Goal: Task Accomplishment & Management: Manage account settings

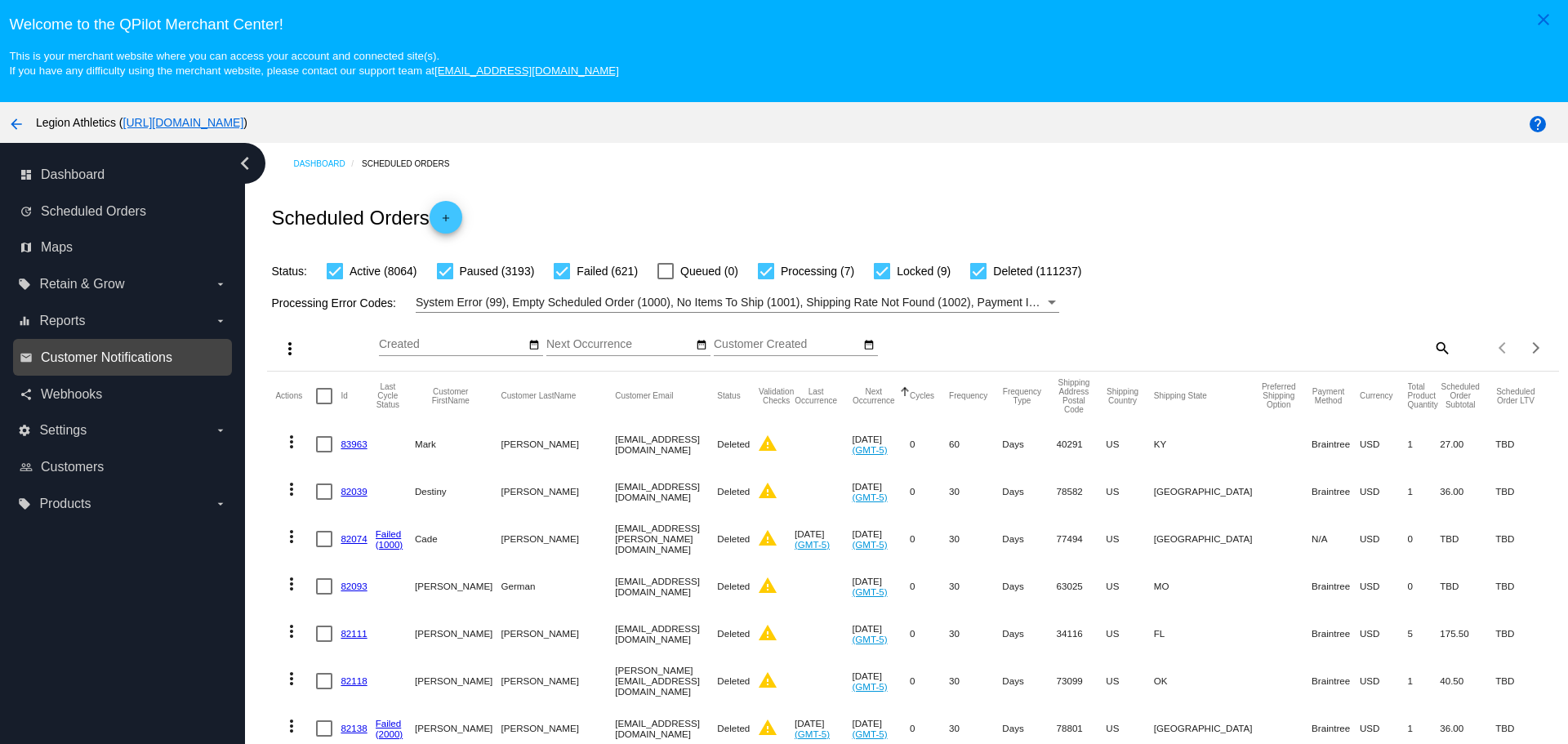
click at [112, 361] on span "Customer Notifications" at bounding box center [106, 357] width 131 height 15
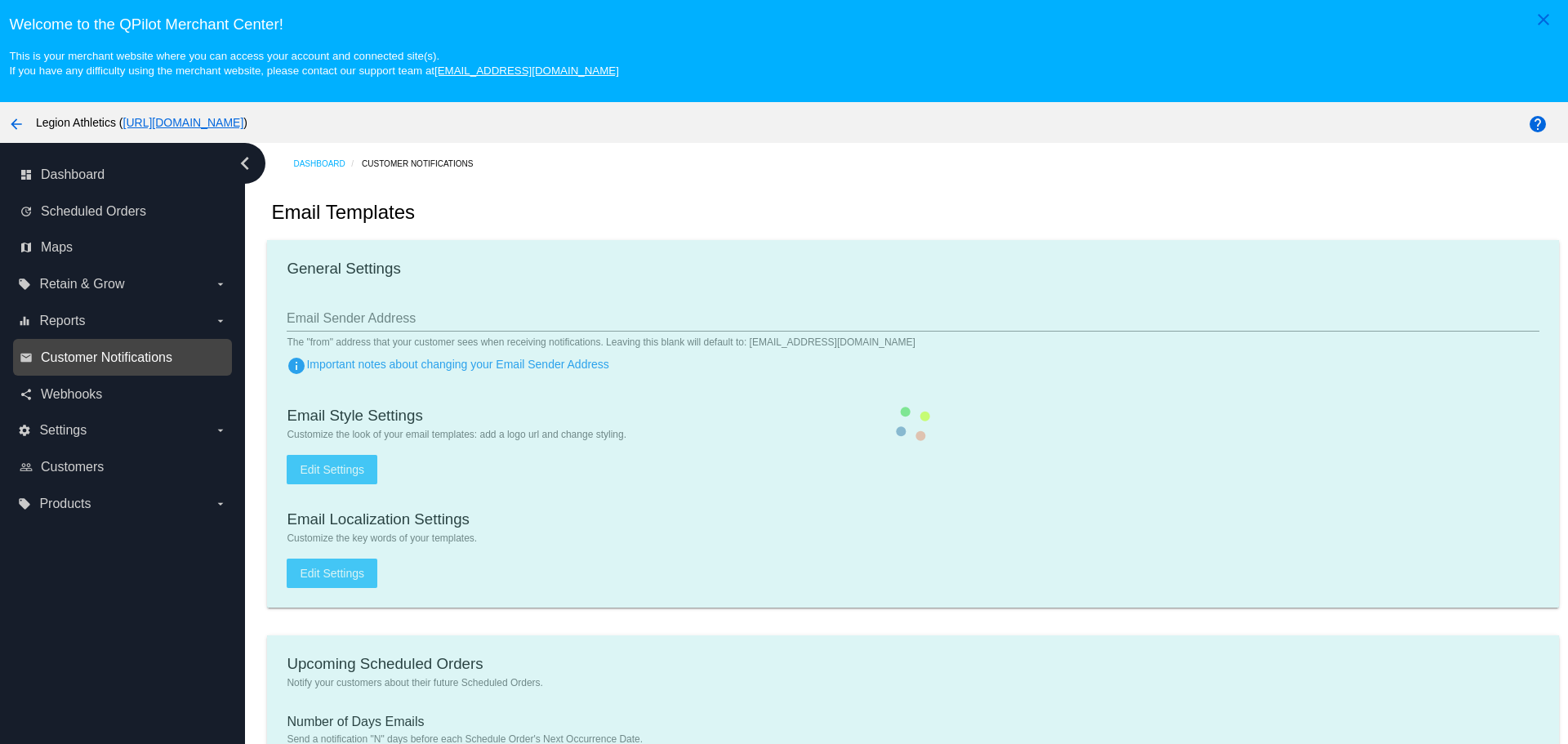
type input "contact@legionsupplements.com"
type input "1"
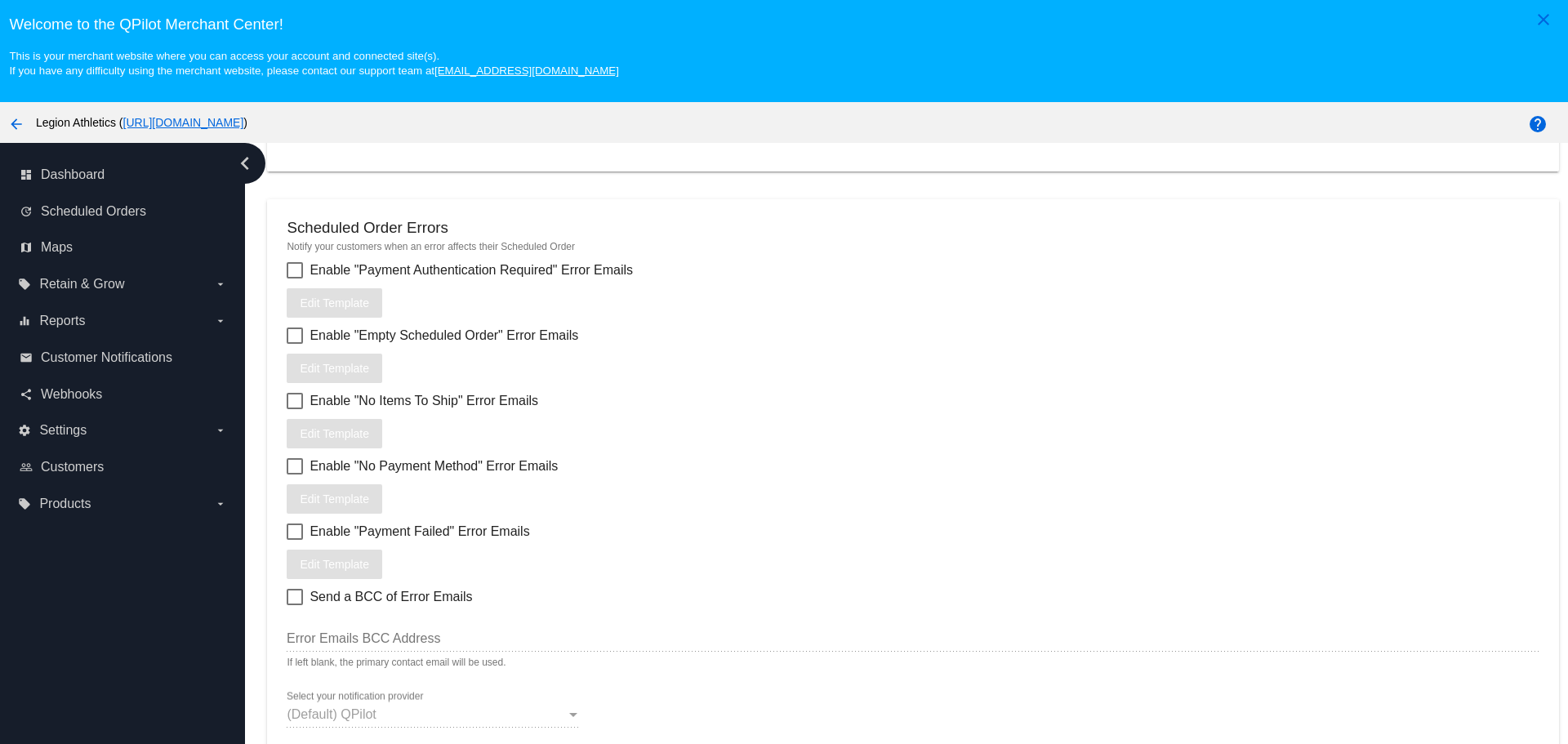
scroll to position [2075, 0]
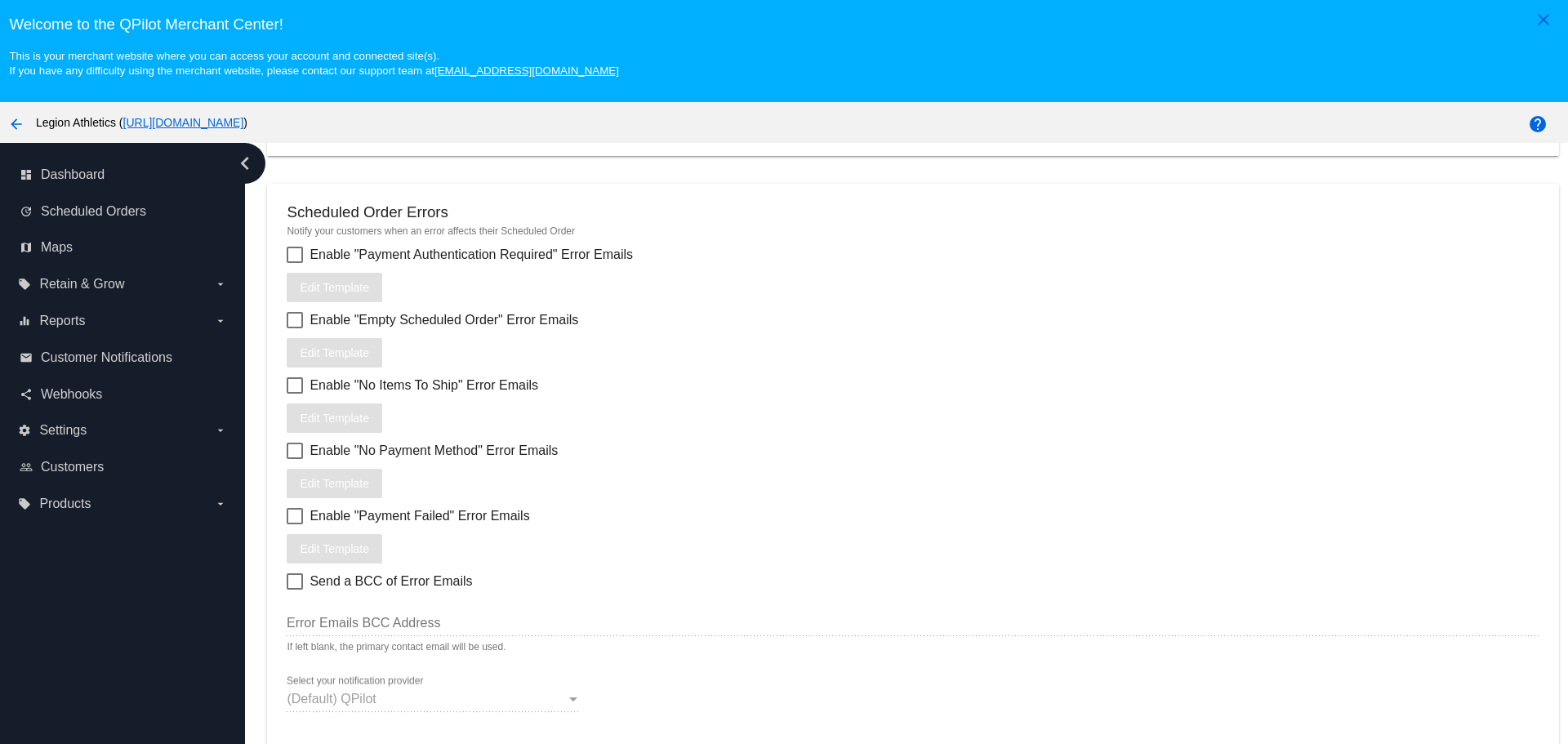
click at [410, 511] on span "Enable "Payment Failed" Error Emails" at bounding box center [419, 516] width 220 height 20
click at [295, 524] on input "Enable "Payment Failed" Error Emails" at bounding box center [294, 524] width 1 height 1
click at [410, 511] on span "Enable "Payment Failed" Error Emails" at bounding box center [419, 516] width 220 height 20
click at [295, 524] on input "Enable "Payment Failed" Error Emails" at bounding box center [294, 524] width 1 height 1
click at [410, 511] on span "Enable "Payment Failed" Error Emails" at bounding box center [419, 516] width 220 height 20
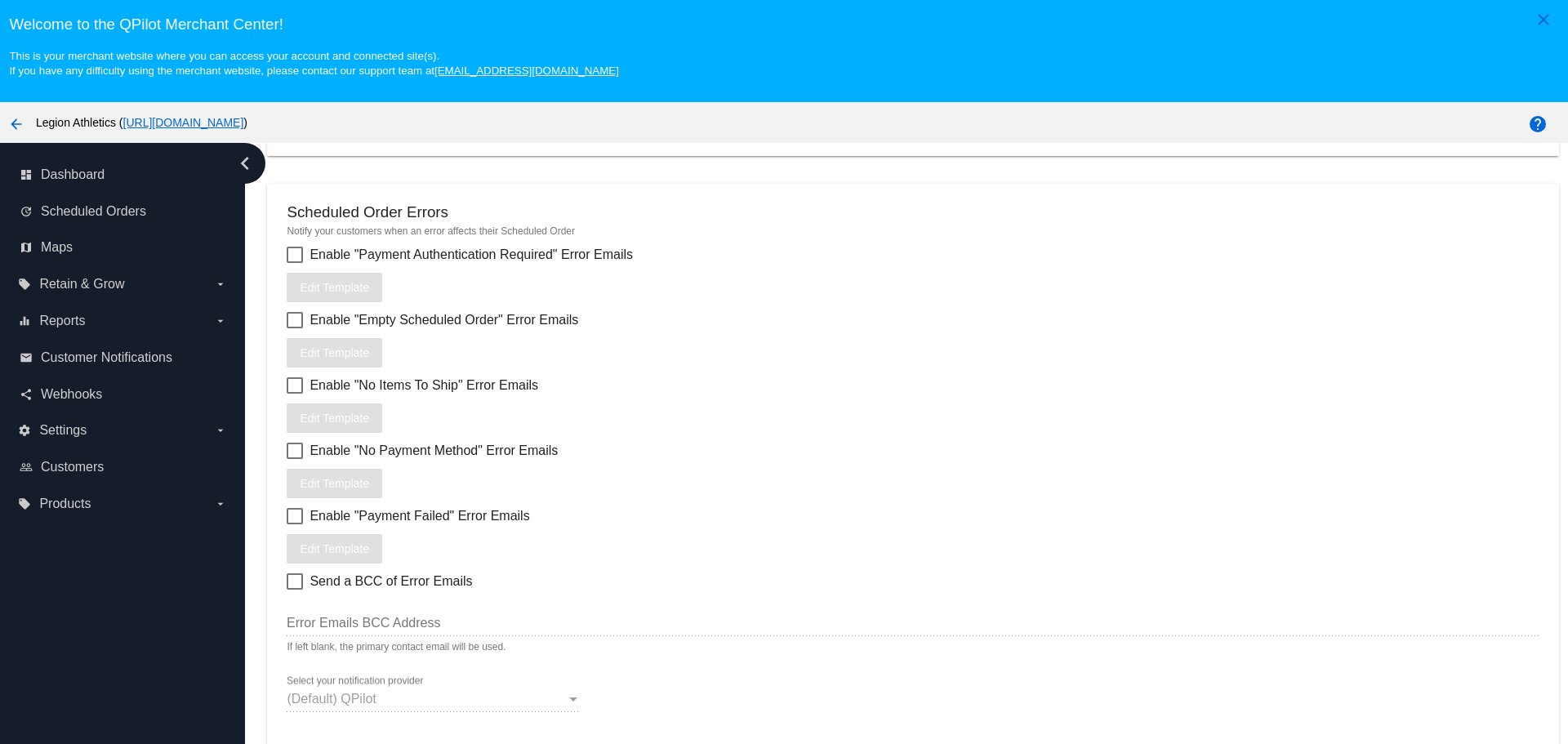
click at [295, 524] on input "Enable "Payment Failed" Error Emails" at bounding box center [294, 524] width 1 height 1
click at [410, 511] on span "Enable "Payment Failed" Error Emails" at bounding box center [419, 516] width 220 height 20
click at [295, 524] on input "Enable "Payment Failed" Error Emails" at bounding box center [294, 524] width 1 height 1
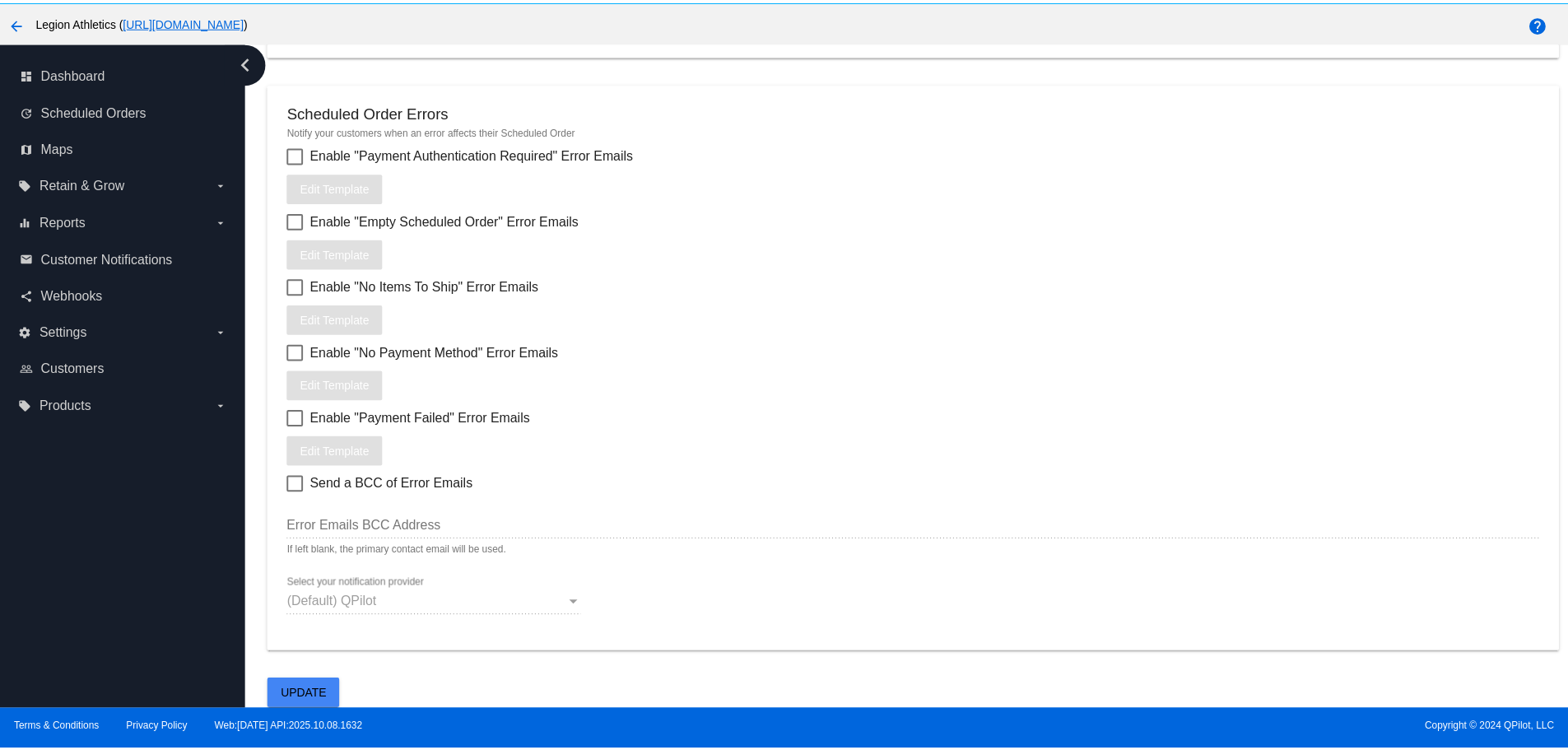
scroll to position [103, 0]
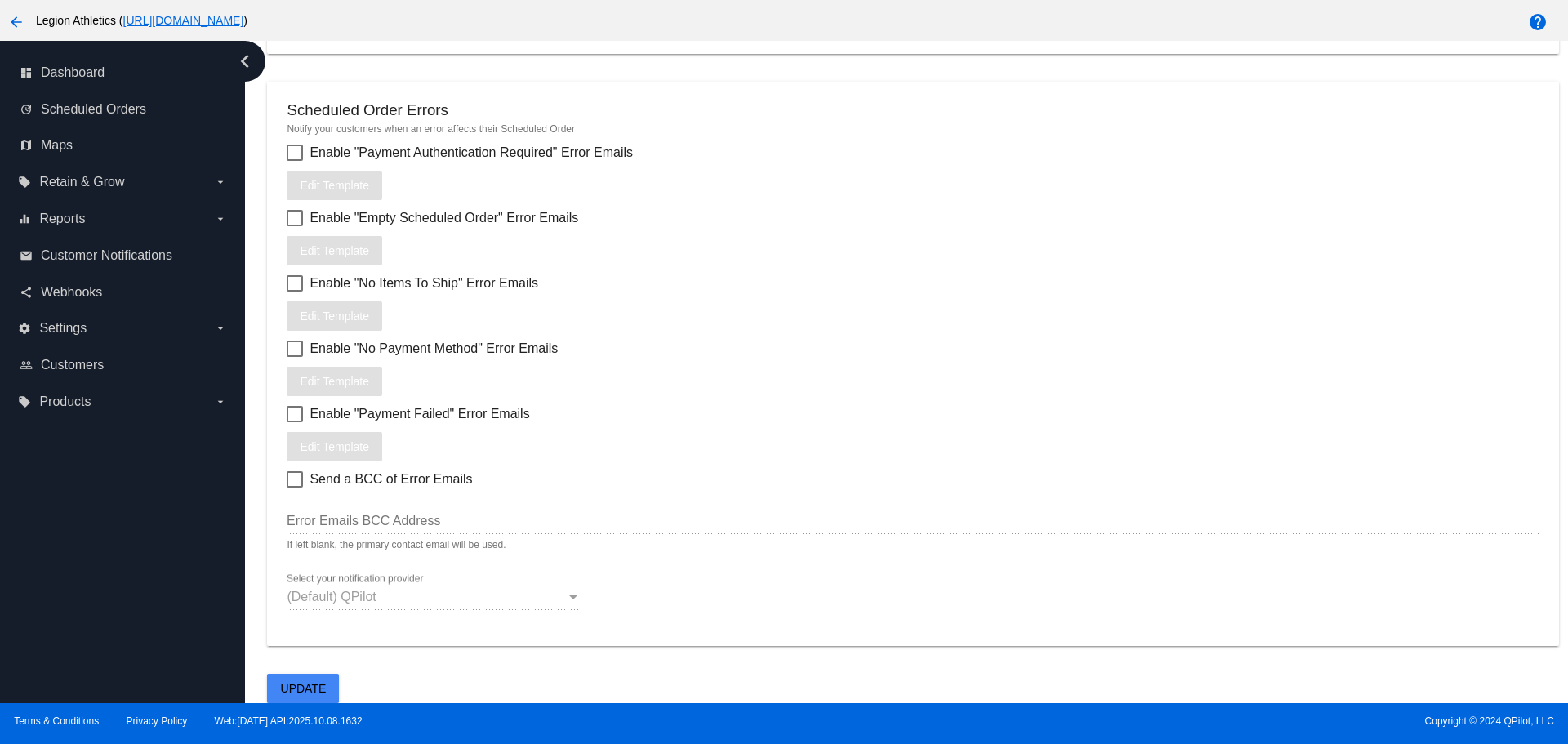
click at [422, 416] on span "Enable "Payment Failed" Error Emails" at bounding box center [419, 414] width 220 height 20
click at [295, 422] on input "Enable "Payment Failed" Error Emails" at bounding box center [294, 422] width 1 height 1
checkbox input "true"
click at [359, 454] on button "Edit Template" at bounding box center [334, 446] width 95 height 29
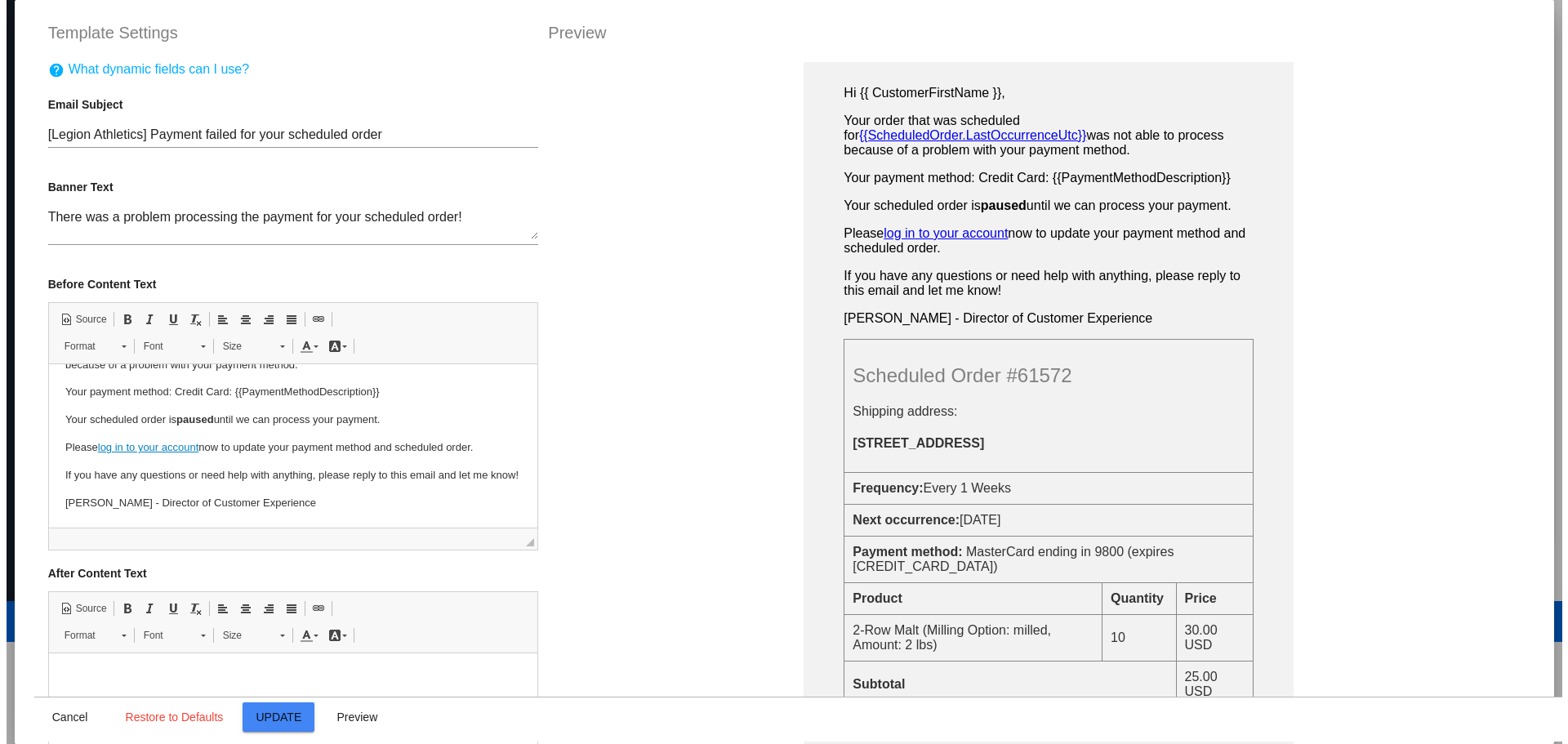
scroll to position [82, 0]
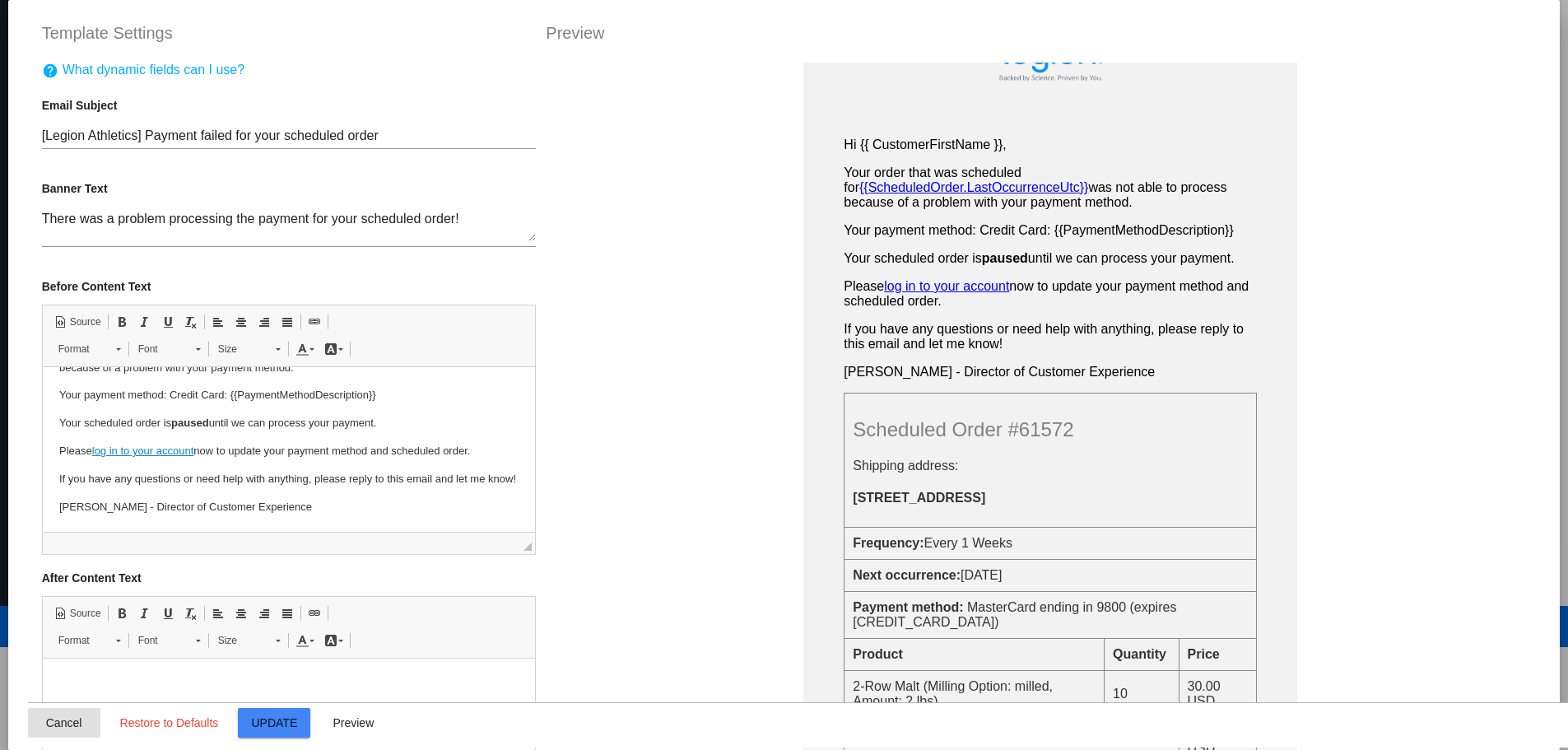
click at [48, 730] on button "Cancel" at bounding box center [64, 721] width 72 height 29
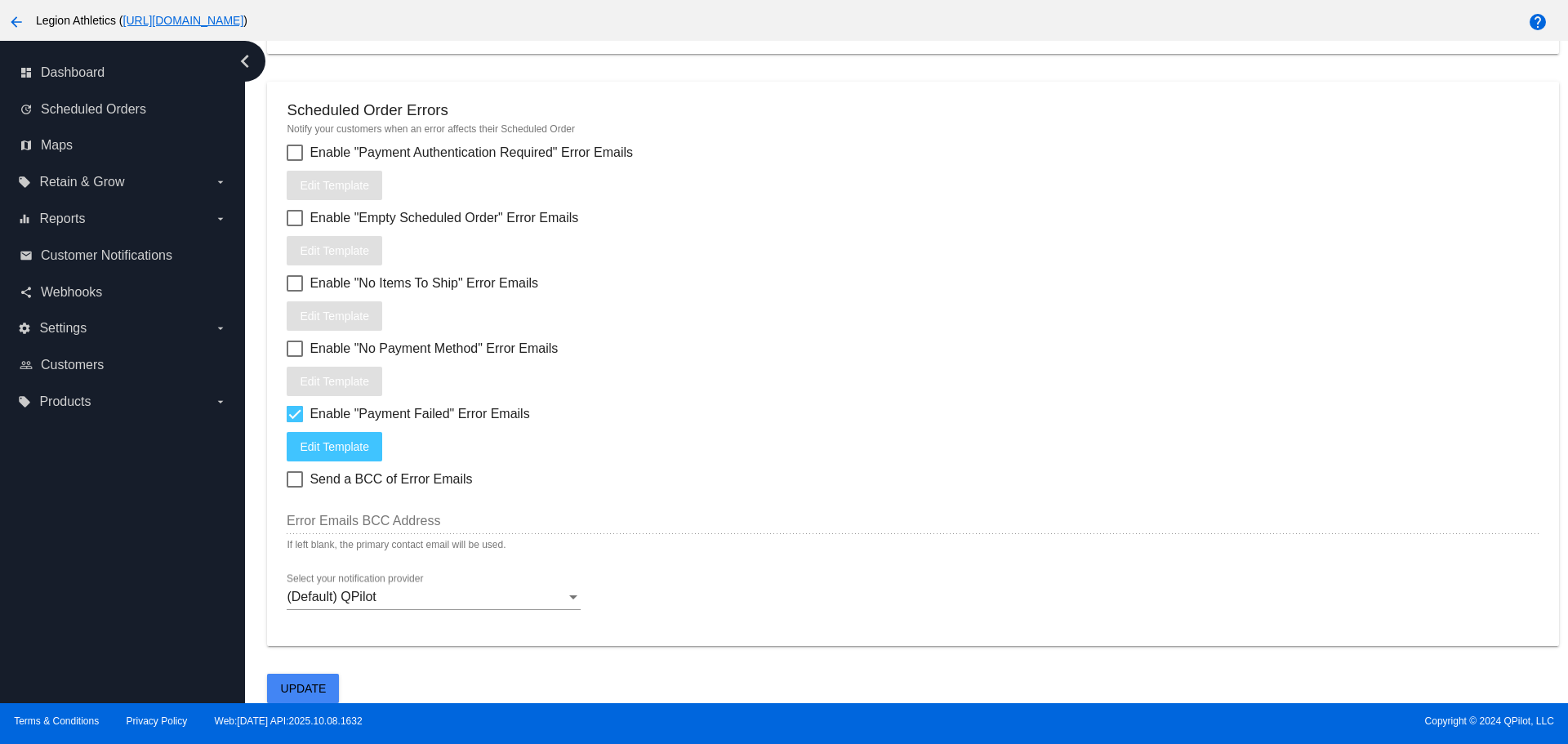
click at [292, 418] on div at bounding box center [294, 413] width 16 height 16
click at [294, 422] on input "Enable "Payment Failed" Error Emails" at bounding box center [294, 422] width 1 height 1
checkbox input "false"
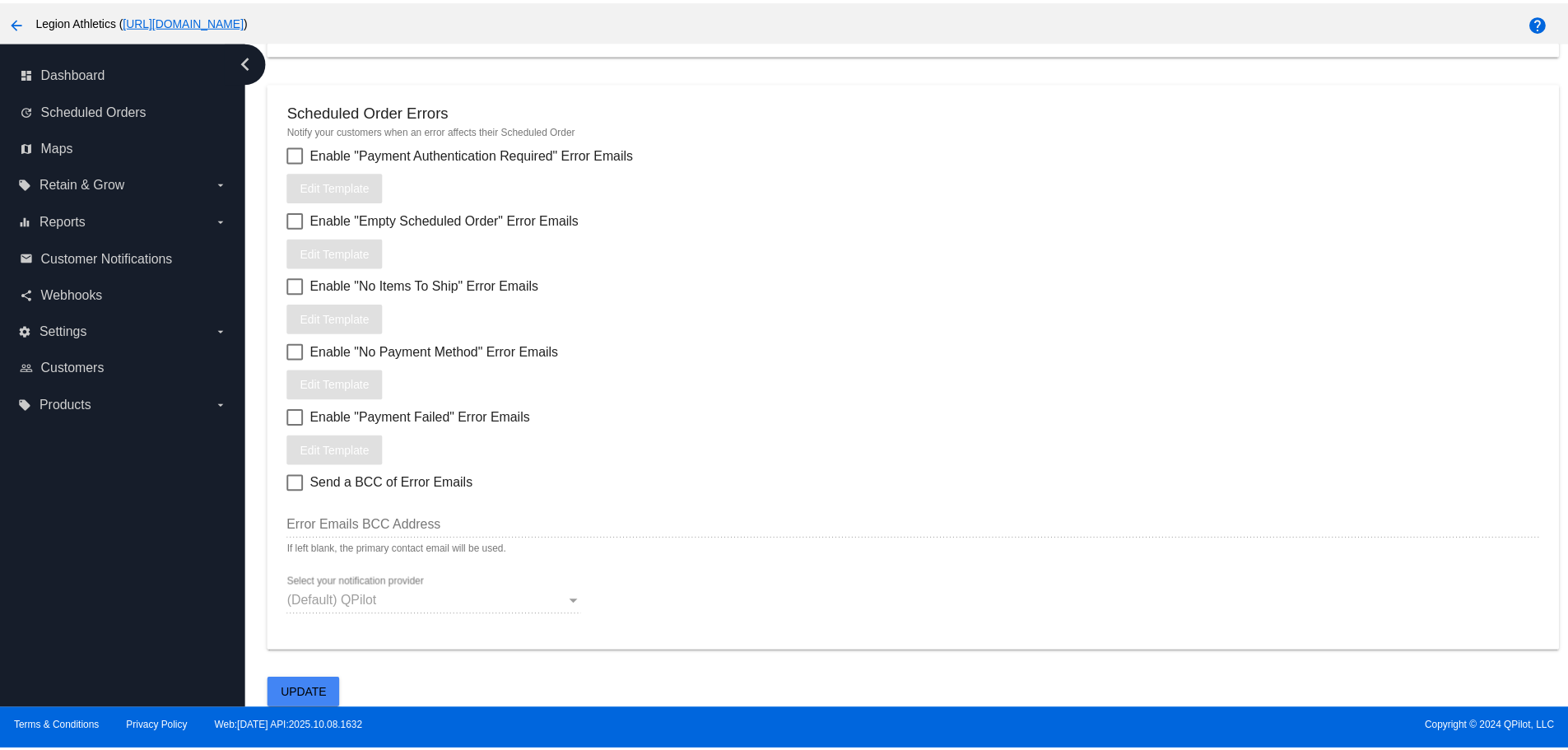
scroll to position [2010, 0]
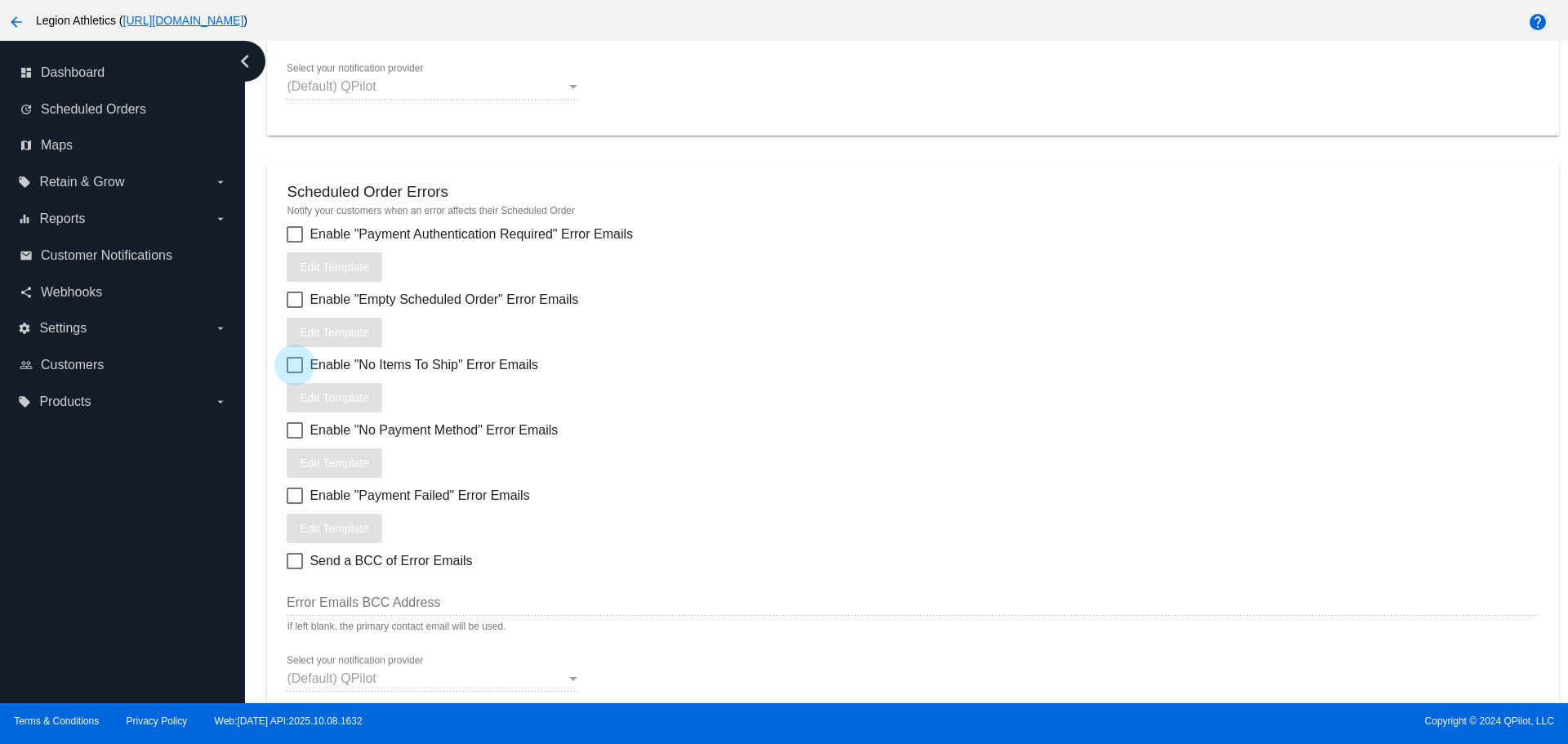
click at [303, 368] on div at bounding box center [294, 364] width 16 height 16
click at [295, 373] on input "Enable "No Items To Ship" Error Emails" at bounding box center [294, 373] width 1 height 1
checkbox input "true"
click at [357, 393] on span "Edit Template" at bounding box center [335, 398] width 70 height 13
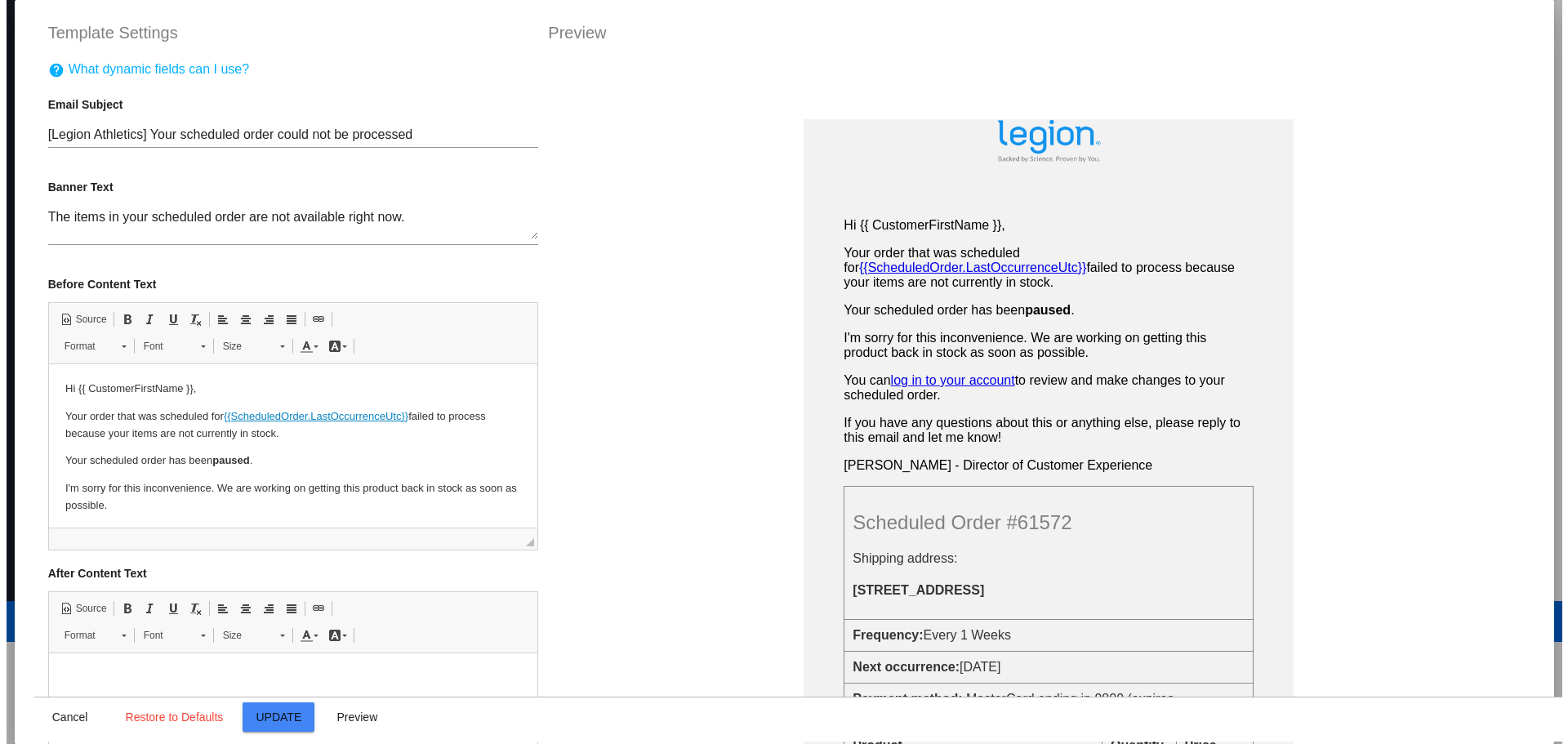
scroll to position [0, 0]
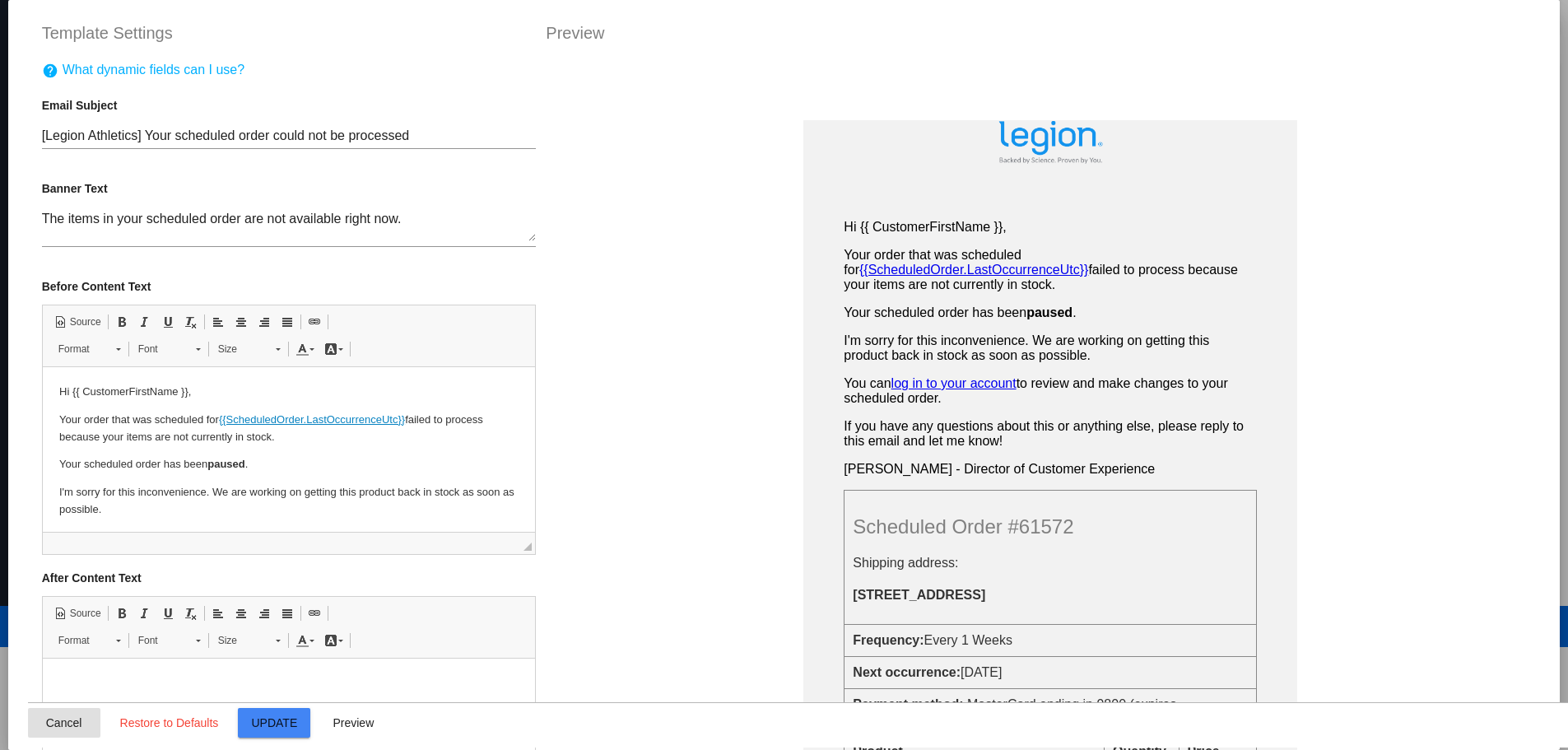
click at [88, 721] on button "Cancel" at bounding box center [64, 721] width 72 height 29
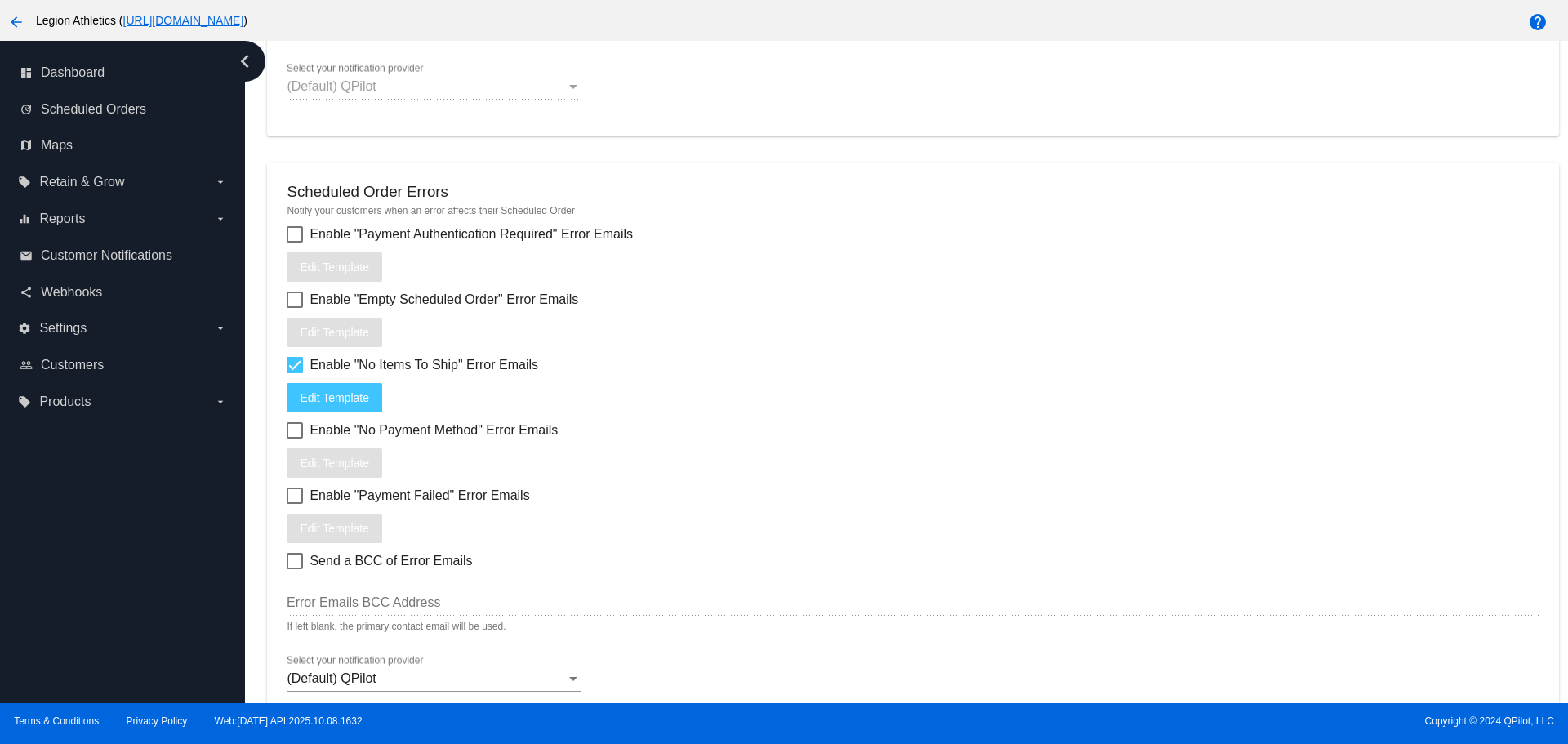
click at [296, 367] on div at bounding box center [294, 364] width 16 height 16
click at [295, 373] on input "Enable "No Items To Ship" Error Emails" at bounding box center [294, 373] width 1 height 1
checkbox input "false"
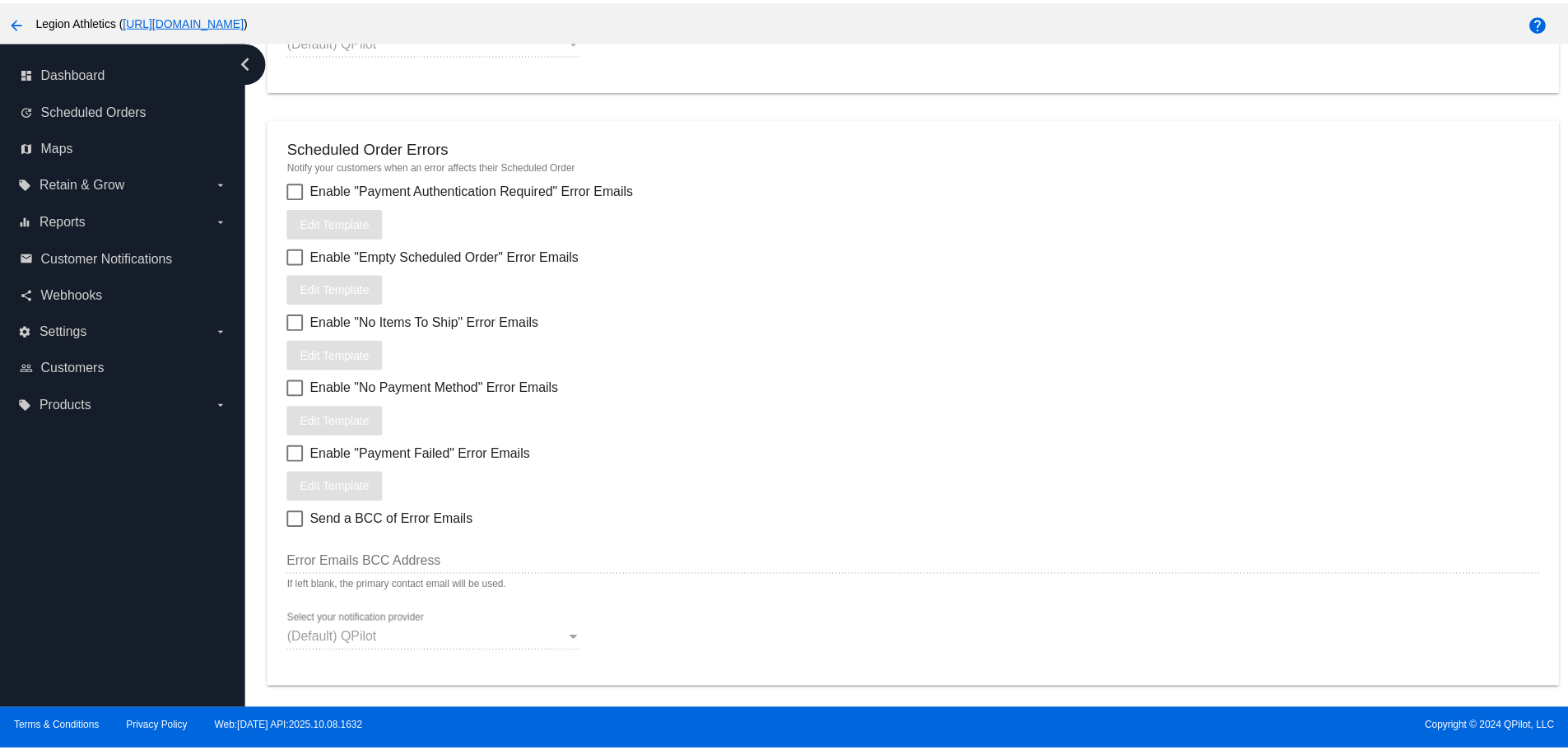
scroll to position [2010, 0]
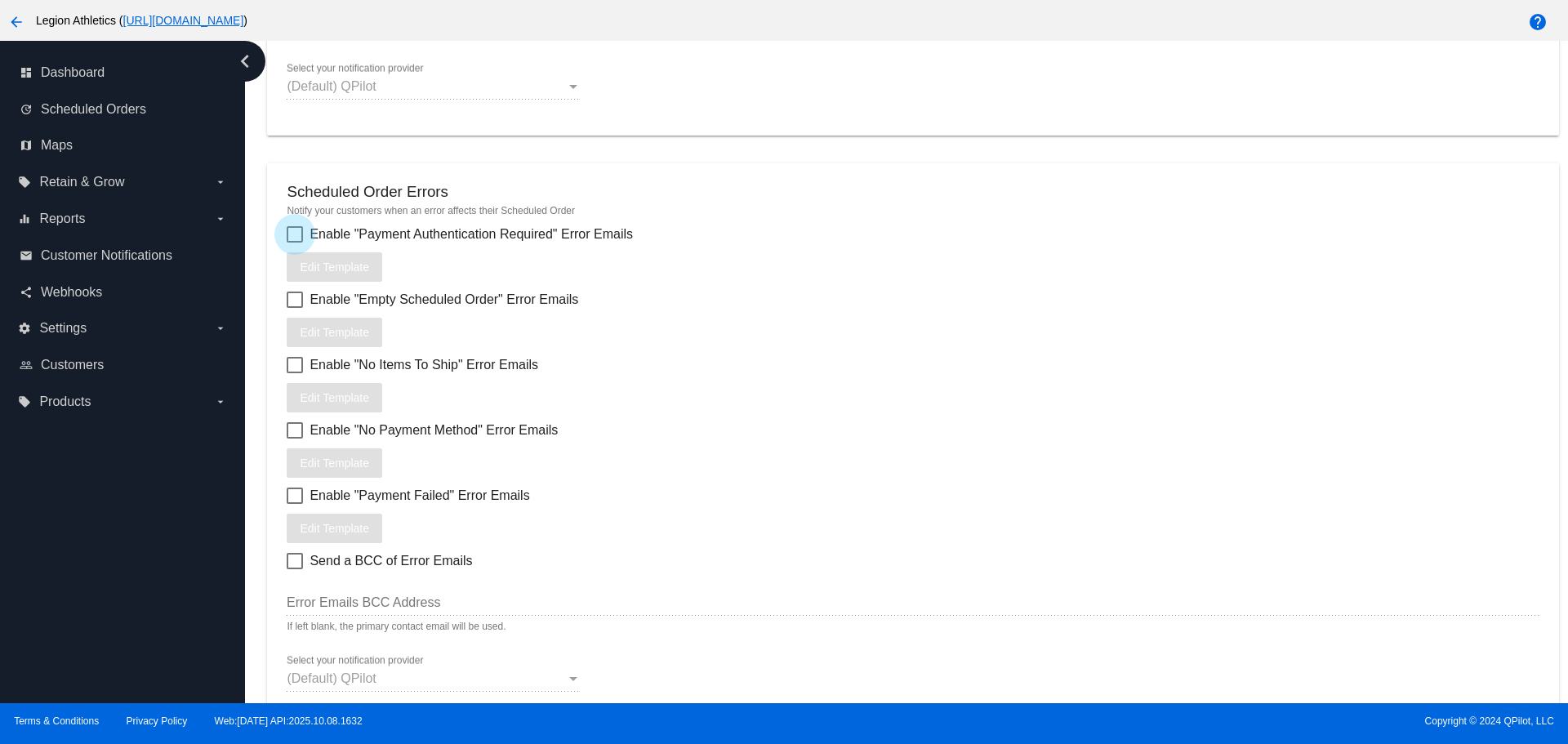
click at [397, 239] on span "Enable "Payment Authentication Required" Error Emails" at bounding box center [471, 234] width 324 height 20
click at [295, 242] on input "Enable "Payment Authentication Required" Error Emails" at bounding box center [294, 242] width 1 height 1
checkbox input "true"
click at [353, 271] on span "Edit Template" at bounding box center [335, 267] width 70 height 13
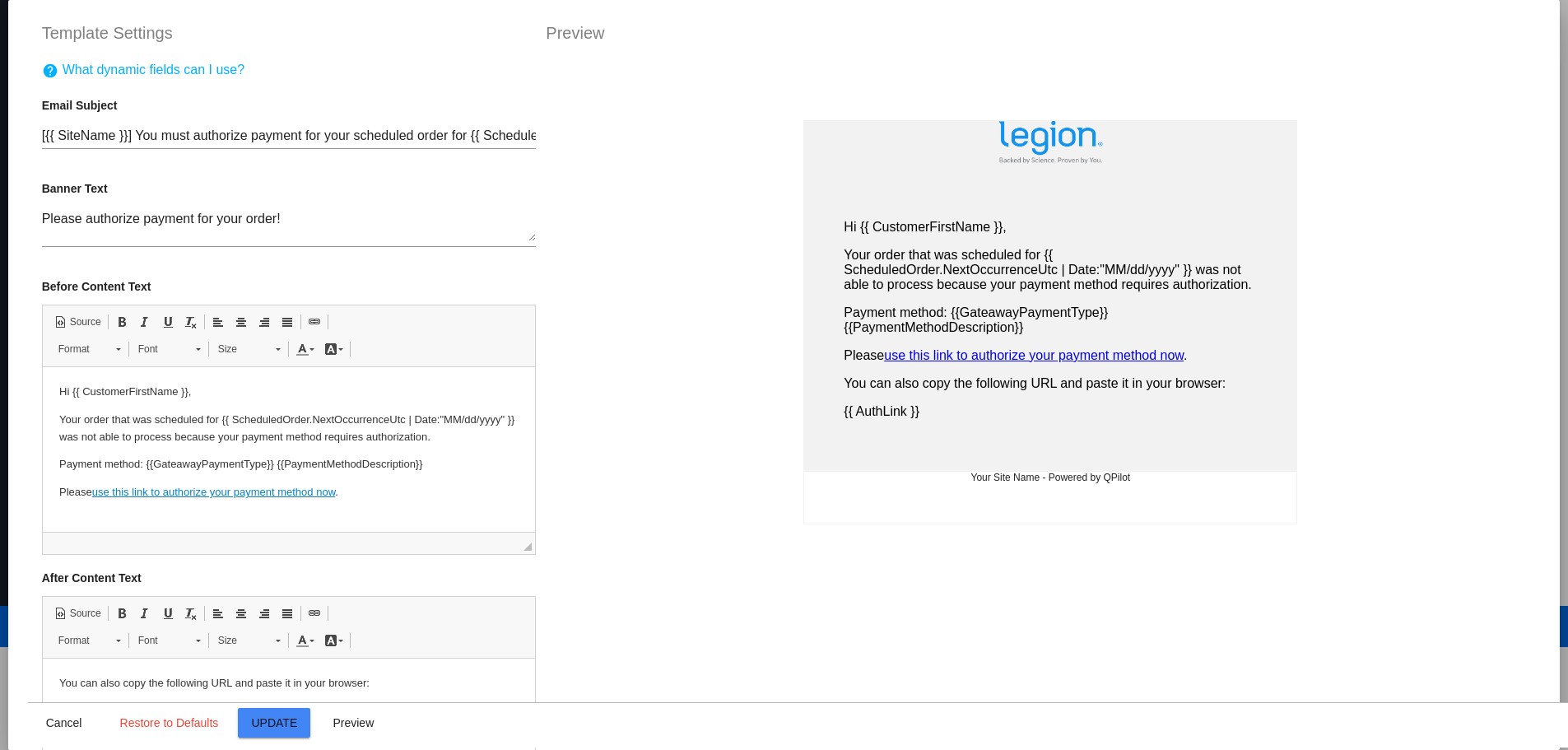
scroll to position [0, 0]
click at [58, 720] on span "Cancel" at bounding box center [64, 722] width 36 height 13
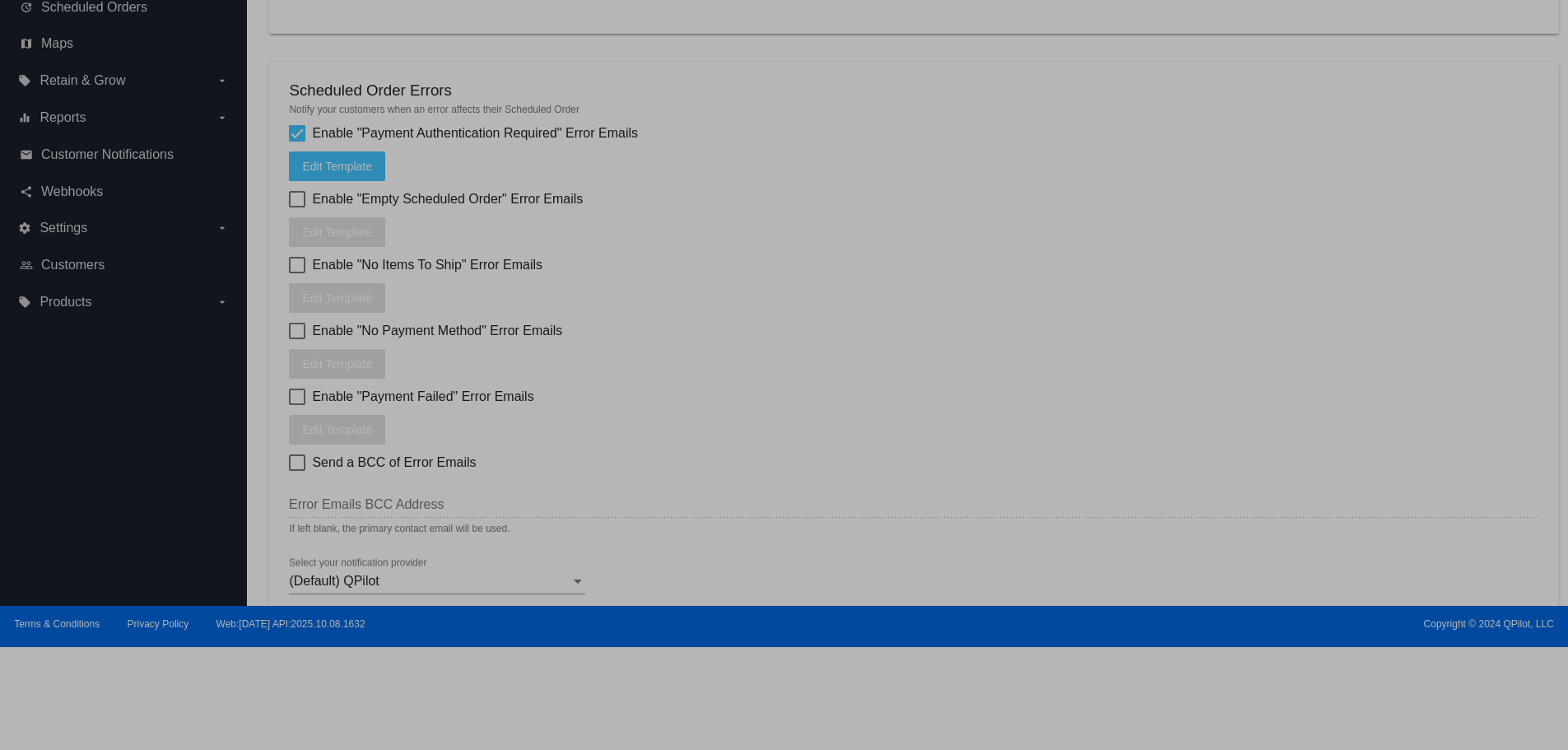
type input "[{{ ScheduledOrder.Customer.Site.Name }}] You must authorize payment for your s…"
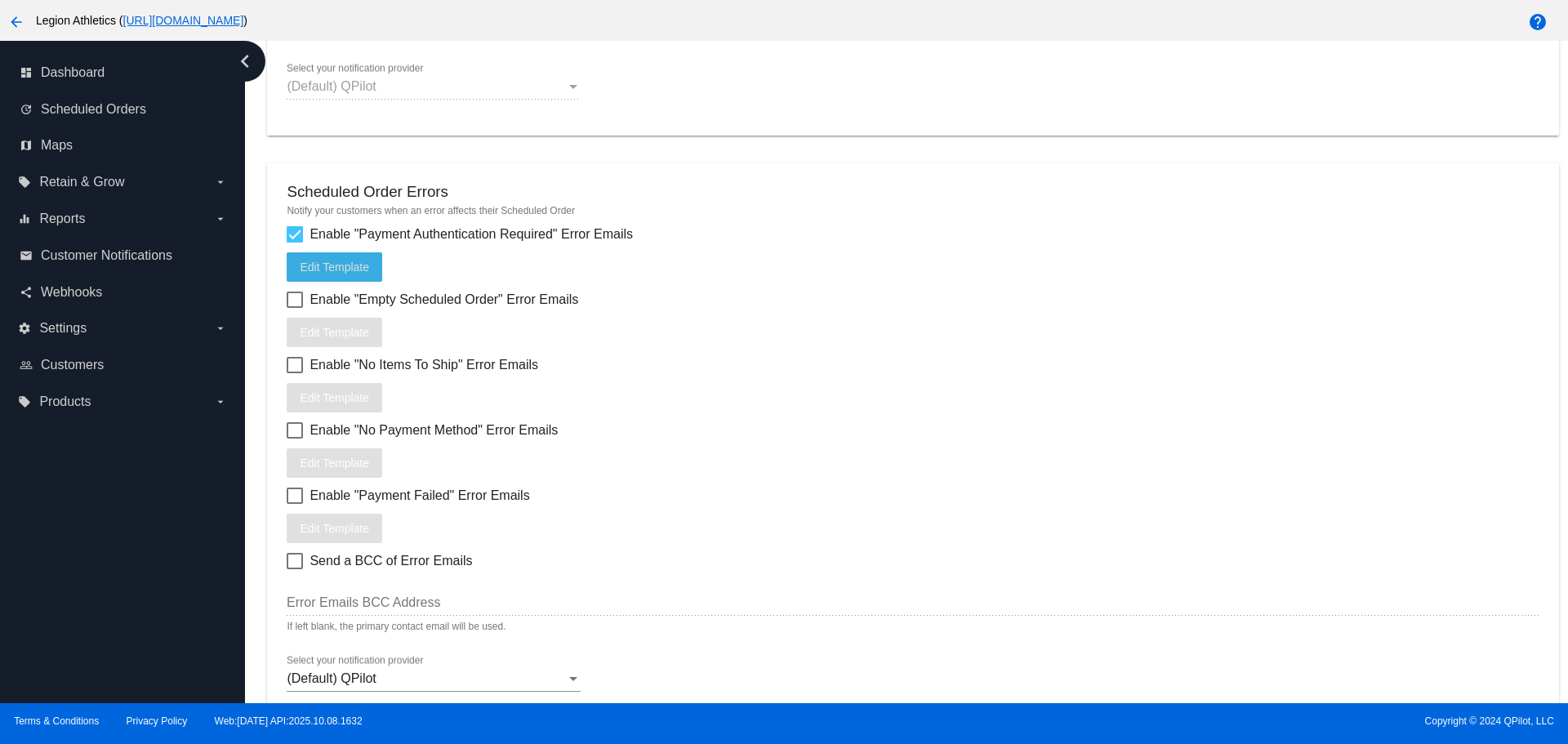
click at [296, 233] on div at bounding box center [294, 234] width 16 height 16
click at [295, 242] on input "Enable "Payment Authentication Required" Error Emails" at bounding box center [294, 242] width 1 height 1
checkbox input "false"
click at [362, 302] on span "Enable "Empty Scheduled Order" Error Emails" at bounding box center [443, 299] width 269 height 20
click at [295, 307] on input "Enable "Empty Scheduled Order" Error Emails" at bounding box center [294, 307] width 1 height 1
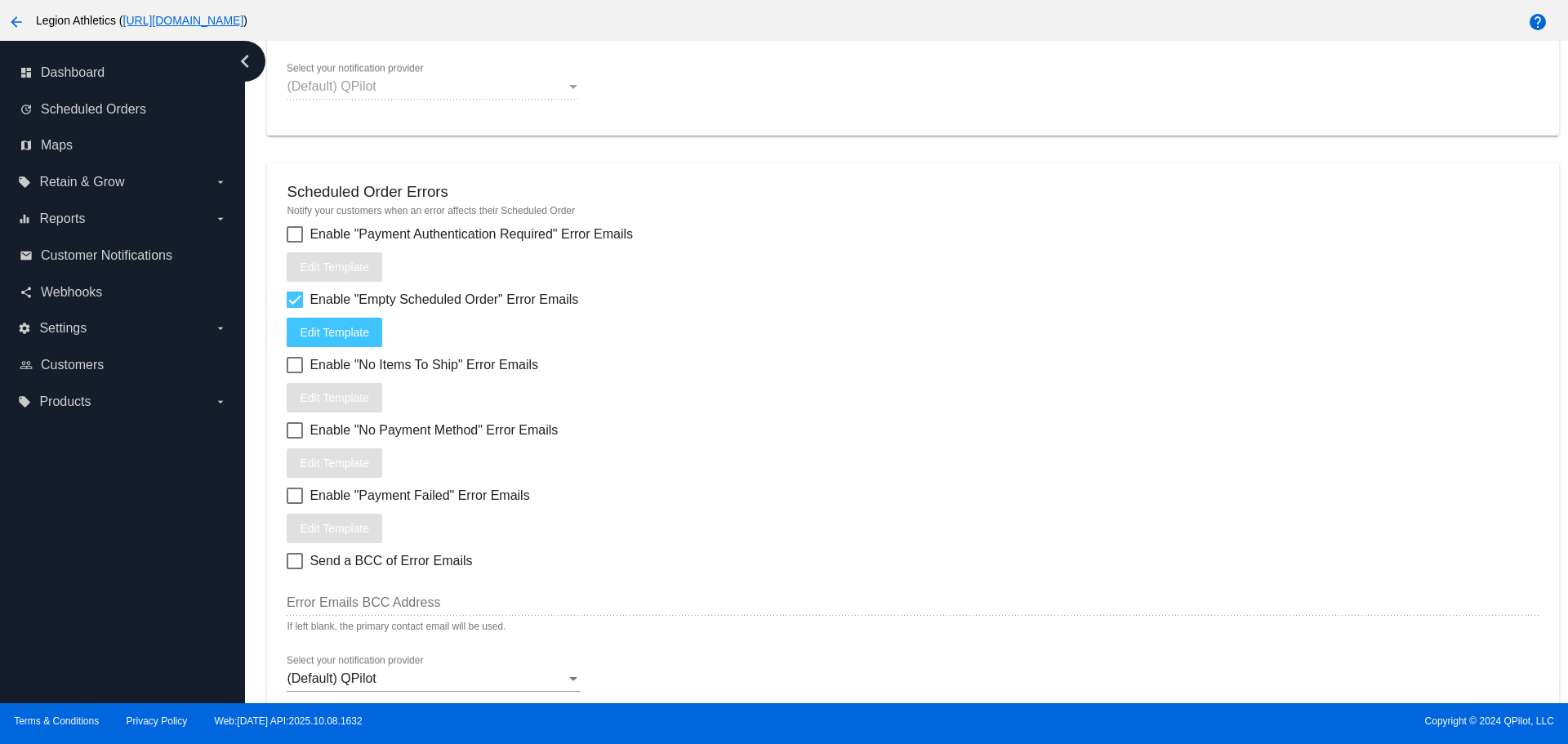
click at [354, 334] on span "Edit Template" at bounding box center [335, 332] width 70 height 13
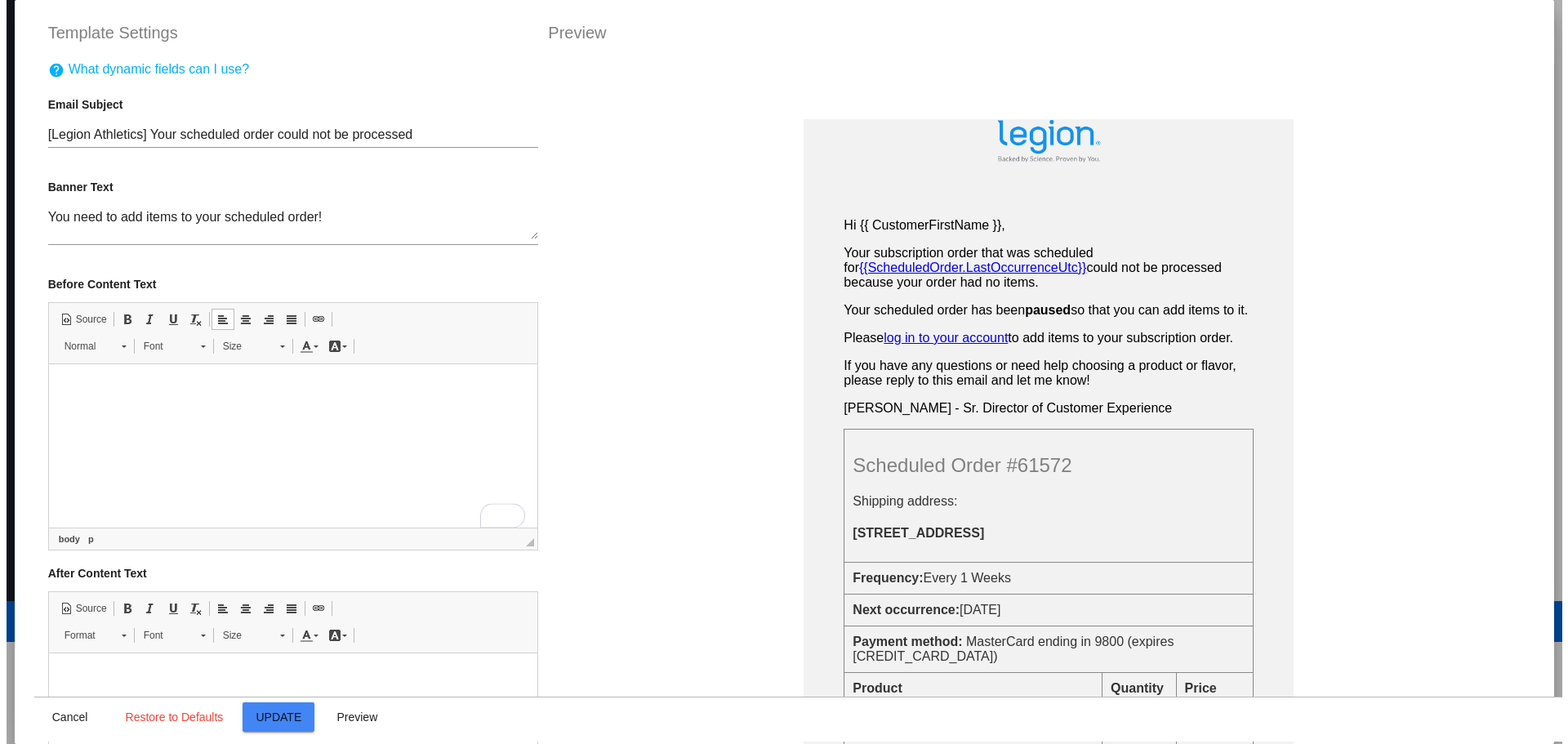
scroll to position [58, 0]
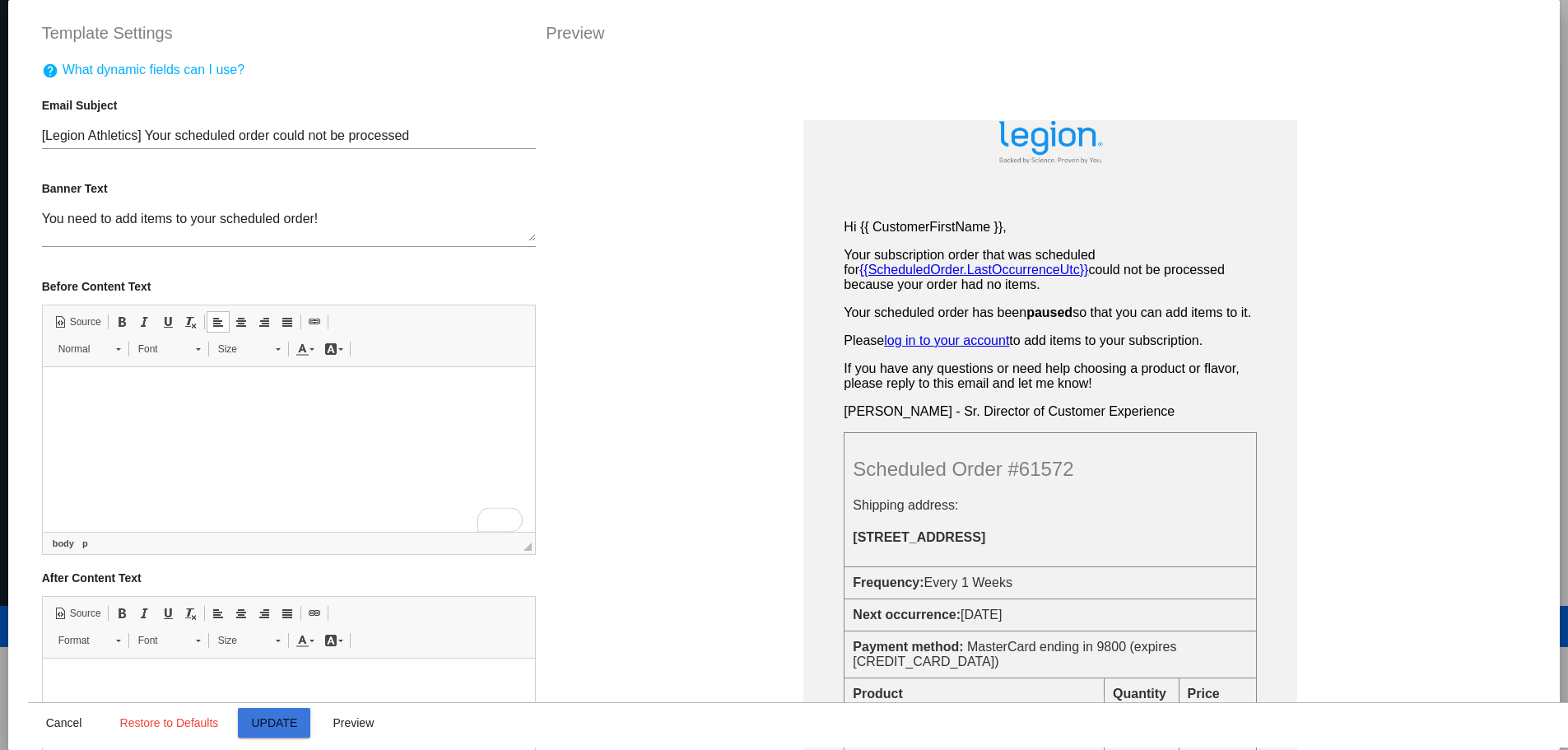
click at [299, 733] on button "Update" at bounding box center [274, 721] width 72 height 29
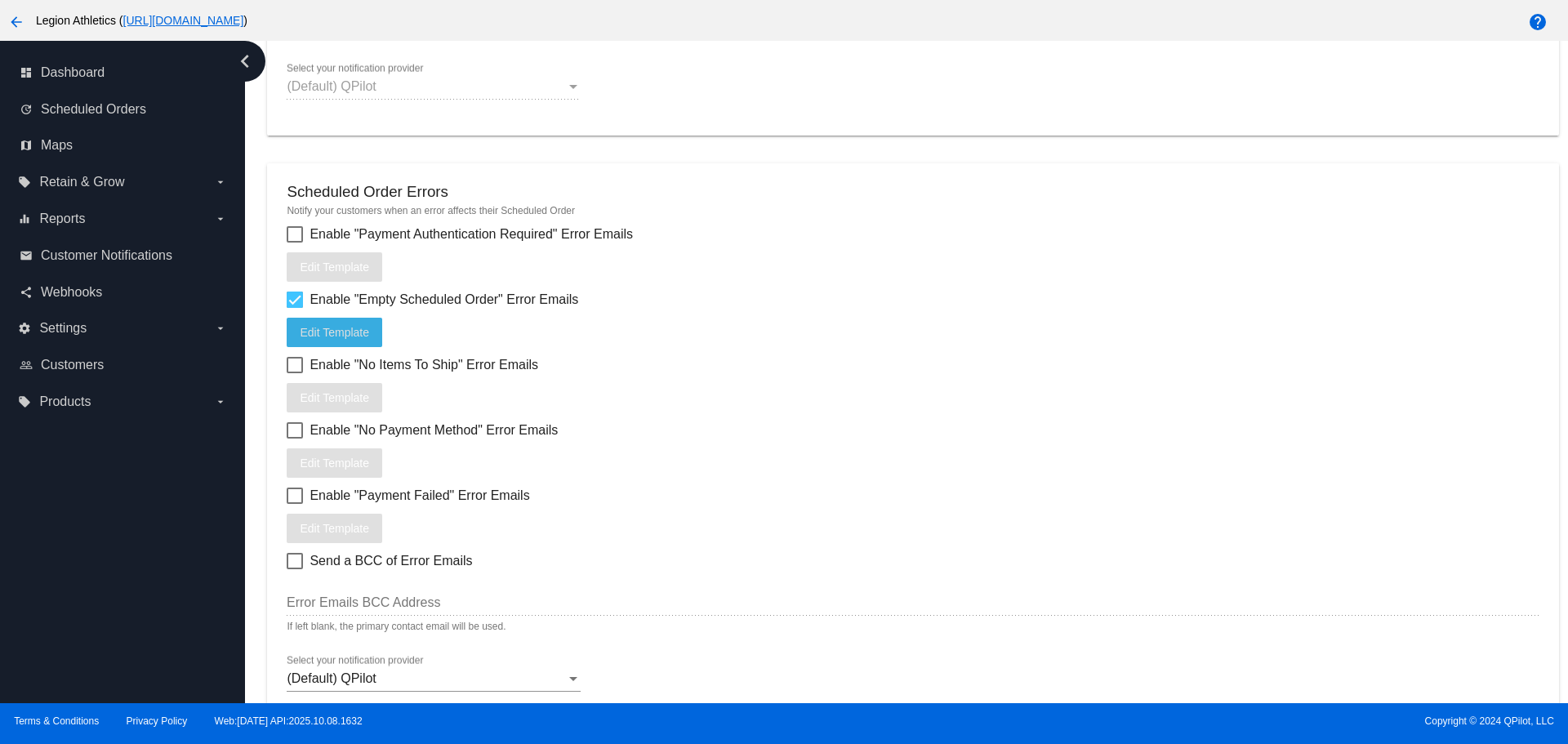
click at [299, 306] on div at bounding box center [294, 299] width 16 height 16
click at [295, 307] on input "Enable "Empty Scheduled Order" Error Emails" at bounding box center [294, 307] width 1 height 1
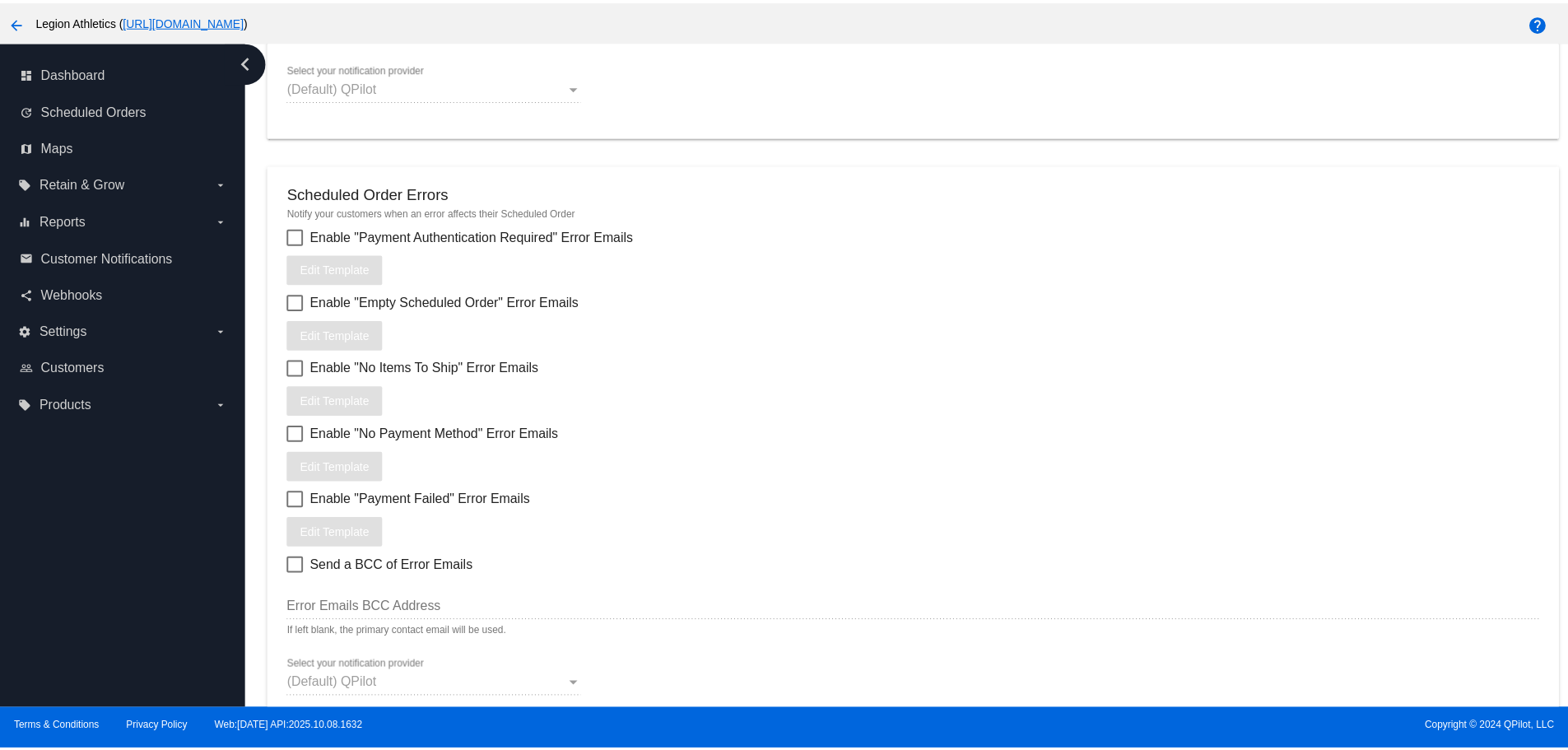
scroll to position [2092, 0]
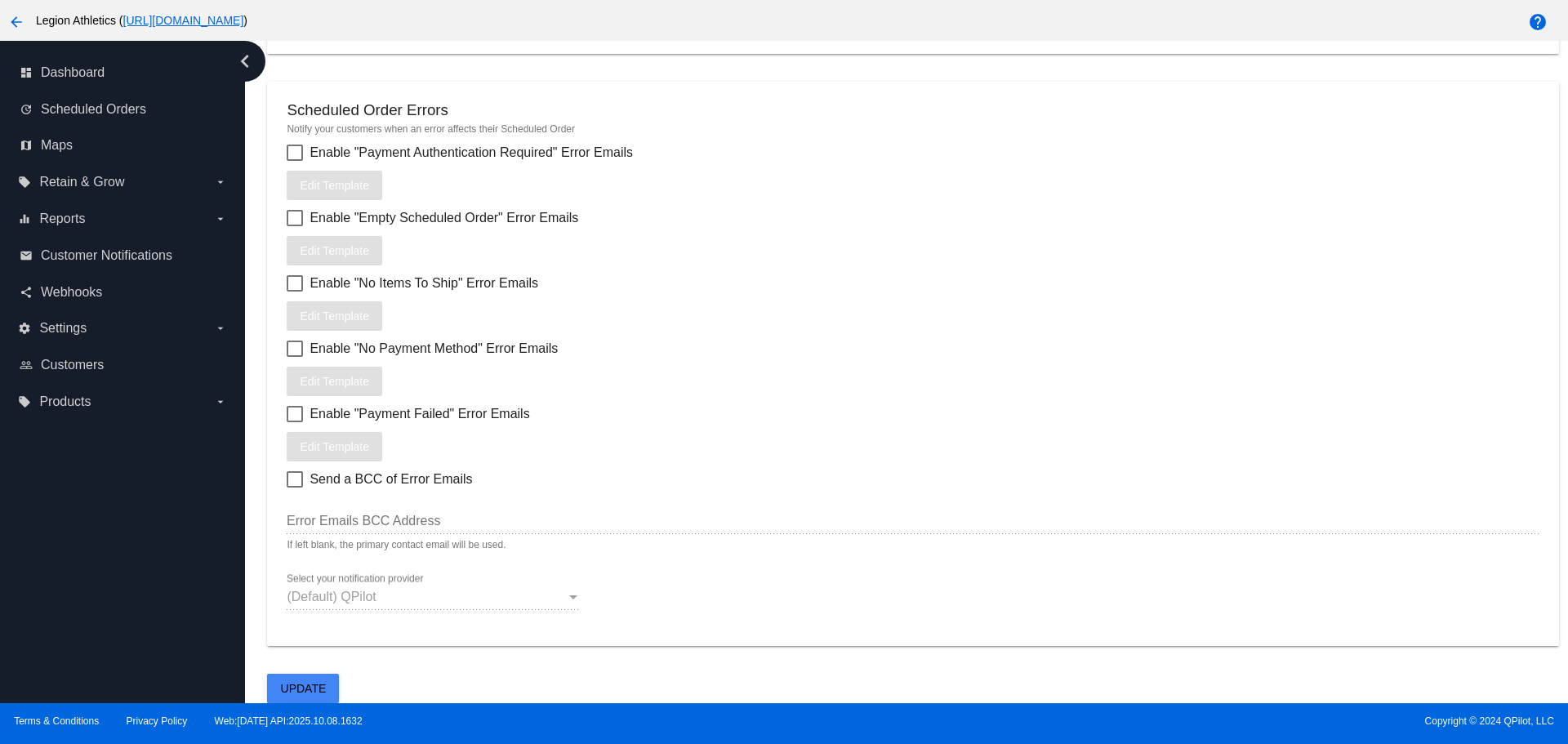
click at [293, 222] on div at bounding box center [294, 217] width 16 height 16
click at [294, 226] on input "Enable "Empty Scheduled Order" Error Emails" at bounding box center [294, 226] width 1 height 1
checkbox input "true"
click at [294, 288] on div at bounding box center [294, 283] width 16 height 16
click at [294, 291] on input "Enable "No Items To Ship" Error Emails" at bounding box center [294, 291] width 1 height 1
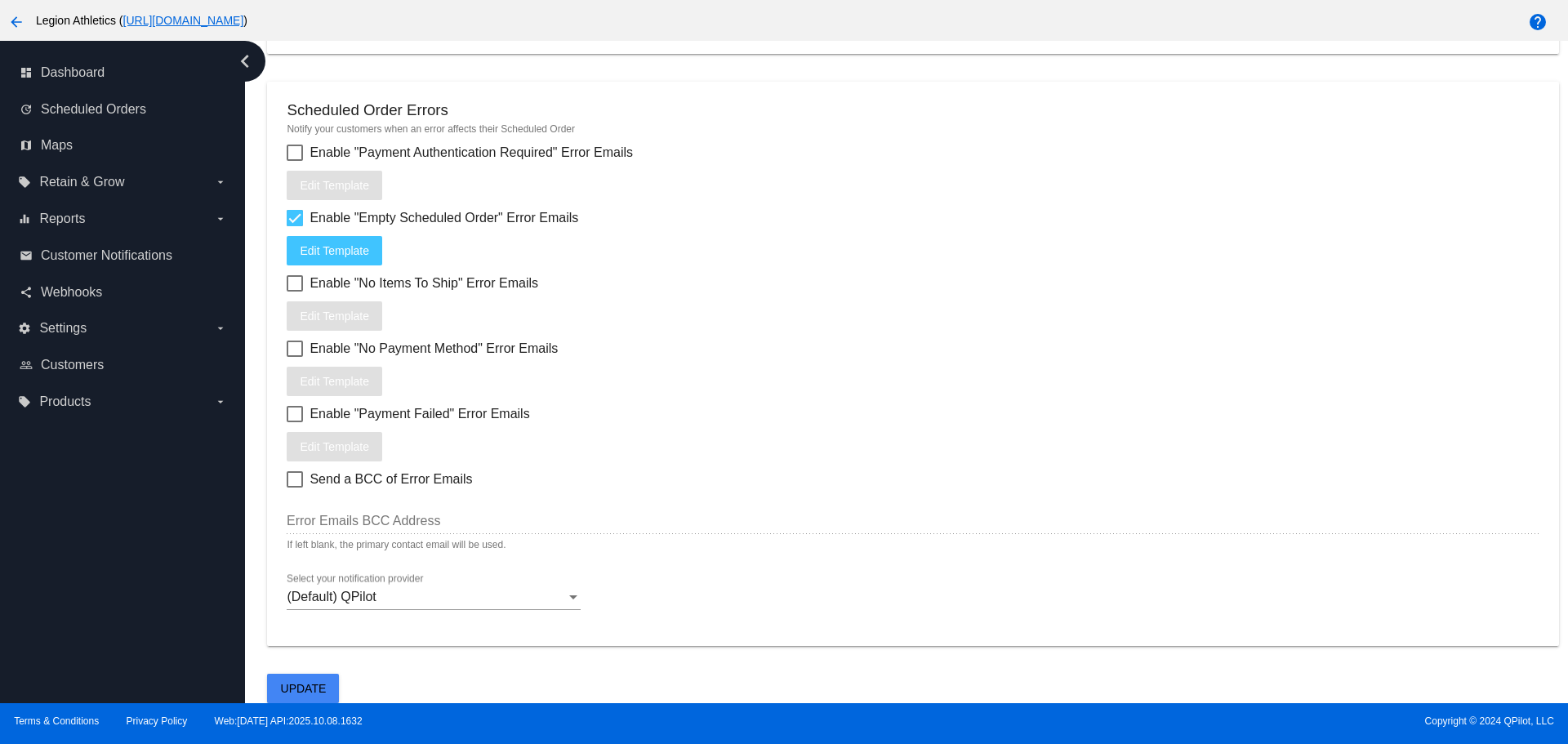
checkbox input "true"
click at [304, 346] on label "Enable "No Payment Method" Error Emails" at bounding box center [422, 348] width 271 height 20
click at [295, 356] on input "Enable "No Payment Method" Error Emails" at bounding box center [294, 356] width 1 height 1
checkbox input "true"
click at [288, 420] on div at bounding box center [294, 413] width 16 height 16
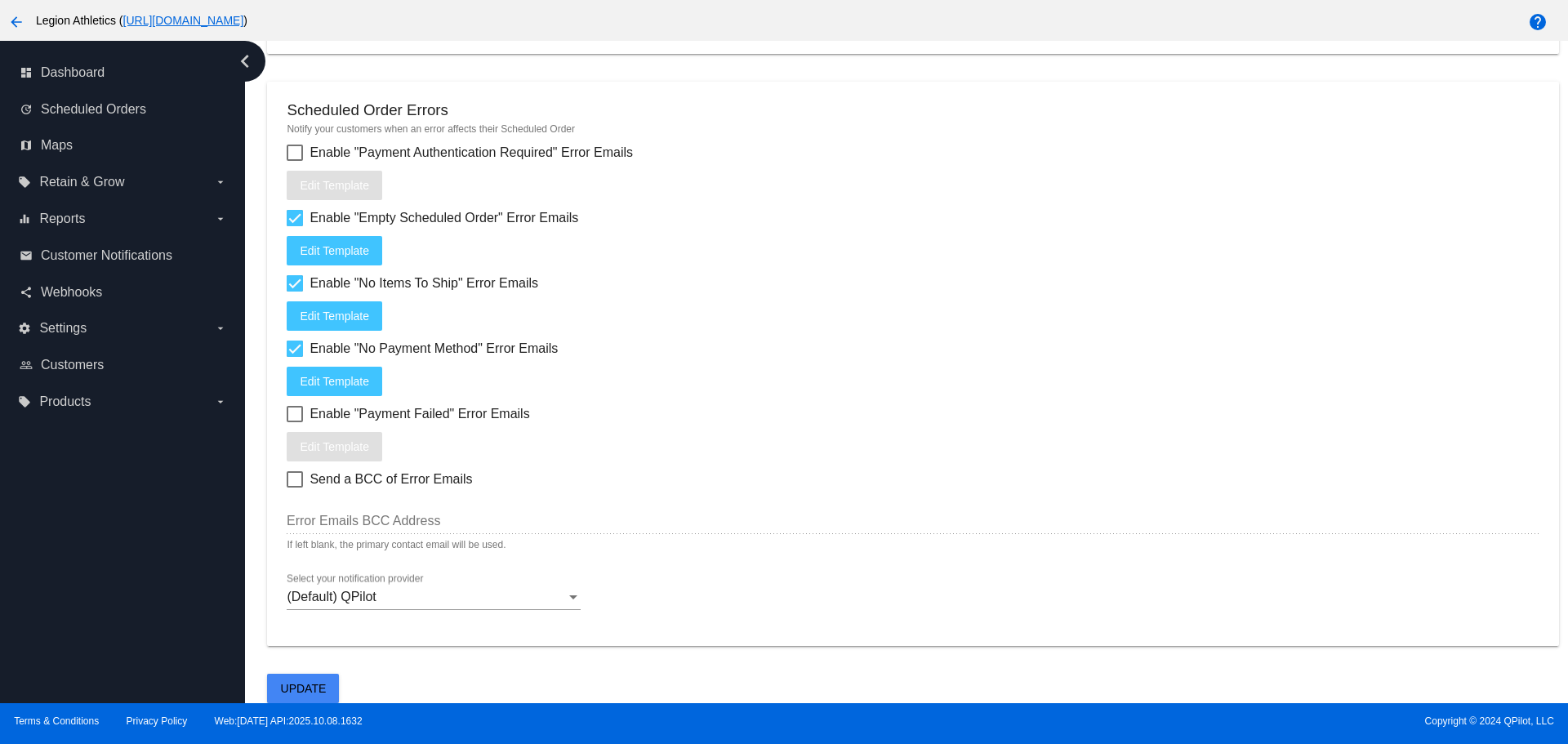
click at [294, 422] on input "Enable "Payment Failed" Error Emails" at bounding box center [294, 422] width 1 height 1
checkbox input "true"
click at [340, 591] on span "(Default) QPilot" at bounding box center [331, 596] width 89 height 14
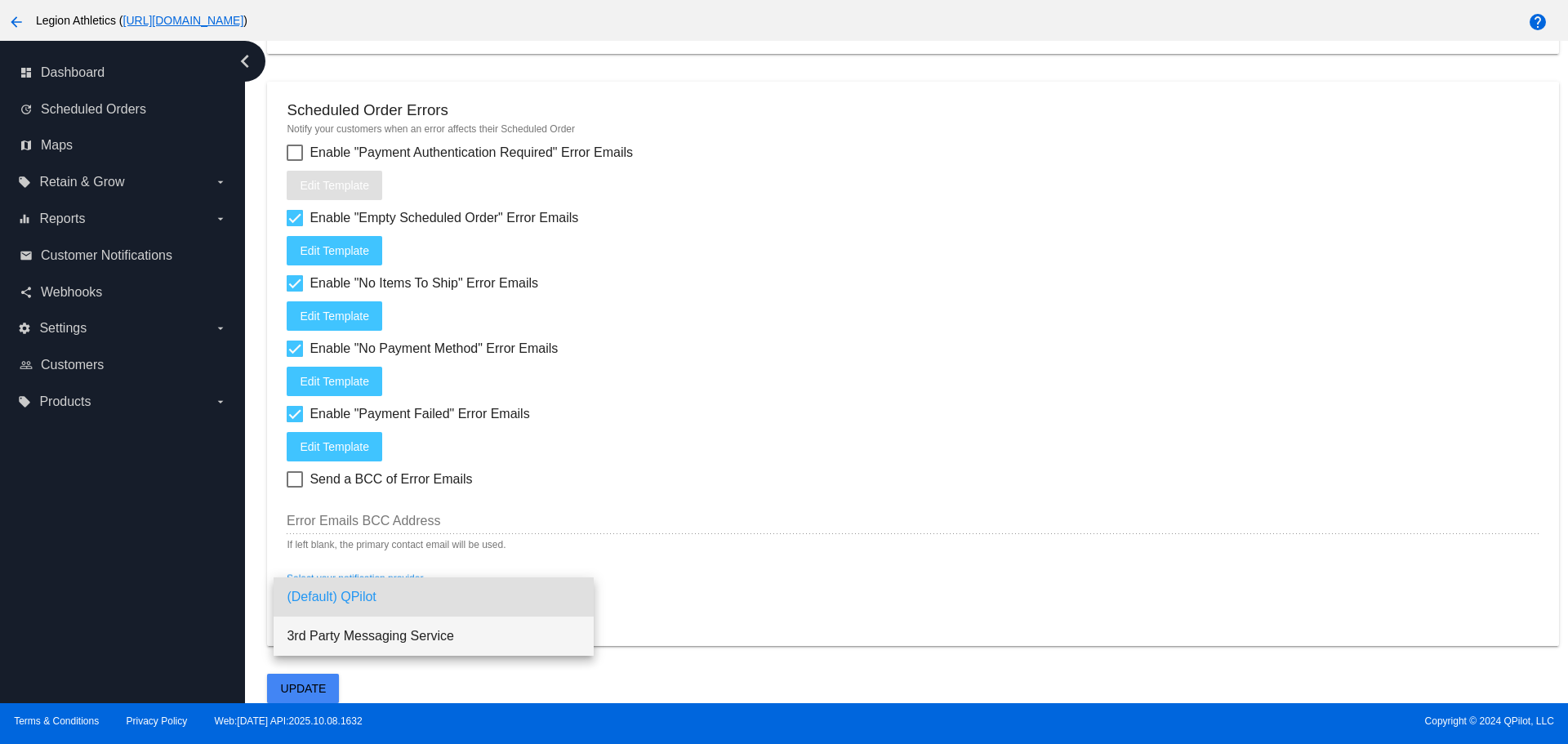
click at [372, 637] on span "3rd Party Messaging Service" at bounding box center [434, 637] width 294 height 40
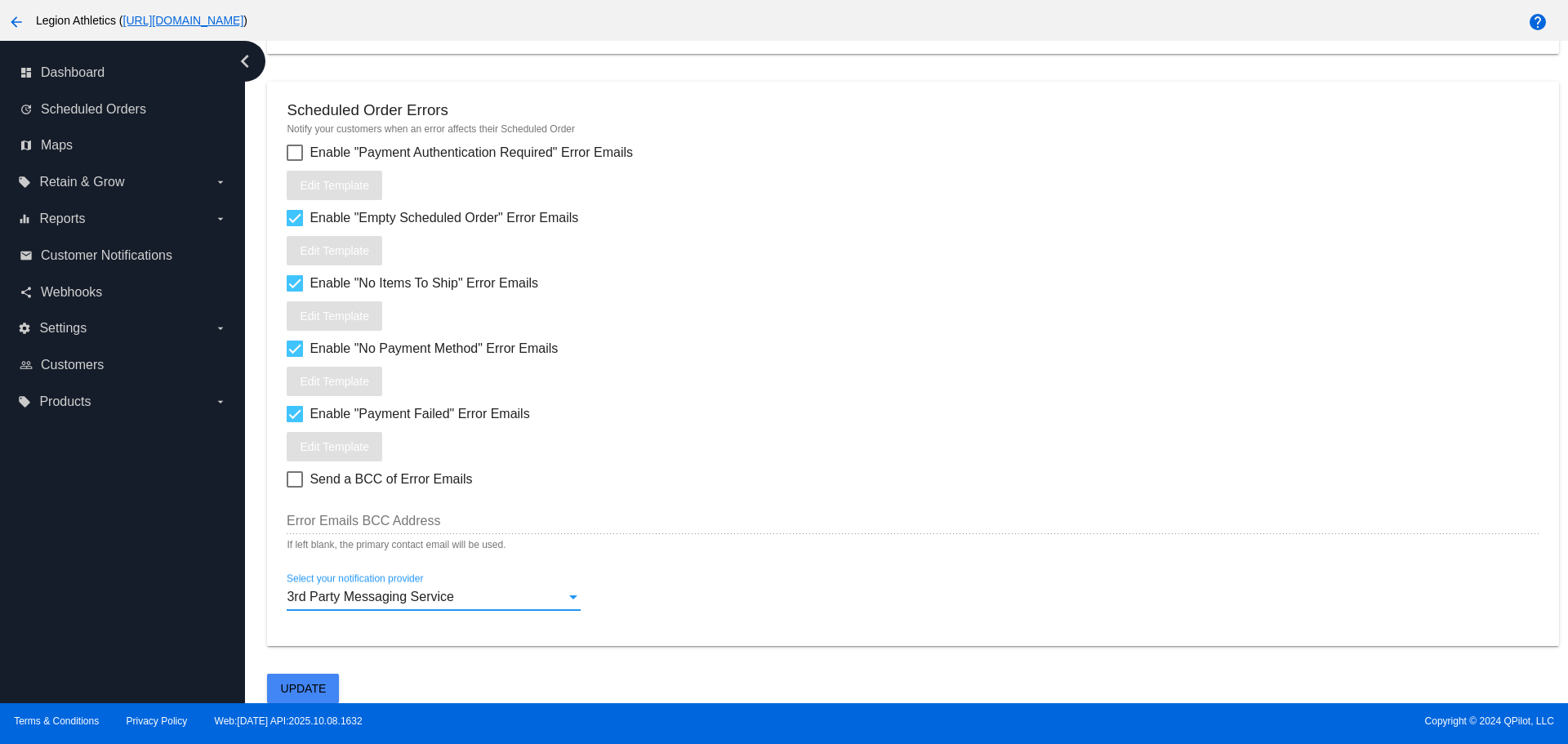
click at [328, 678] on button "Update" at bounding box center [303, 687] width 72 height 29
click at [421, 596] on span "3rd Party Messaging Service" at bounding box center [370, 596] width 167 height 14
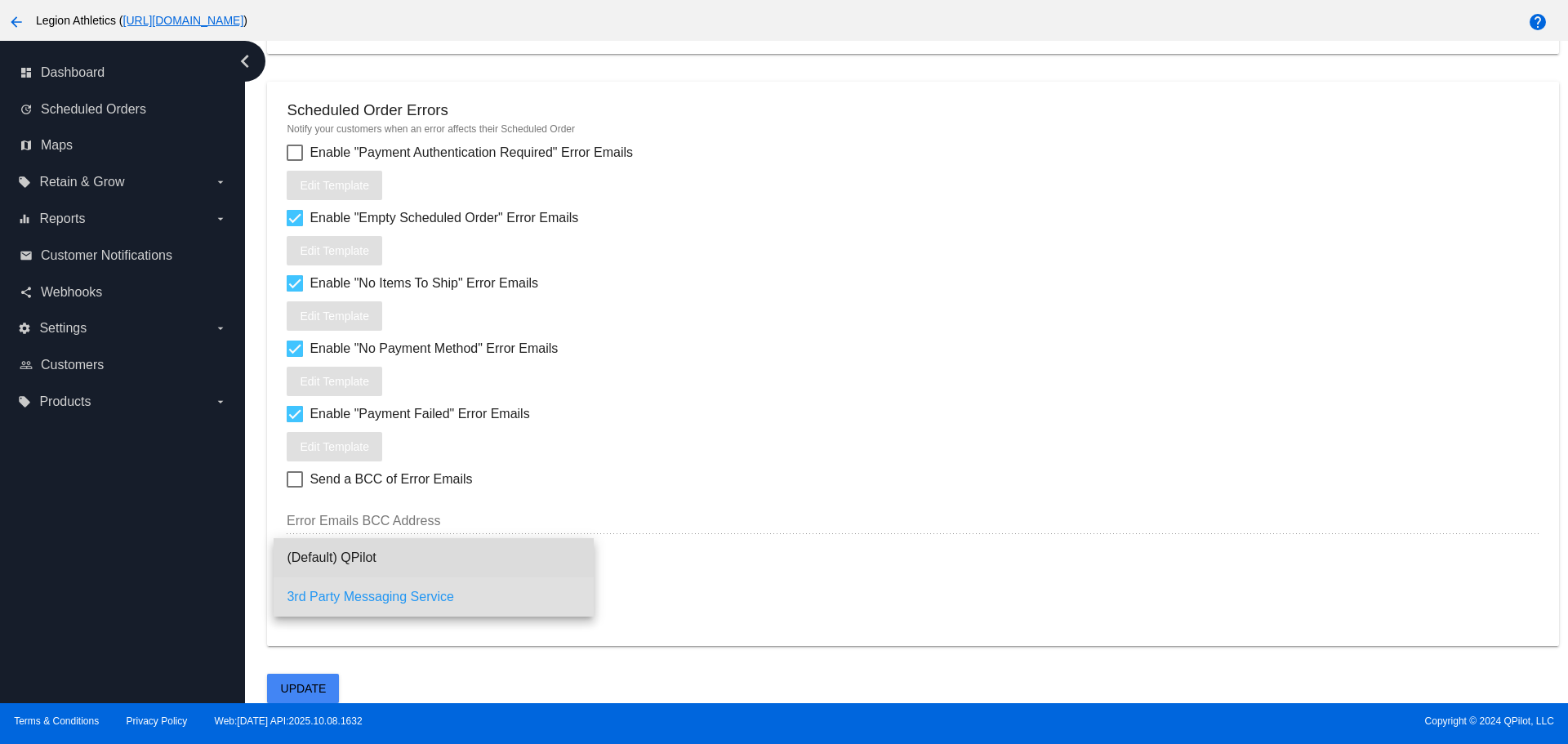
click at [420, 571] on span "(Default) QPilot" at bounding box center [434, 557] width 294 height 40
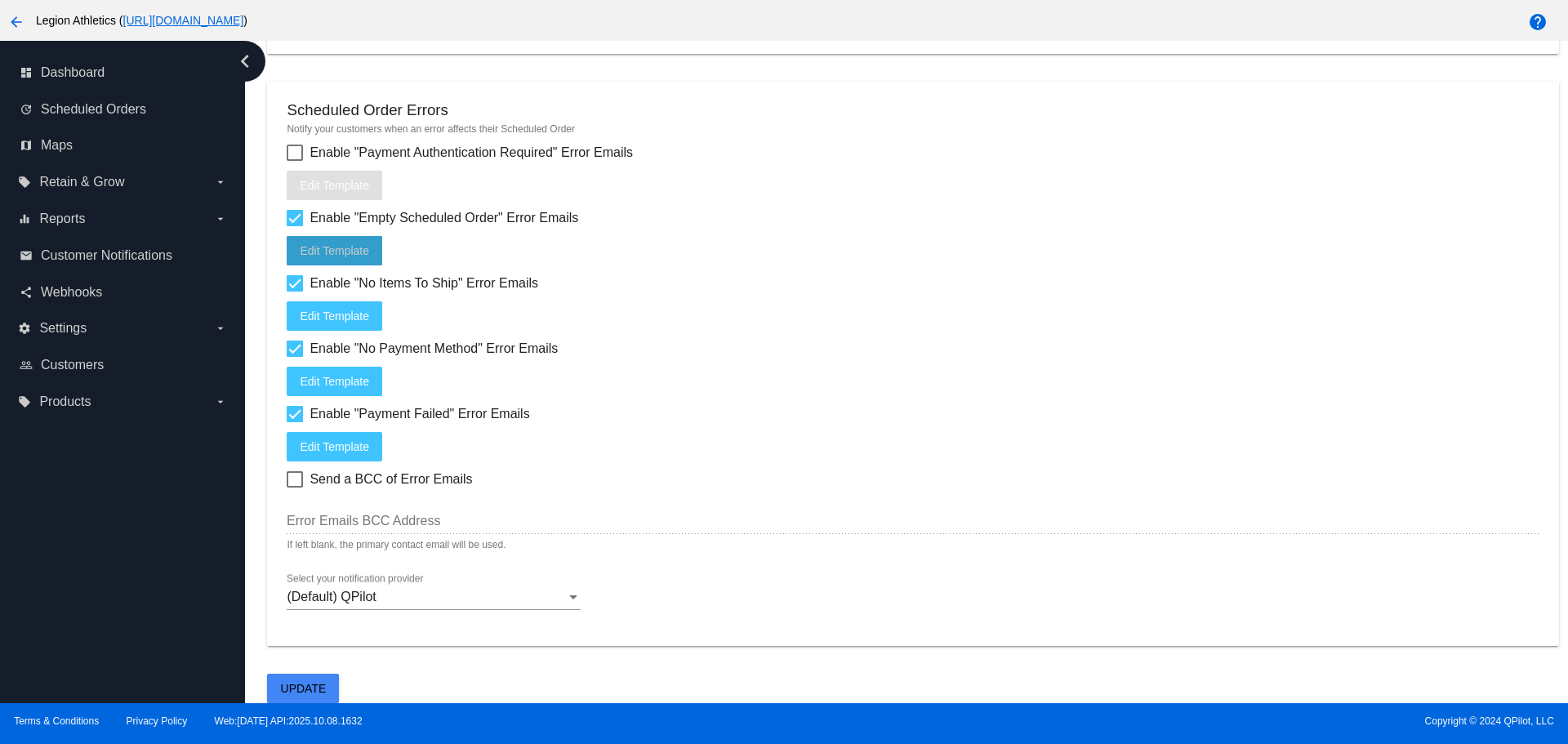
click at [369, 248] on button "Edit Template" at bounding box center [334, 250] width 95 height 29
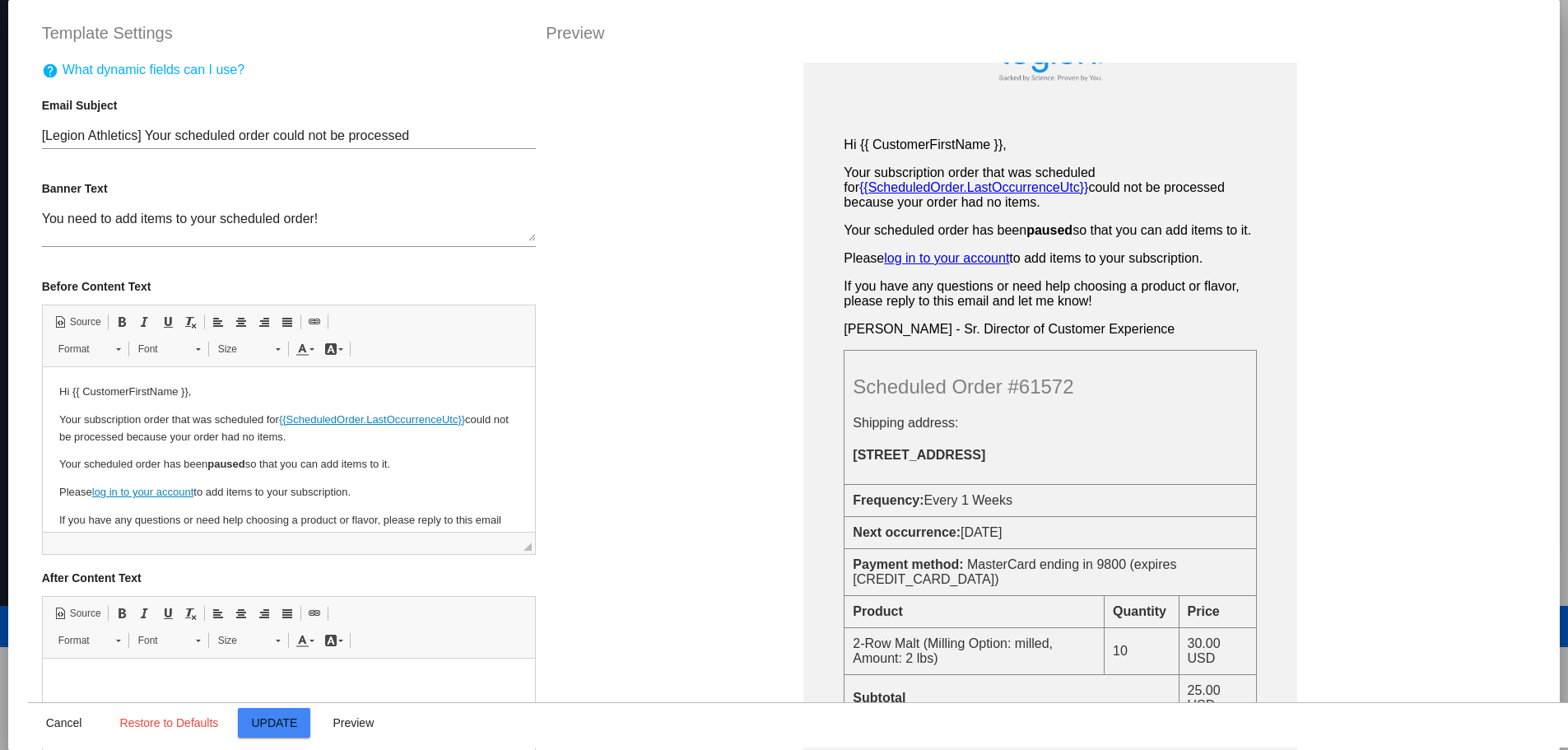
scroll to position [0, 0]
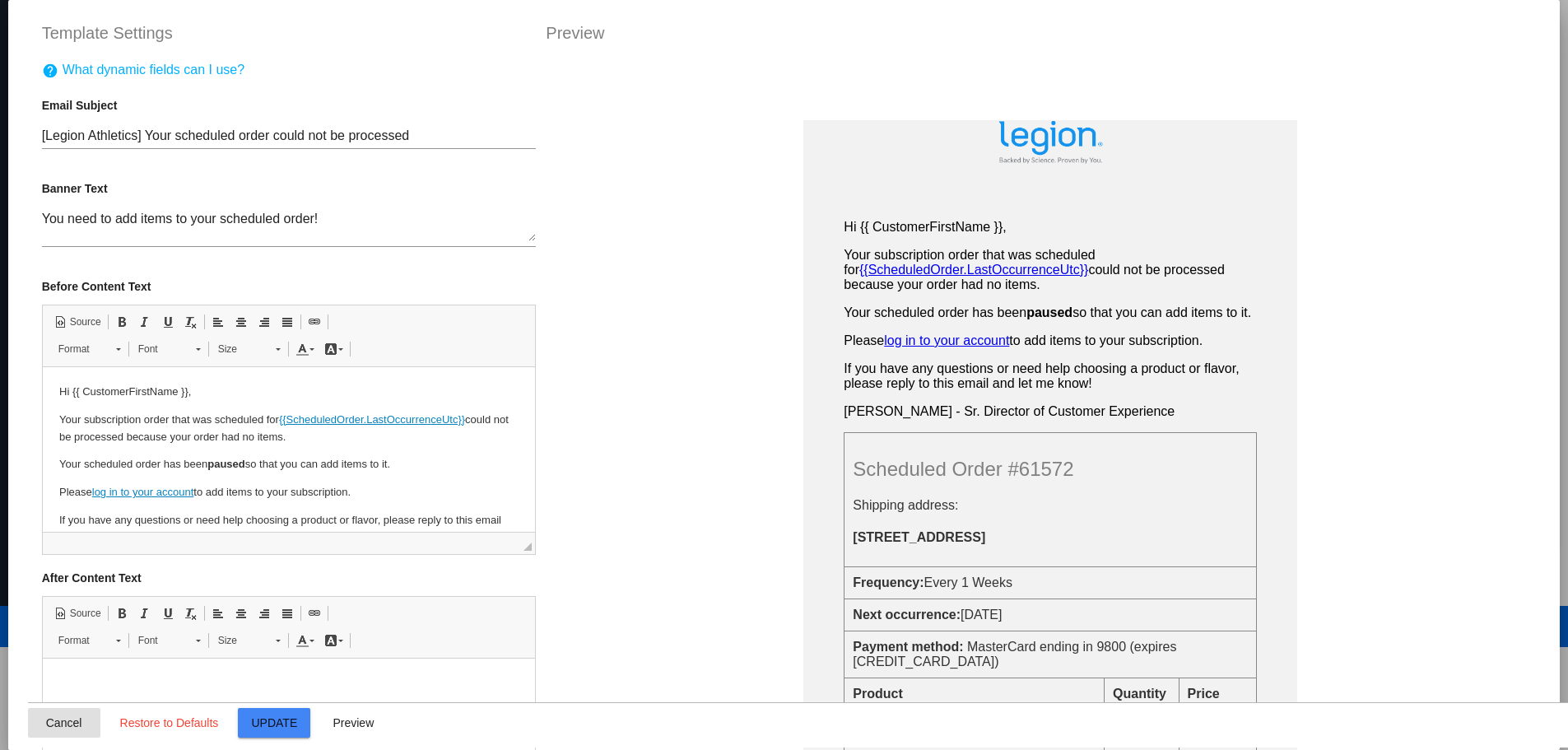
click at [53, 733] on button "Cancel" at bounding box center [64, 721] width 72 height 29
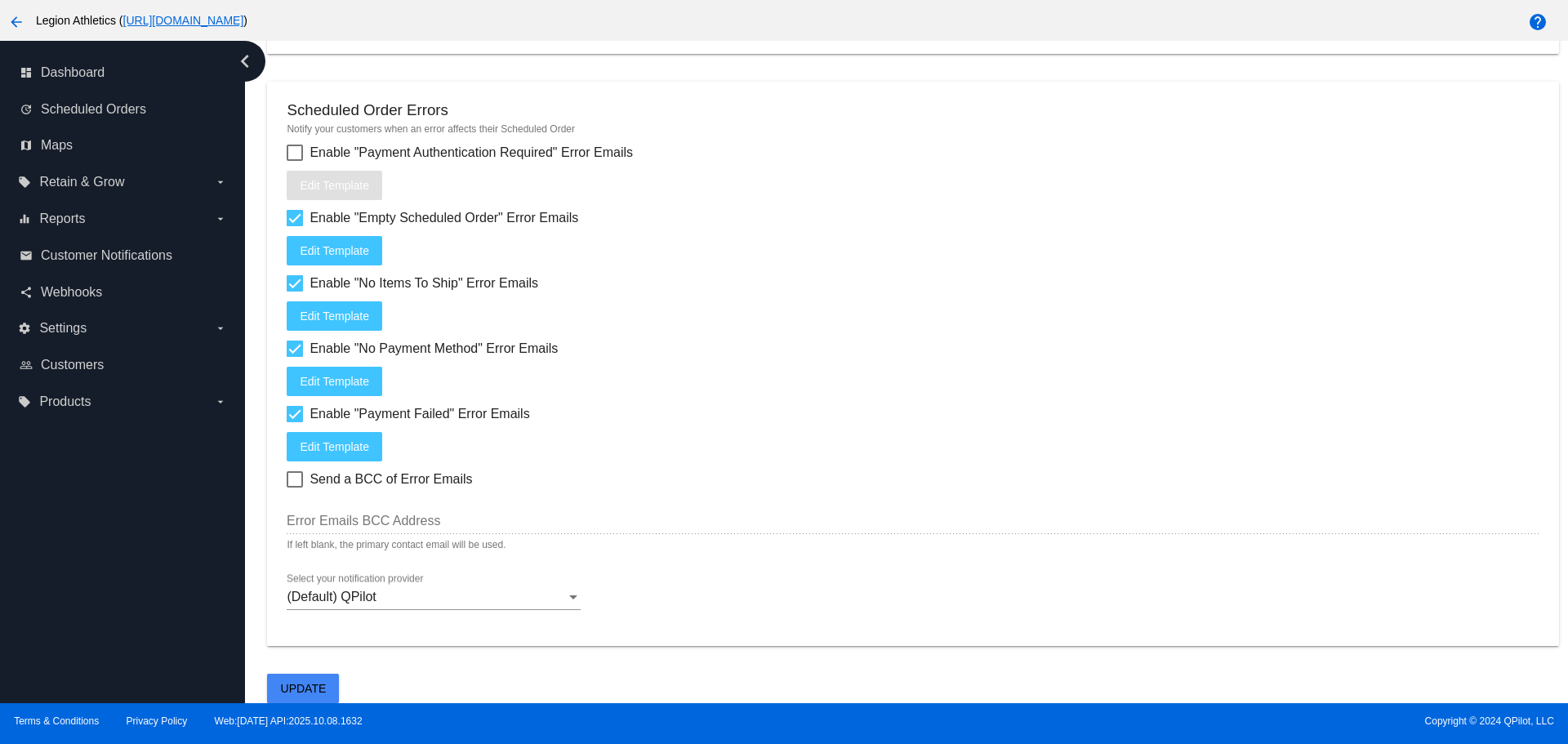
click at [314, 247] on span "Edit Template" at bounding box center [335, 251] width 70 height 13
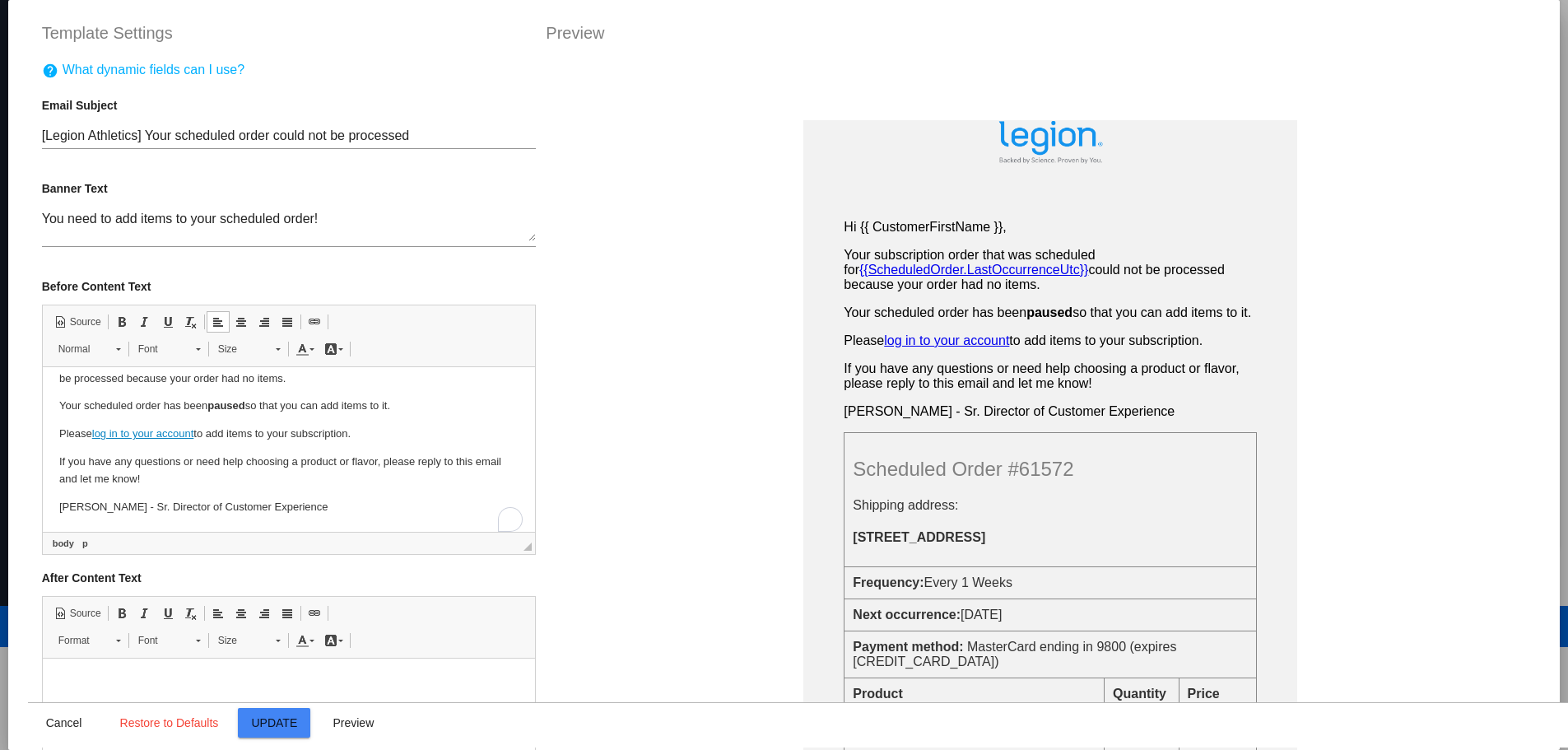
scroll to position [58, 0]
drag, startPoint x: 513, startPoint y: 395, endPoint x: 559, endPoint y: 843, distance: 450.4
click at [113, 511] on p "Carson L. - Sr. Director of Customer Experience" at bounding box center [288, 508] width 460 height 17
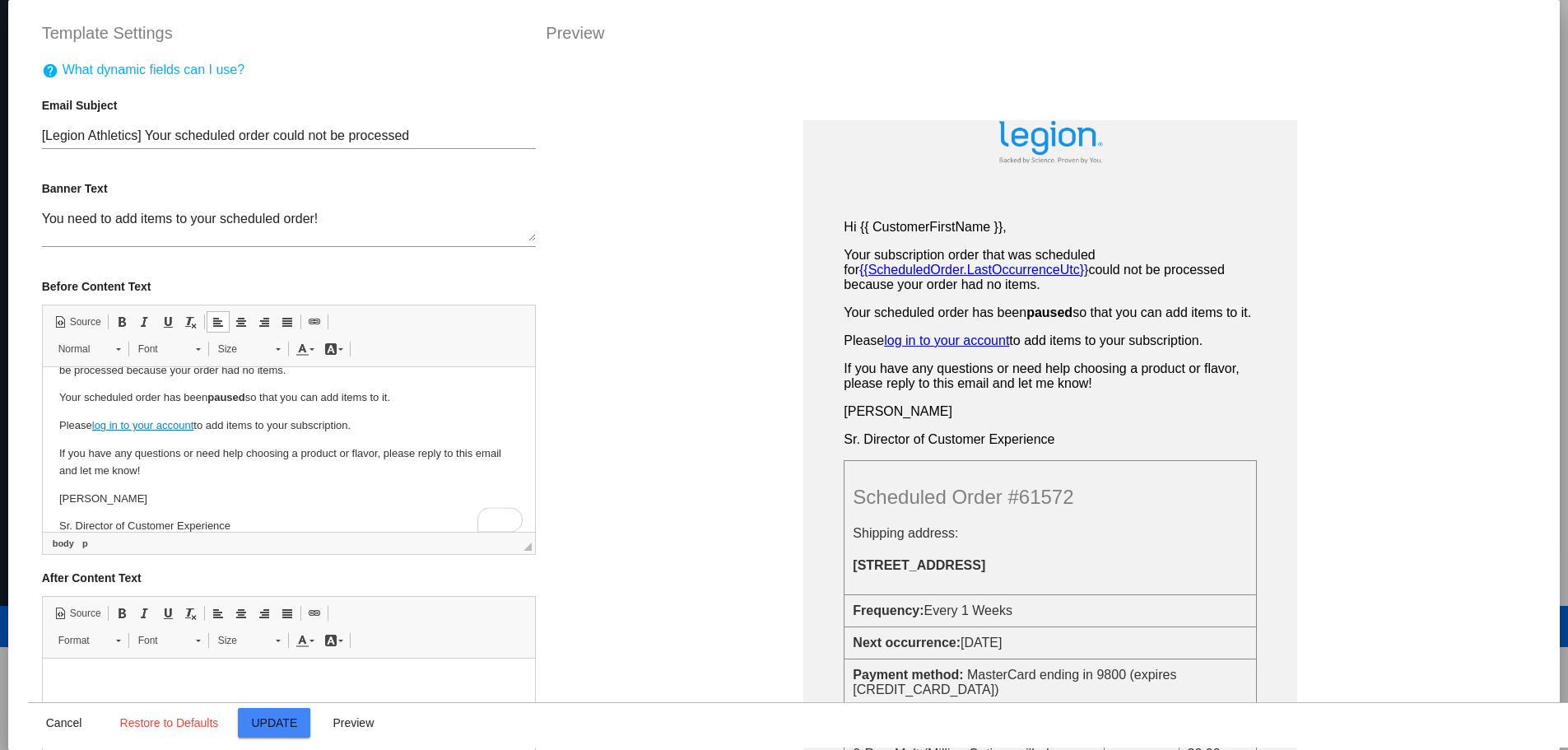
click at [113, 511] on body "Hi {{ CustomerFirstName }}, Your subscription order that was scheduled for {{Sc…" at bounding box center [288, 425] width 460 height 218
click at [44, 526] on html "Hi {{ CustomerFirstName }}, Your subscription order that was scheduled for {{Sc…" at bounding box center [288, 426] width 494 height 251
drag, startPoint x: 533, startPoint y: 163, endPoint x: 534, endPoint y: 201, distance: 38.0
click at [534, 201] on div "You need to add items to your scheduled order! Hi {{ CustomerFirstName }}, Your…" at bounding box center [1051, 437] width 1035 height 750
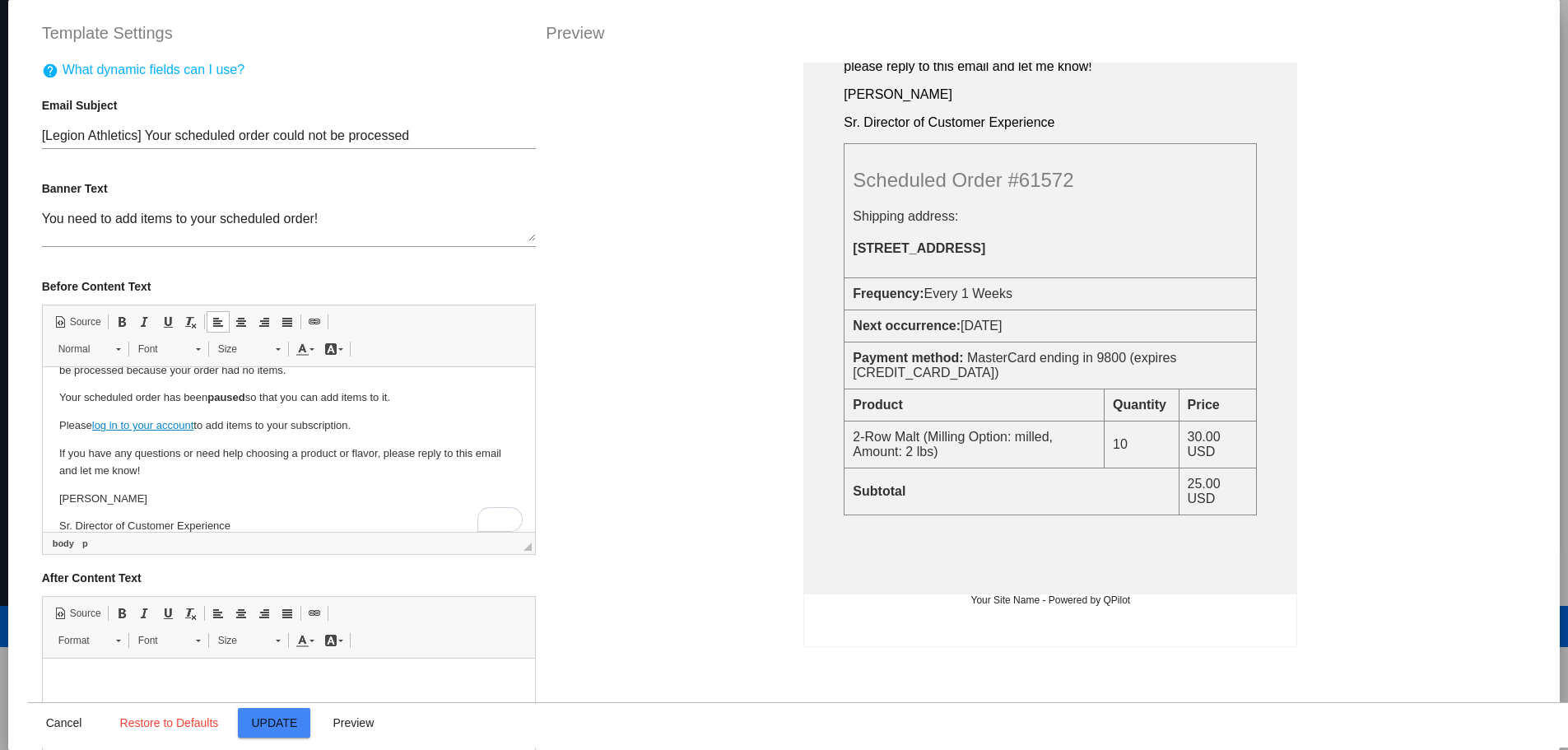
scroll to position [389, 0]
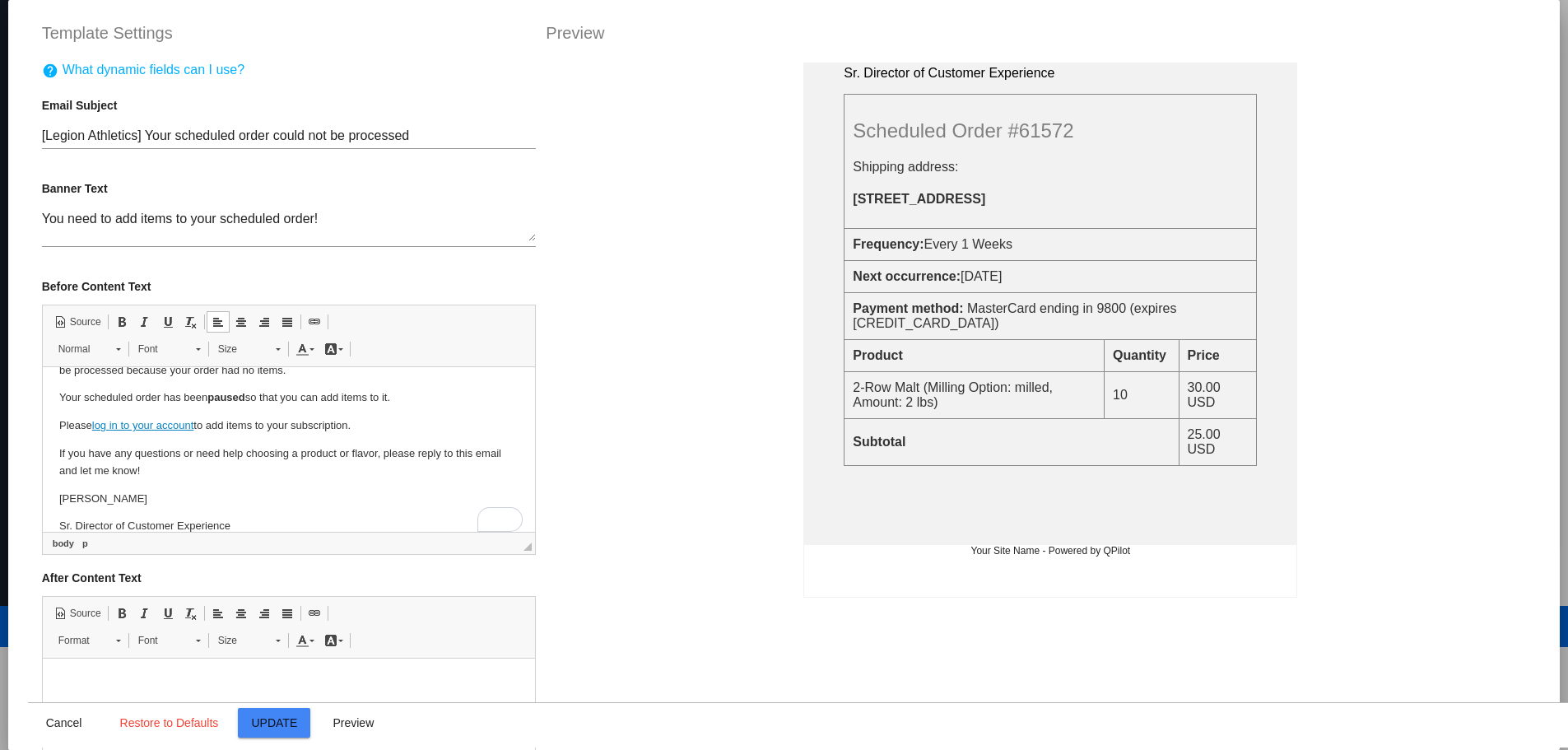
drag, startPoint x: 539, startPoint y: 137, endPoint x: 532, endPoint y: 232, distance: 95.3
click at [533, 230] on div "You need to add items to your scheduled order! Hi {{ CustomerFirstName }}, Your…" at bounding box center [1051, 437] width 1035 height 750
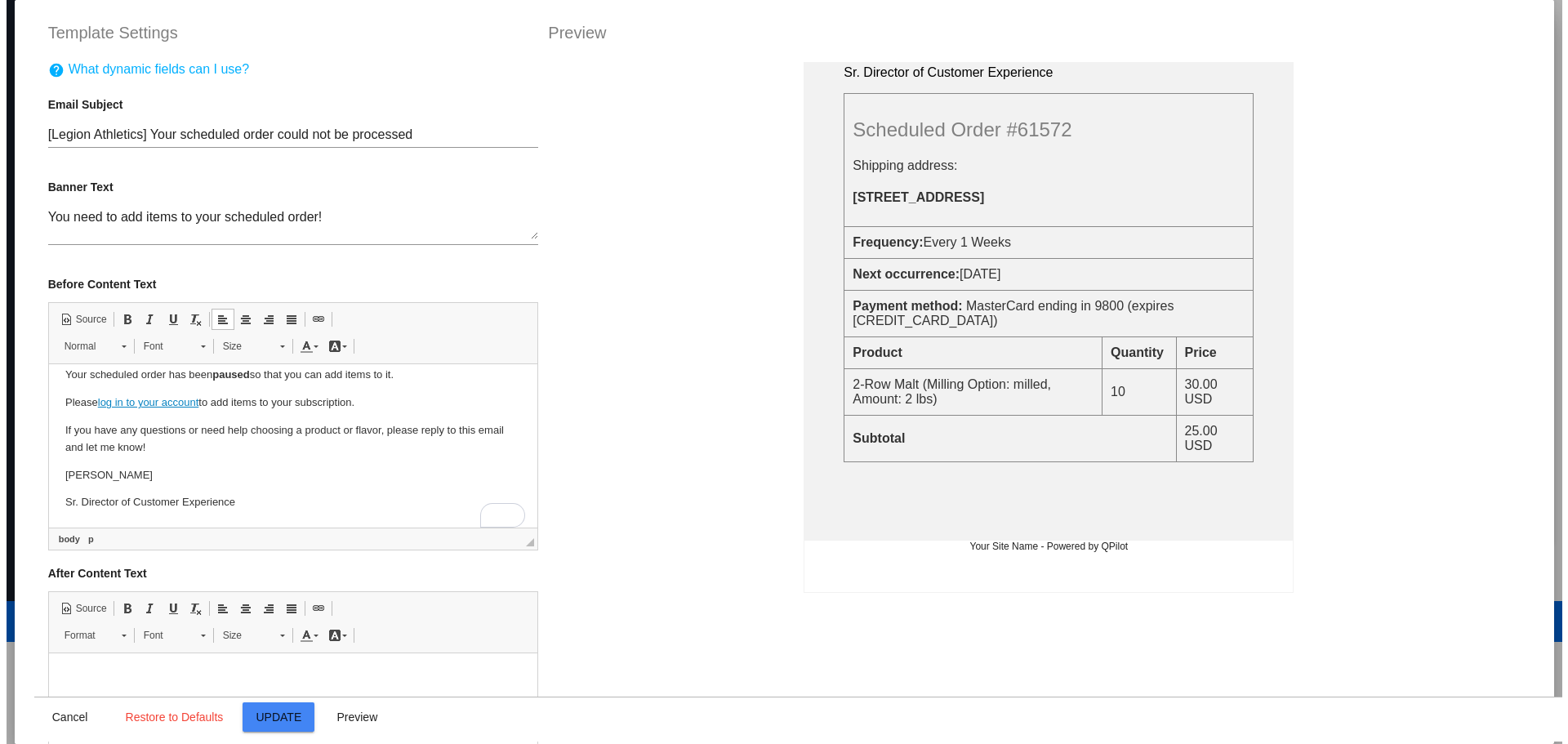
scroll to position [86, 0]
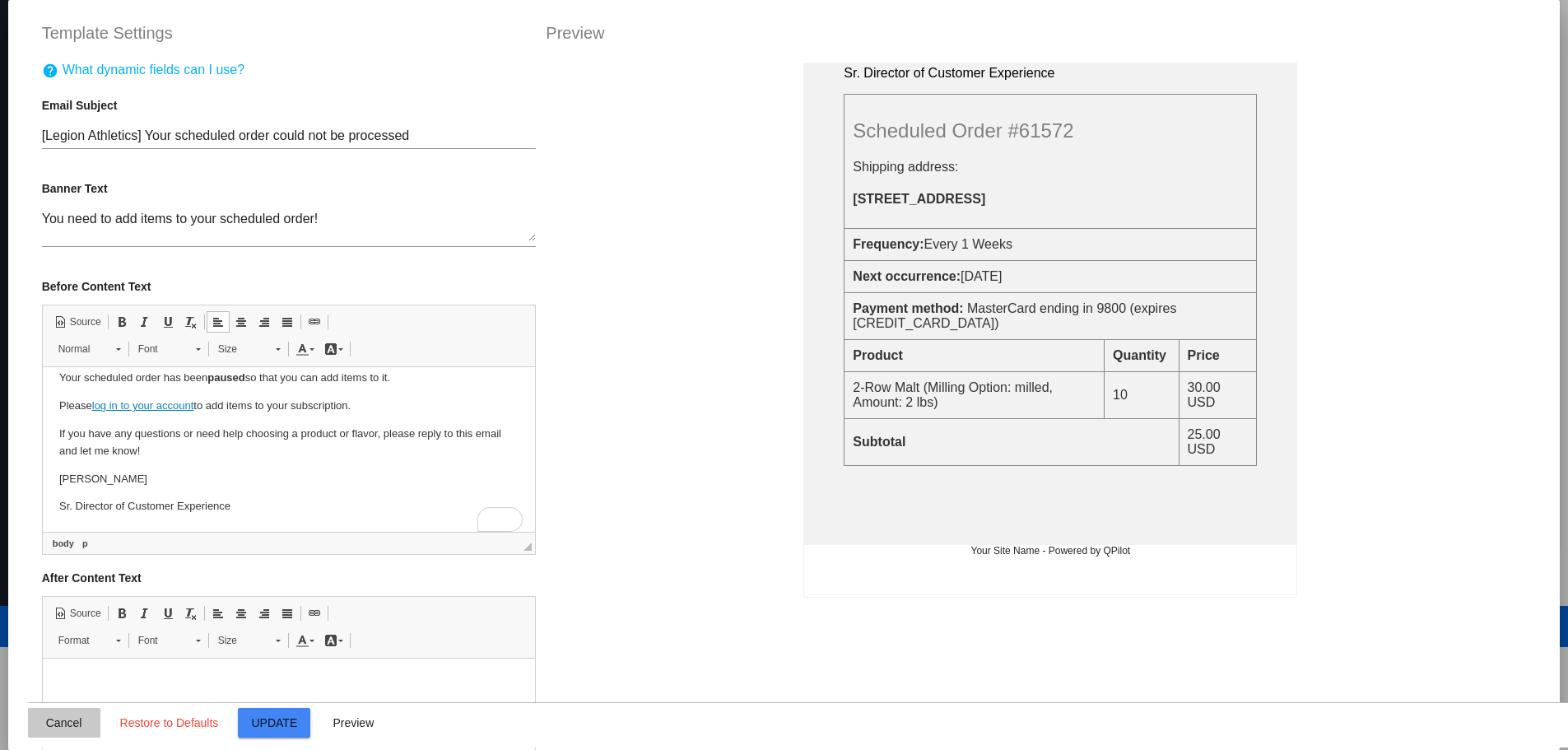
click at [68, 724] on span "Cancel" at bounding box center [64, 722] width 36 height 13
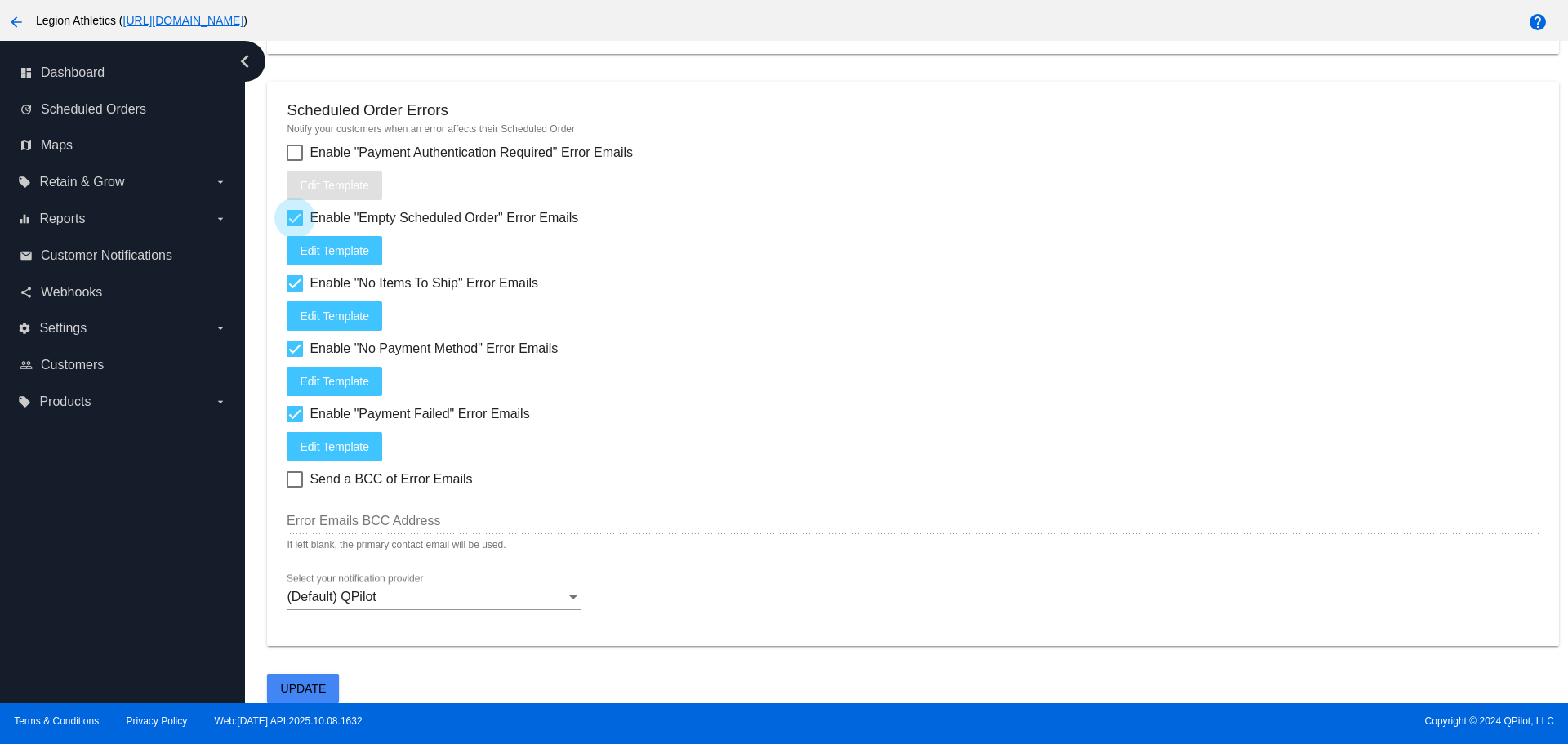
click at [303, 220] on div at bounding box center [294, 217] width 16 height 16
click at [295, 226] on input "Enable "Empty Scheduled Order" Error Emails" at bounding box center [294, 226] width 1 height 1
checkbox input "false"
click at [292, 283] on div at bounding box center [294, 283] width 16 height 16
click at [294, 291] on input "Enable "No Items To Ship" Error Emails" at bounding box center [294, 291] width 1 height 1
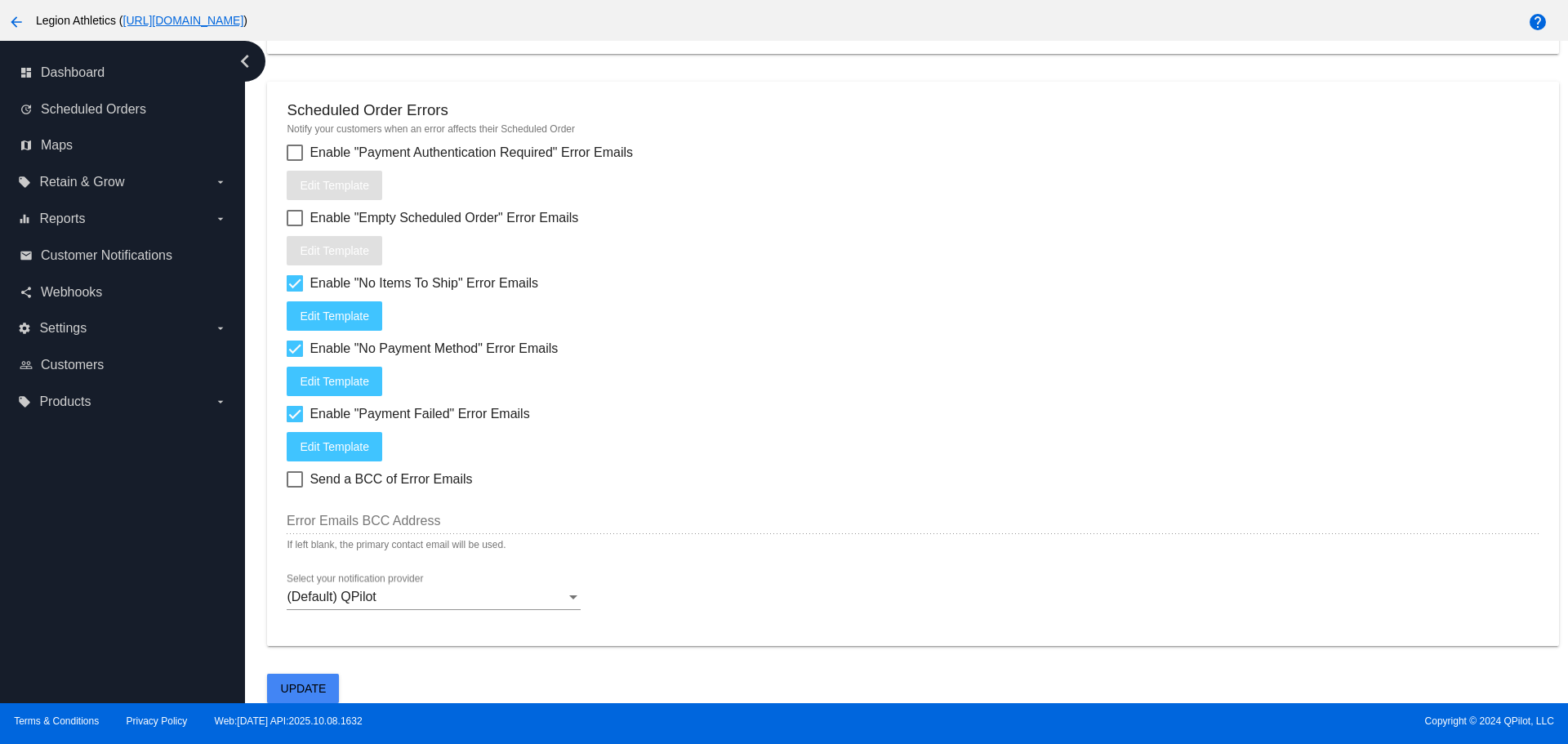
checkbox input "false"
click at [289, 349] on div at bounding box center [294, 348] width 16 height 16
click at [294, 356] on input "Enable "No Payment Method" Error Emails" at bounding box center [294, 356] width 1 height 1
checkbox input "false"
click at [292, 410] on div at bounding box center [294, 413] width 16 height 16
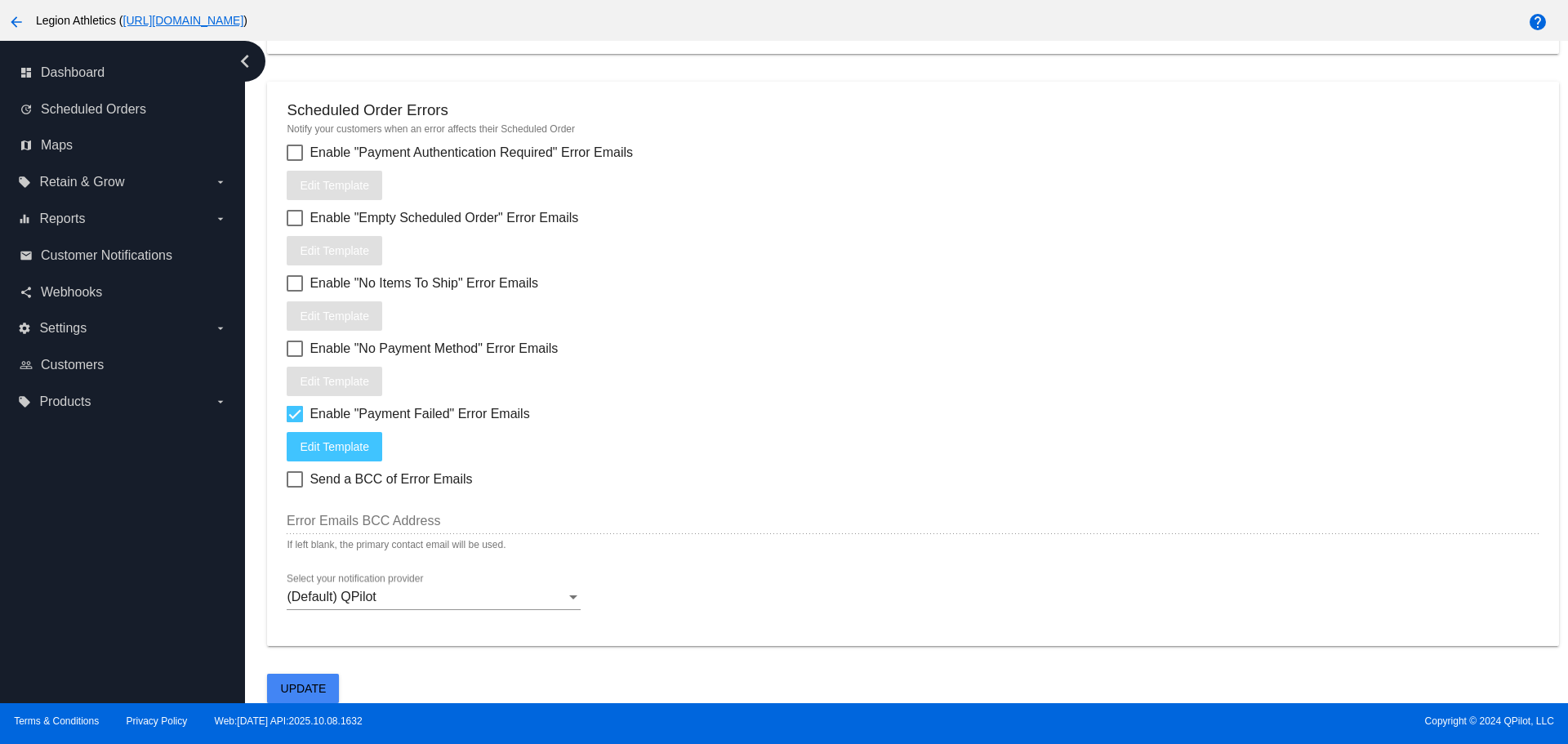
click at [294, 422] on input "Enable "Payment Failed" Error Emails" at bounding box center [294, 422] width 1 height 1
checkbox input "false"
click at [316, 686] on span "Update" at bounding box center [304, 688] width 45 height 13
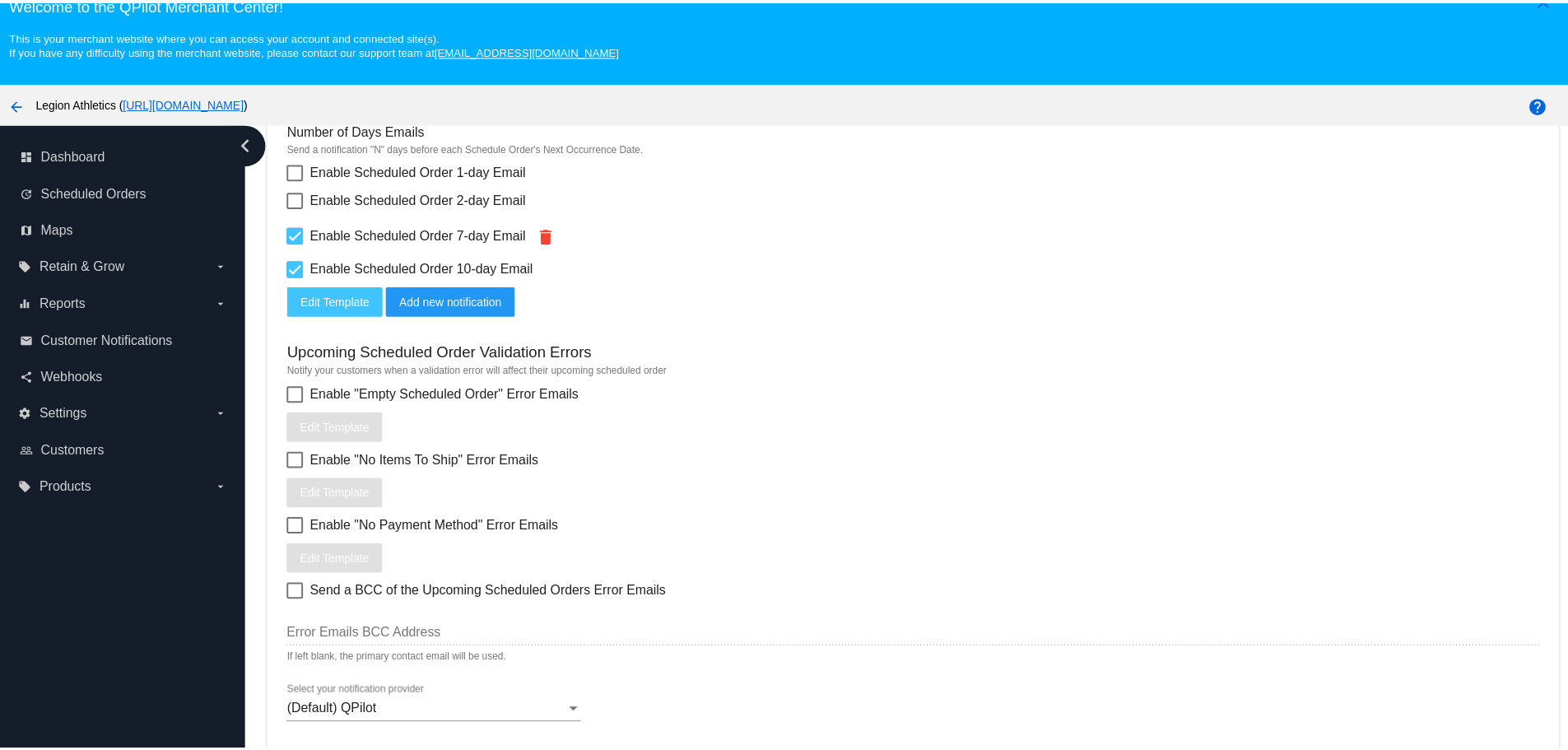
scroll to position [576, 0]
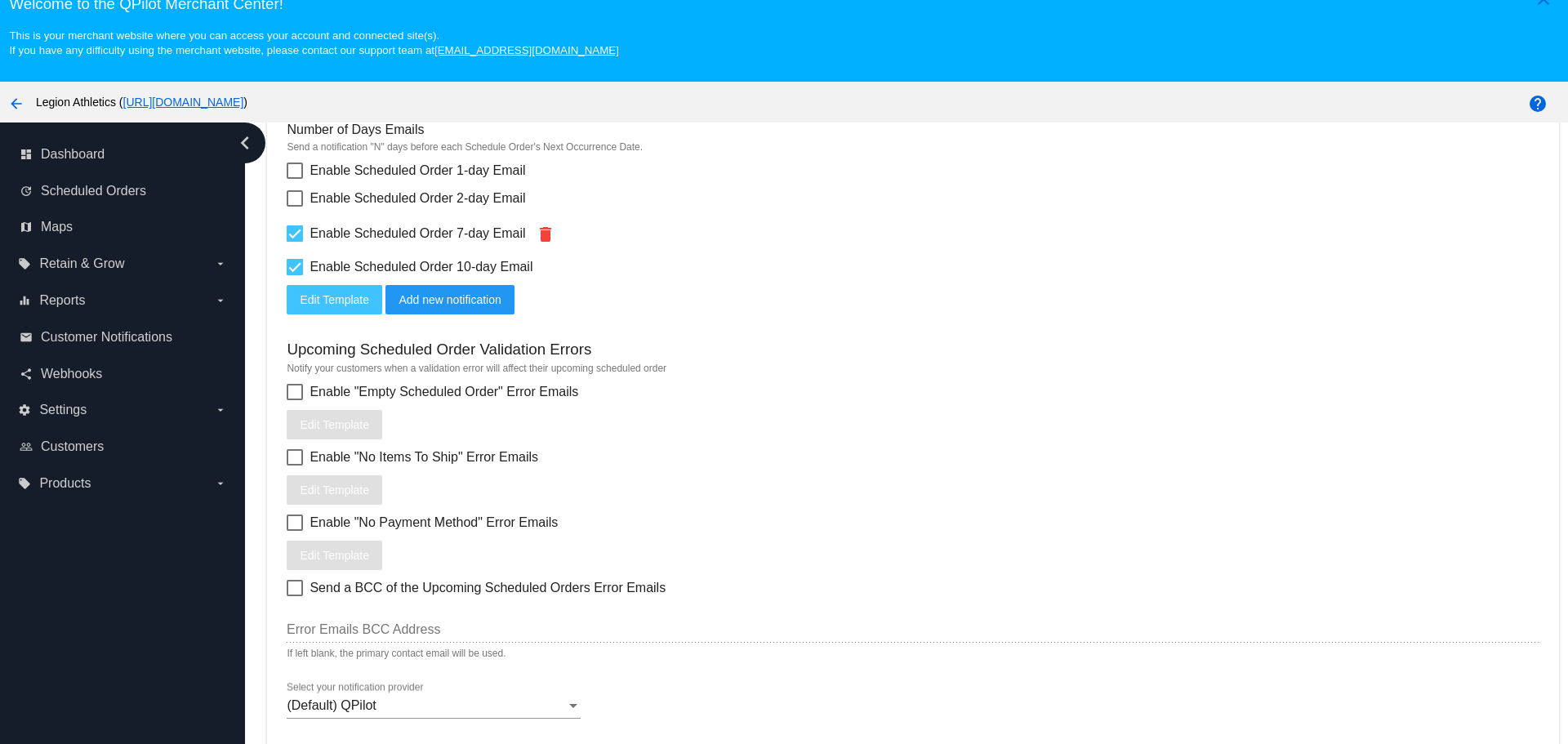
click at [295, 453] on div at bounding box center [294, 456] width 16 height 16
click at [295, 465] on input "Enable "No Items To Ship" Error Emails" at bounding box center [294, 465] width 1 height 1
checkbox input "true"
click at [325, 494] on span "Edit Template" at bounding box center [335, 489] width 70 height 13
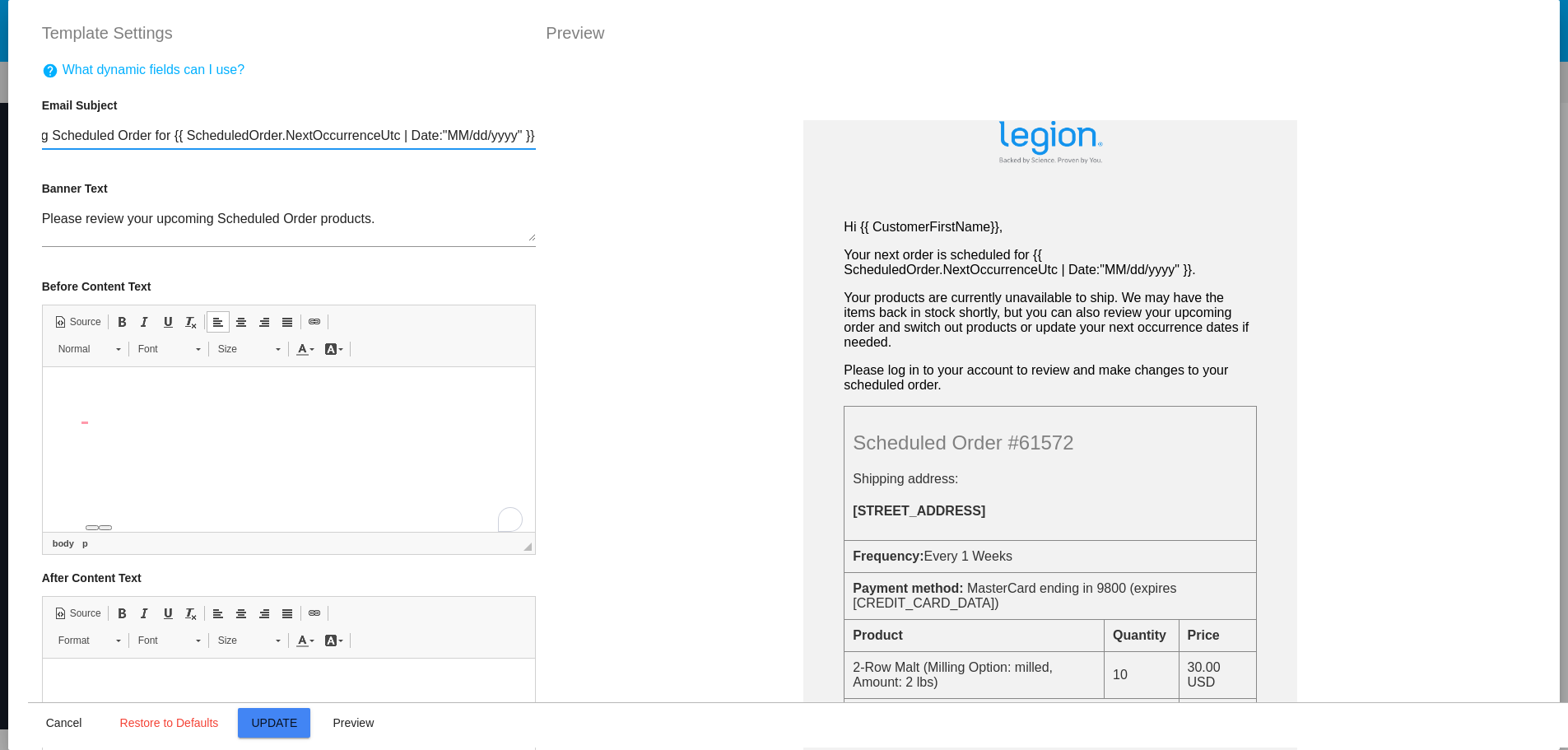
scroll to position [0, 453]
drag, startPoint x: 139, startPoint y: 142, endPoint x: 528, endPoint y: 142, distance: 389.0
click at [528, 142] on div "help What dynamic fields can I use? Email Subject [{{ SiteName }}] The items in…" at bounding box center [289, 437] width 523 height 750
click at [422, 130] on input "[{{ SiteName }}] The items in your upcoming Scheduled Order for {{ ScheduledOrd…" at bounding box center [289, 136] width 494 height 15
click at [46, 726] on span "Cancel" at bounding box center [64, 722] width 36 height 13
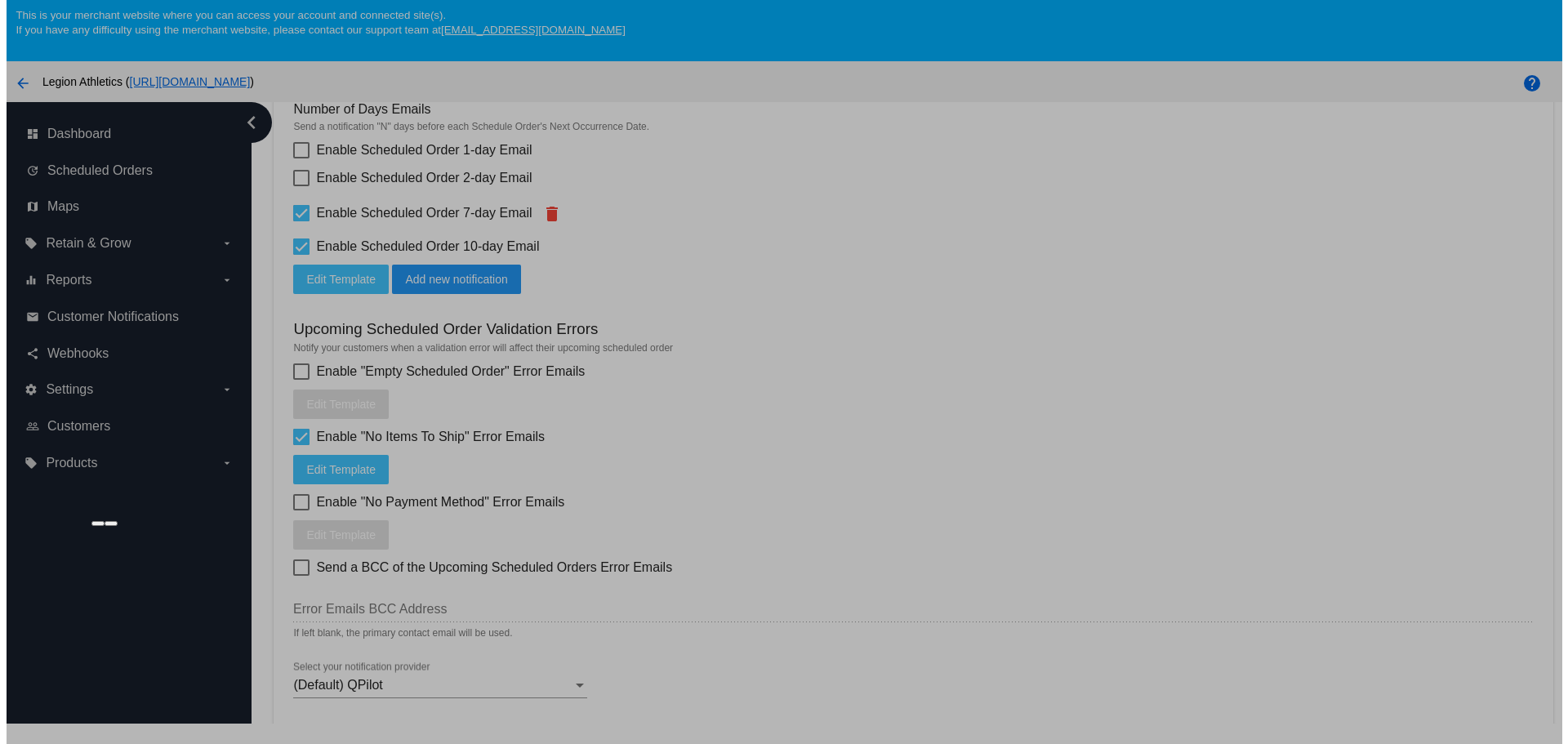
scroll to position [0, 0]
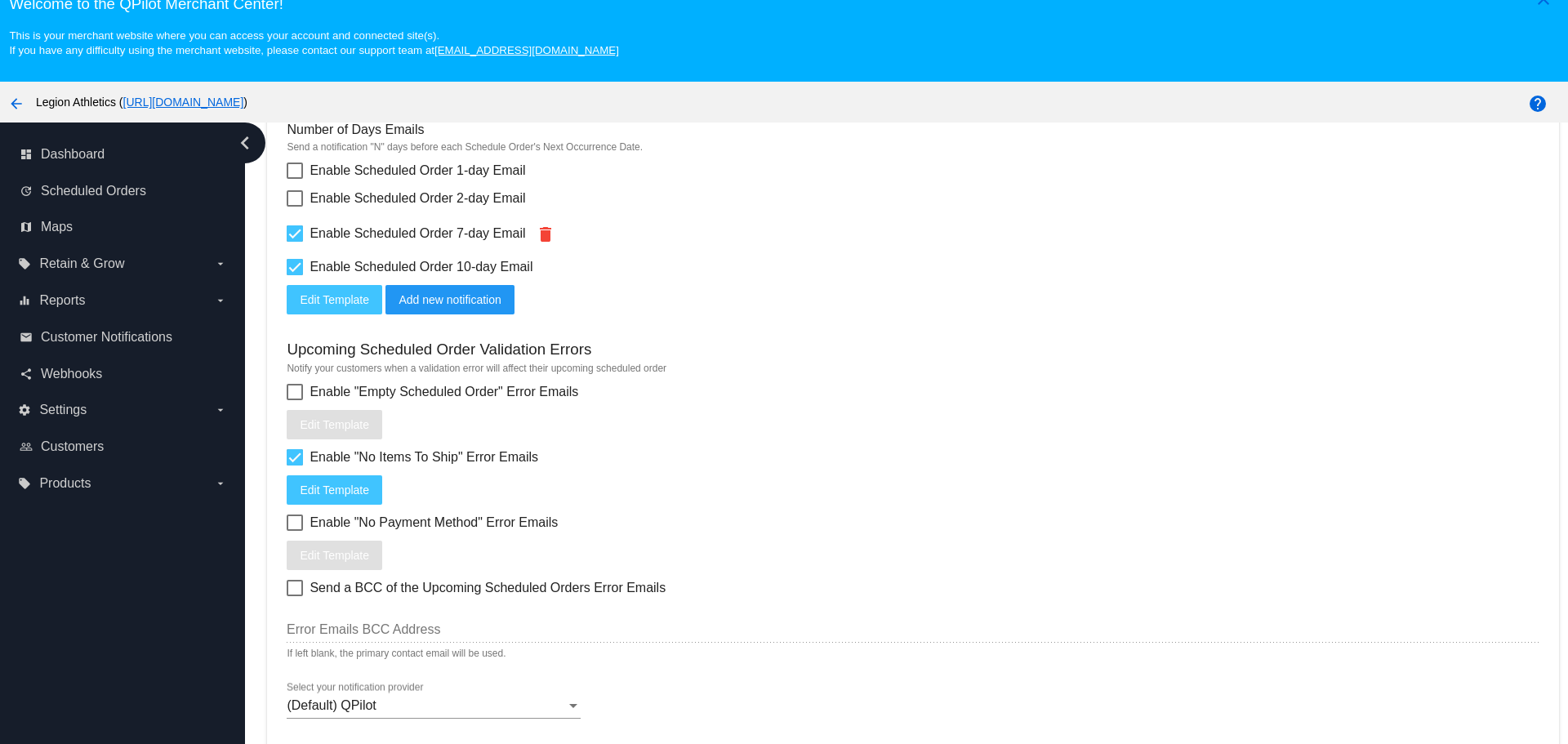
click at [290, 451] on div at bounding box center [294, 456] width 16 height 16
click at [294, 465] on input "Enable "No Items To Ship" Error Emails" at bounding box center [294, 465] width 1 height 1
checkbox input "false"
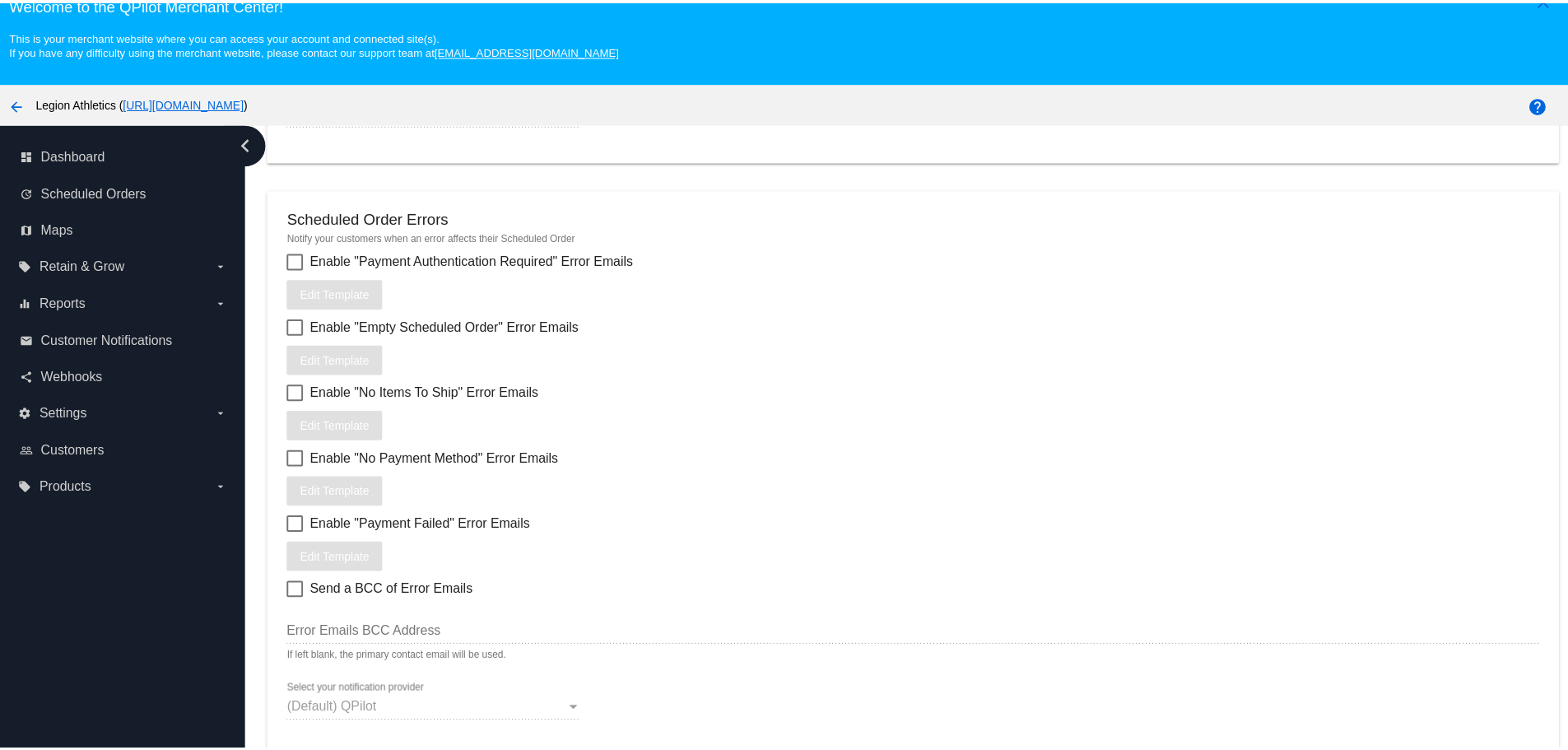
scroll to position [2092, 0]
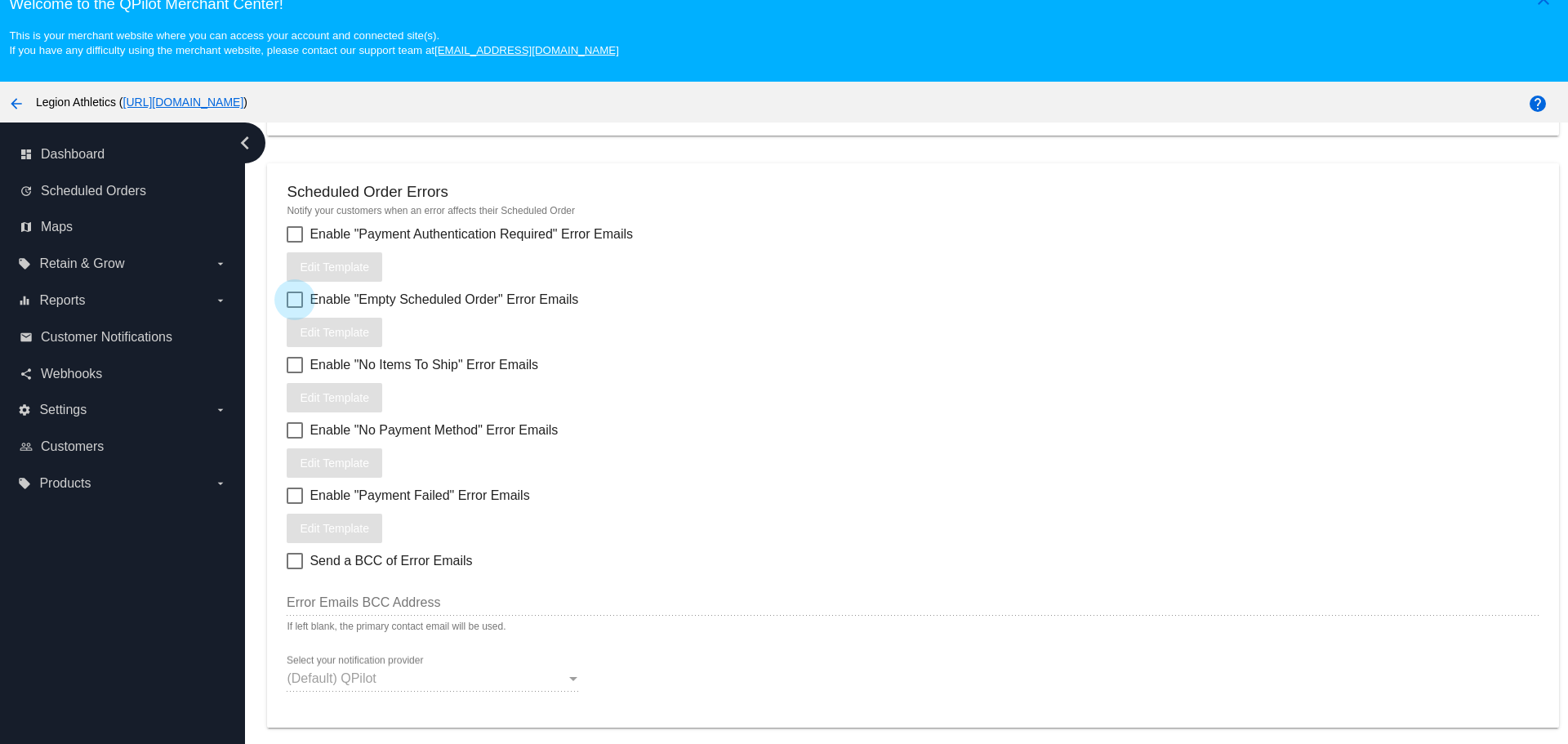
click at [301, 299] on div at bounding box center [294, 299] width 16 height 16
click at [295, 307] on input "Enable "Empty Scheduled Order" Error Emails" at bounding box center [294, 307] width 1 height 1
checkbox input "true"
click at [359, 325] on button "Edit Template" at bounding box center [334, 332] width 95 height 29
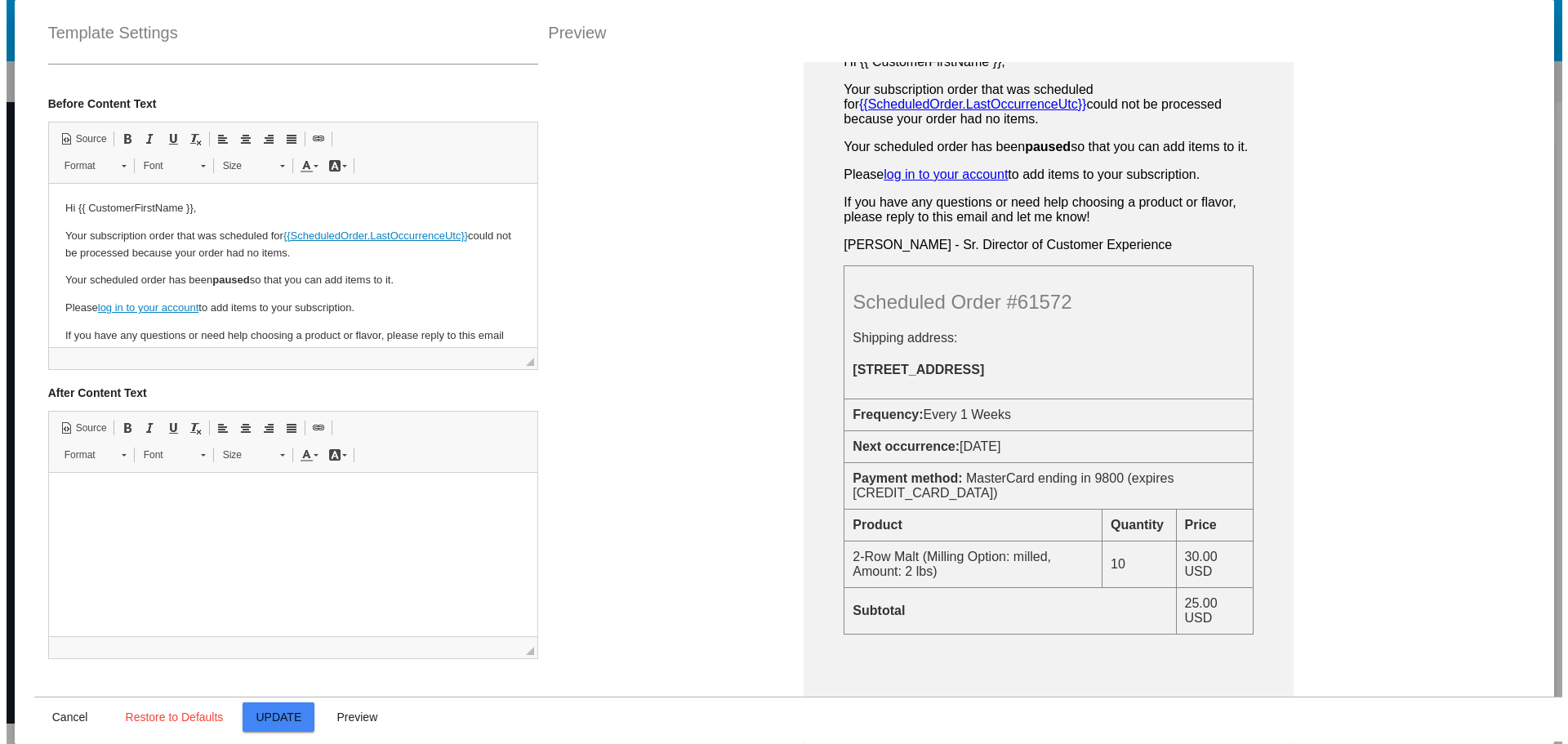
scroll to position [190, 0]
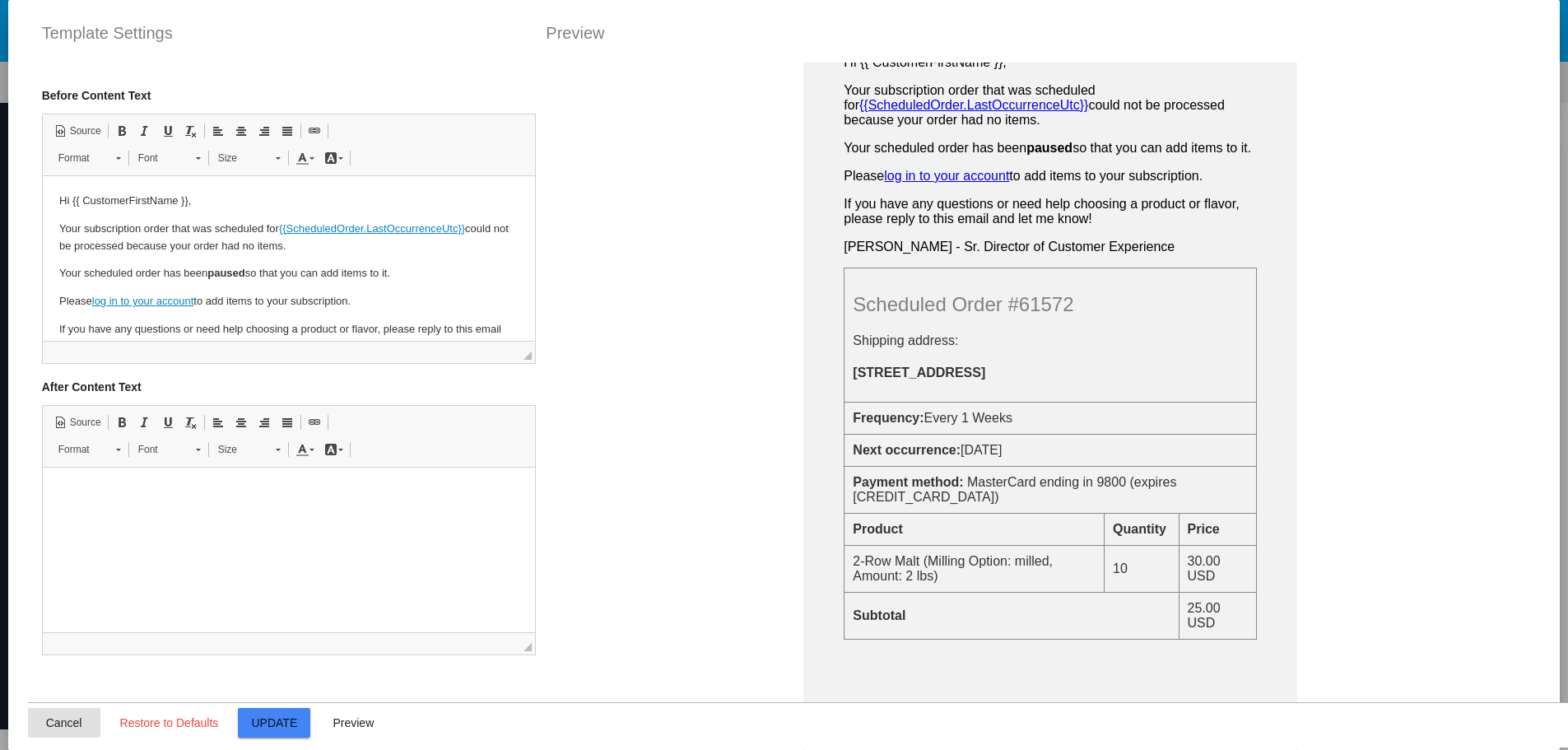
click at [28, 721] on button "Cancel" at bounding box center [64, 721] width 72 height 29
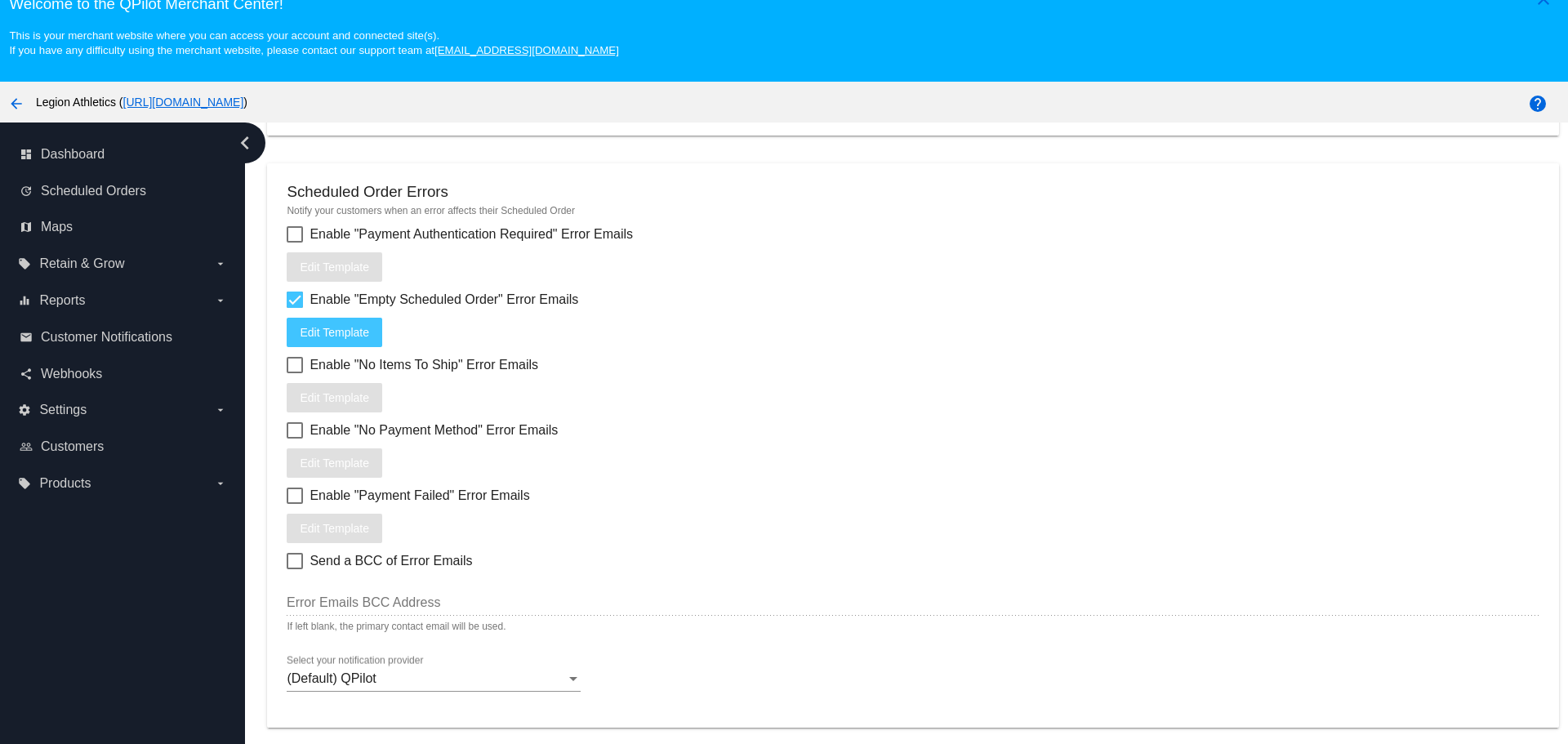
click at [292, 296] on div at bounding box center [294, 299] width 16 height 16
click at [294, 307] on input "Enable "Empty Scheduled Order" Error Emails" at bounding box center [294, 307] width 1 height 1
checkbox input "false"
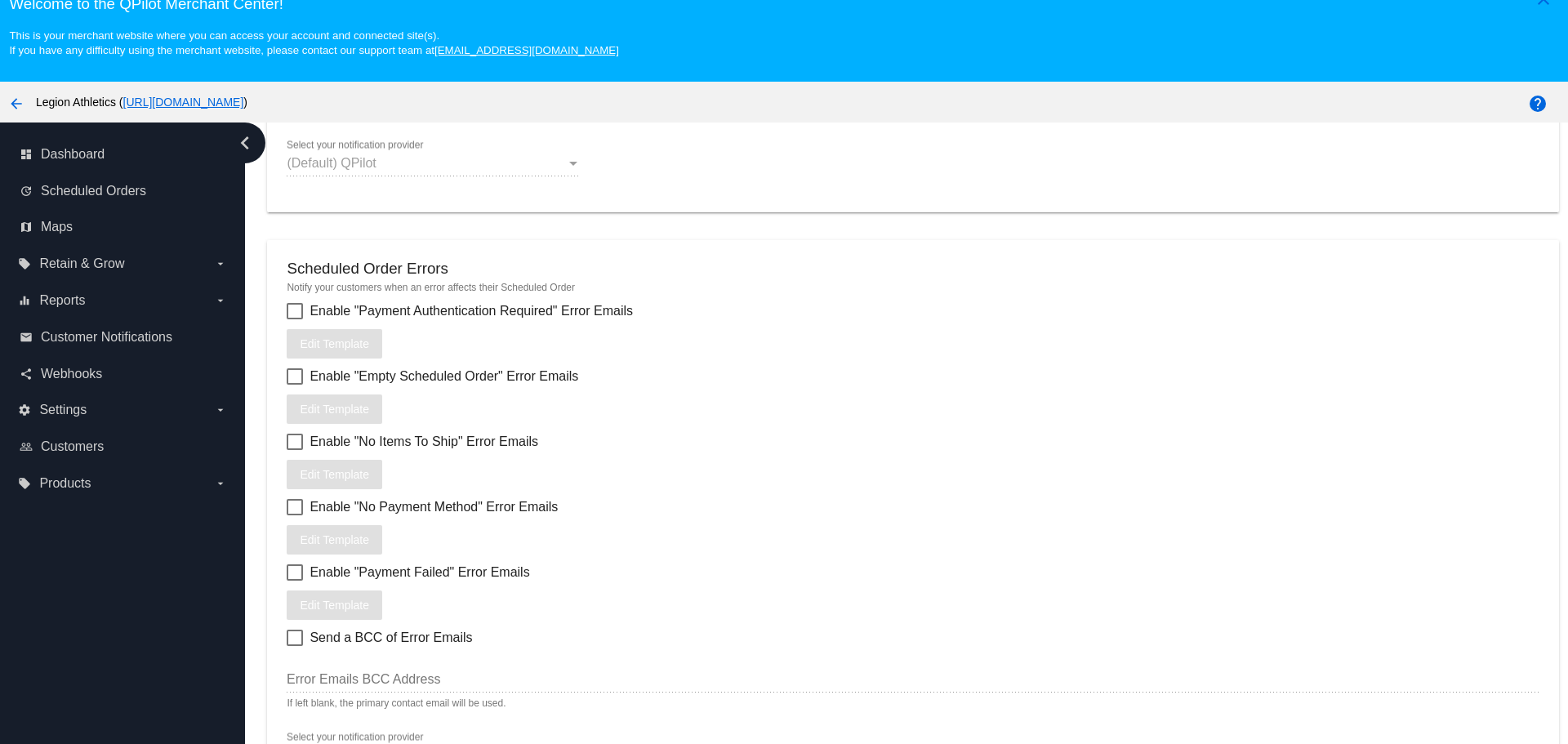
scroll to position [1911, 0]
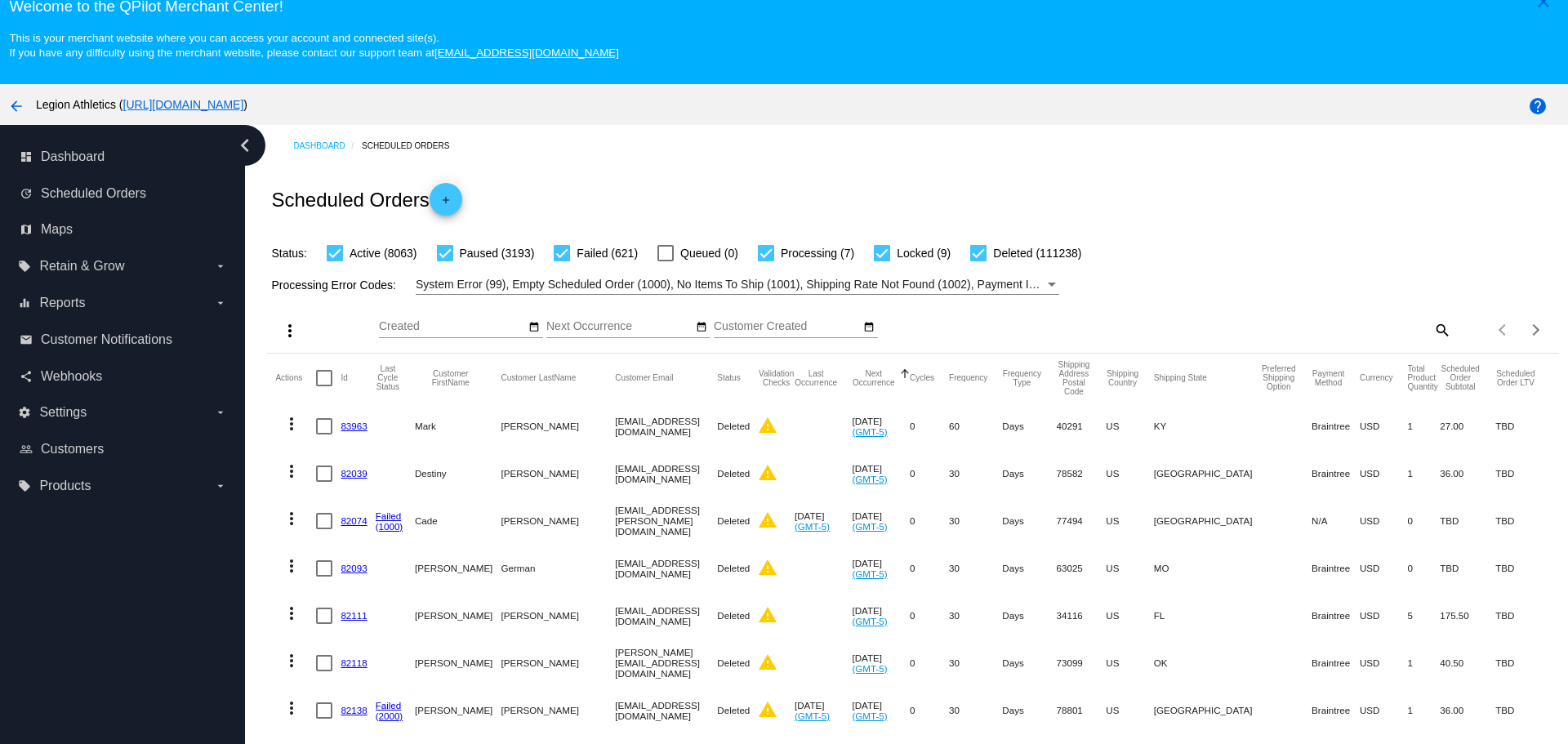
scroll to position [102, 0]
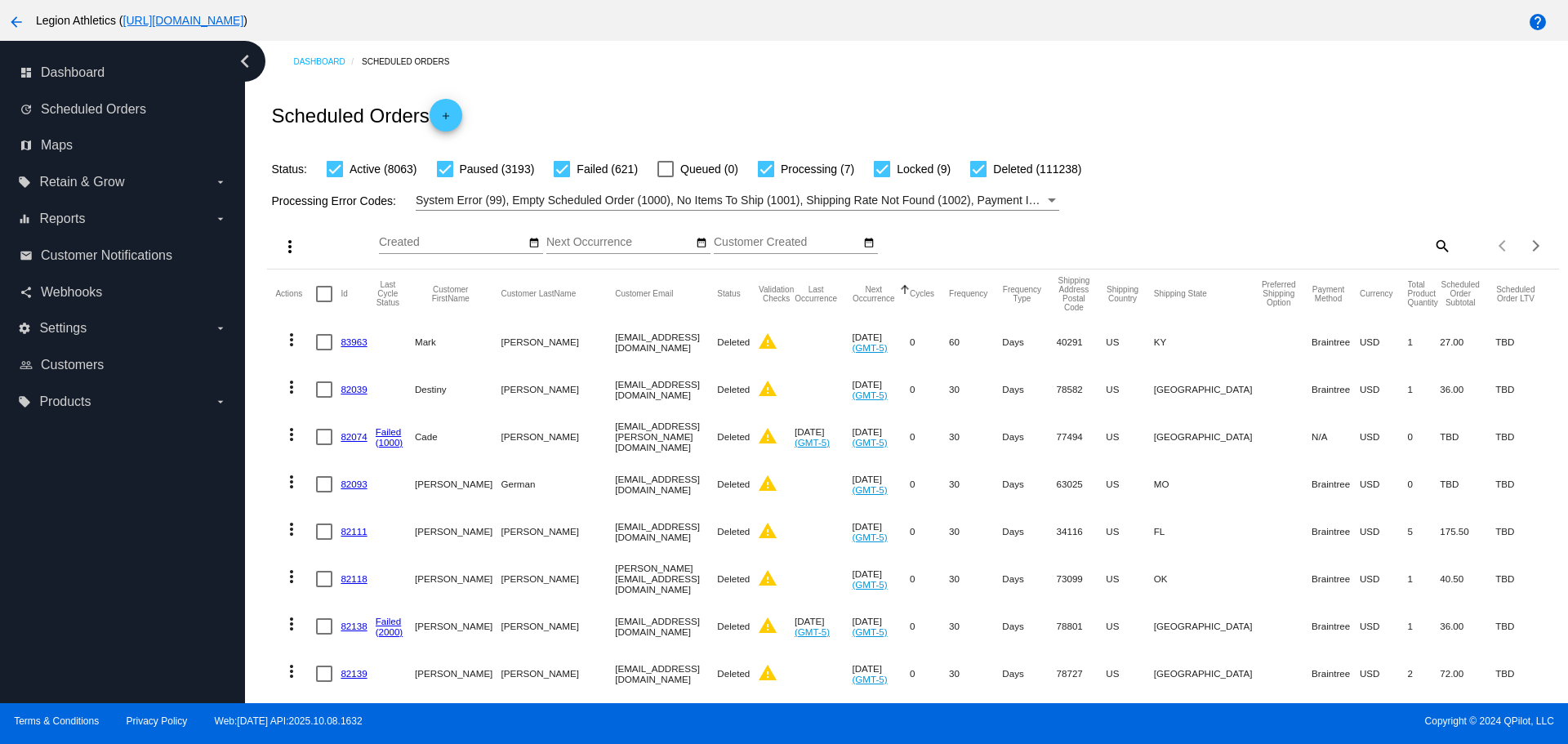
click at [1432, 243] on mat-icon "search" at bounding box center [1442, 245] width 20 height 25
click at [1152, 241] on input "Search" at bounding box center [1290, 242] width 322 height 13
drag, startPoint x: 1152, startPoint y: 241, endPoint x: 1152, endPoint y: 296, distance: 55.0
paste input "[EMAIL_ADDRESS][DOMAIN_NAME]"
type input "[EMAIL_ADDRESS][DOMAIN_NAME]"
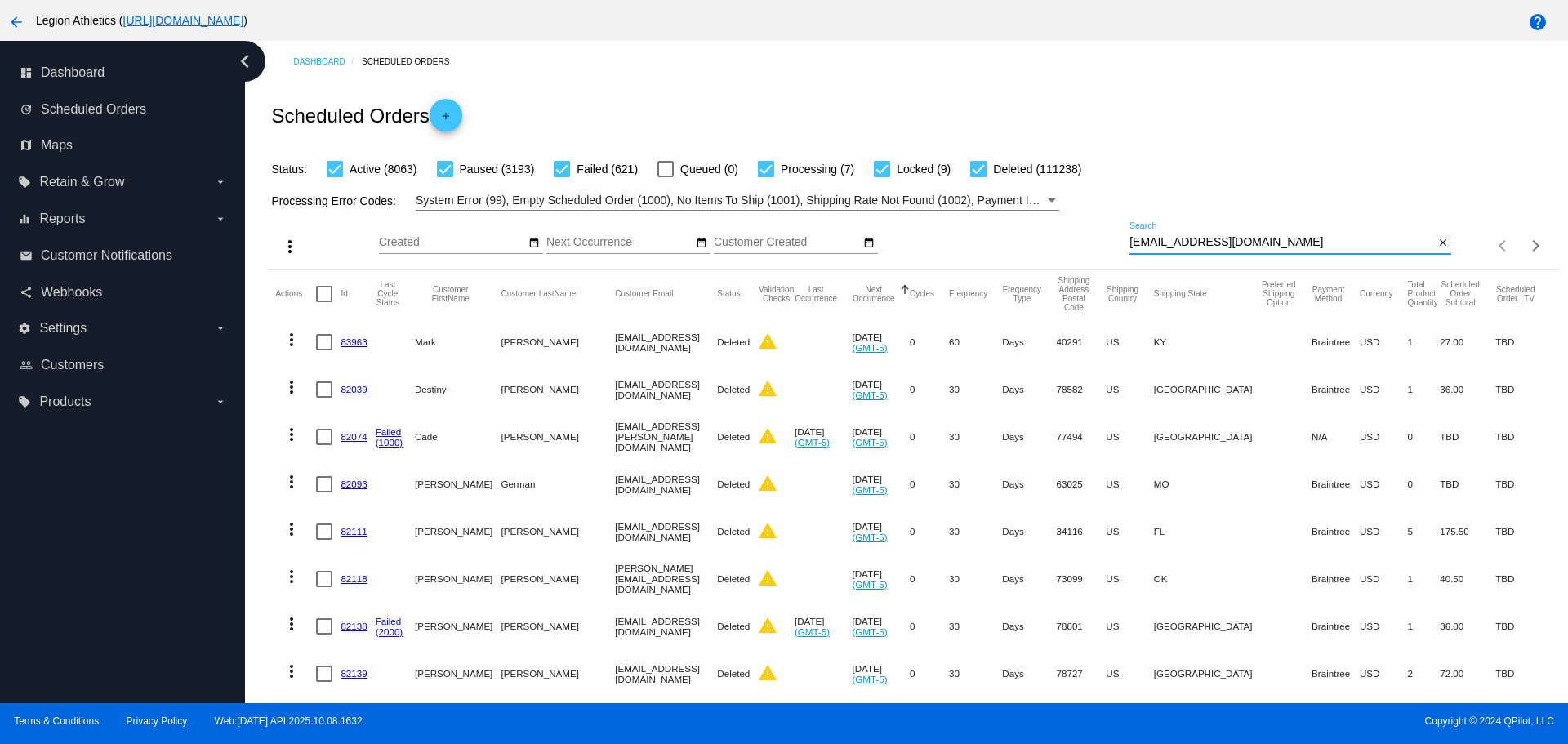
click at [1198, 127] on div "Scheduled Orders add" at bounding box center [912, 114] width 1292 height 65
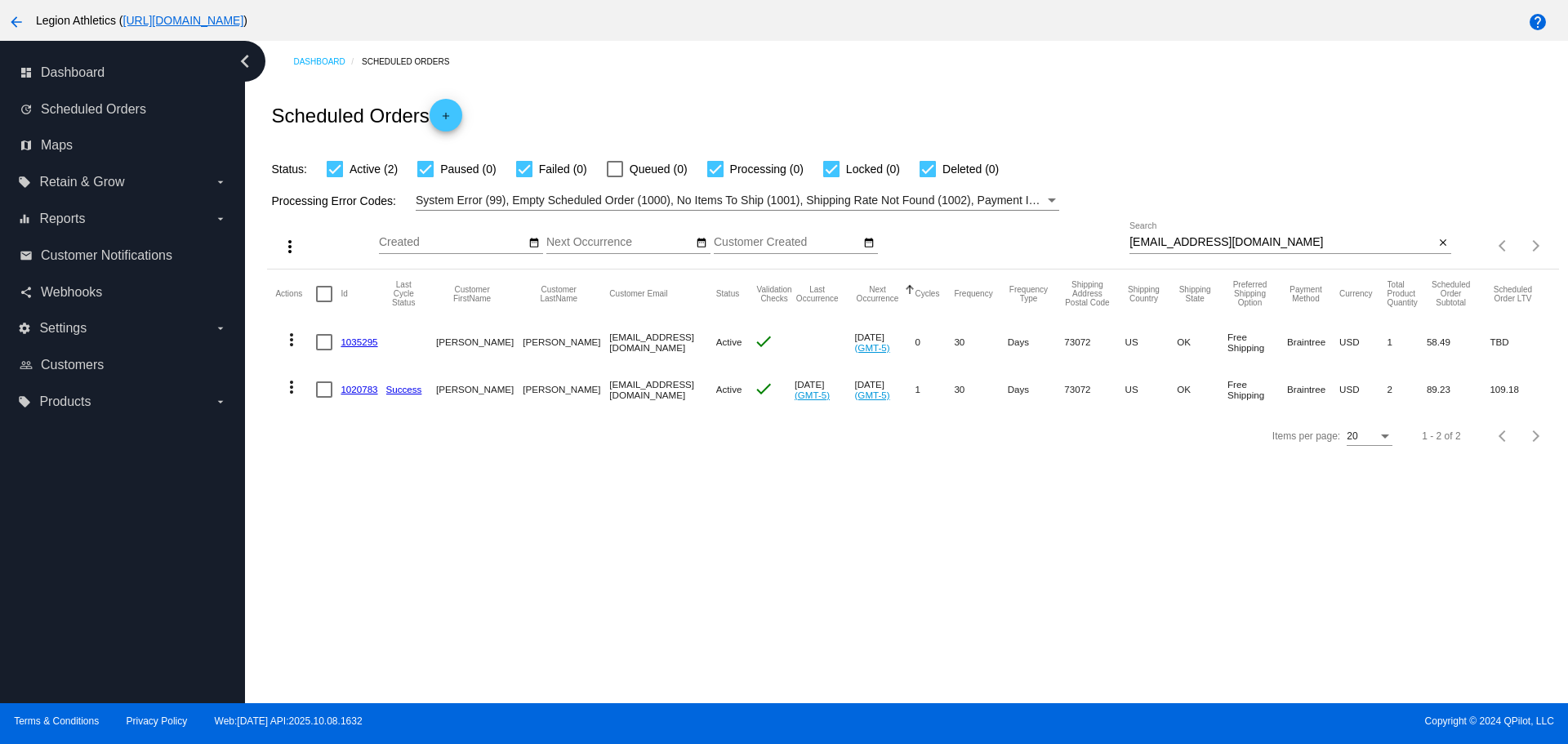
click at [289, 390] on mat-icon "more_vert" at bounding box center [292, 387] width 20 height 20
click at [308, 422] on mat-icon "info" at bounding box center [298, 427] width 20 height 20
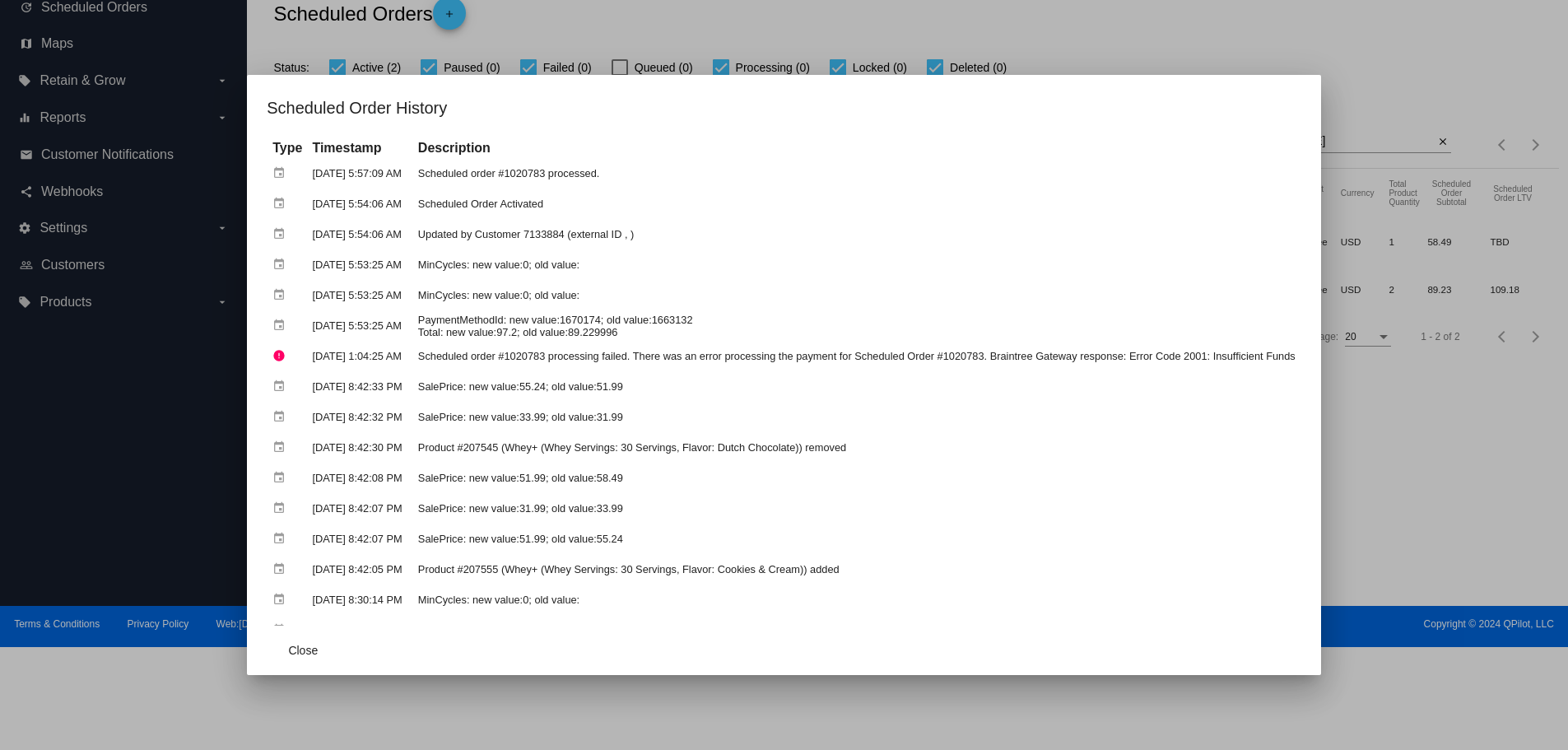
drag, startPoint x: 459, startPoint y: 353, endPoint x: 1253, endPoint y: 360, distance: 794.0
click at [1253, 360] on td "Scheduled order #1020783 processing failed. There was an error processing the p…" at bounding box center [856, 356] width 885 height 29
drag, startPoint x: 442, startPoint y: 322, endPoint x: 686, endPoint y: 321, distance: 244.0
click at [686, 321] on td "PaymentMethodId: new value:1670174; old value:1663132 Total: new value:97.2; ol…" at bounding box center [856, 325] width 885 height 29
click at [301, 644] on button "Close" at bounding box center [302, 649] width 72 height 29
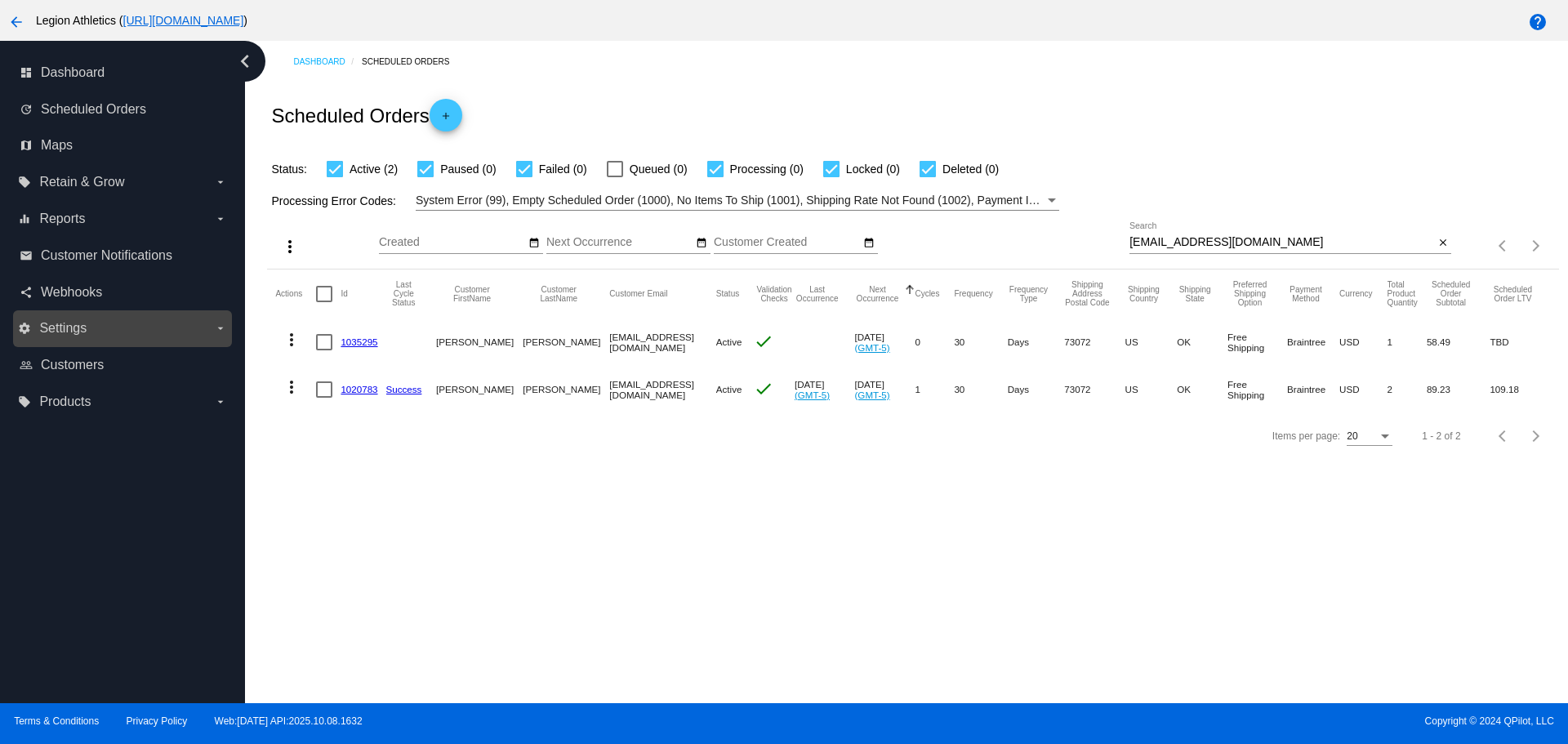
click at [90, 328] on label "settings Settings arrow_drop_down" at bounding box center [122, 328] width 209 height 26
click at [0, 0] on input "settings Settings arrow_drop_down" at bounding box center [0, 0] width 0 height 0
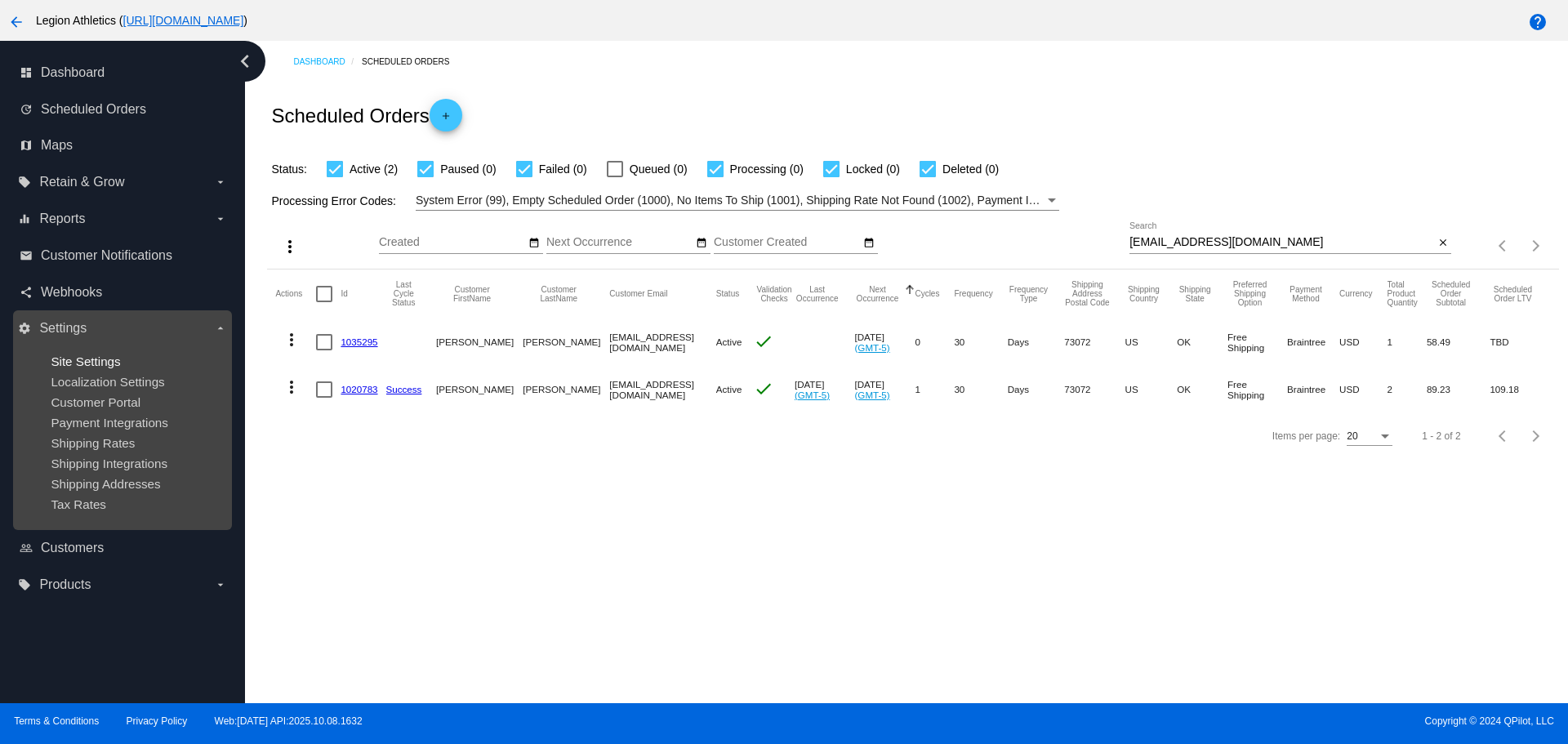
click at [96, 366] on span "Site Settings" at bounding box center [86, 361] width 70 height 14
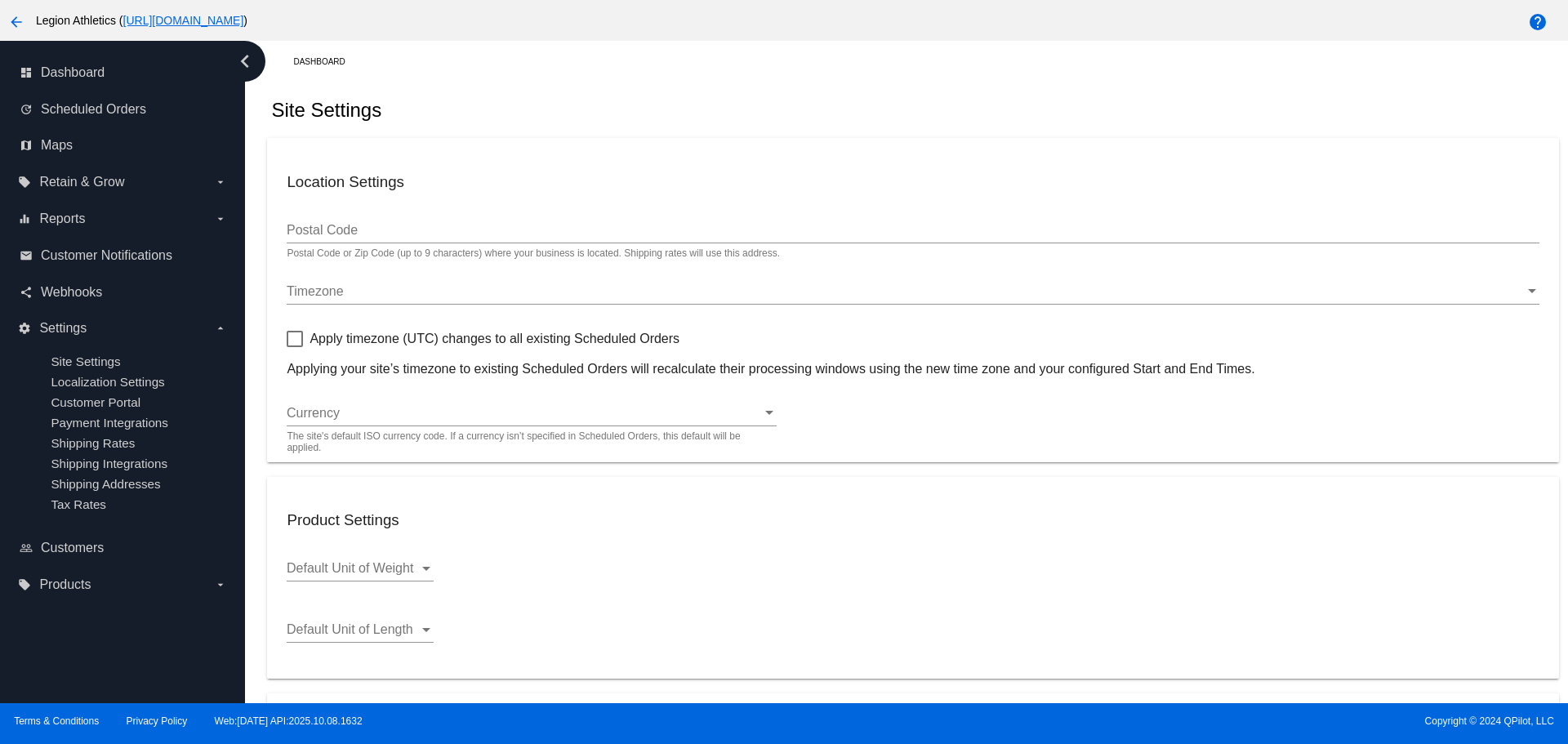
type input "22182"
type input "00:00"
checkbox input "true"
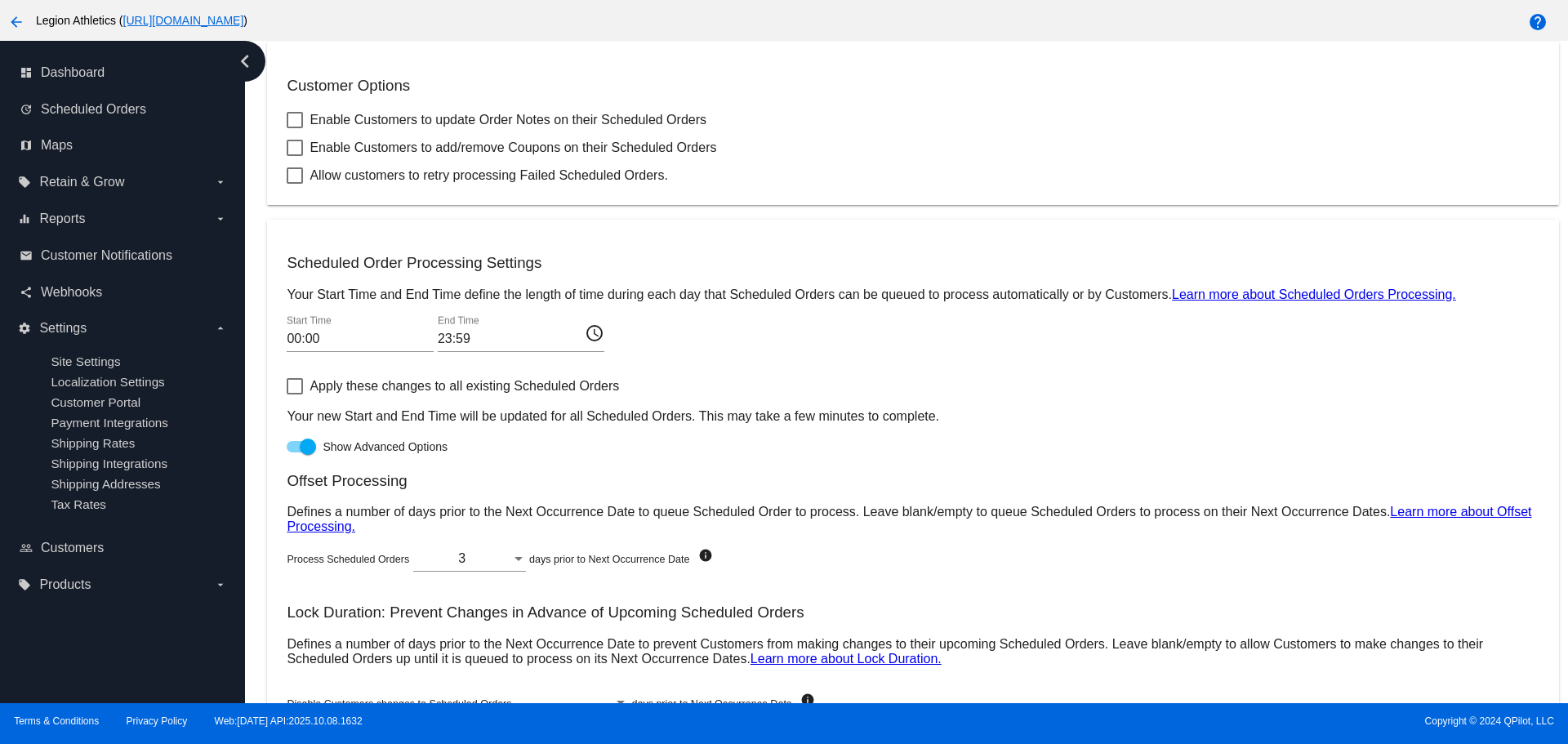
scroll to position [744, 0]
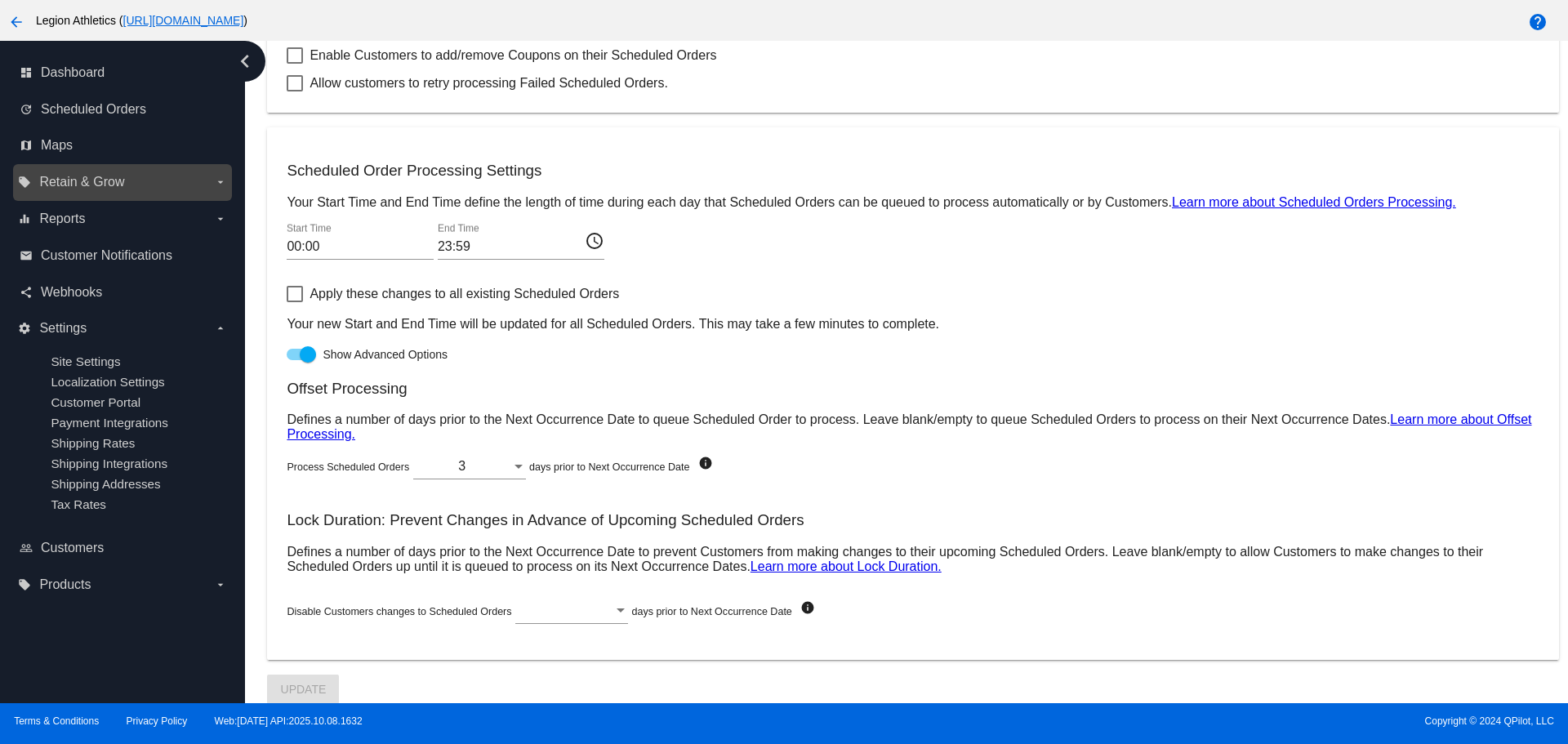
click at [221, 178] on icon "arrow_drop_down" at bounding box center [221, 182] width 13 height 13
click at [0, 0] on input "local_offer Retain & Grow arrow_drop_down" at bounding box center [0, 0] width 0 height 0
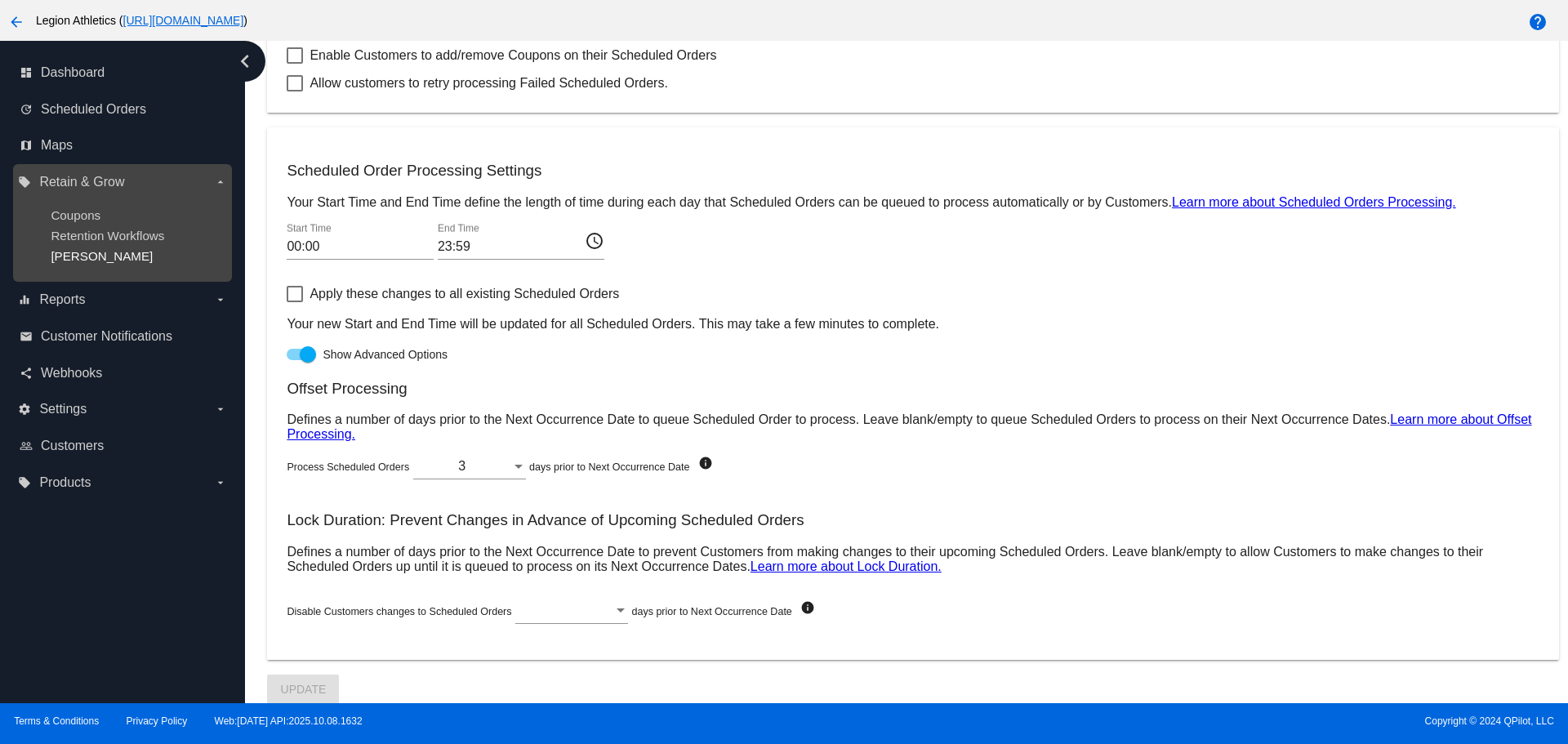
click at [88, 258] on span "[PERSON_NAME]" at bounding box center [102, 256] width 102 height 14
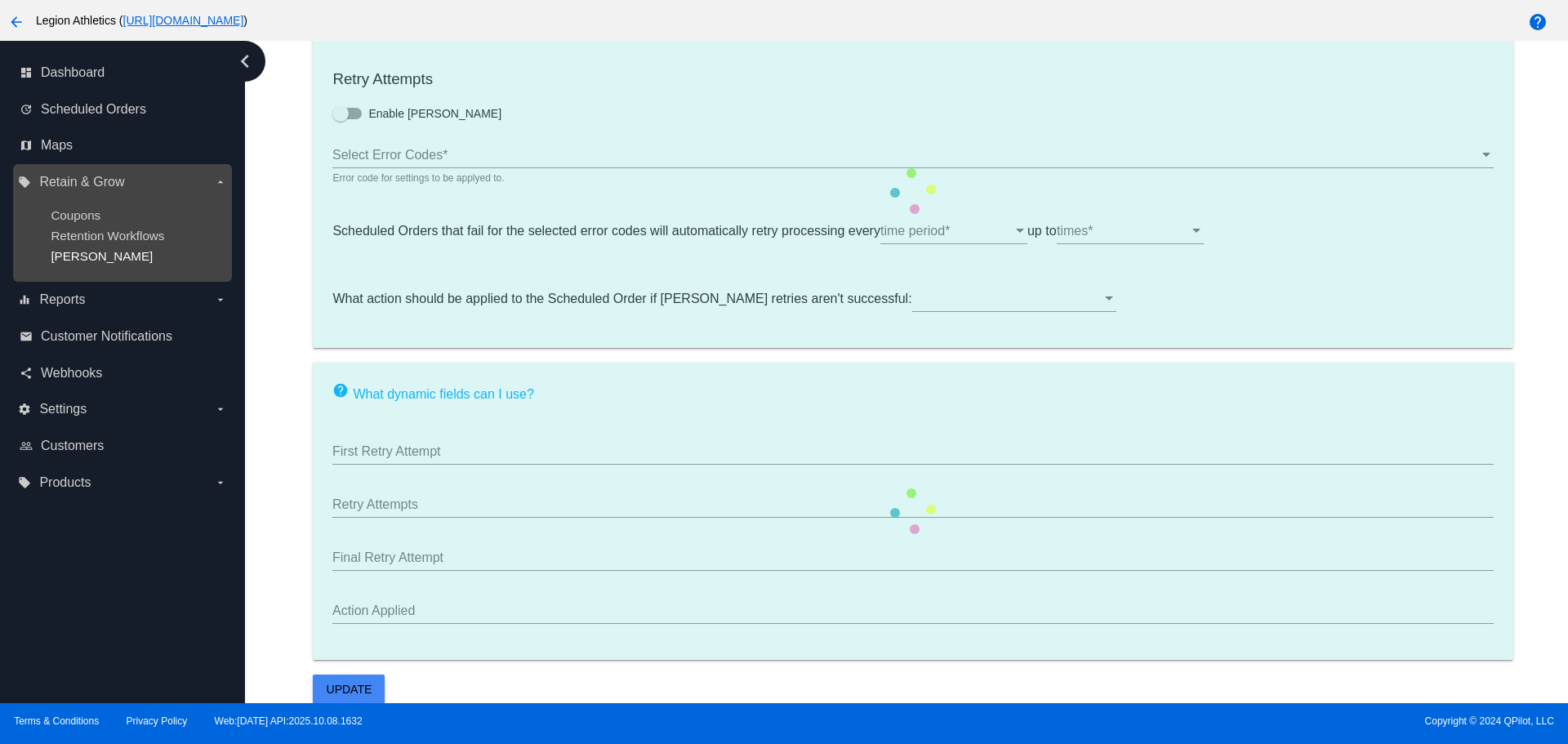
type input "If no changes are made, we will automatically retry processing your {{Scheduled…"
type input "If no changes are made, we will automatically {{DunningAction}} your {{Schedule…"
type input "Your {{ScheduledOrder}} was {{DunningAction}}."
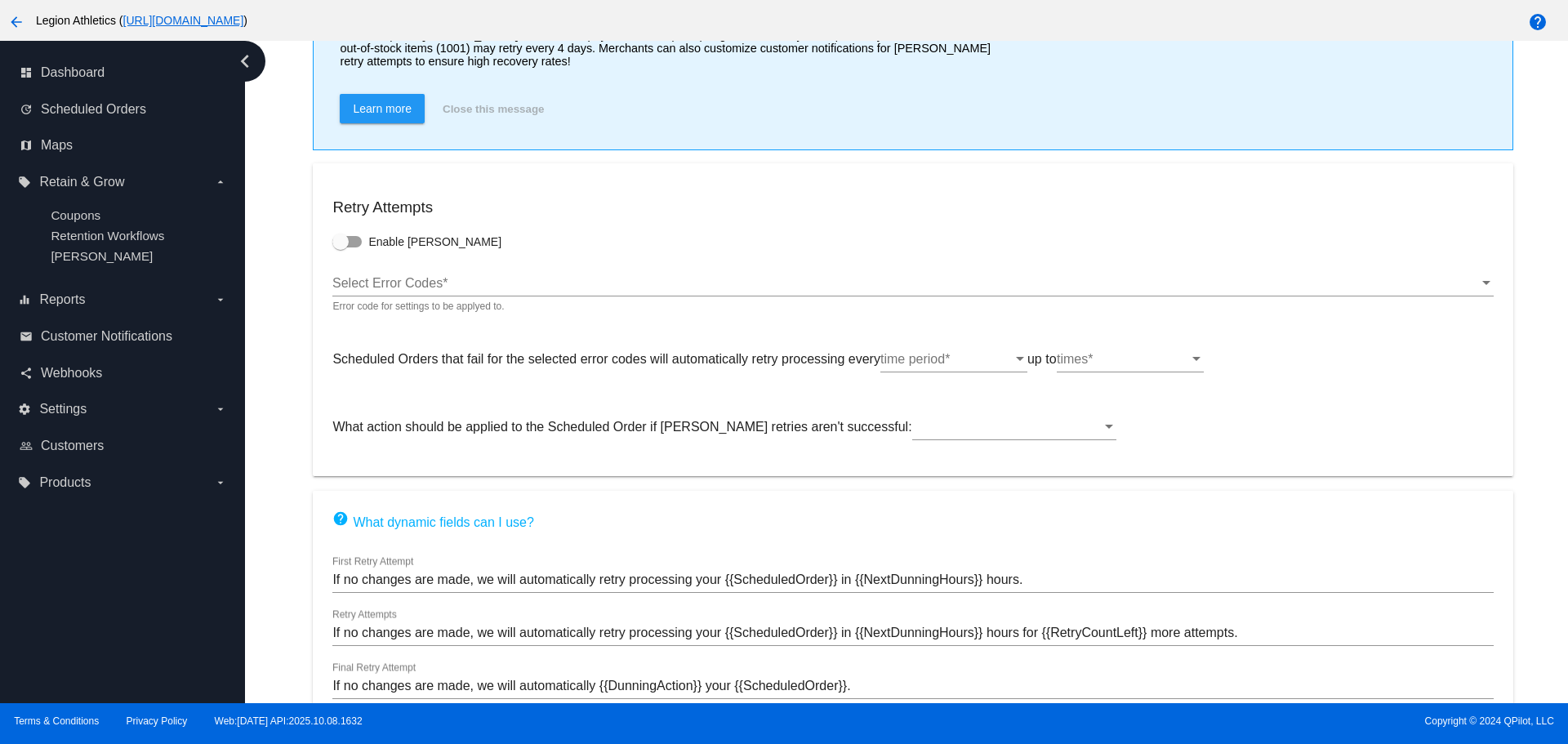
scroll to position [215, 0]
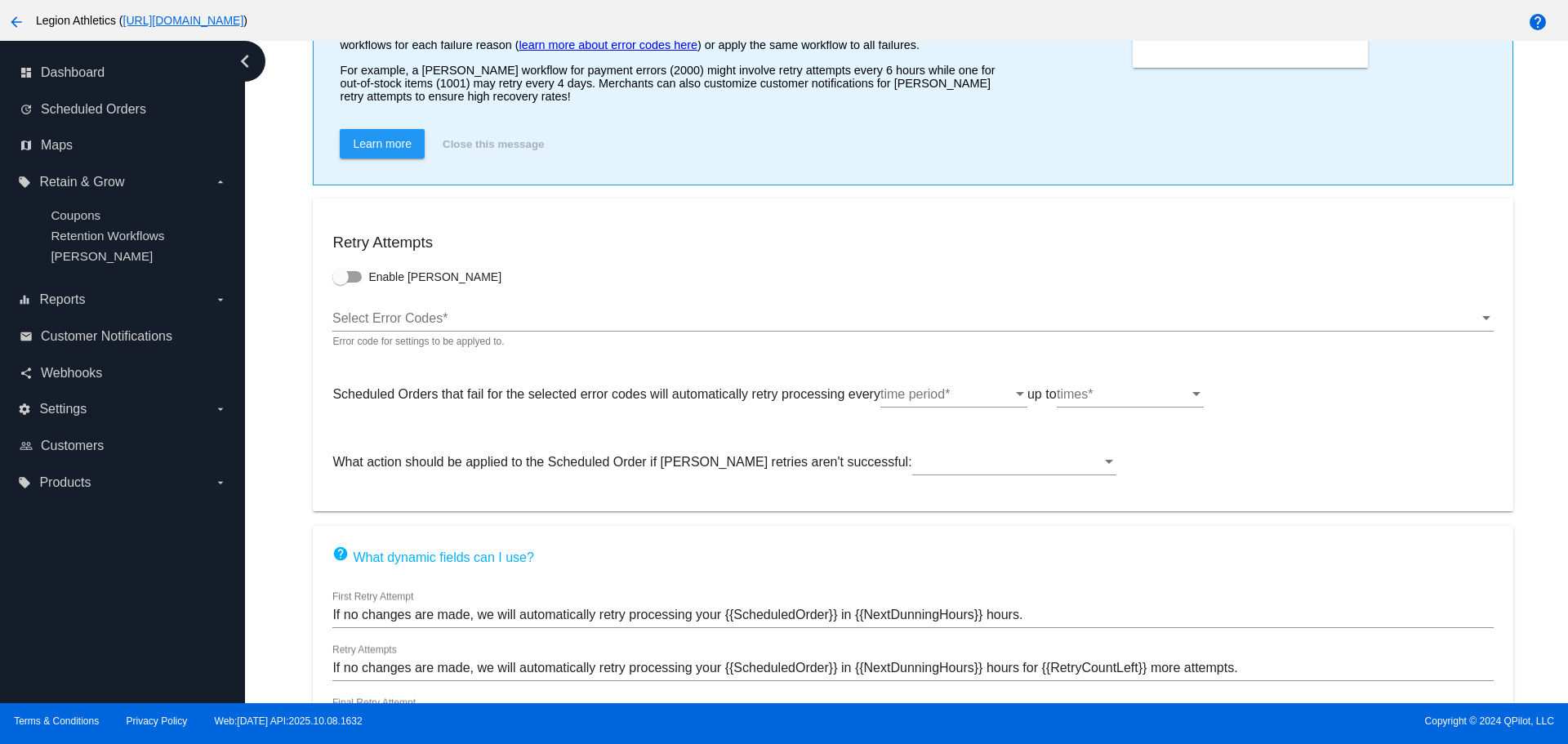
click at [367, 325] on div "Select Error Codes Select Error Codes *" at bounding box center [912, 313] width 1160 height 37
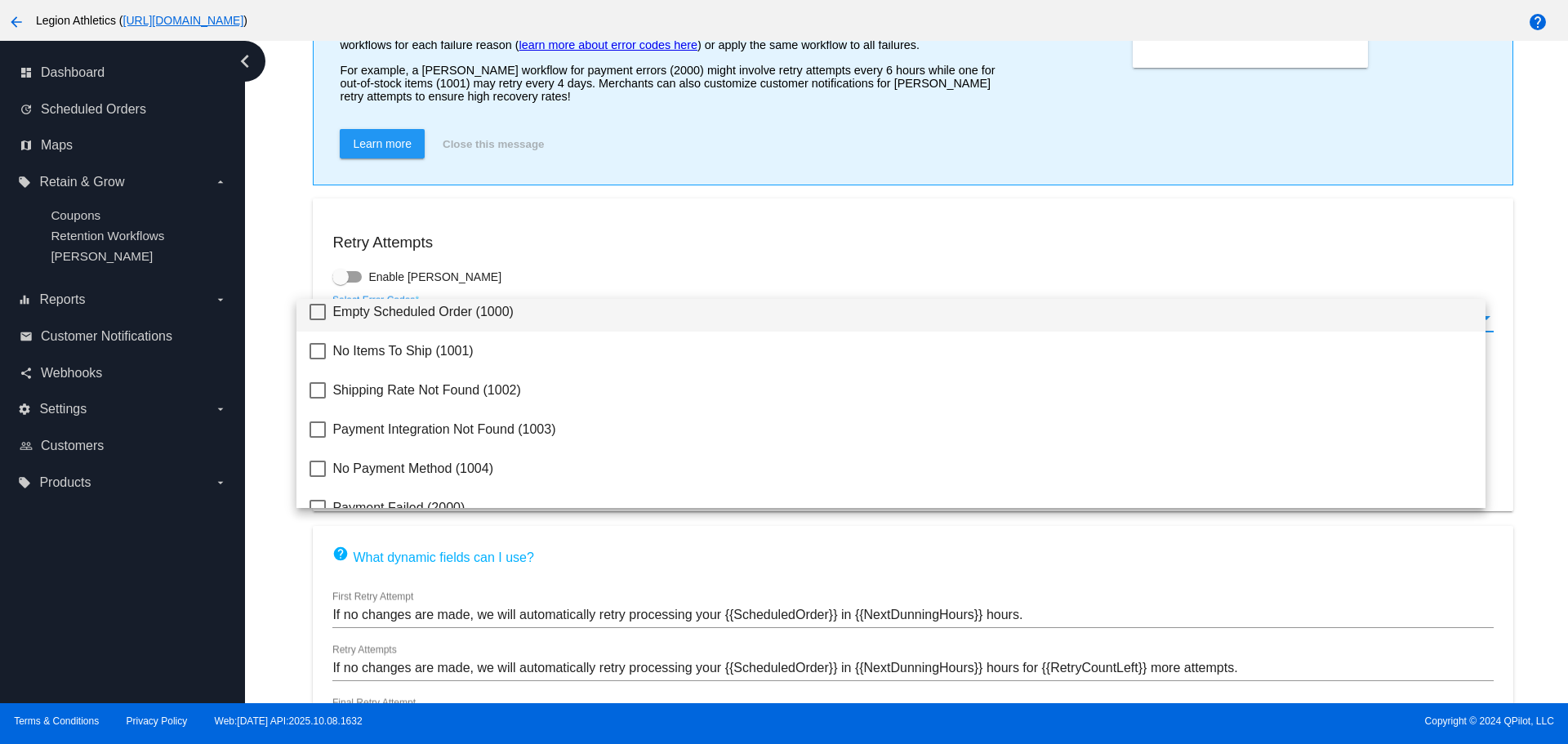
scroll to position [0, 0]
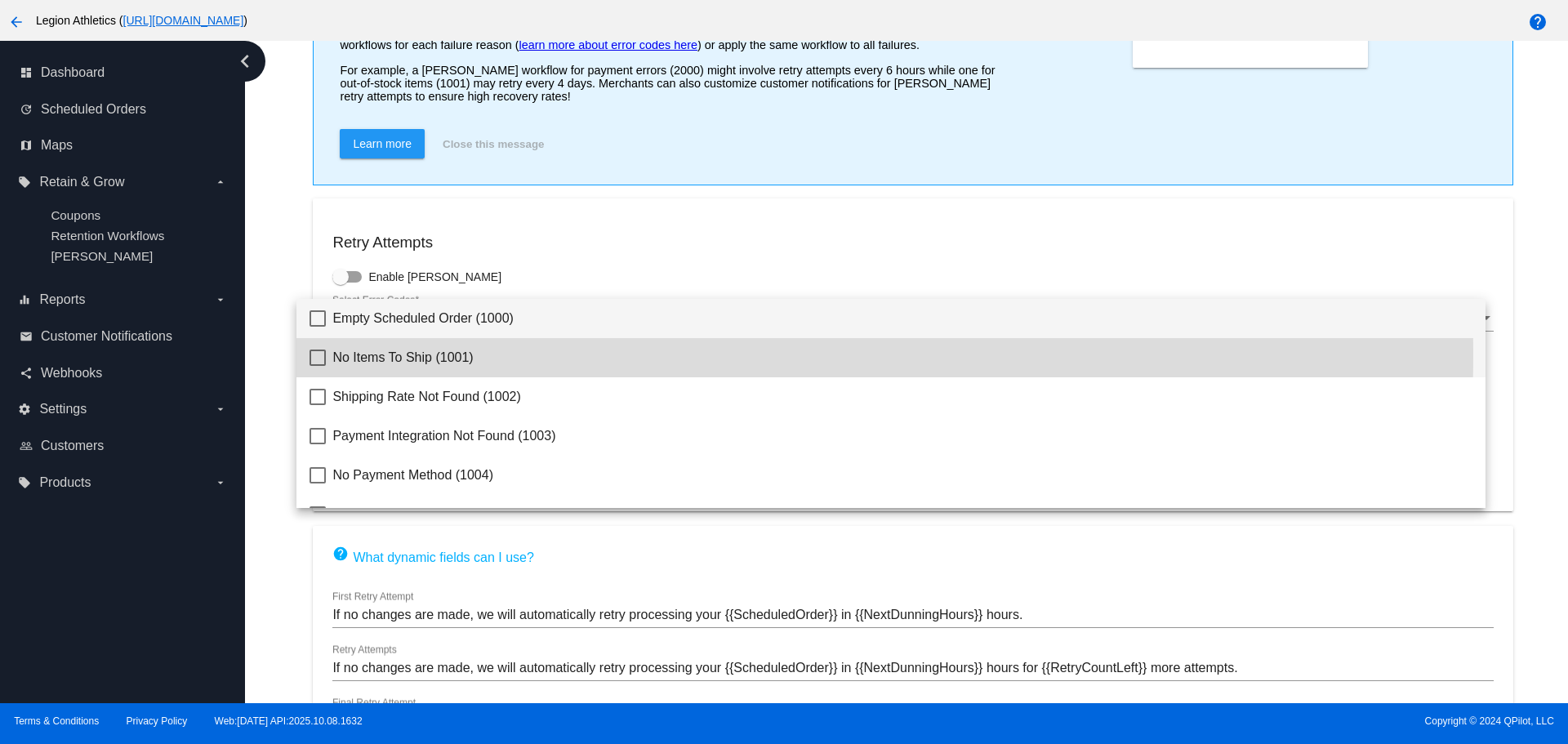
click at [415, 355] on span "No Items To Ship (1001)" at bounding box center [902, 357] width 1140 height 40
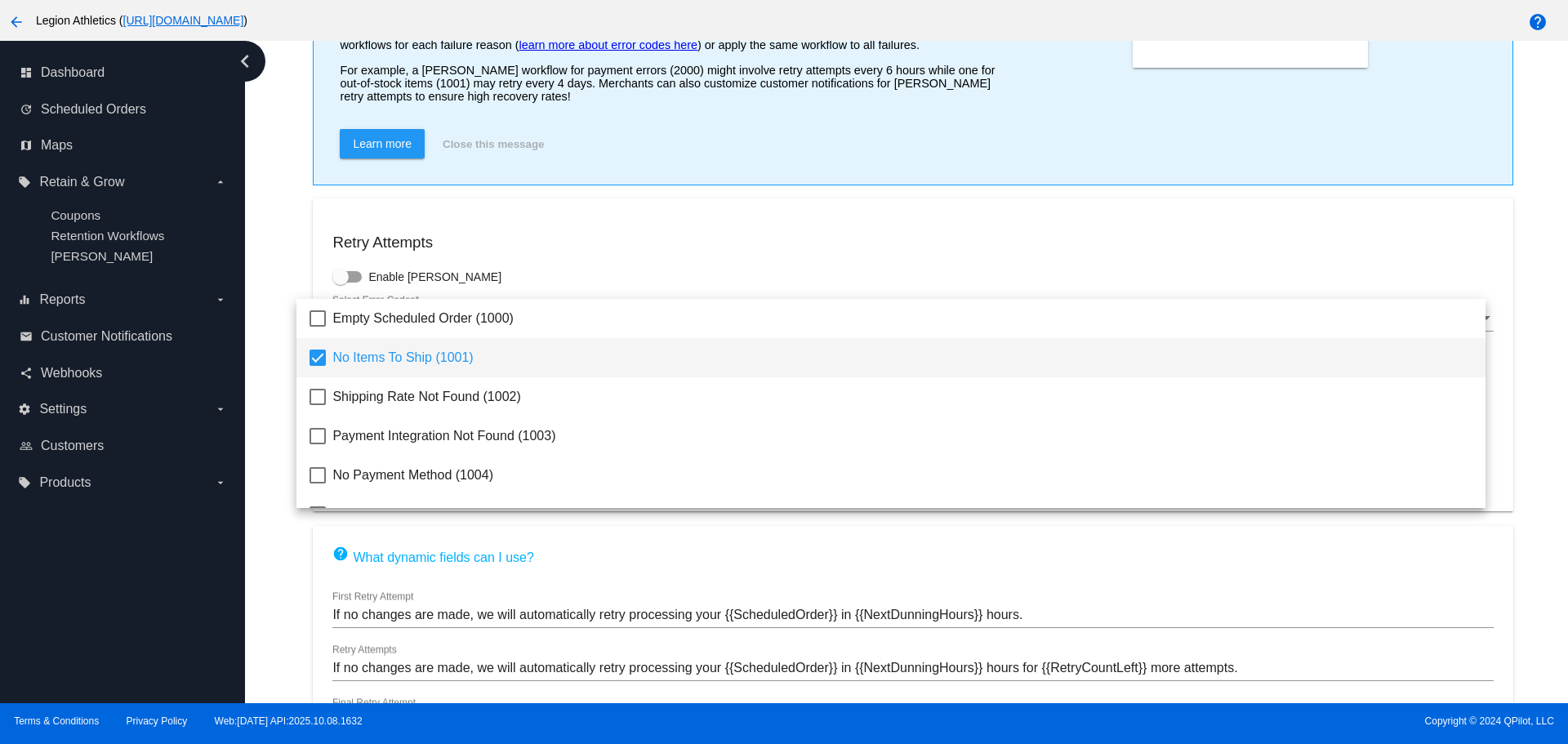
click at [285, 249] on div at bounding box center [784, 372] width 1568 height 744
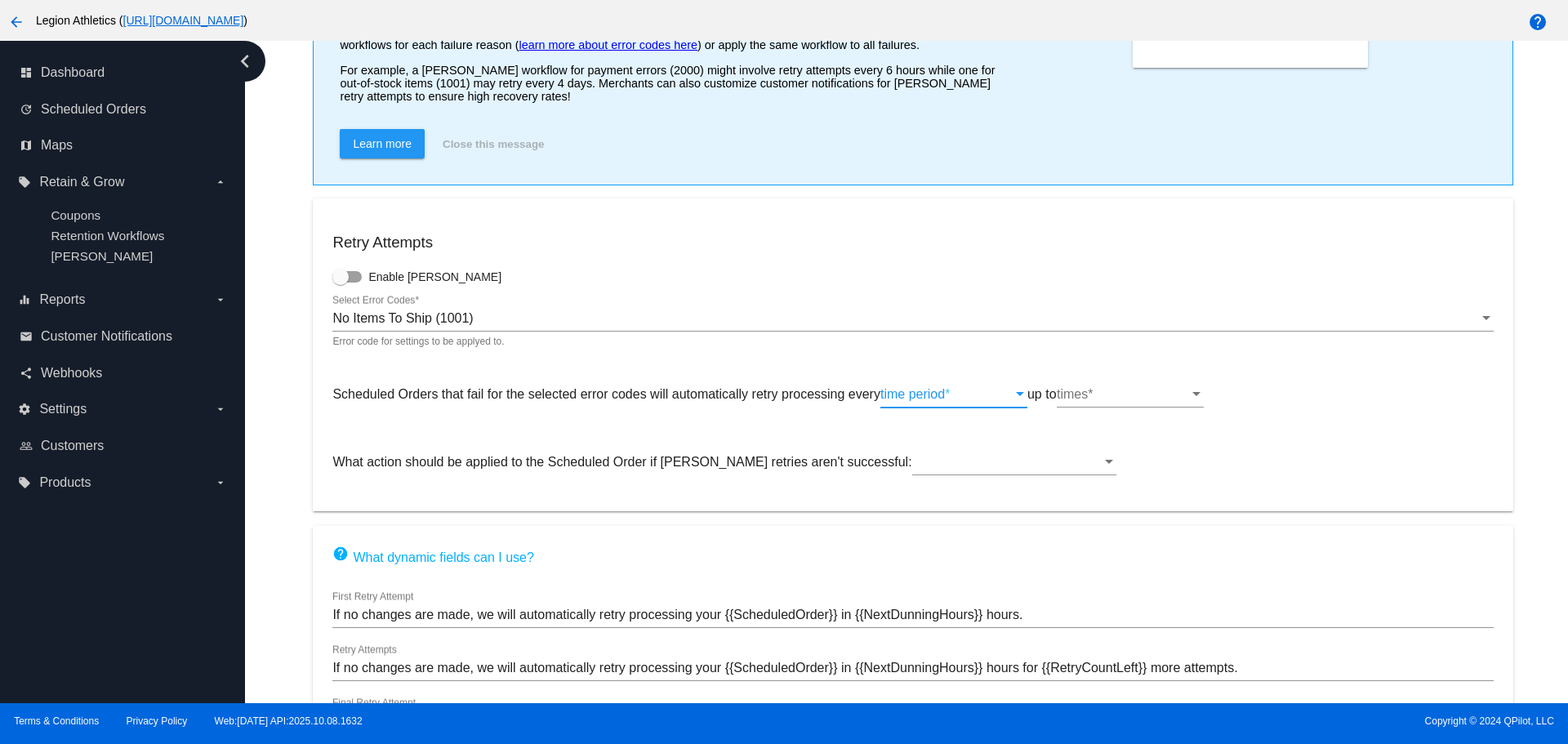
click at [927, 400] on span "time period" at bounding box center [912, 393] width 64 height 14
click at [762, 399] on div at bounding box center [784, 372] width 1568 height 744
click at [893, 398] on span "time period" at bounding box center [912, 393] width 64 height 14
click at [751, 422] on div at bounding box center [784, 372] width 1568 height 744
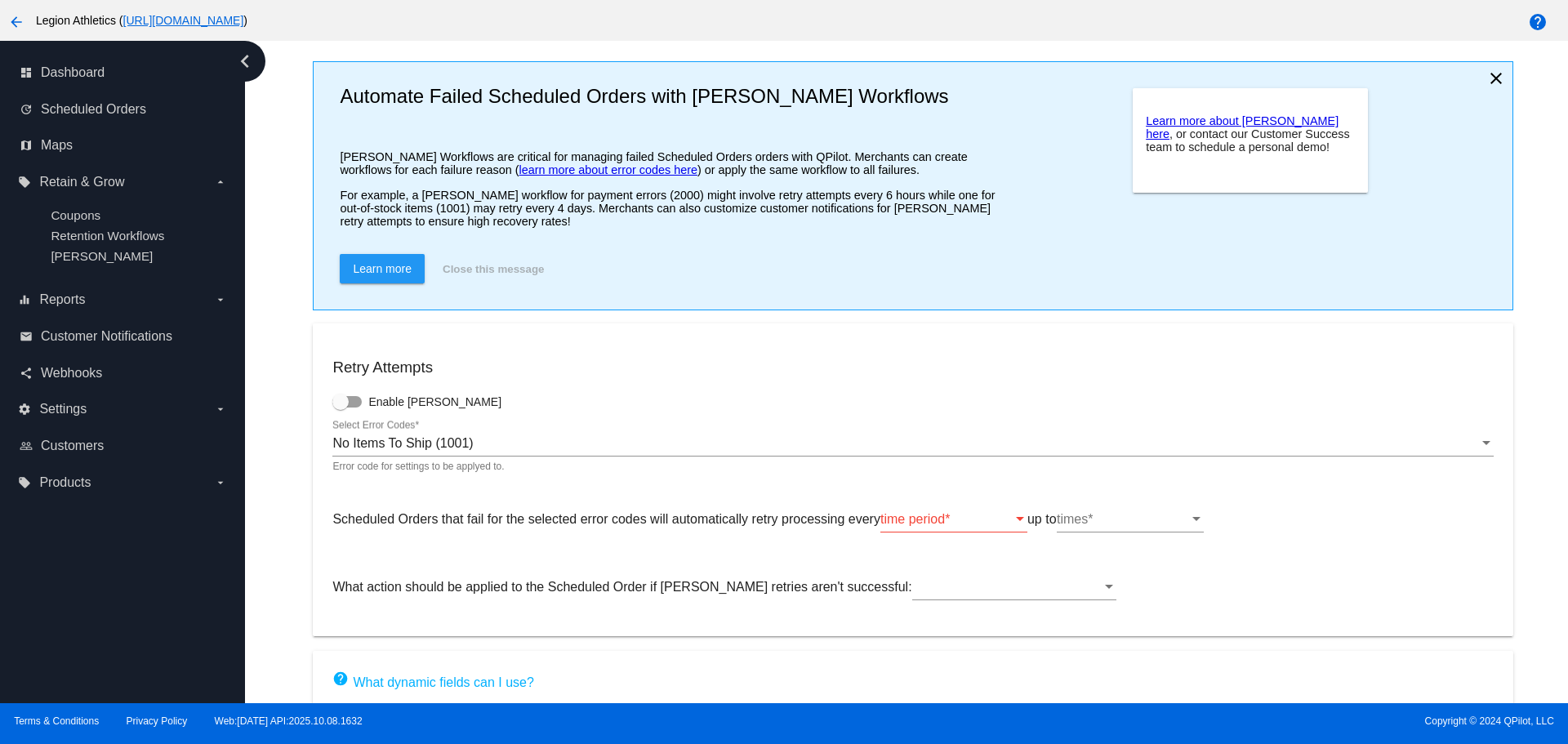
scroll to position [134, 0]
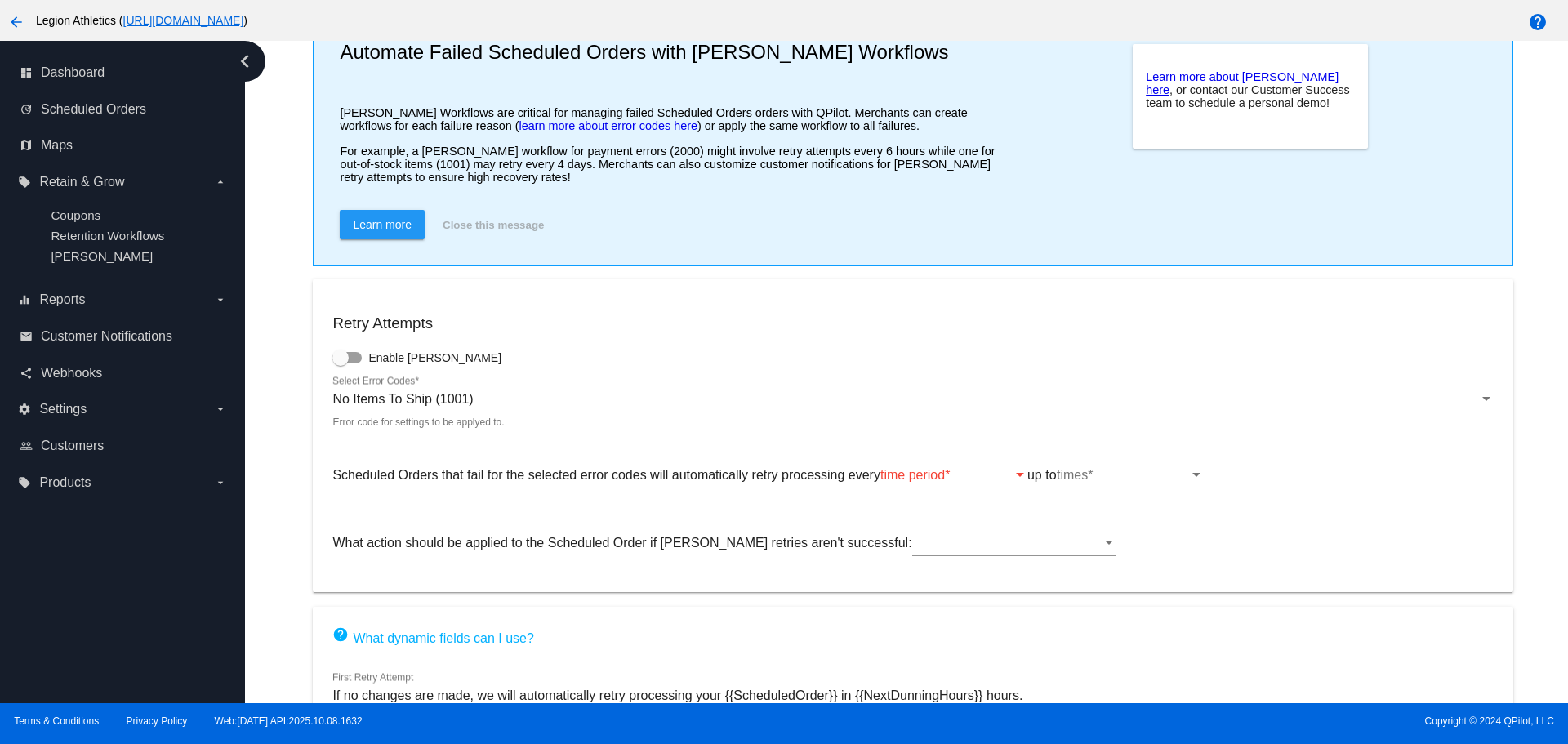
click at [978, 486] on div "time period time period *" at bounding box center [954, 470] width 147 height 37
click at [761, 462] on div at bounding box center [784, 372] width 1568 height 744
click at [847, 547] on div "What action should be applied to the Scheduled Order if [PERSON_NAME] retries a…" at bounding box center [912, 546] width 1160 height 53
click at [912, 546] on div at bounding box center [1007, 543] width 190 height 15
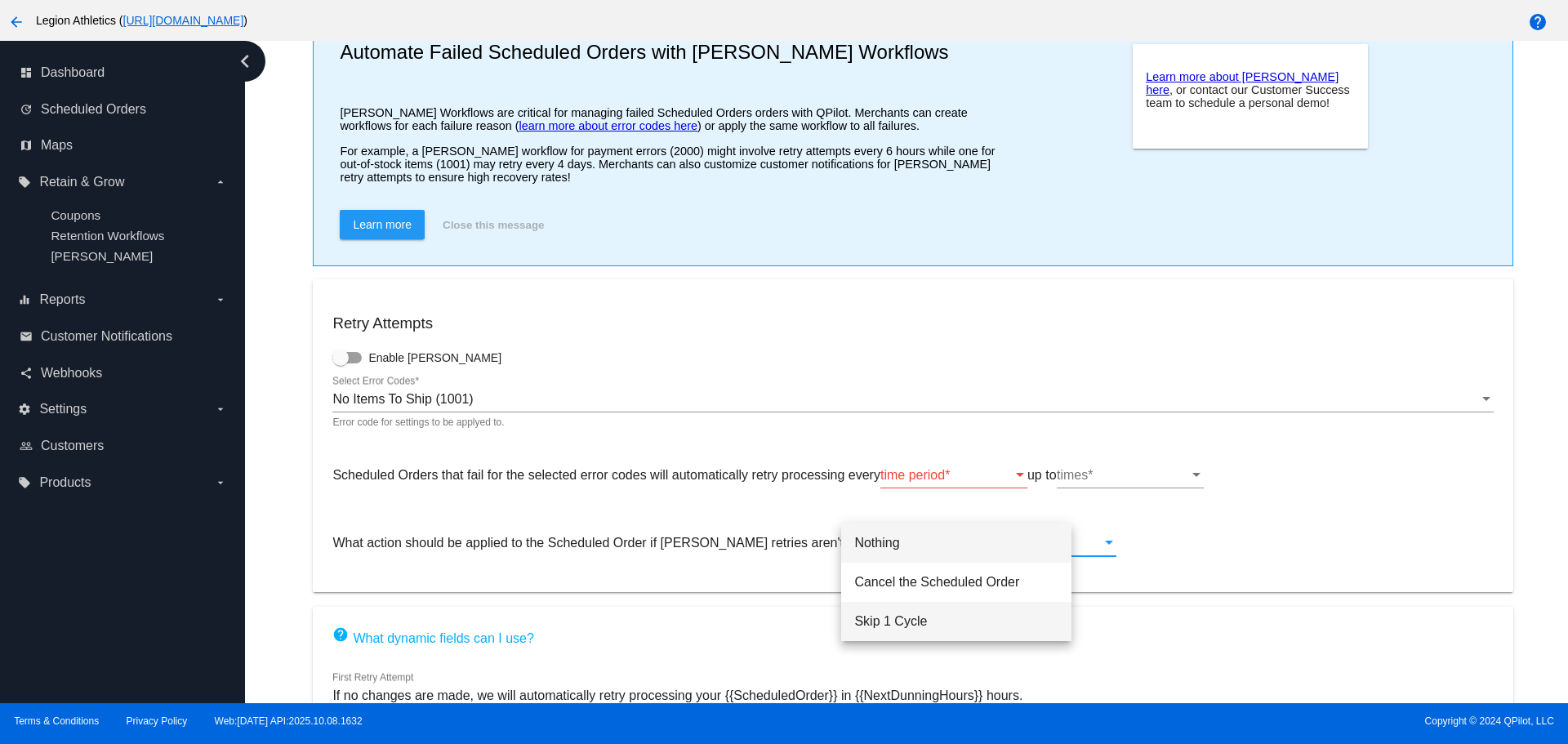
click at [875, 625] on span "Skip 1 Cycle" at bounding box center [956, 621] width 204 height 40
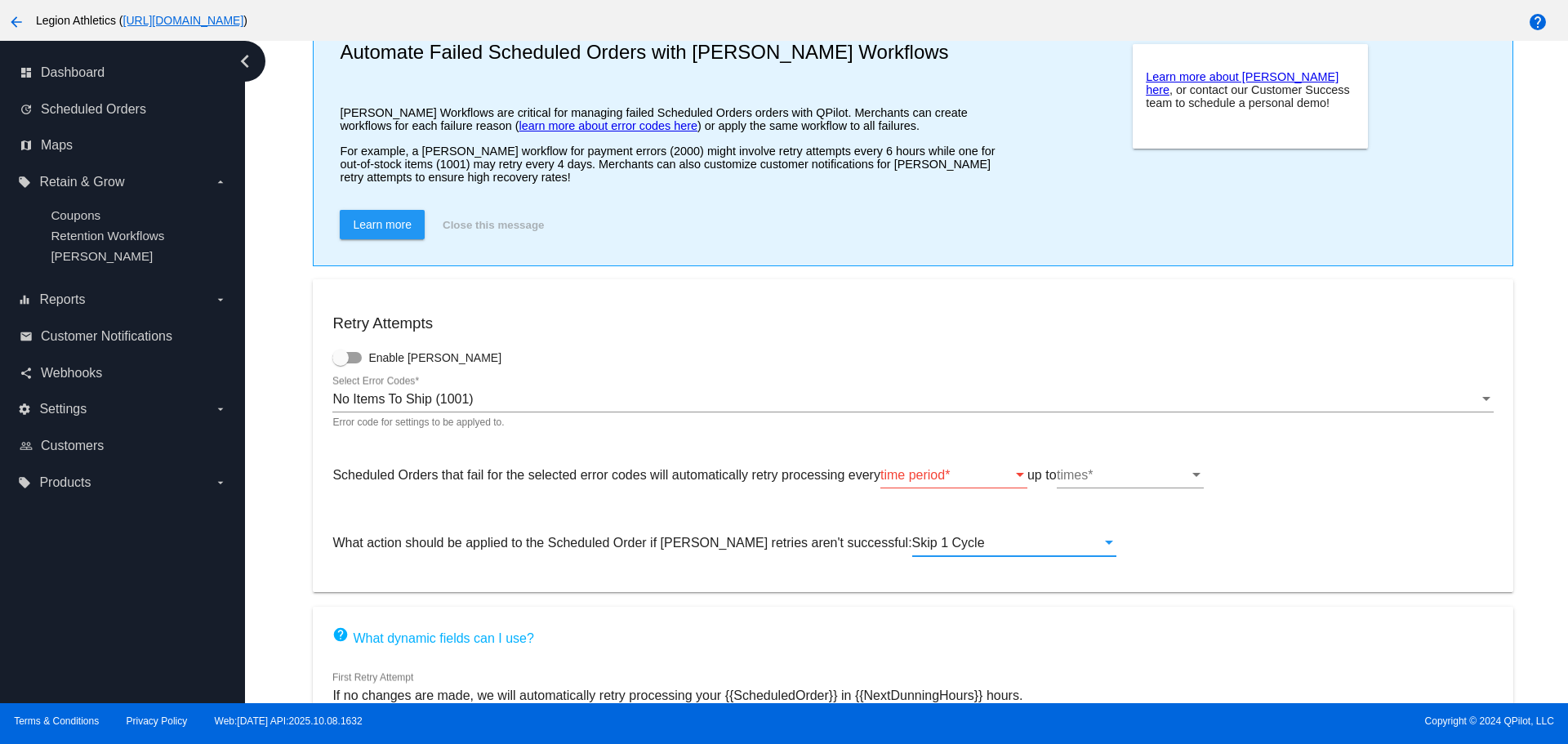
click at [939, 479] on span "time period" at bounding box center [912, 474] width 64 height 14
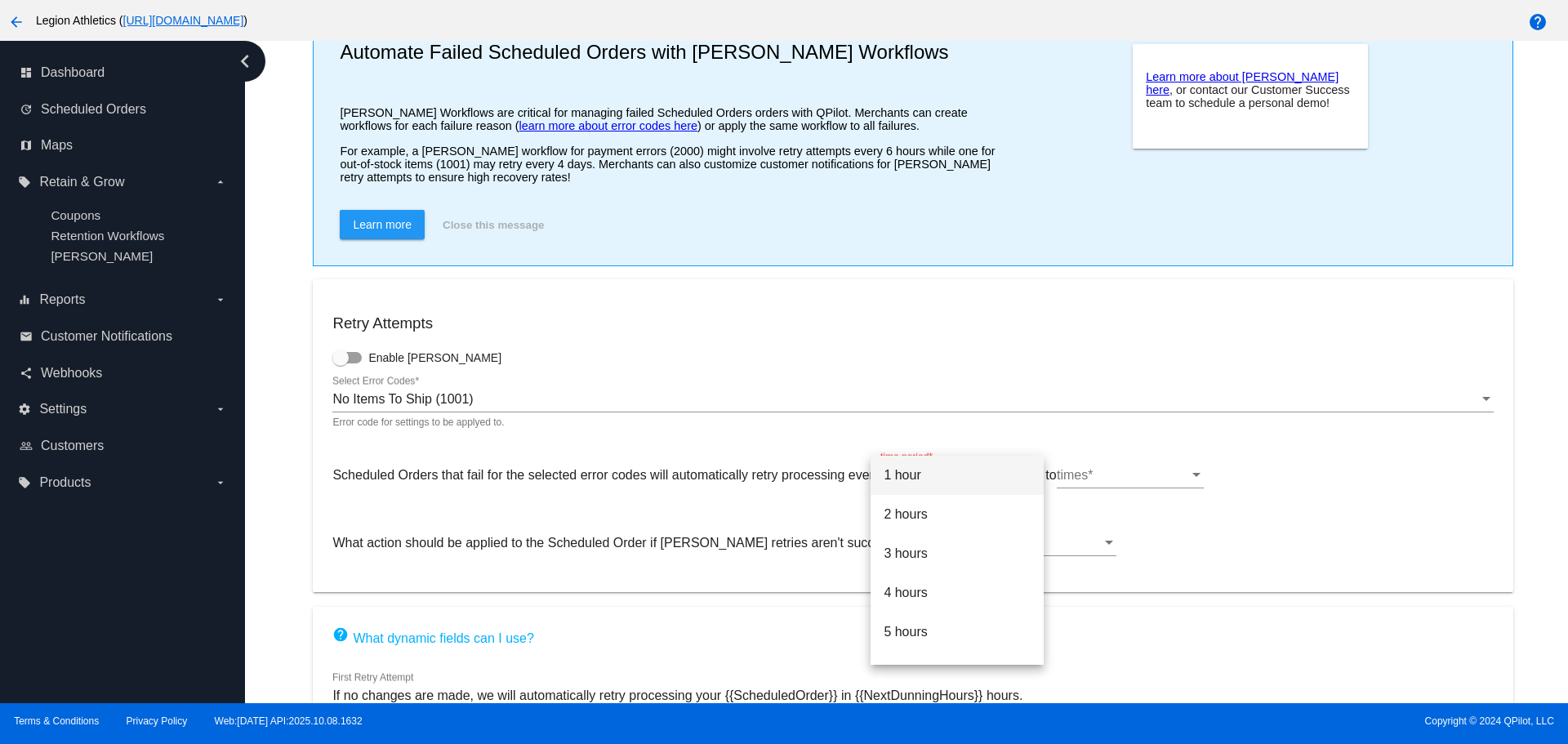
click at [730, 471] on div at bounding box center [784, 372] width 1568 height 744
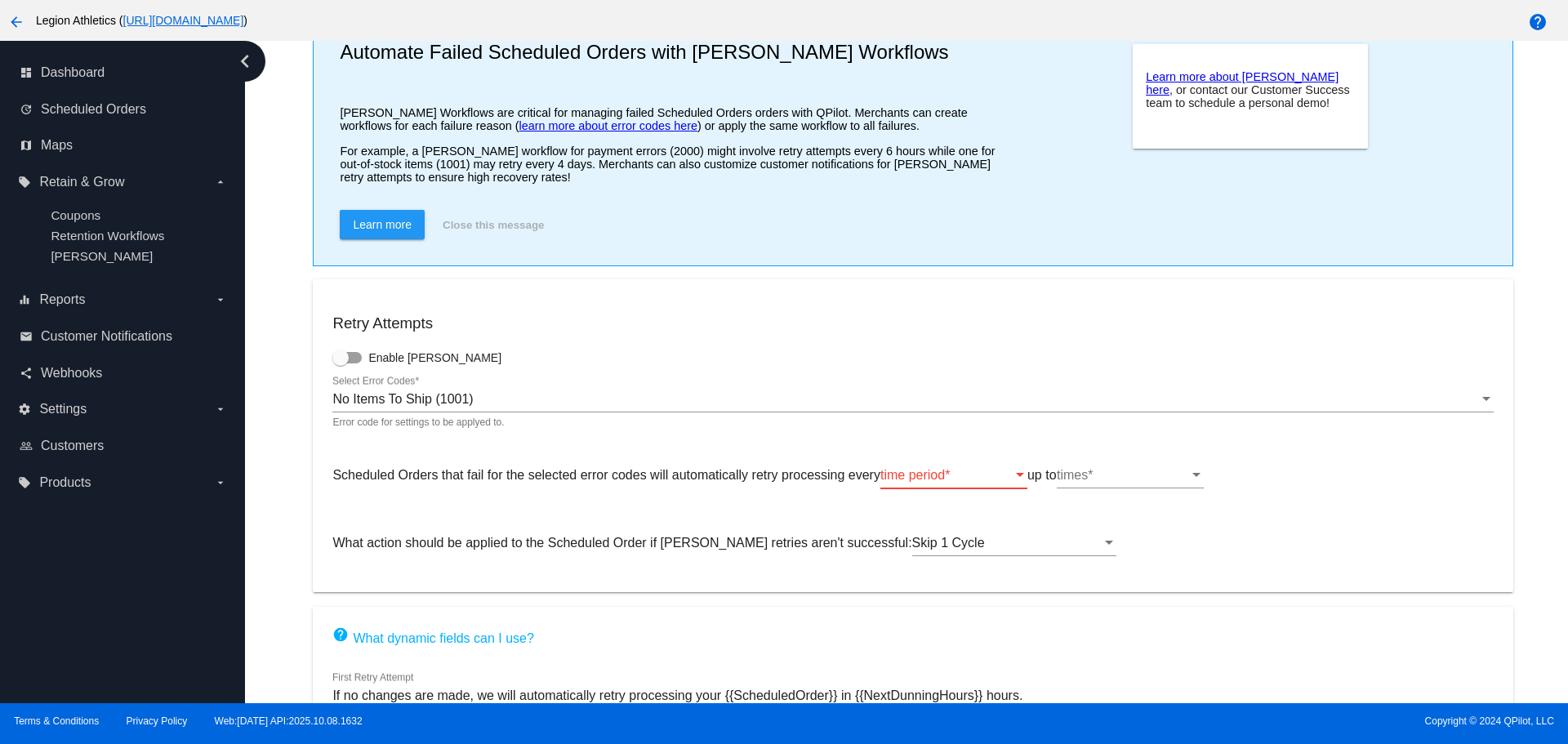
click at [909, 473] on span "time period" at bounding box center [912, 474] width 64 height 14
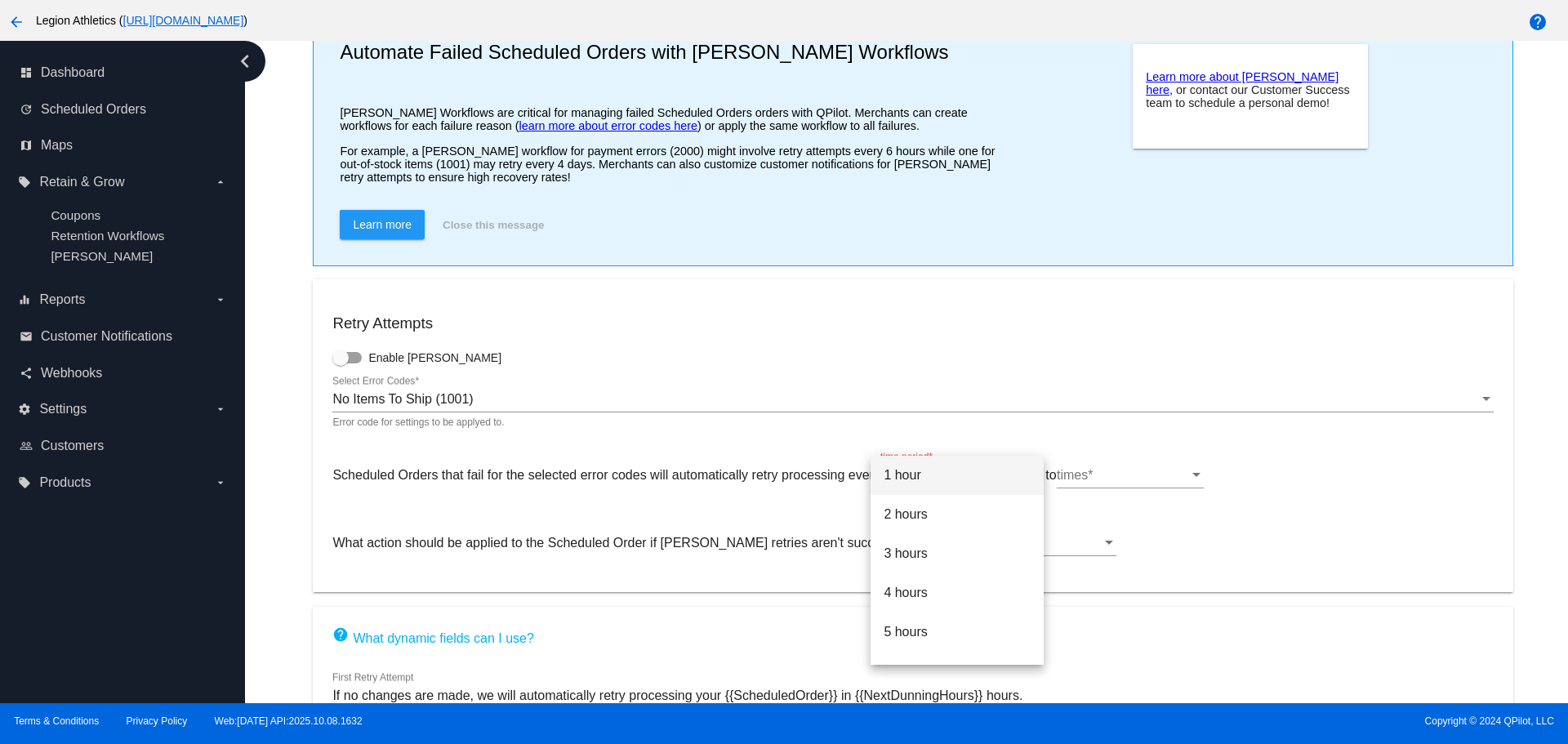
scroll to position [418, 0]
click at [944, 653] on span "4 days" at bounding box center [958, 645] width 147 height 40
click at [1123, 476] on div "times" at bounding box center [1123, 475] width 132 height 15
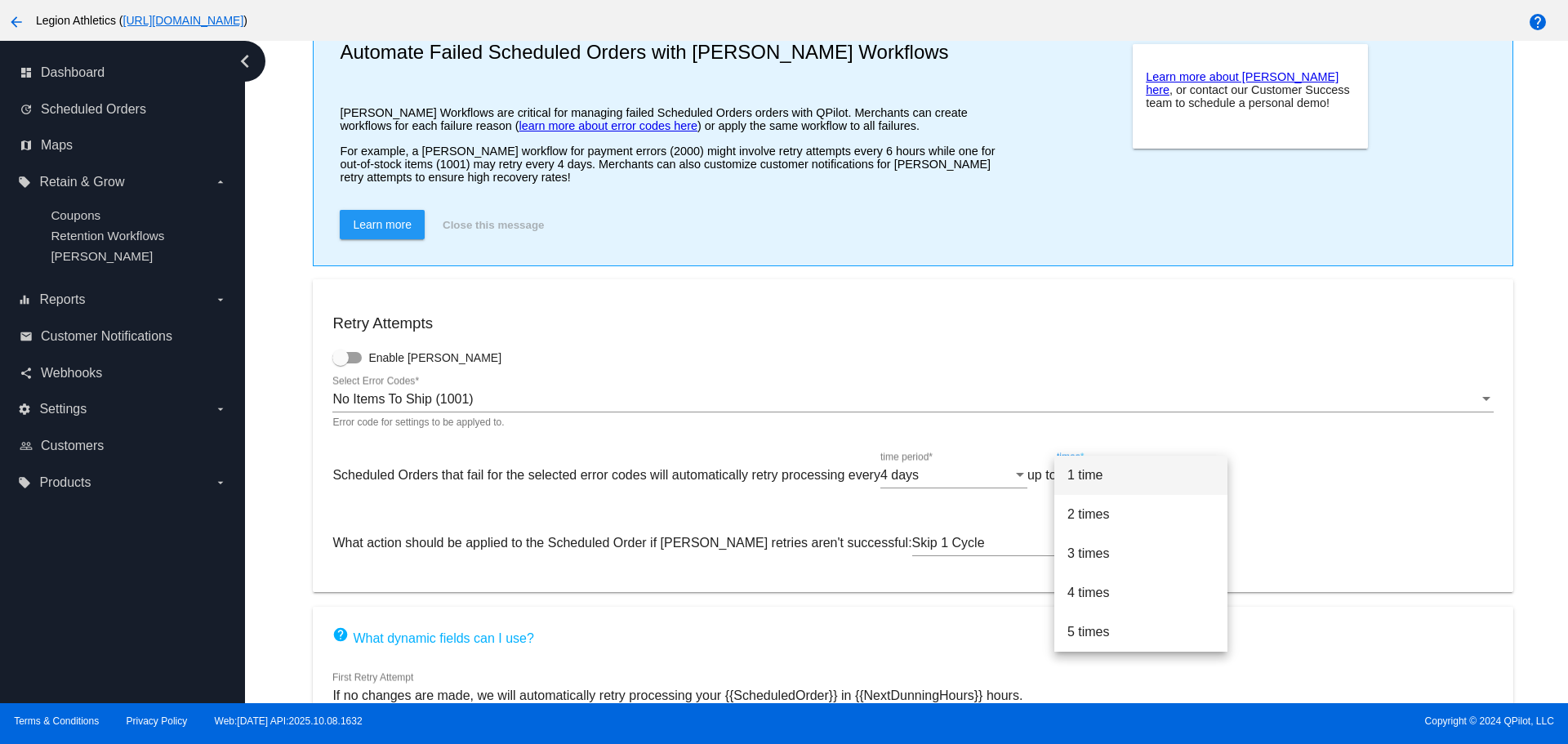
click at [1125, 480] on span "1 time" at bounding box center [1141, 475] width 147 height 40
click at [303, 502] on ng-component "Site [PERSON_NAME] Settings Automate Failed Scheduled Orders with [PERSON_NAME]…" at bounding box center [912, 447] width 1292 height 999
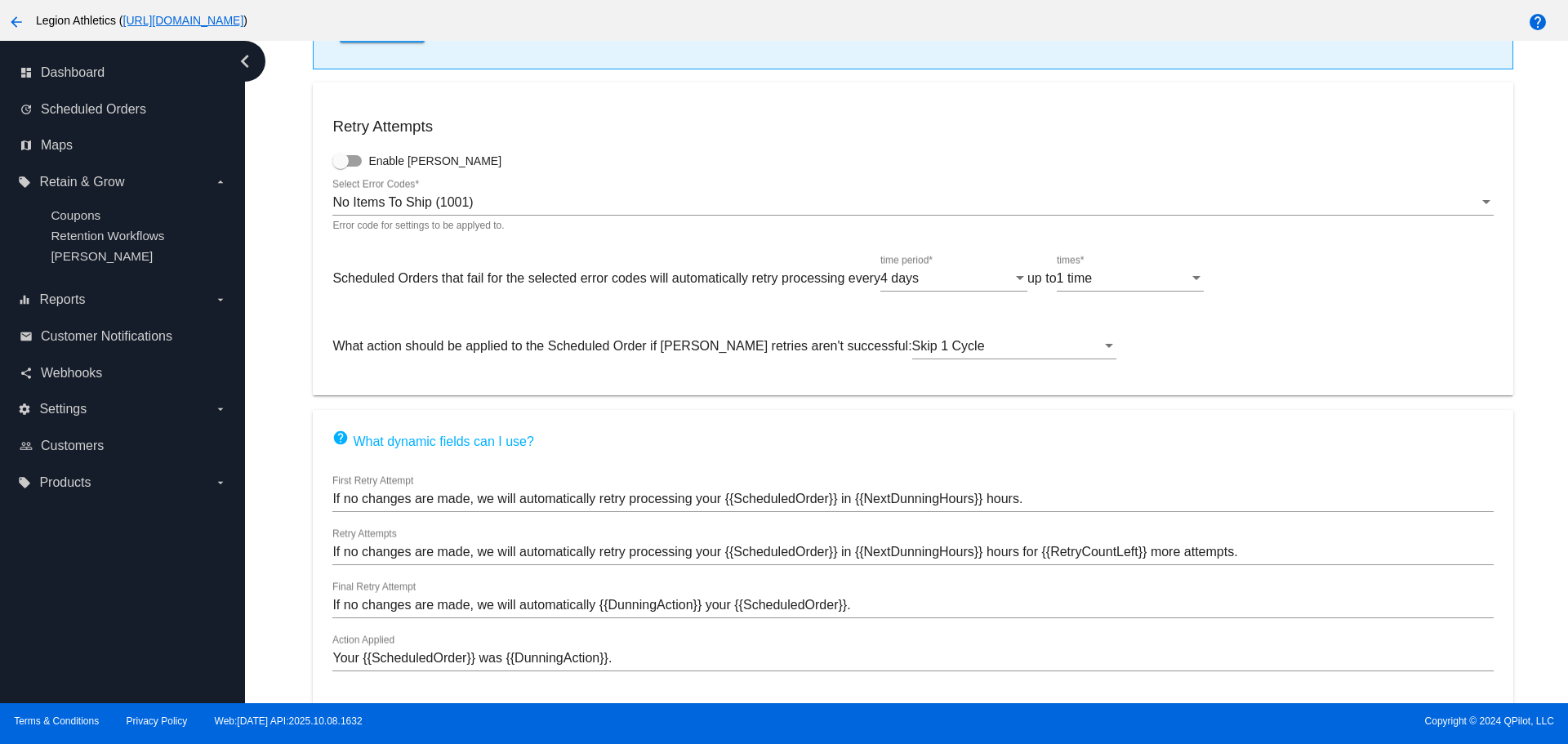
scroll to position [378, 0]
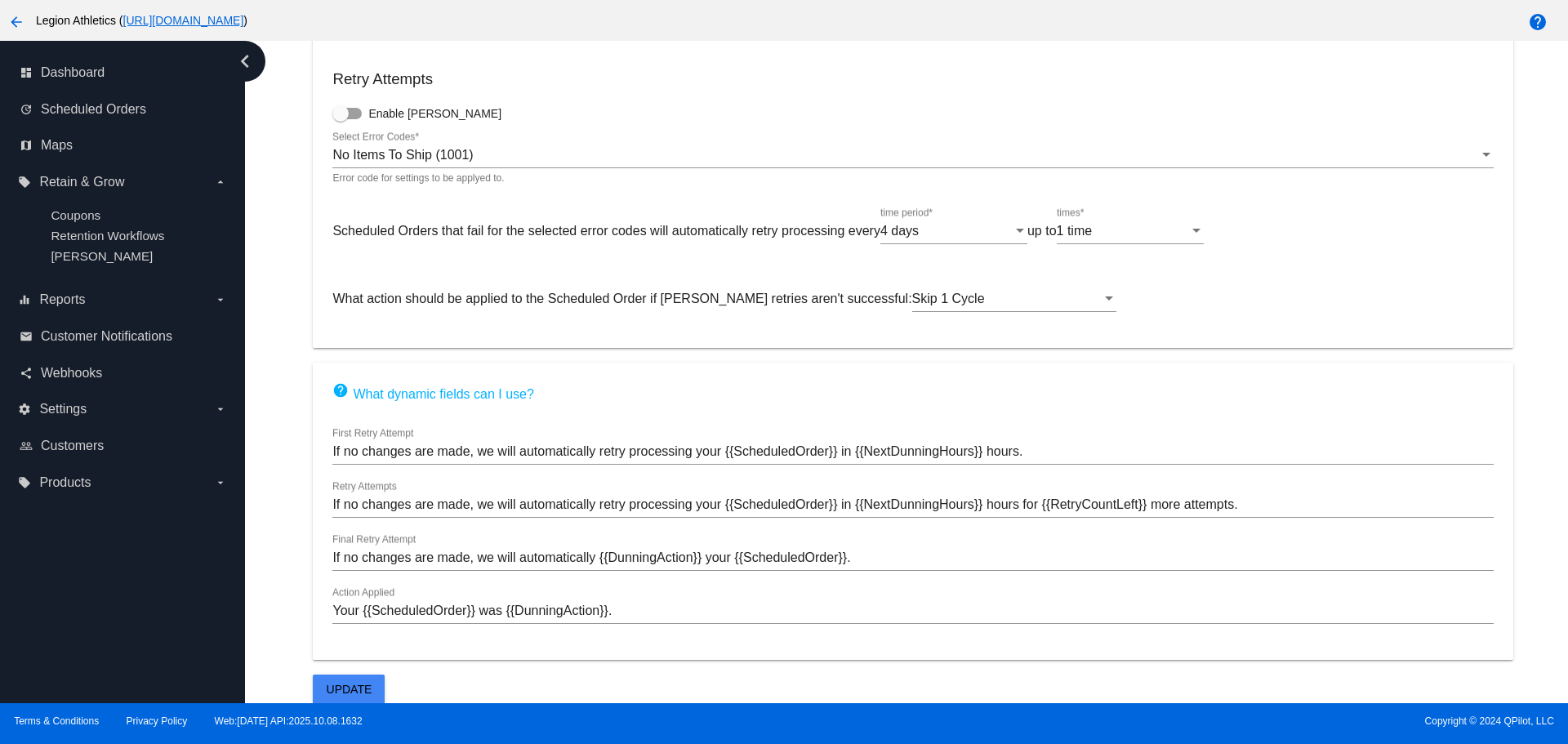
click at [418, 452] on input "If no changes are made, we will automatically retry processing your {{Scheduled…" at bounding box center [912, 452] width 1160 height 15
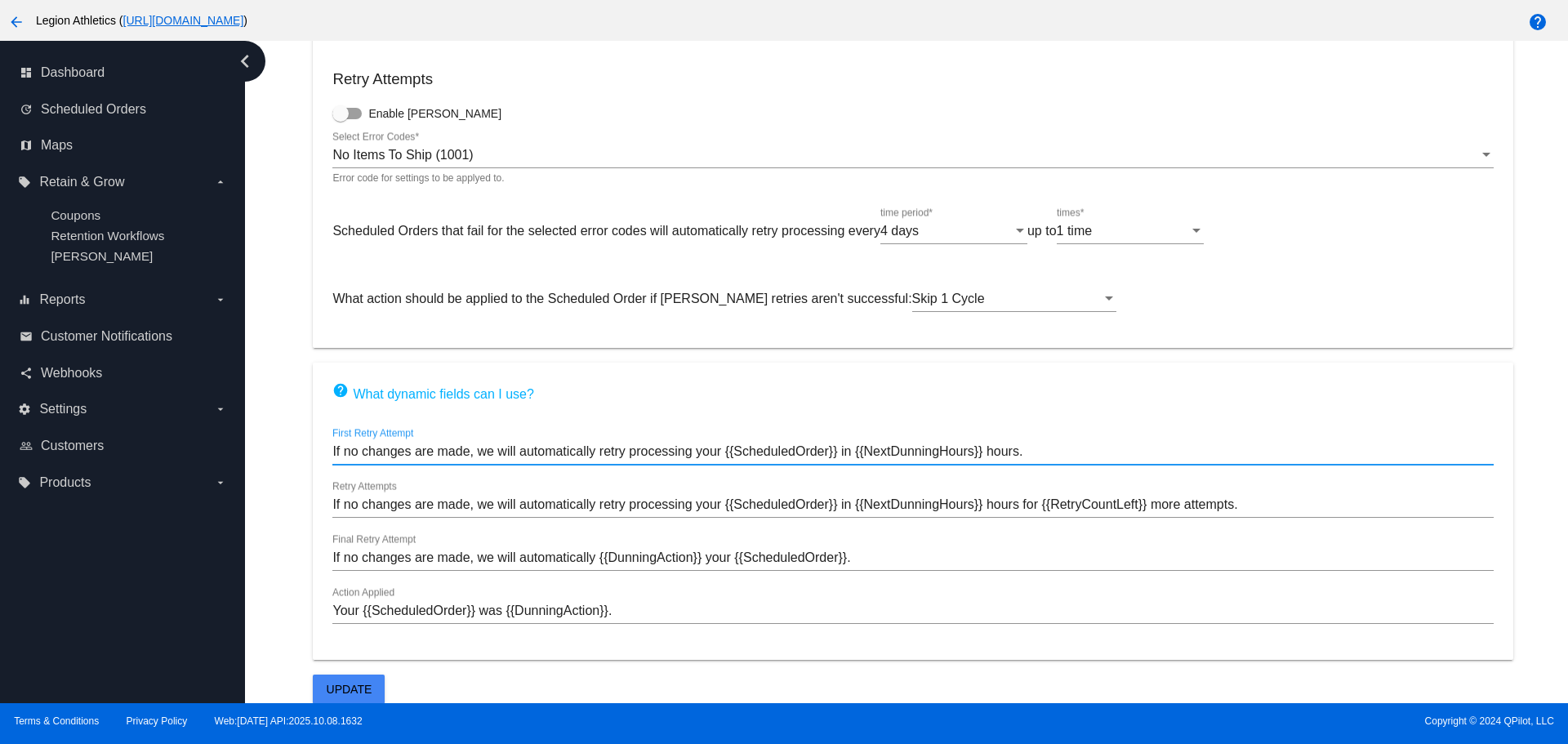
drag, startPoint x: 483, startPoint y: 452, endPoint x: 1028, endPoint y: 458, distance: 545.0
click at [1028, 458] on input "If no changes are made, we will automatically retry processing your {{Scheduled…" at bounding box center [912, 452] width 1160 height 15
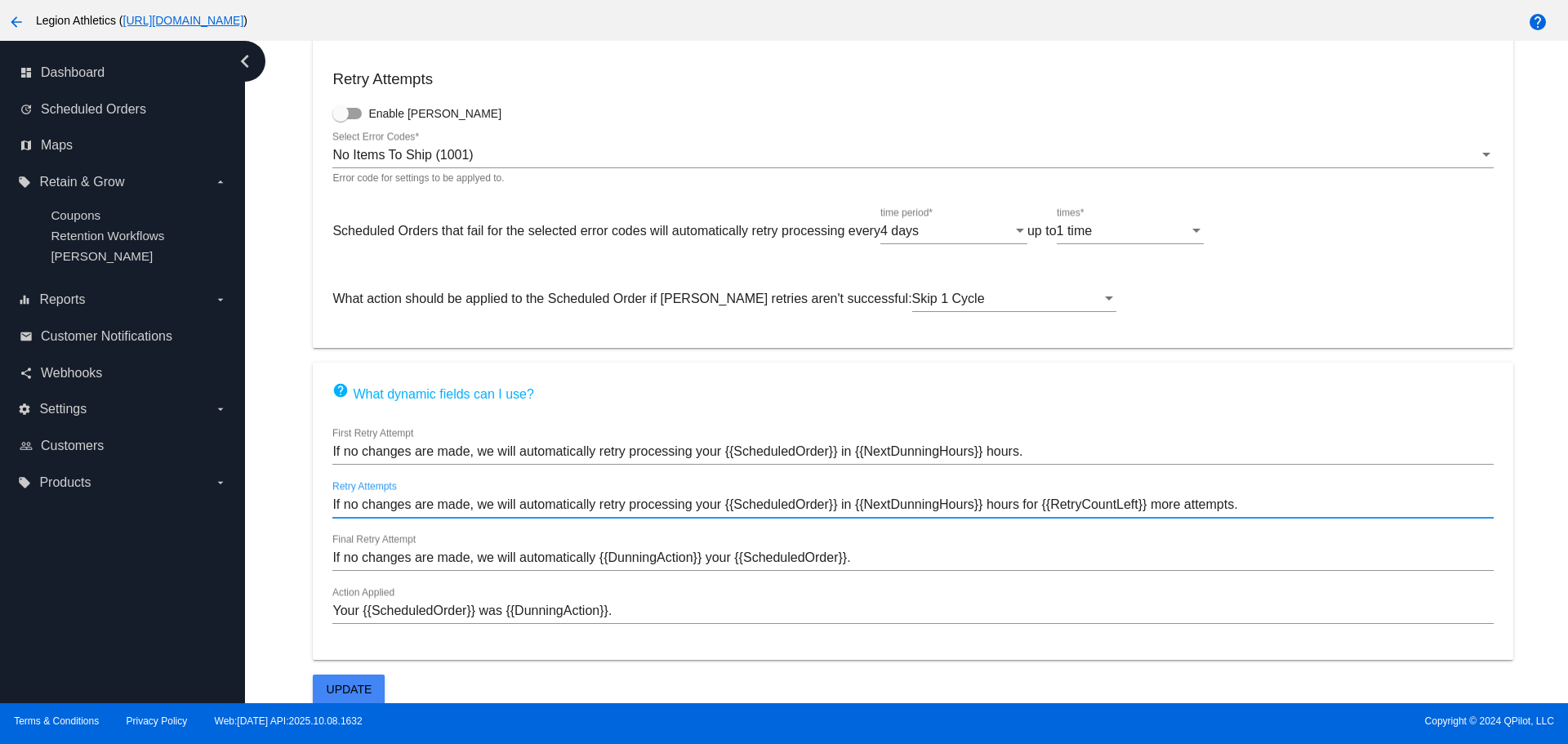
click at [420, 506] on input "If no changes are made, we will automatically retry processing your {{Scheduled…" at bounding box center [912, 504] width 1160 height 15
click at [477, 617] on input "Your {{ScheduledOrder}} was {{DunningAction}}." at bounding box center [912, 611] width 1160 height 15
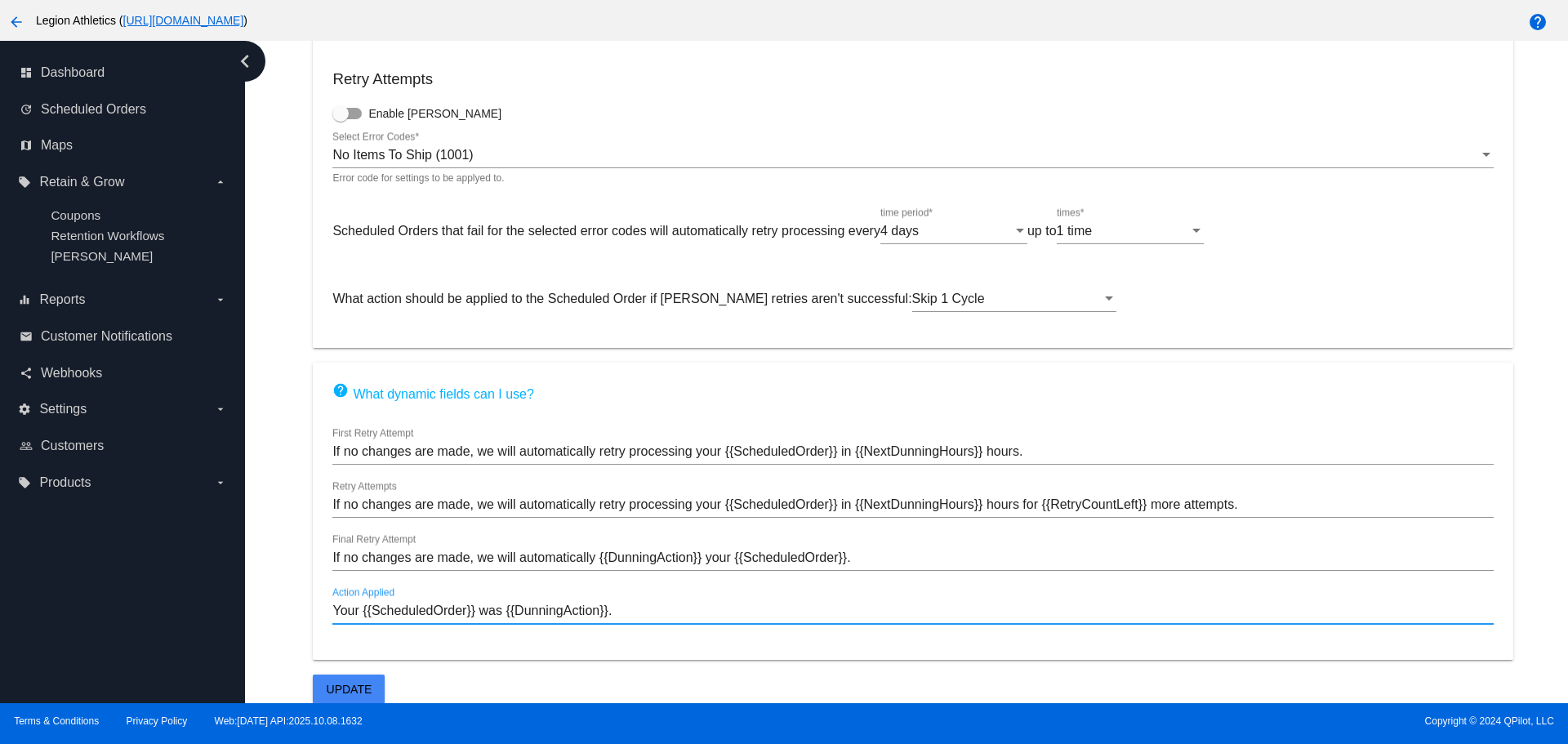
click at [493, 612] on input "Your {{ScheduledOrder}} was {{DunningAction}}." at bounding box center [912, 611] width 1160 height 15
click at [618, 612] on input "Your {{ScheduledOrder}} was {{DunningAction}}." at bounding box center [912, 611] width 1160 height 15
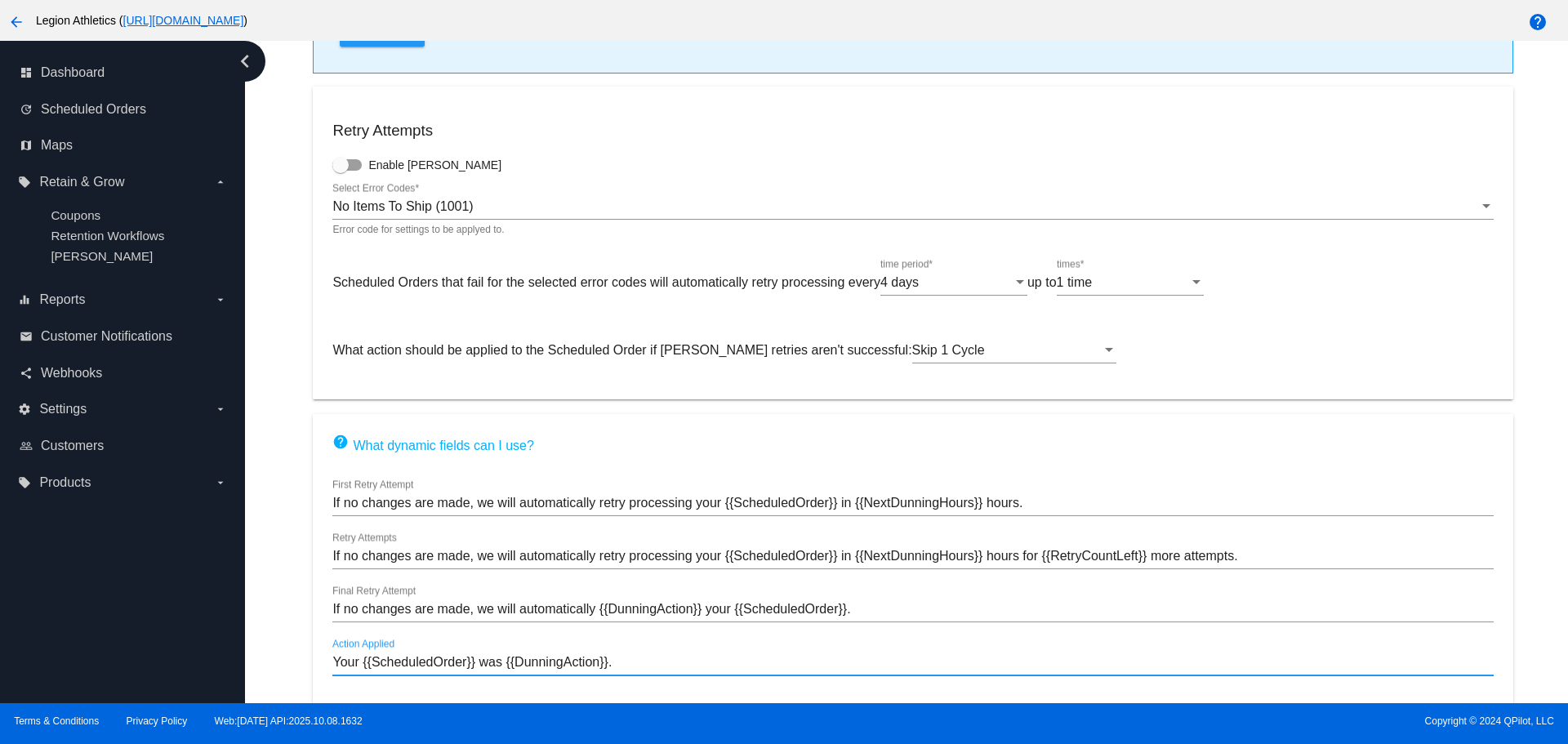
scroll to position [82, 0]
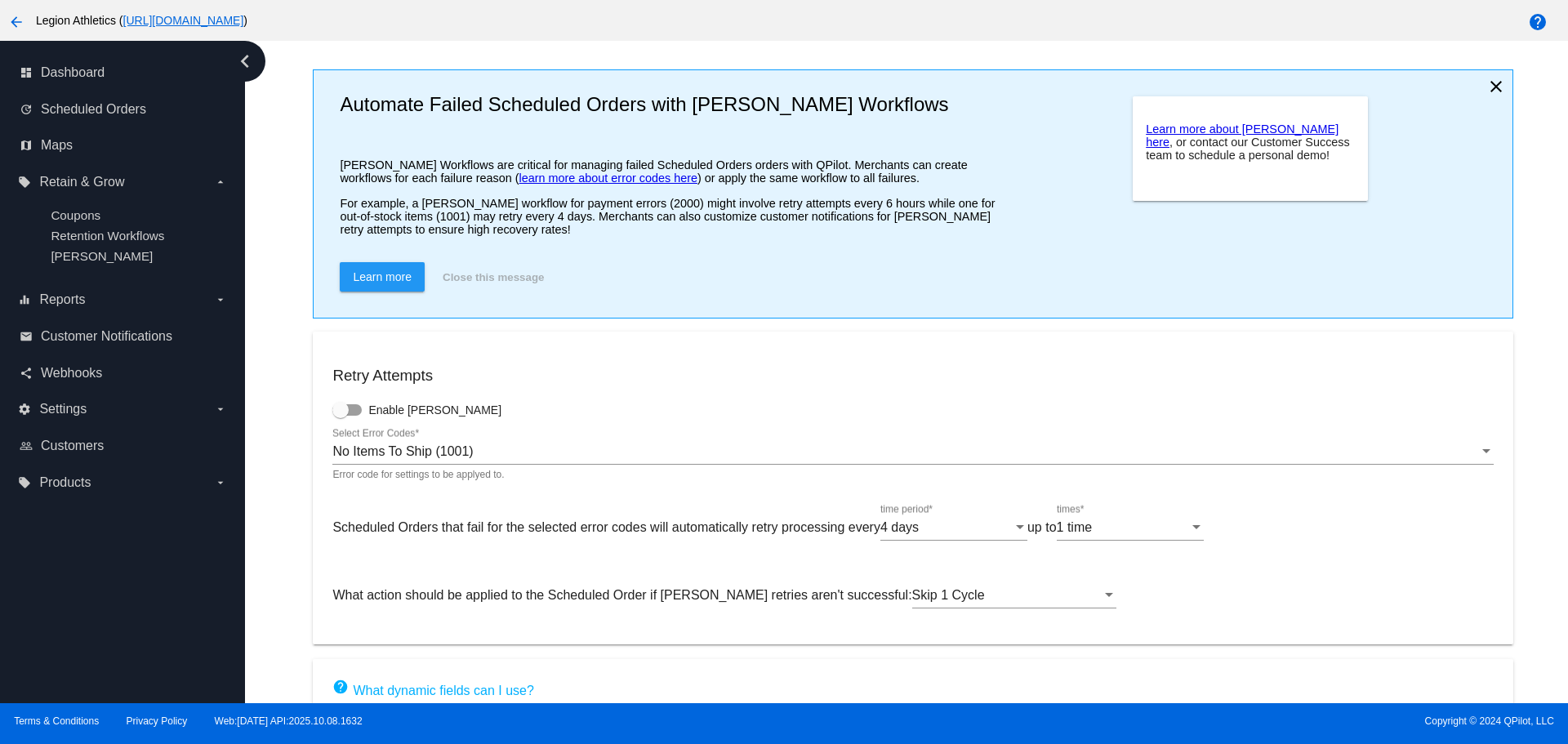
click at [355, 409] on div at bounding box center [346, 410] width 29 height 11
click at [341, 416] on input "Enable [PERSON_NAME]" at bounding box center [340, 416] width 1 height 1
click at [355, 409] on div at bounding box center [353, 409] width 16 height 16
click at [341, 416] on input "Enable [PERSON_NAME]" at bounding box center [340, 416] width 1 height 1
checkbox input "false"
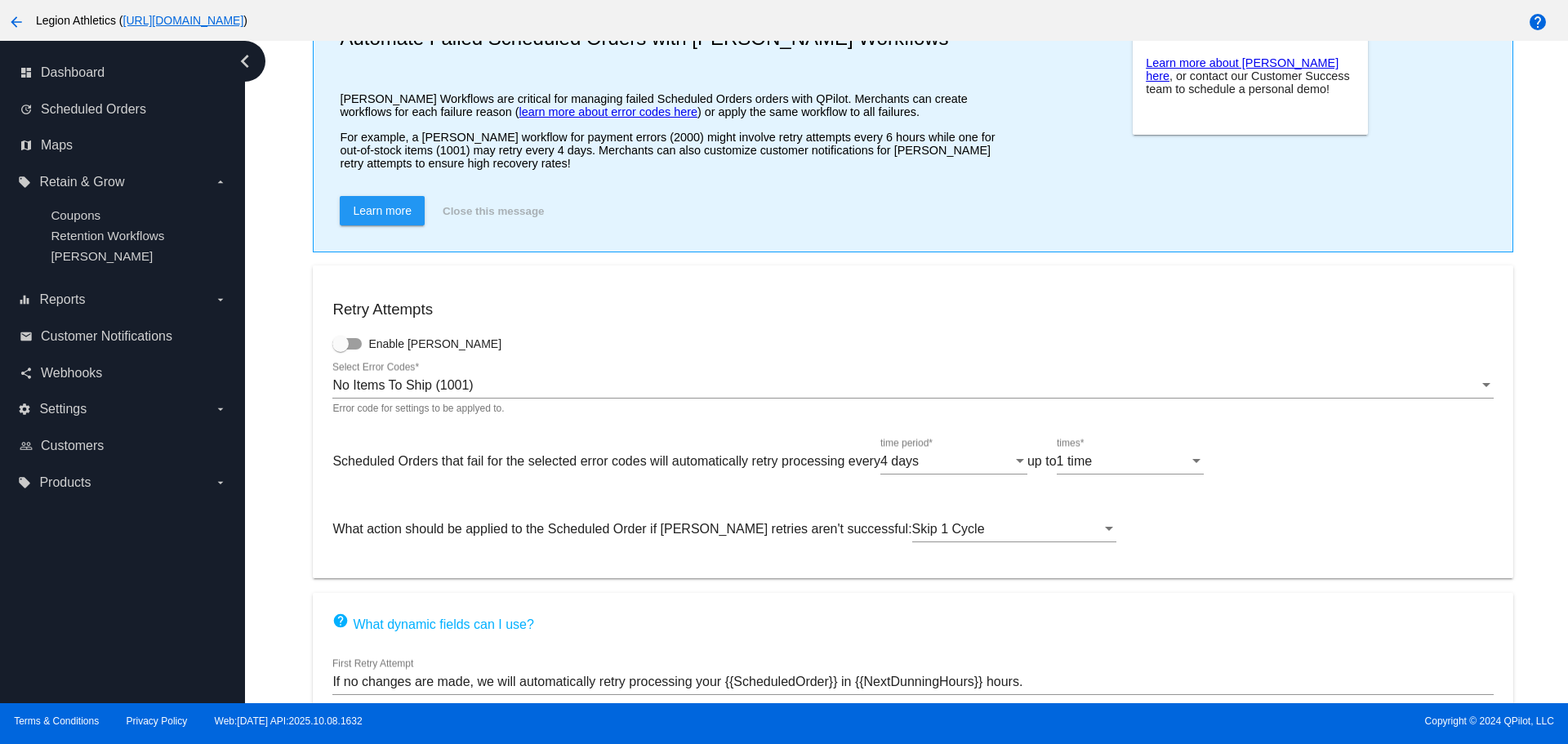
scroll to position [378, 0]
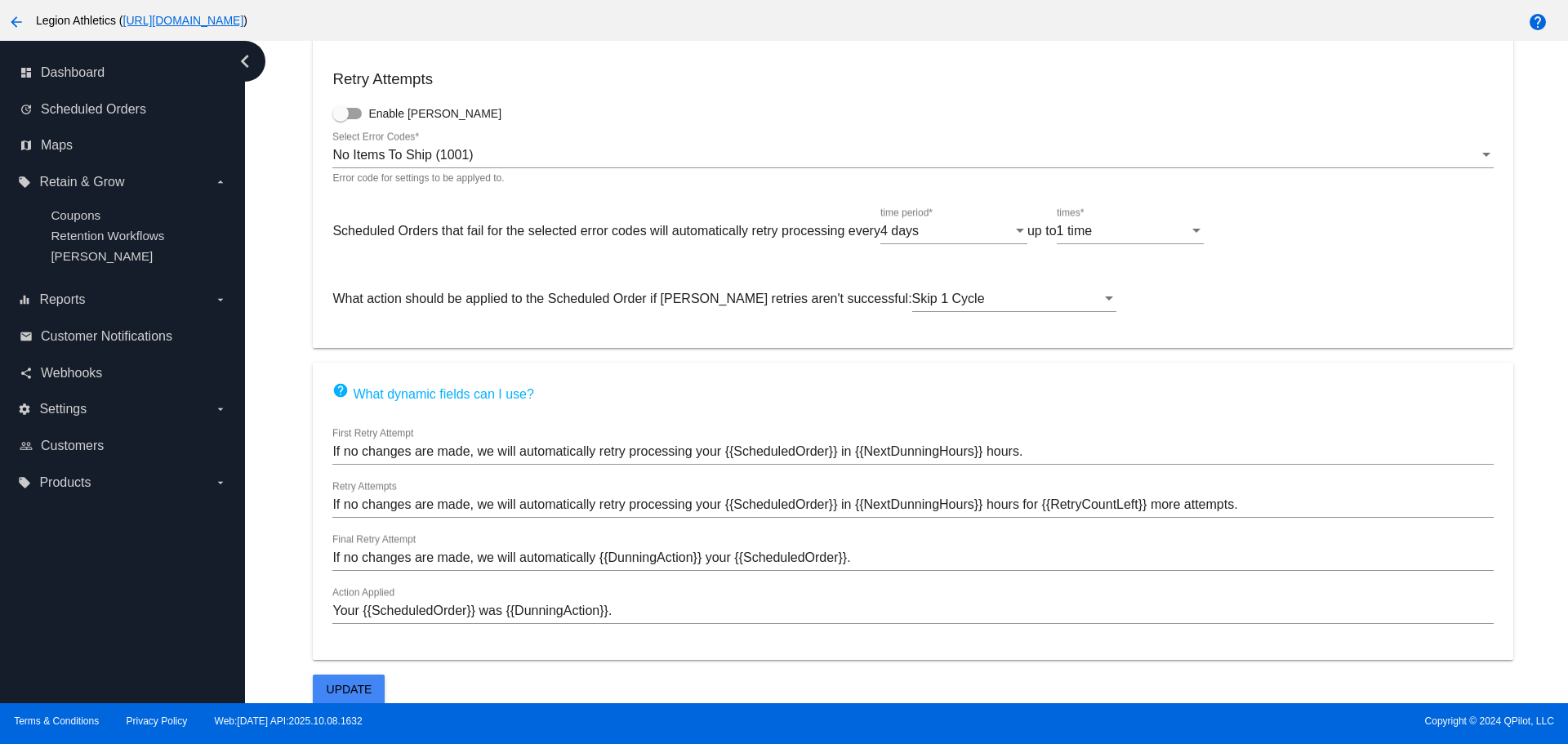
click at [970, 283] on div "Skip 1 Cycle" at bounding box center [1014, 293] width 204 height 37
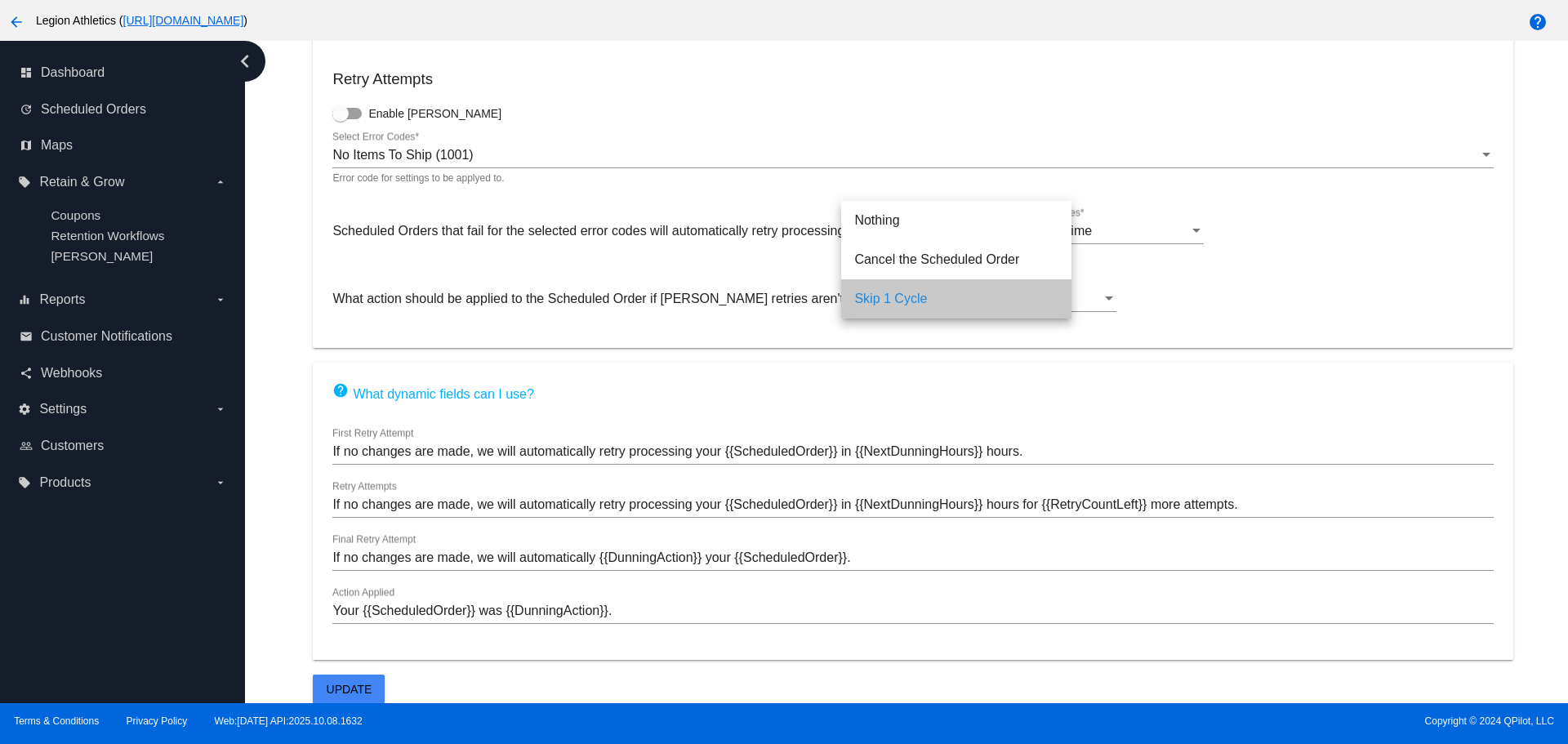
click at [972, 292] on span "Skip 1 Cycle" at bounding box center [956, 299] width 204 height 40
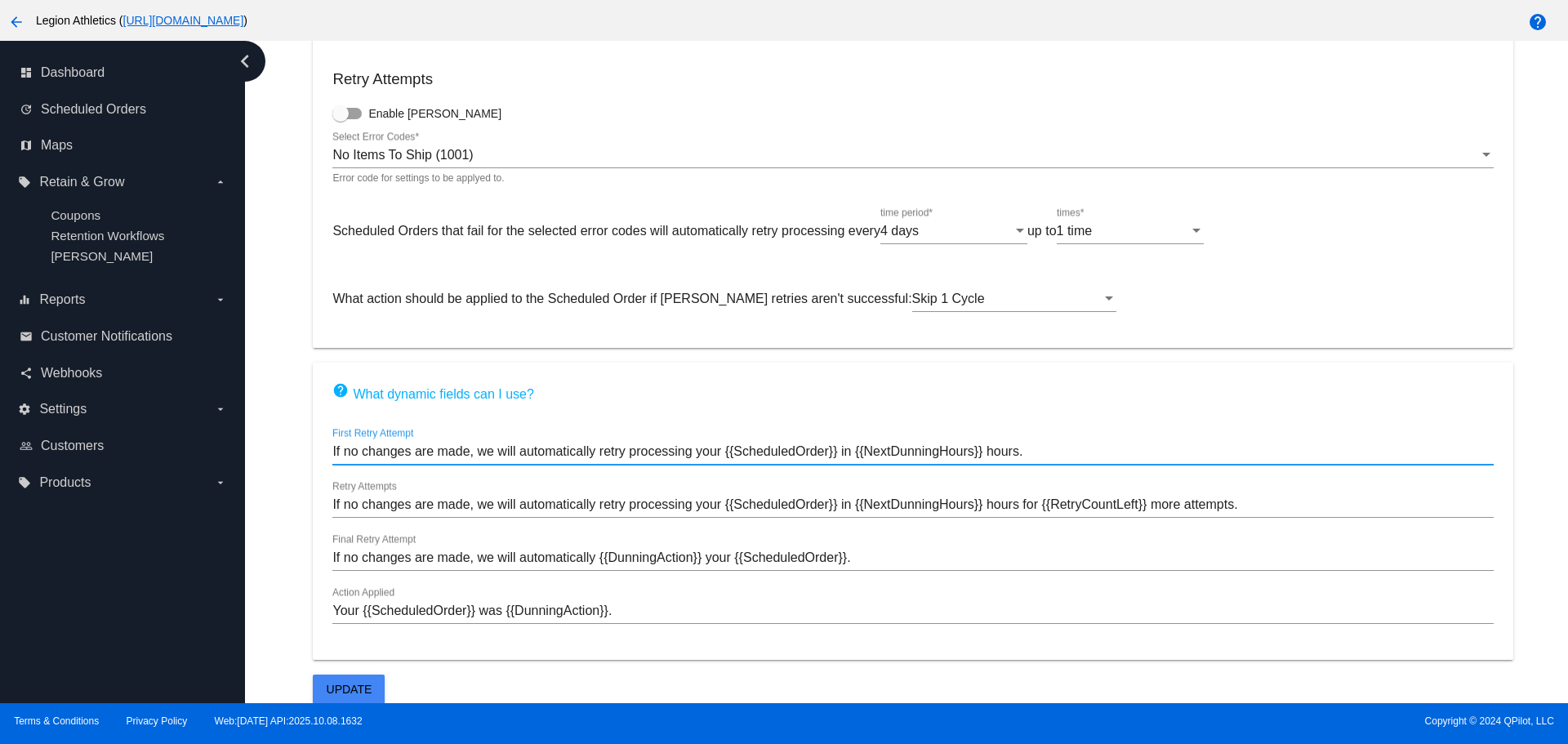
click at [410, 453] on input "If no changes are made, we will automatically retry processing your {{Scheduled…" at bounding box center [912, 452] width 1160 height 15
drag, startPoint x: 411, startPoint y: 453, endPoint x: 1037, endPoint y: 455, distance: 626.0
click at [1037, 455] on input "If no changes are made, we will automatically retry processing your {{Scheduled…" at bounding box center [912, 452] width 1160 height 15
drag, startPoint x: 856, startPoint y: 452, endPoint x: 1018, endPoint y: 455, distance: 162.0
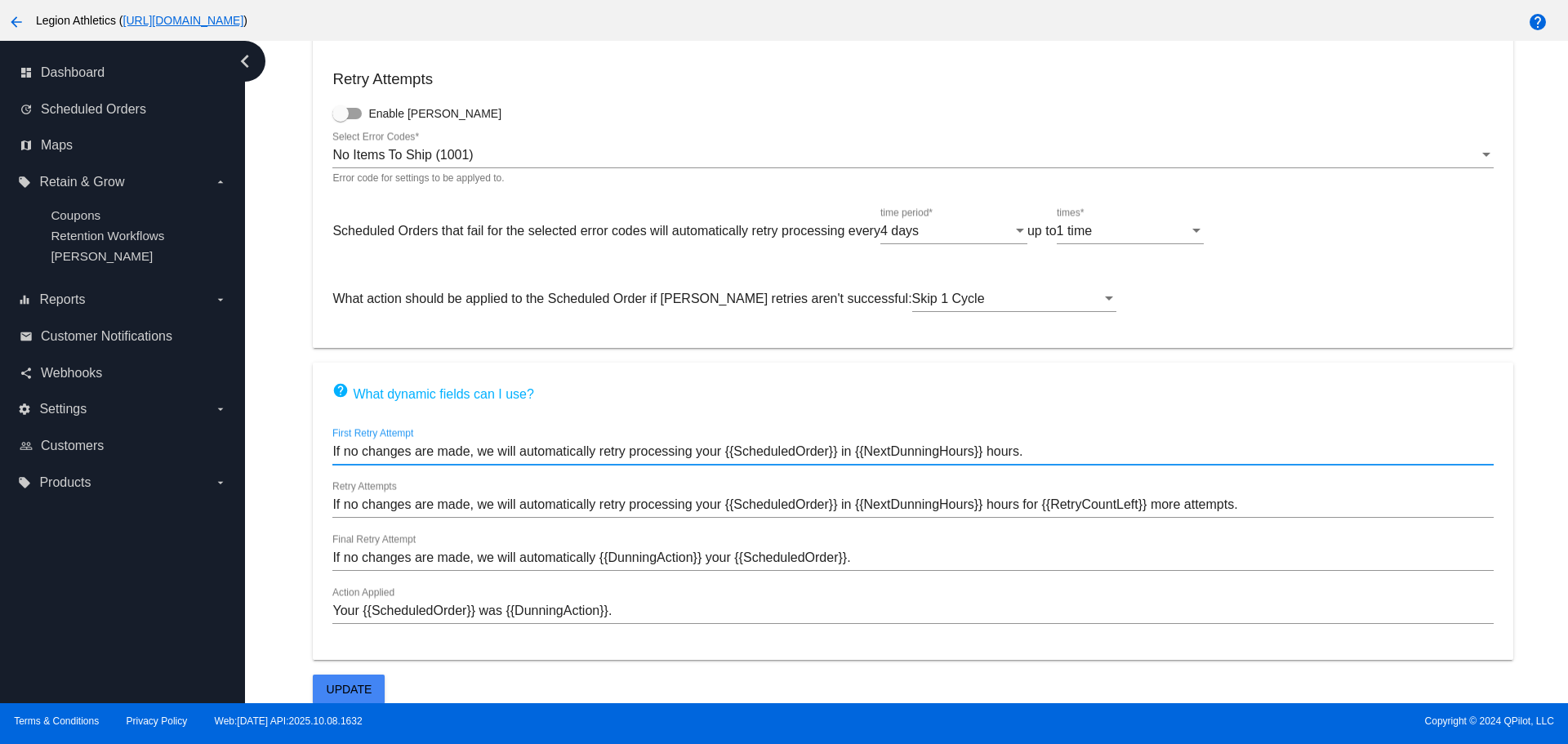
click at [1018, 455] on input "If no changes are made, we will automatically retry processing your {{Scheduled…" at bounding box center [912, 452] width 1160 height 15
type input "If no changes are made, we will automatically retry processing your {{Scheduled…"
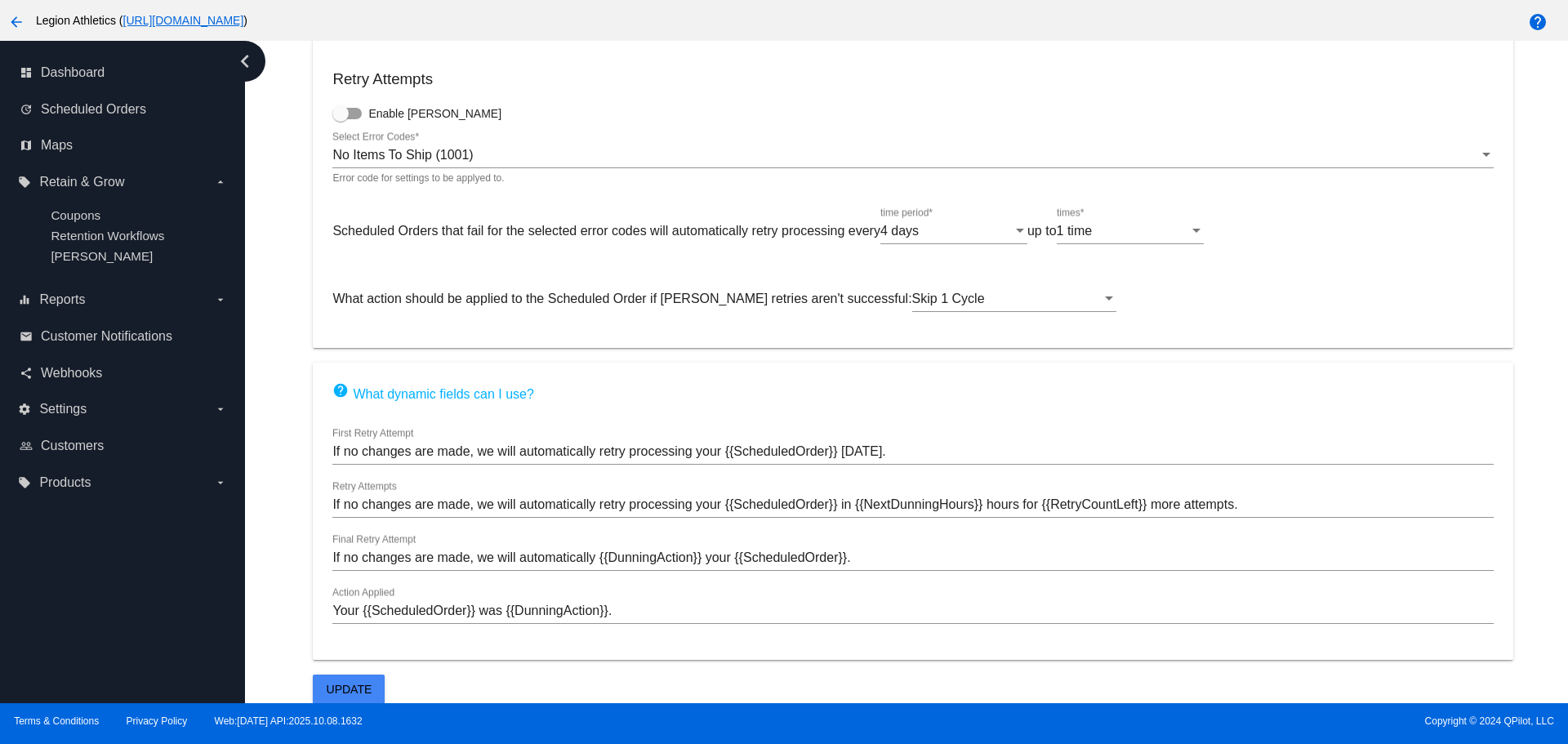
click at [276, 523] on ng-component "Site [PERSON_NAME] Settings Automate Failed Scheduled Orders with [PERSON_NAME]…" at bounding box center [912, 204] width 1292 height 999
click at [484, 394] on link "help What dynamic fields can I use?" at bounding box center [432, 393] width 201 height 14
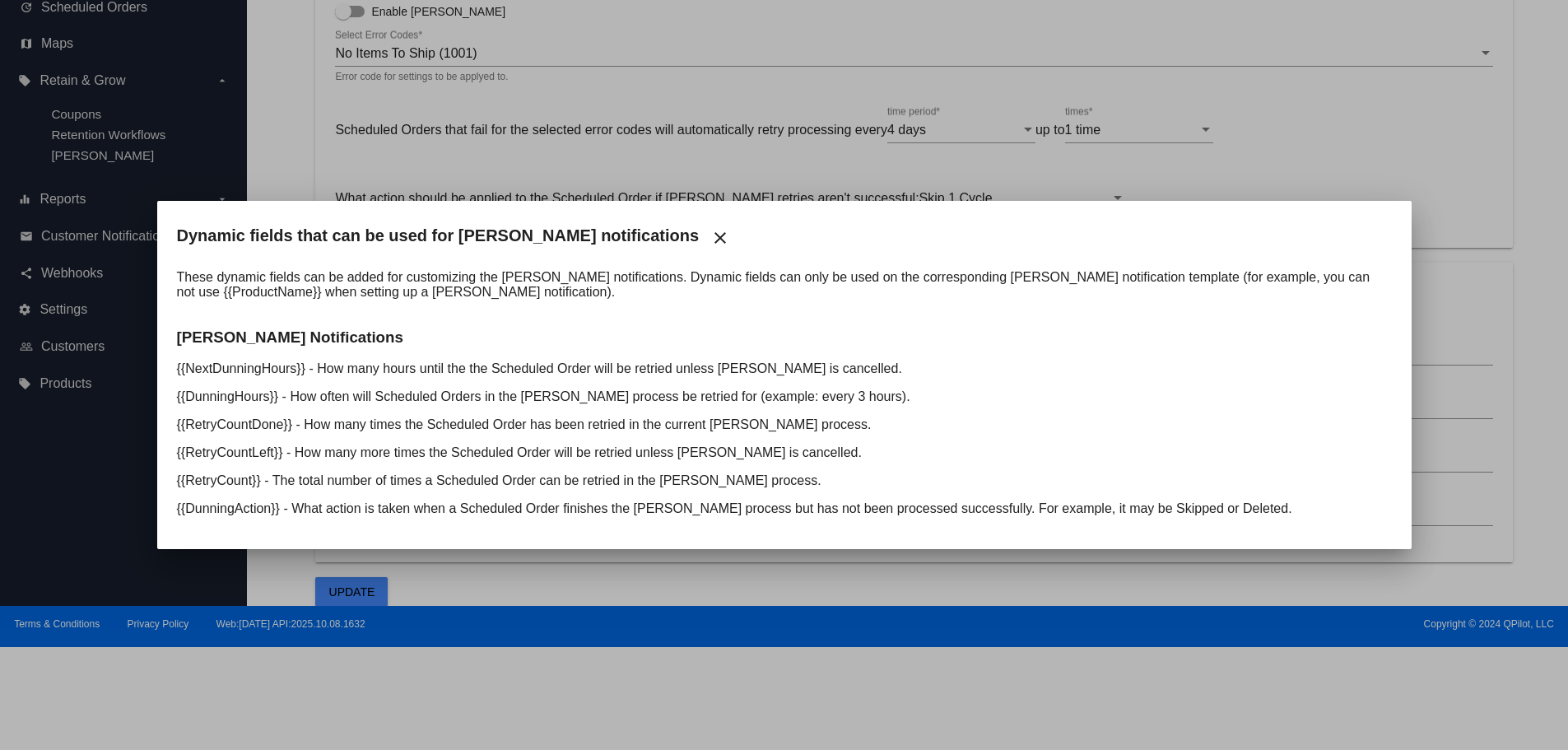
drag, startPoint x: 536, startPoint y: 376, endPoint x: 839, endPoint y: 375, distance: 303.0
click at [839, 375] on p "{{NextDunningHours}} - How many hours until the the Scheduled Order will be ret…" at bounding box center [784, 369] width 1215 height 15
drag, startPoint x: 302, startPoint y: 397, endPoint x: 412, endPoint y: 403, distance: 110.2
click at [412, 403] on p "{{DunningHours}} - How often will Scheduled Orders in the [PERSON_NAME] process…" at bounding box center [784, 396] width 1215 height 15
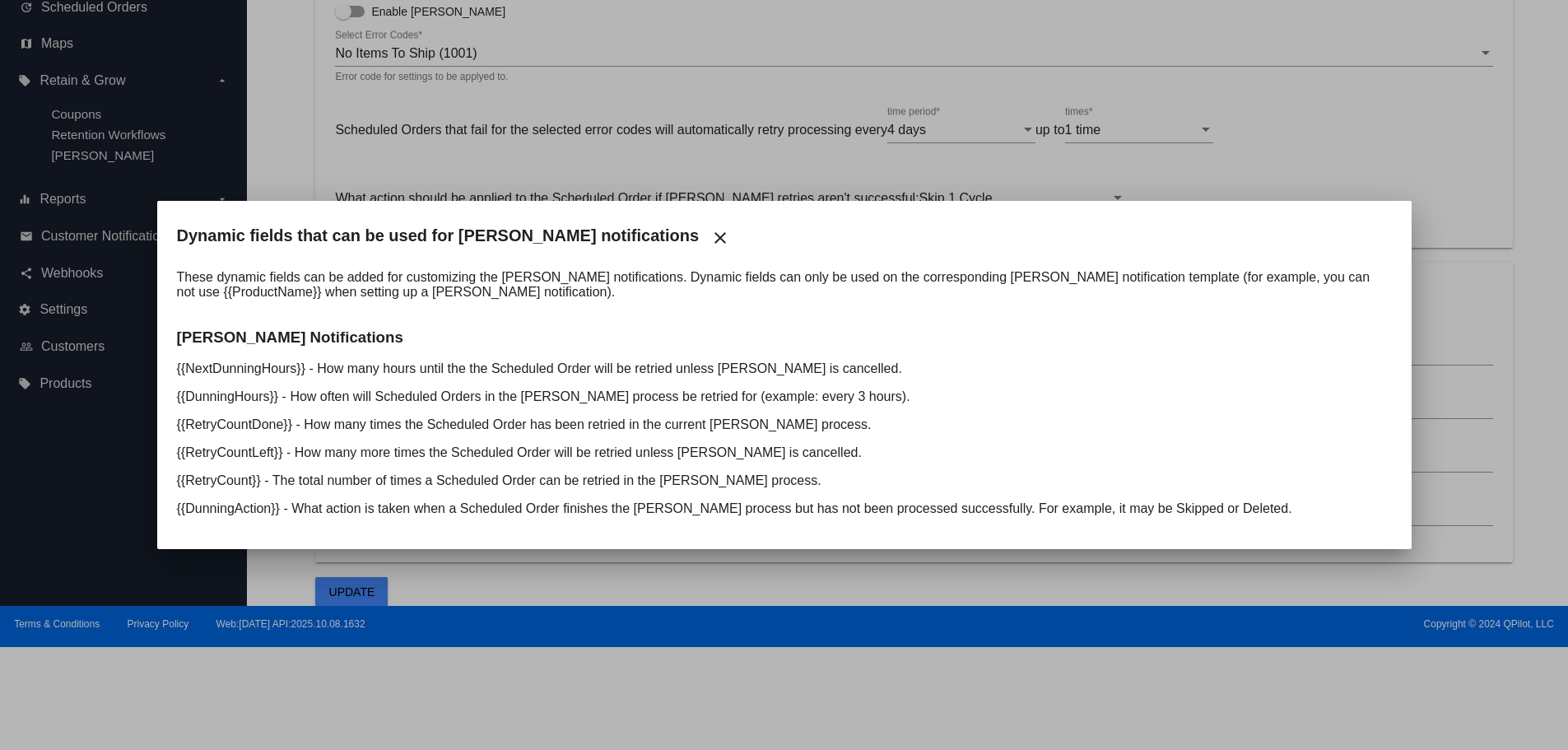
click at [412, 403] on p "{{DunningHours}} - How often will Scheduled Orders in the [PERSON_NAME] process…" at bounding box center [784, 396] width 1215 height 15
drag, startPoint x: 357, startPoint y: 369, endPoint x: 849, endPoint y: 369, distance: 492.0
click at [849, 369] on p "{{NextDunningHours}} - How many hours until the the Scheduled Order will be ret…" at bounding box center [784, 369] width 1215 height 15
click at [710, 228] on mat-icon "close" at bounding box center [720, 238] width 20 height 20
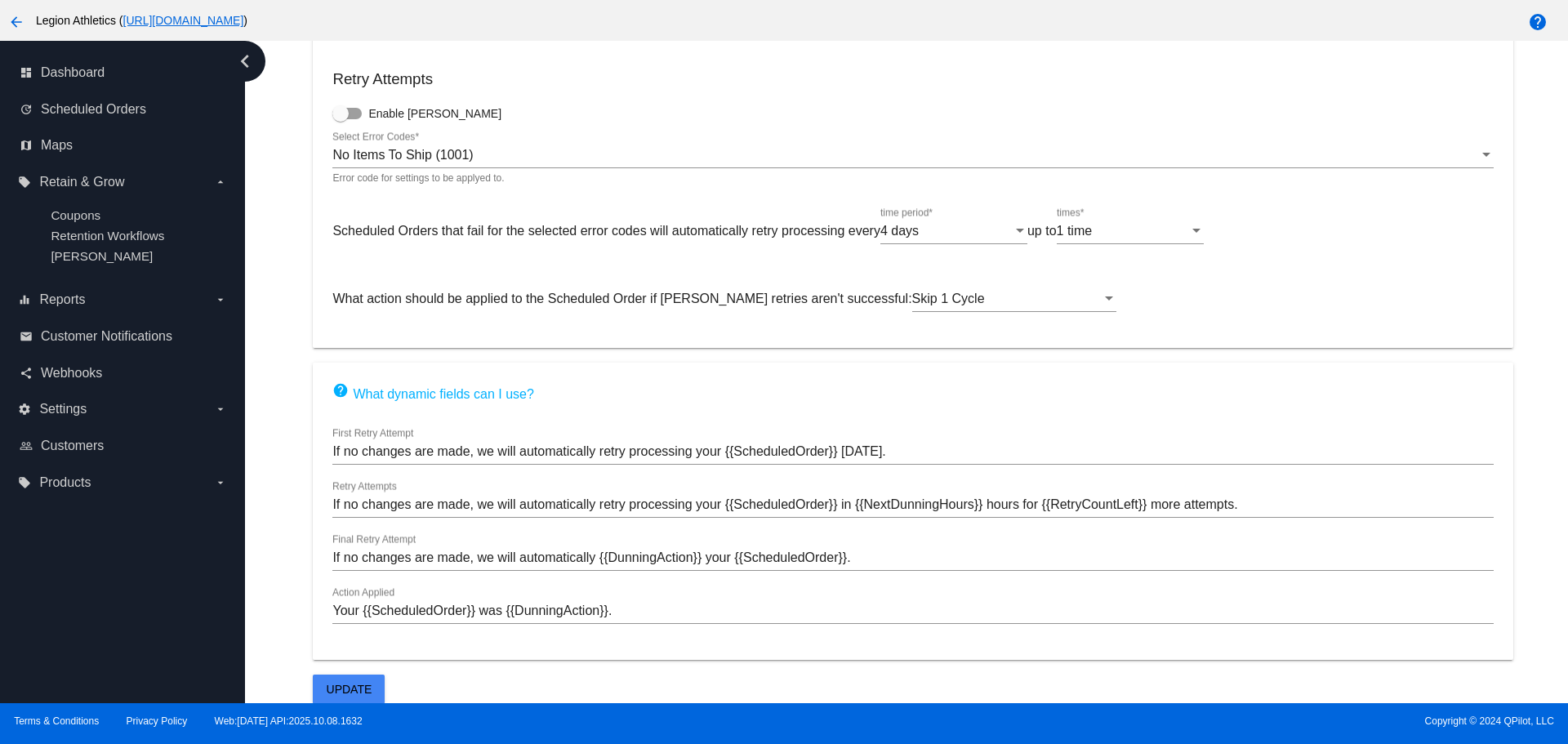
click at [895, 451] on input "If no changes are made, we will automatically retry processing your {{Scheduled…" at bounding box center [912, 452] width 1160 height 15
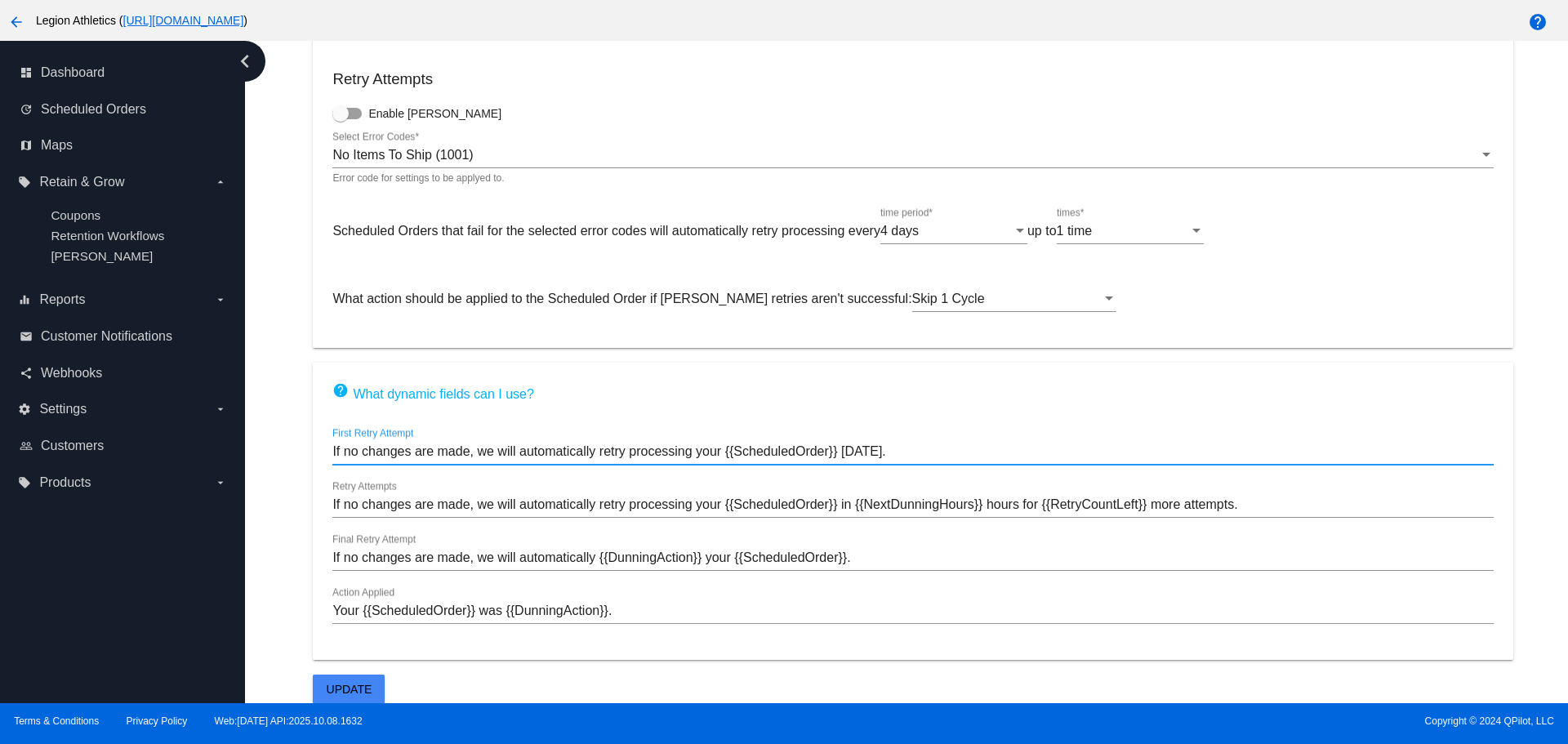
click at [377, 503] on input "If no changes are made, we will automatically retry processing your {{Scheduled…" at bounding box center [912, 504] width 1160 height 15
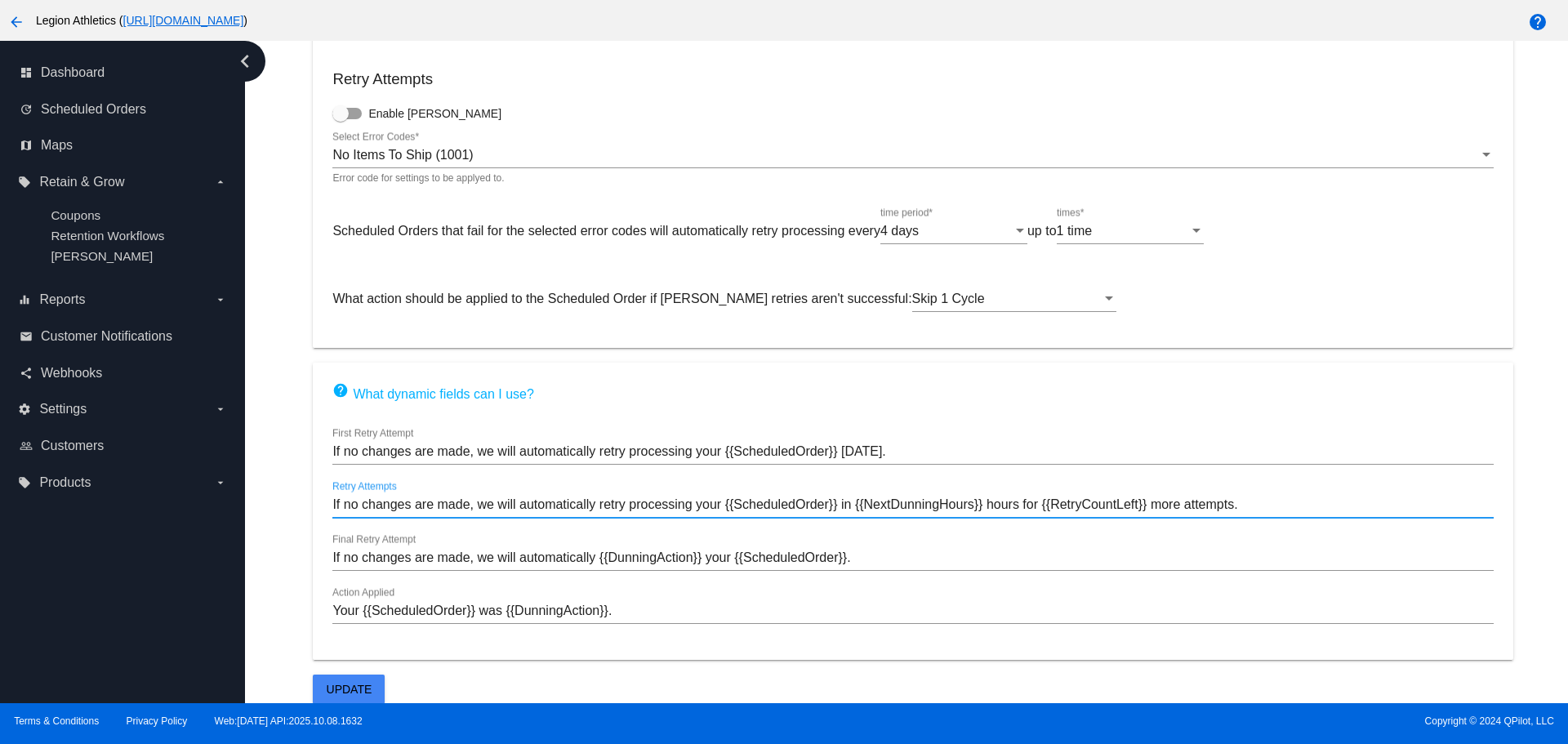
click at [377, 503] on input "If no changes are made, we will automatically retry processing your {{Scheduled…" at bounding box center [912, 504] width 1160 height 15
click at [467, 556] on input "If no changes are made, we will automatically {{DunningAction}} your {{Schedule…" at bounding box center [912, 557] width 1160 height 15
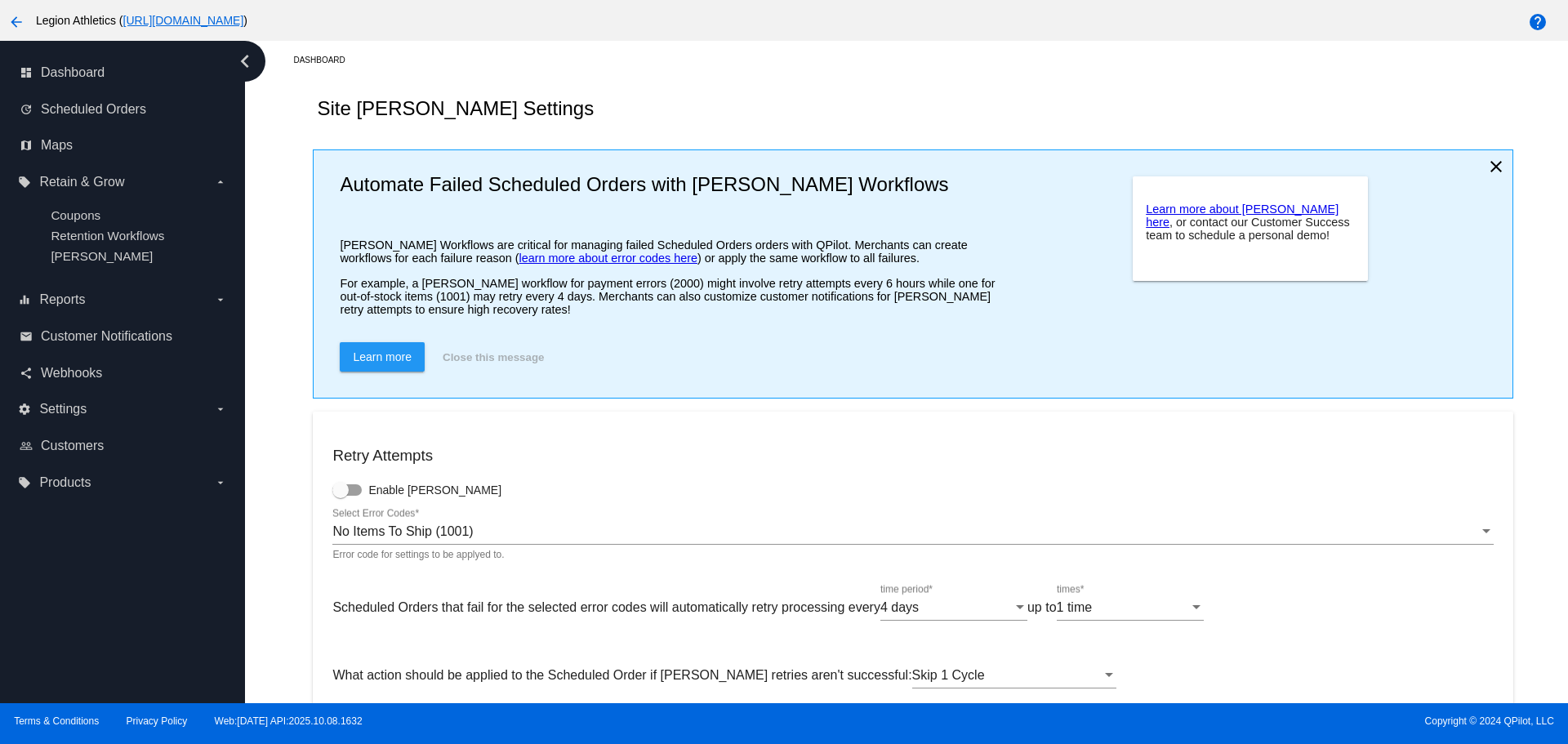
scroll to position [0, 0]
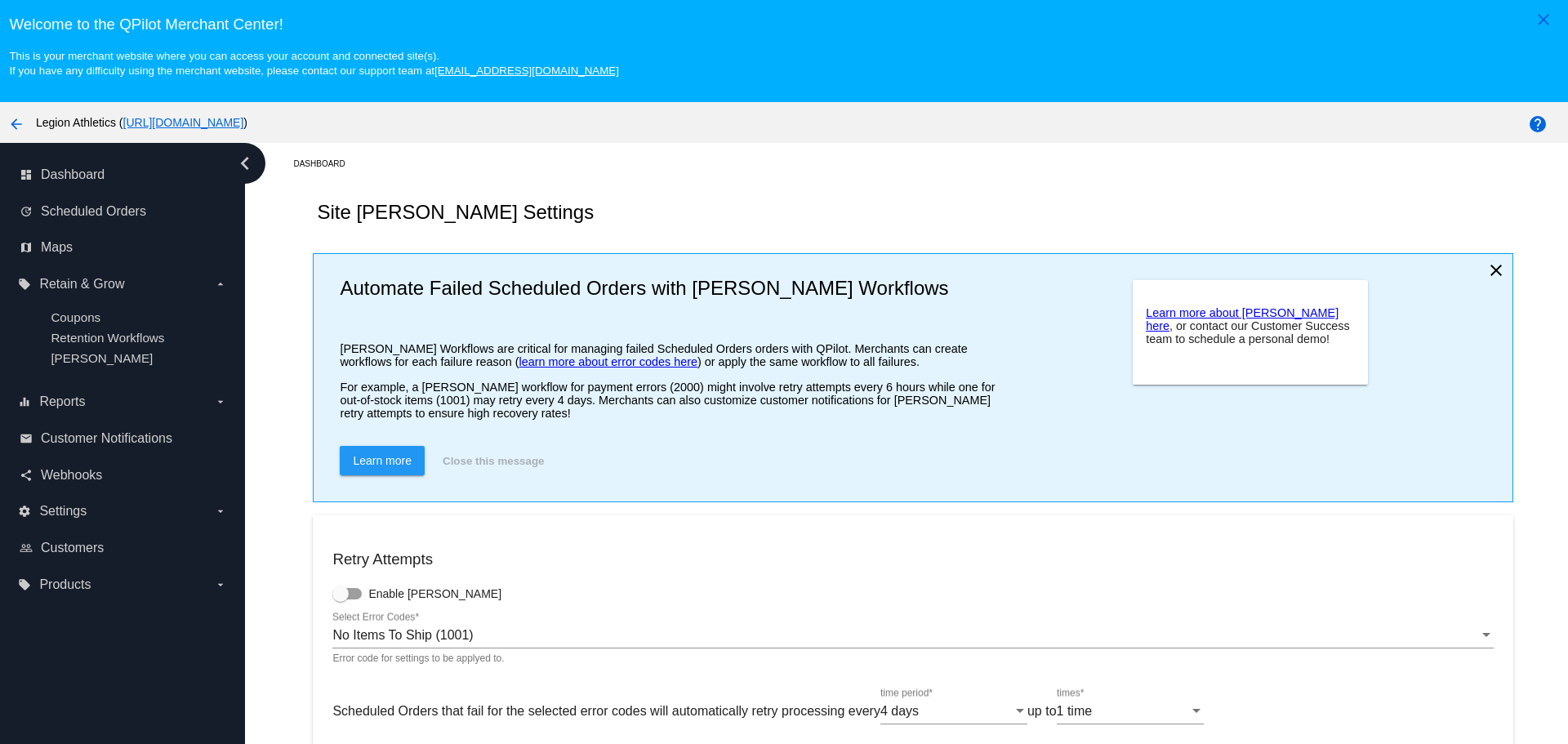
scroll to position [102, 0]
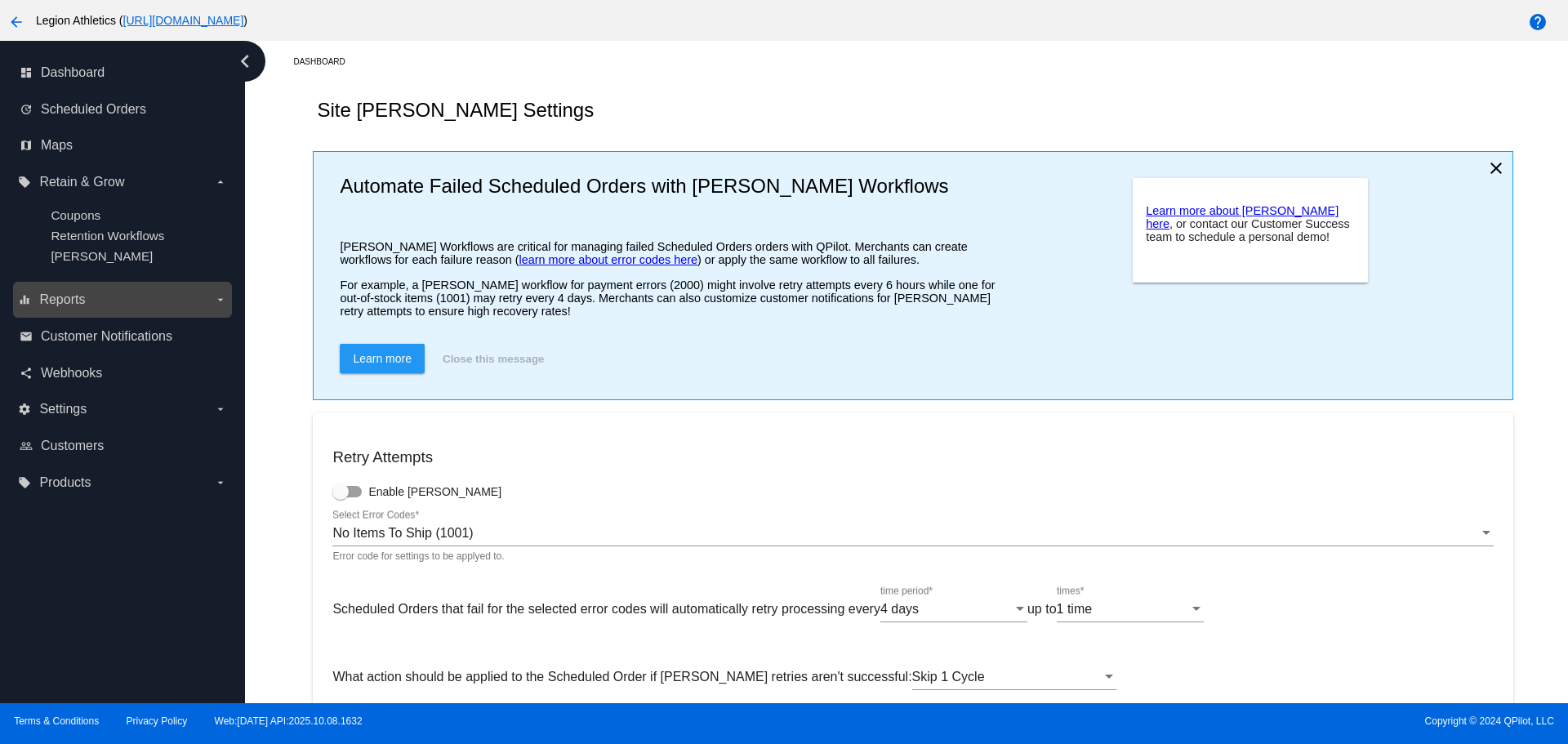
click at [167, 301] on label "equalizer Reports arrow_drop_down" at bounding box center [122, 300] width 209 height 26
click at [0, 0] on input "equalizer Reports arrow_drop_down" at bounding box center [0, 0] width 0 height 0
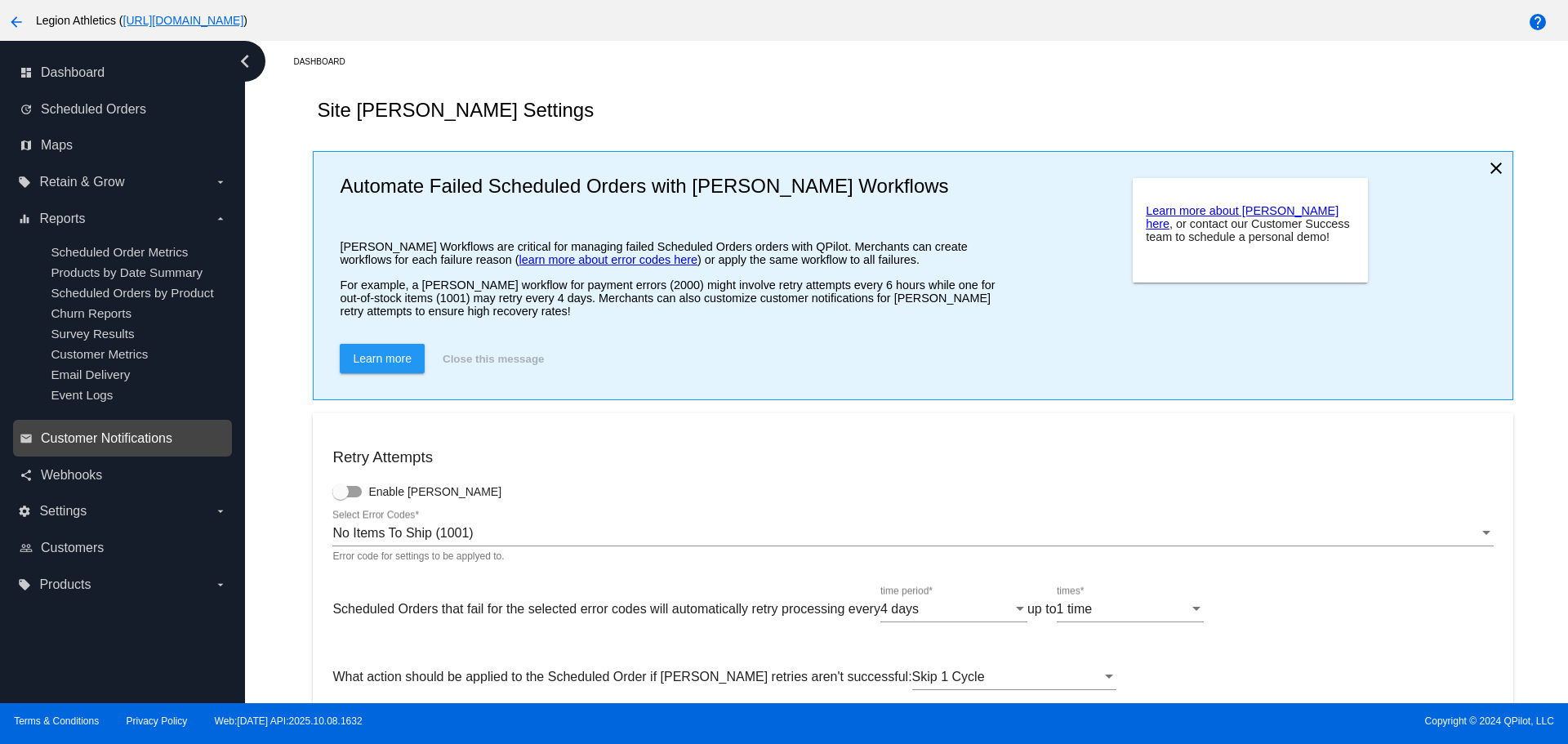
click at [89, 442] on span "Customer Notifications" at bounding box center [106, 438] width 131 height 15
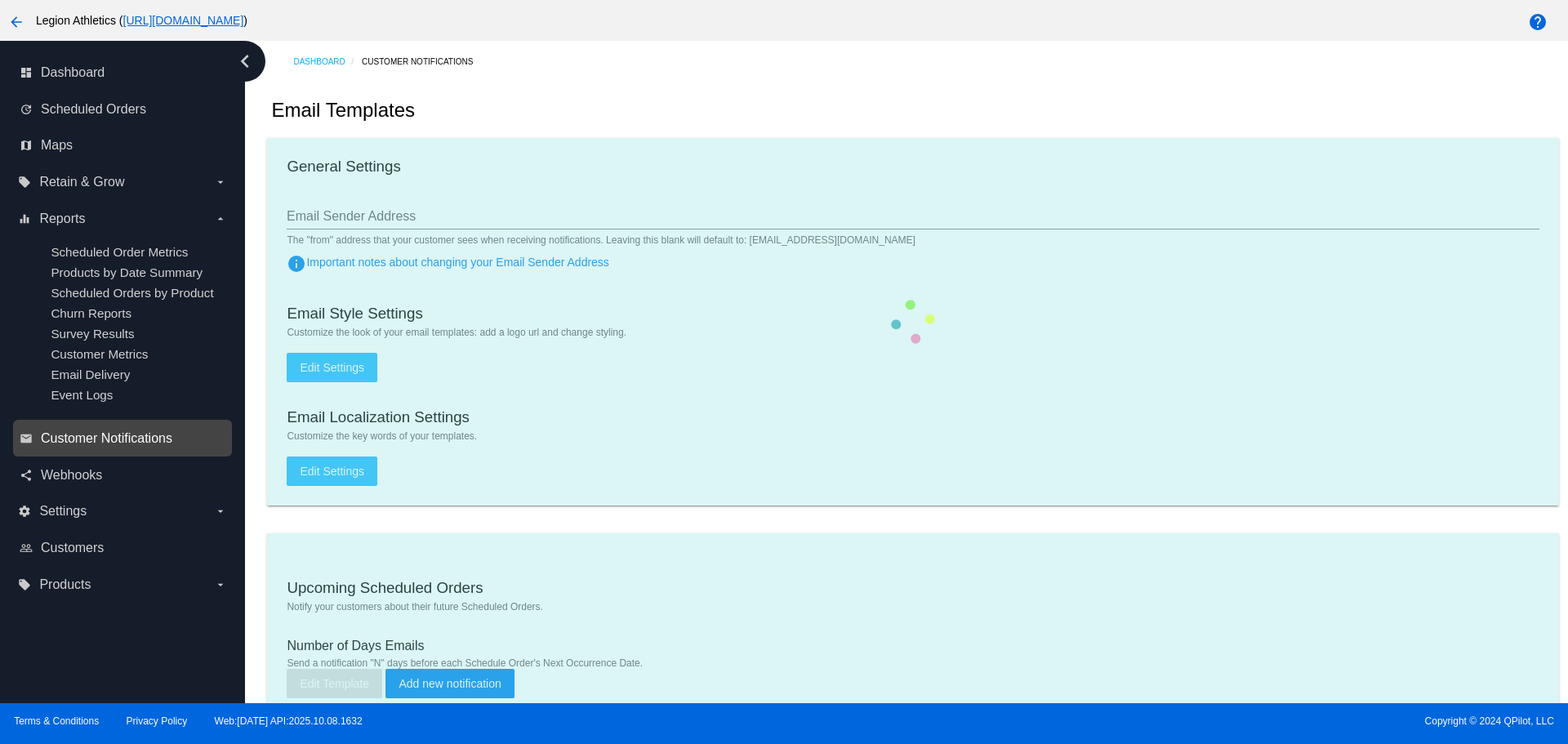
type input "contact@legionsupplements.com"
type input "1"
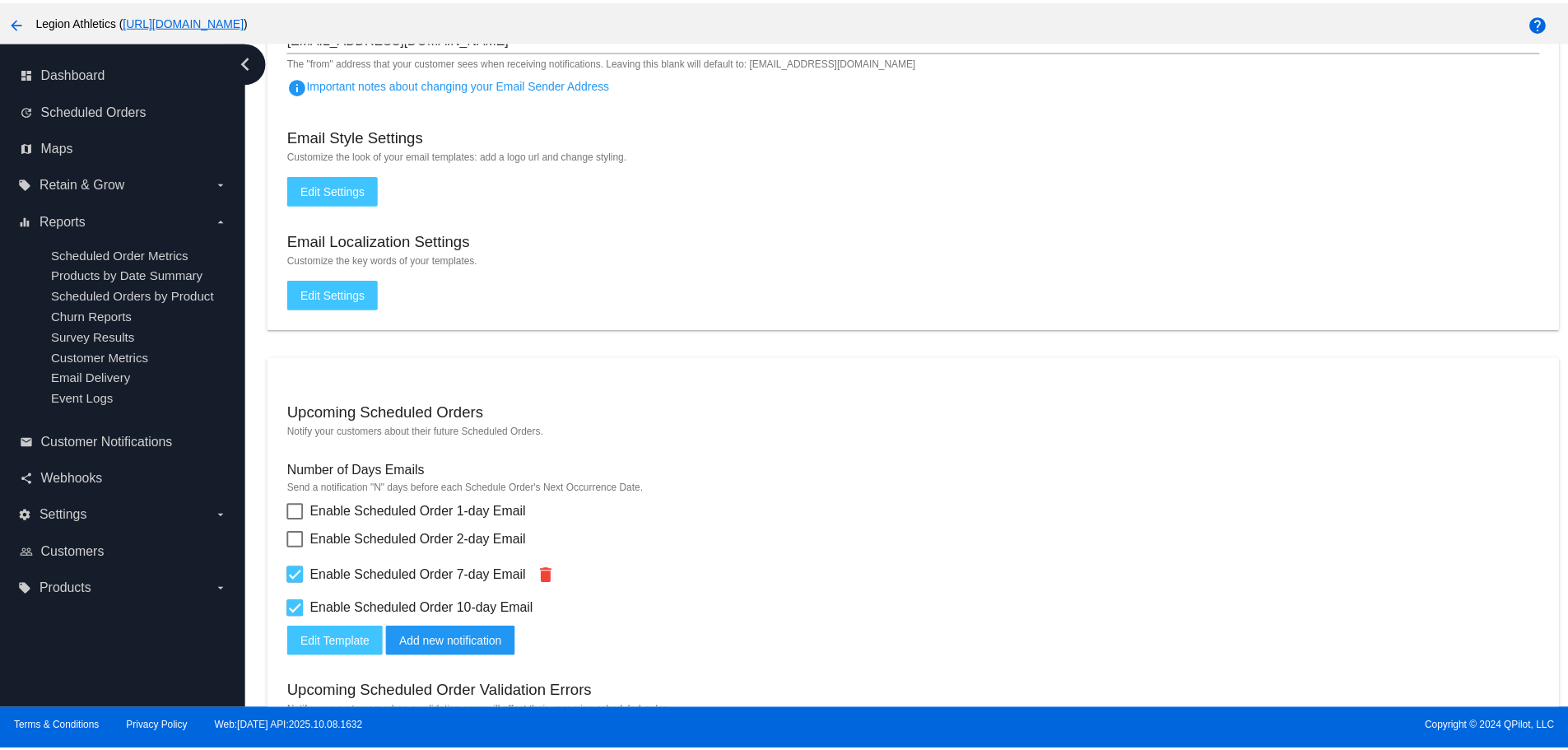
scroll to position [493, 0]
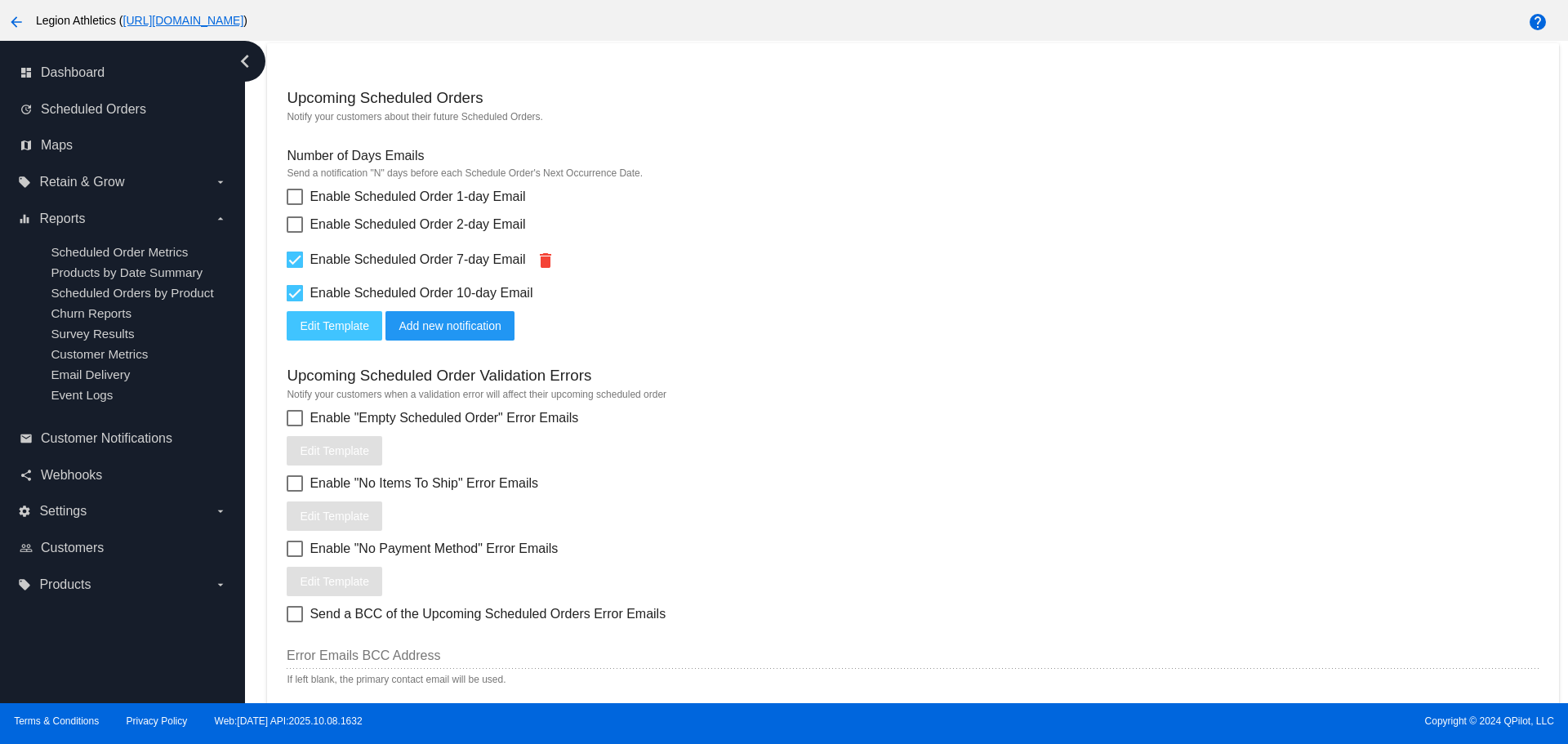
click at [317, 329] on span "Edit Template" at bounding box center [335, 325] width 70 height 13
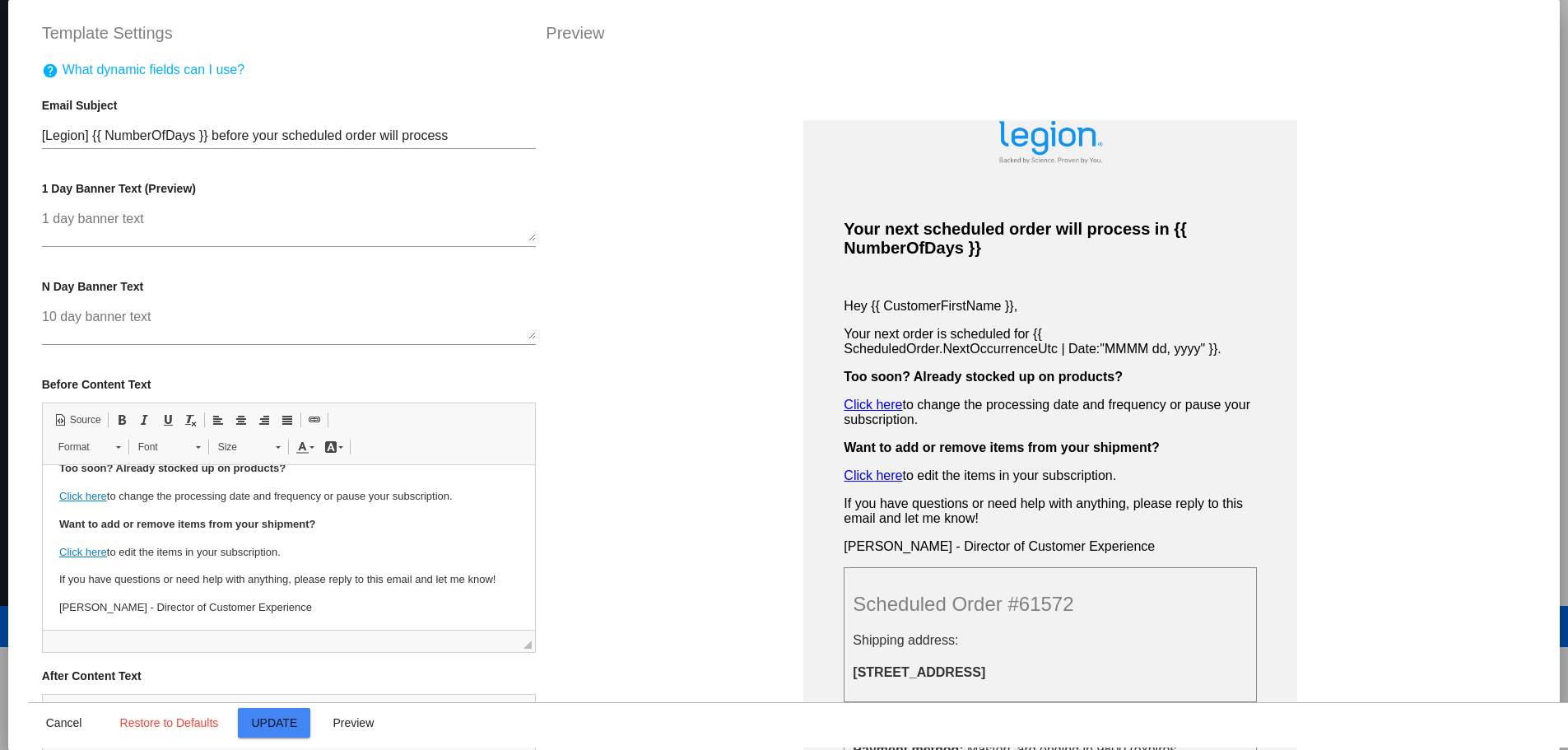
scroll to position [205, 0]
click at [114, 605] on p "Carson L. - Director of Customer Experience" at bounding box center [288, 605] width 460 height 17
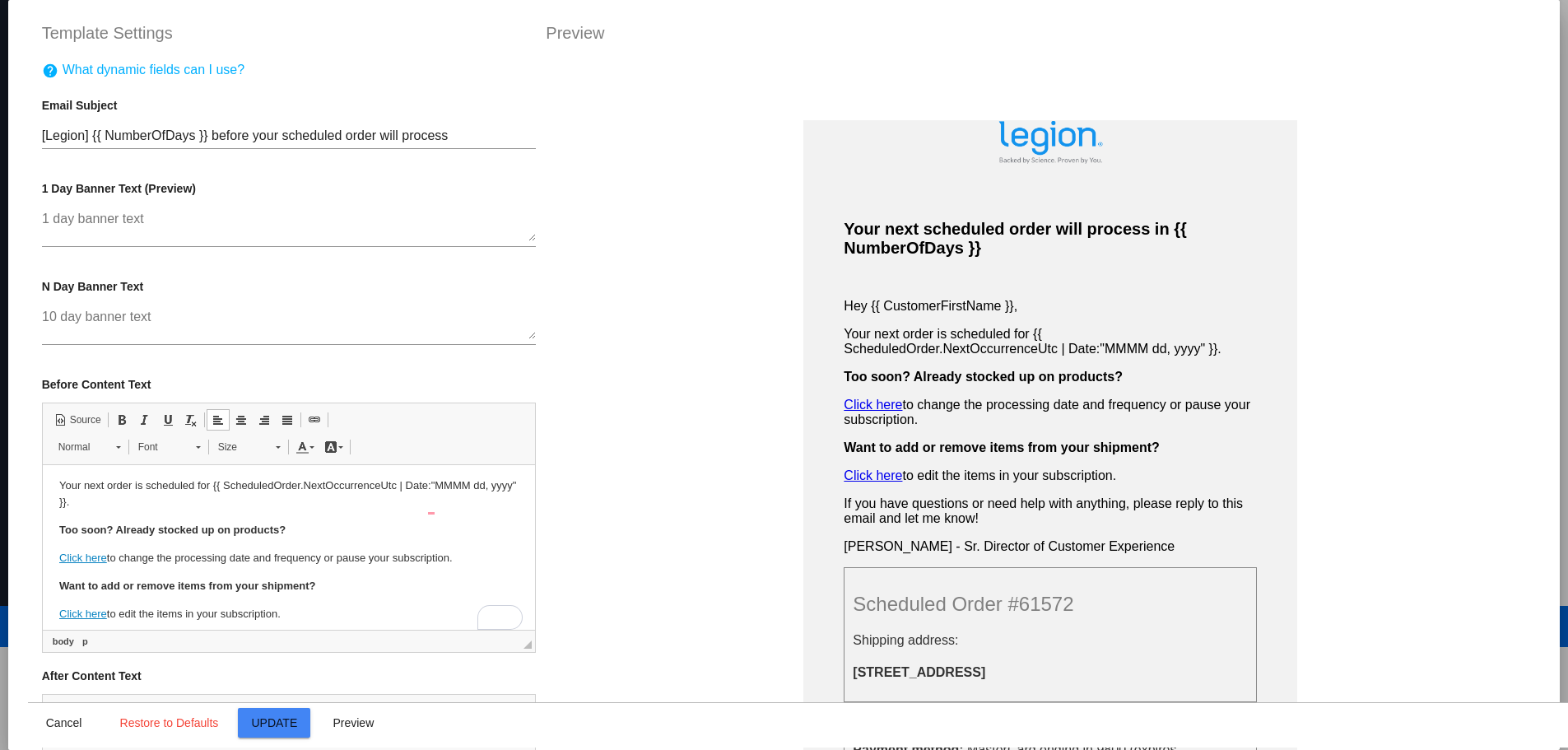
scroll to position [124, 0]
click at [184, 504] on p "Your next order is scheduled for {{ ScheduledOrder.NextOccurrenceUtc | Date:"MM…" at bounding box center [288, 494] width 460 height 34
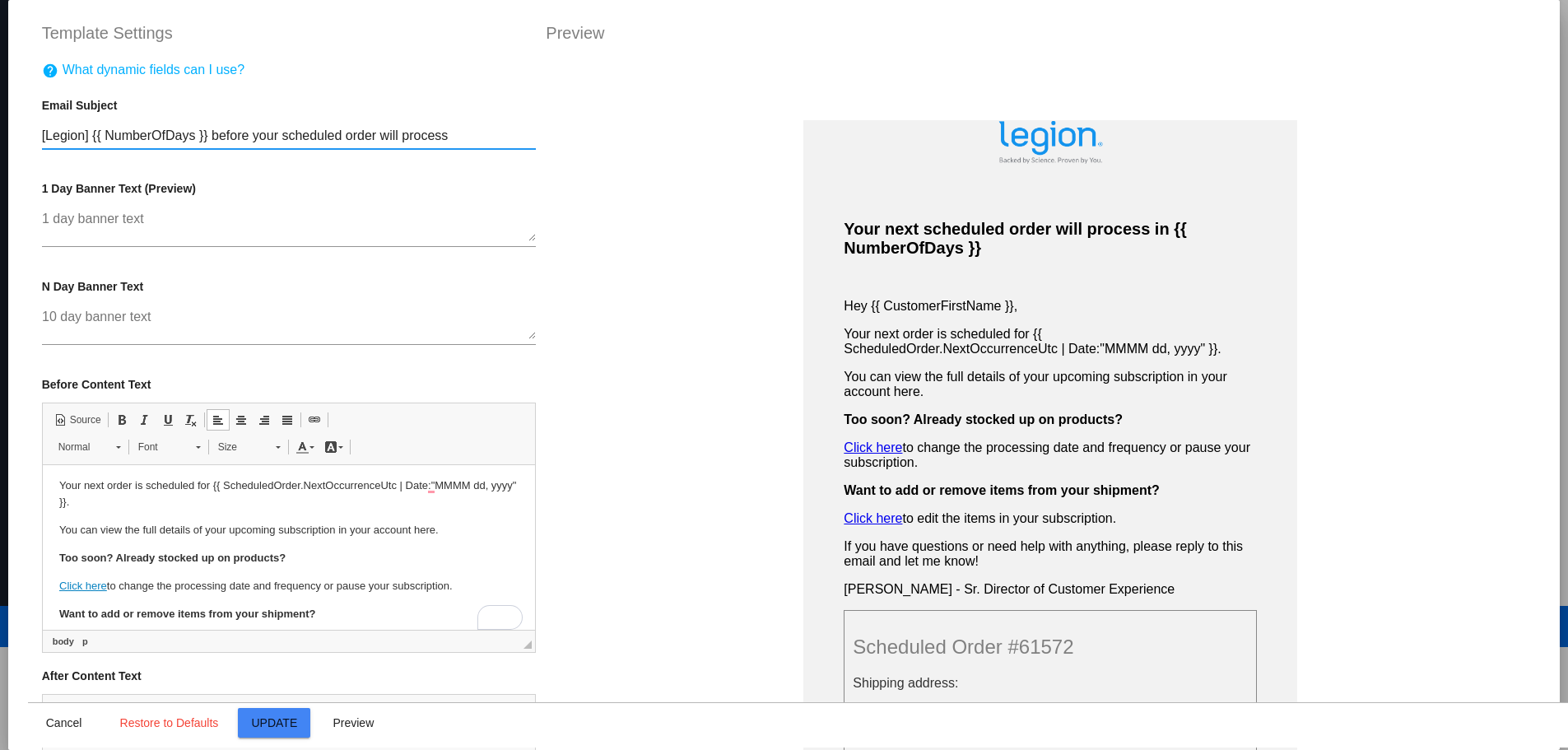
click at [287, 133] on input "[Legion] {{ NumberOfDays }} before your scheduled order will process" at bounding box center [289, 136] width 494 height 15
drag, startPoint x: 287, startPoint y: 133, endPoint x: 298, endPoint y: 135, distance: 11.2
click at [298, 135] on input "[Legion] {{ NumberOfDays }} before your scheduled order will process" at bounding box center [289, 136] width 494 height 15
type input "[Legion] {{ NumberOfDays }} before your subscription order will process"
drag, startPoint x: 339, startPoint y: 528, endPoint x: 396, endPoint y: 529, distance: 57.0
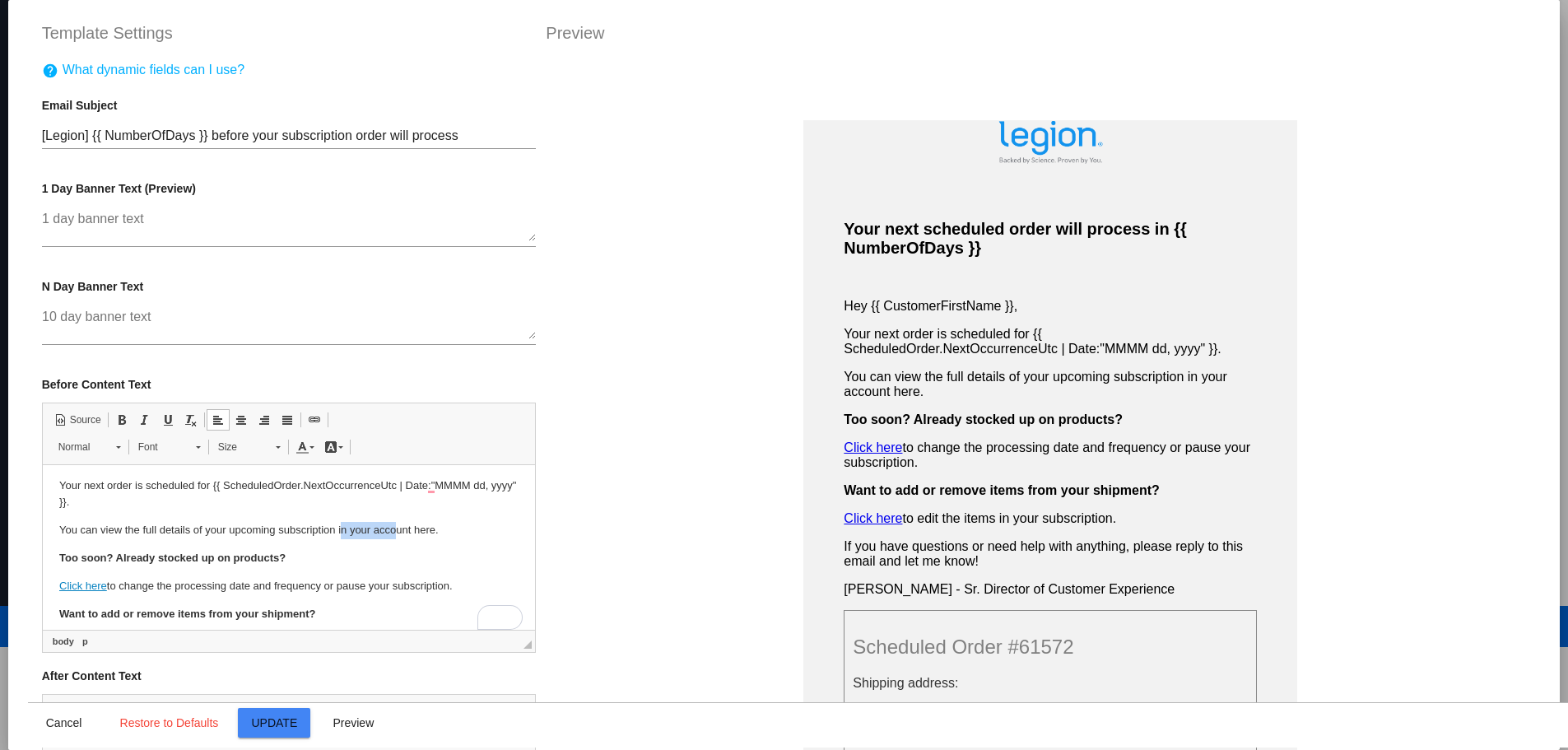
click at [396, 529] on p "You can view the full details of your upcoming subscription in your account her…" at bounding box center [288, 530] width 460 height 17
click at [338, 527] on p "You can view the full details of your upcoming subscription in your account her…" at bounding box center [288, 530] width 460 height 17
drag, startPoint x: 338, startPoint y: 527, endPoint x: 417, endPoint y: 529, distance: 79.0
click at [417, 529] on p "You can view the full details of your upcoming subscription in your account her…" at bounding box center [288, 530] width 460 height 17
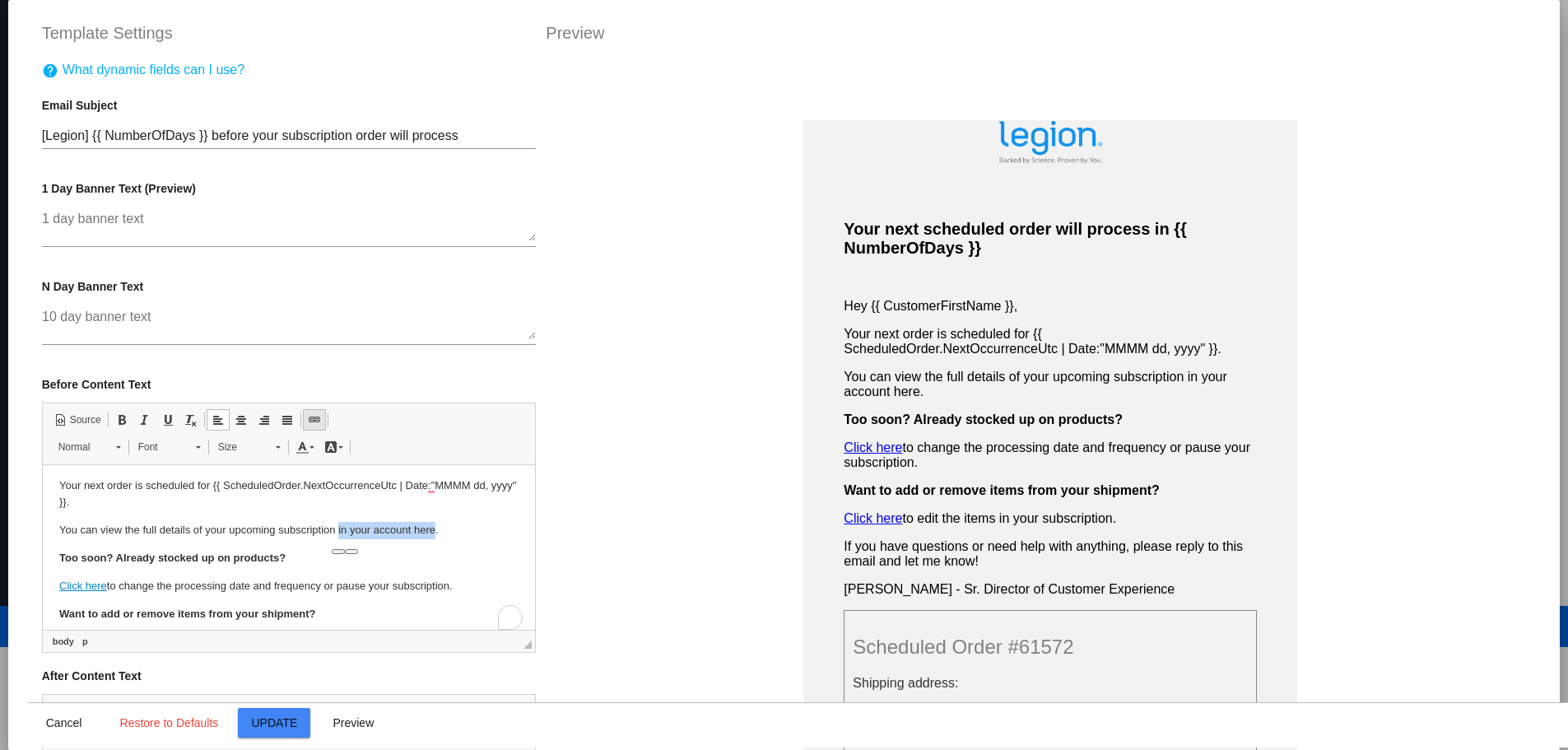
click at [309, 419] on span at bounding box center [315, 420] width 13 height 13
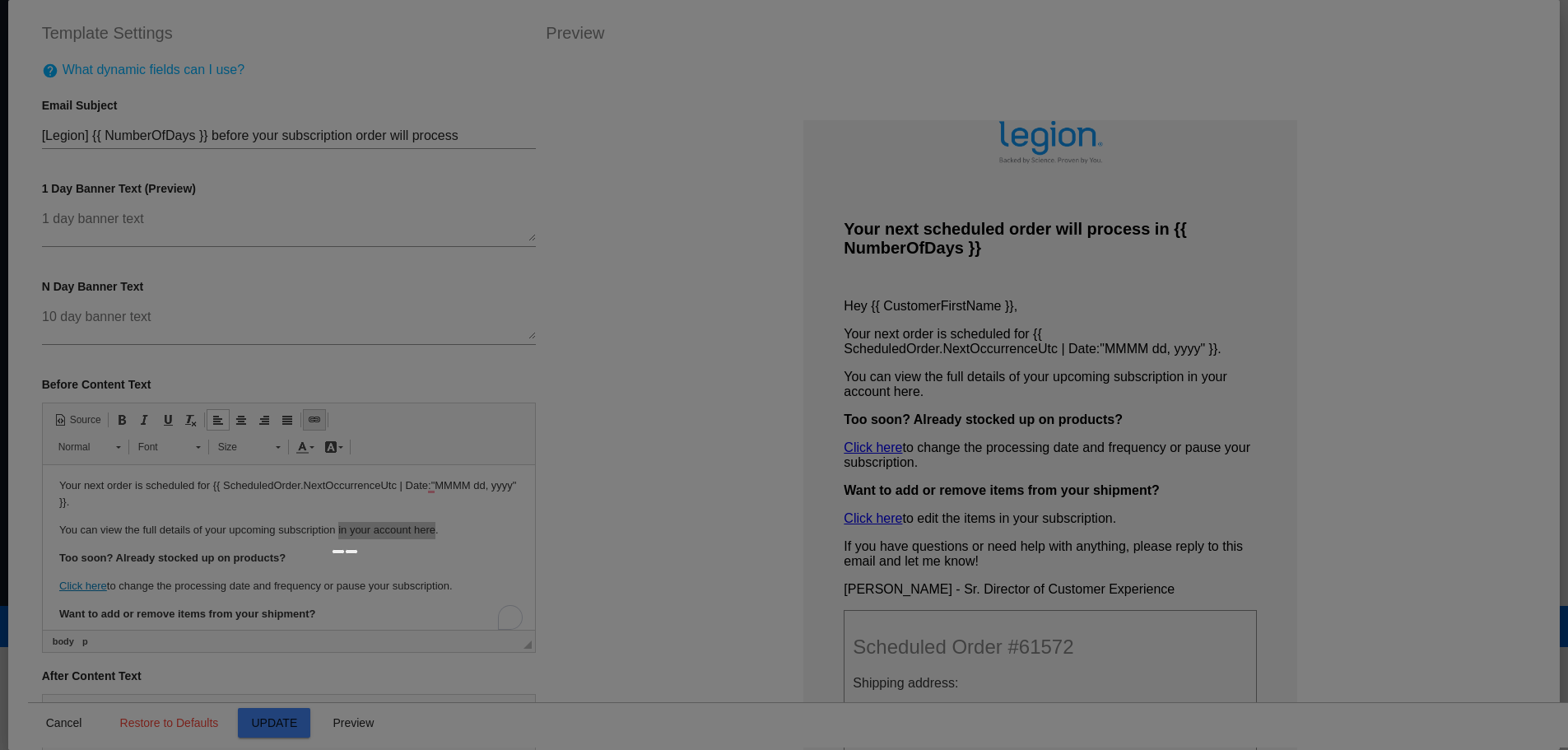
type input "in your account here"
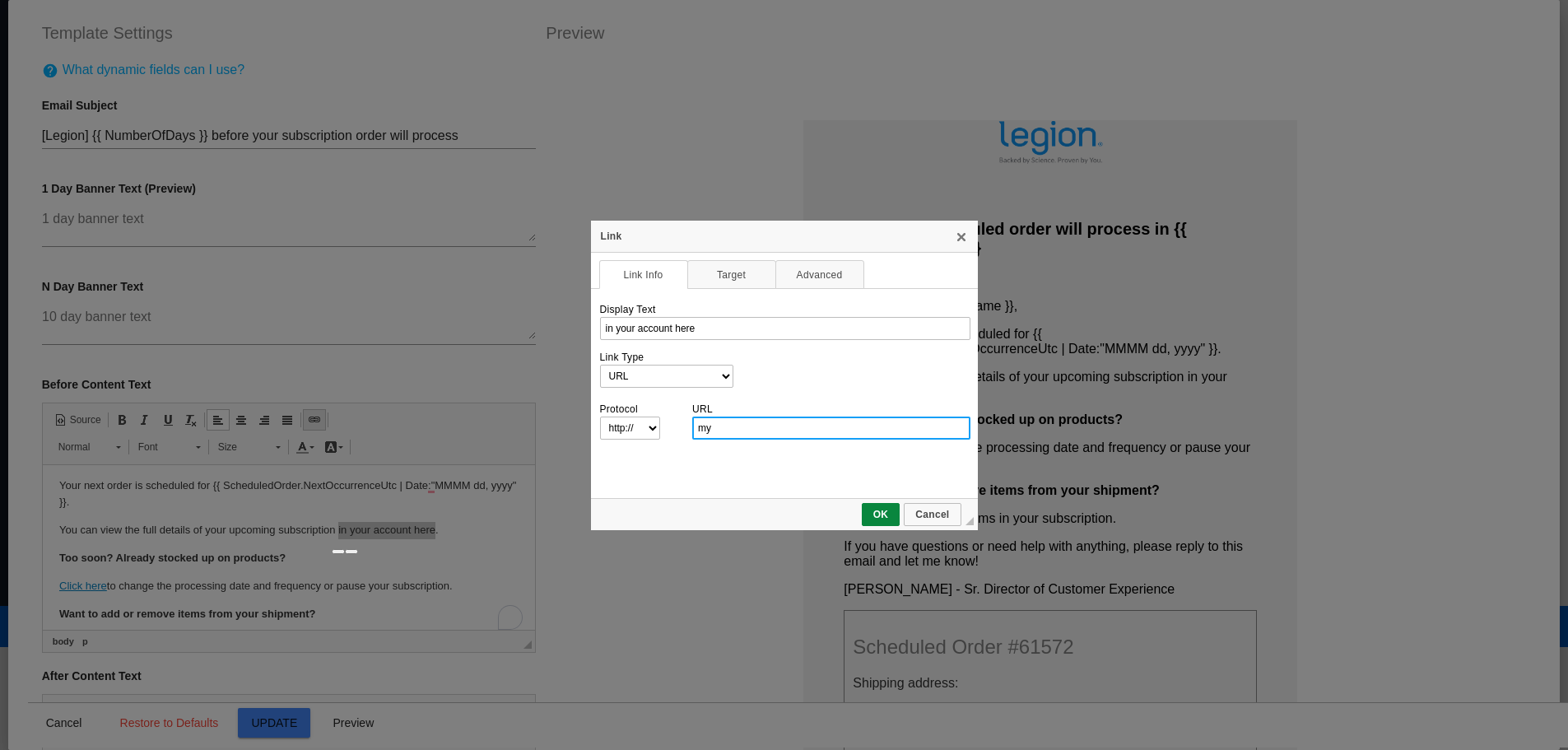
type input "m"
type input "legionathletics.com/my-account/scheduled-orders/"
select select "https://"
type input "legionathletics.com/my-account/scheduled-orders/"
click at [871, 515] on span "OK" at bounding box center [881, 514] width 35 height 11
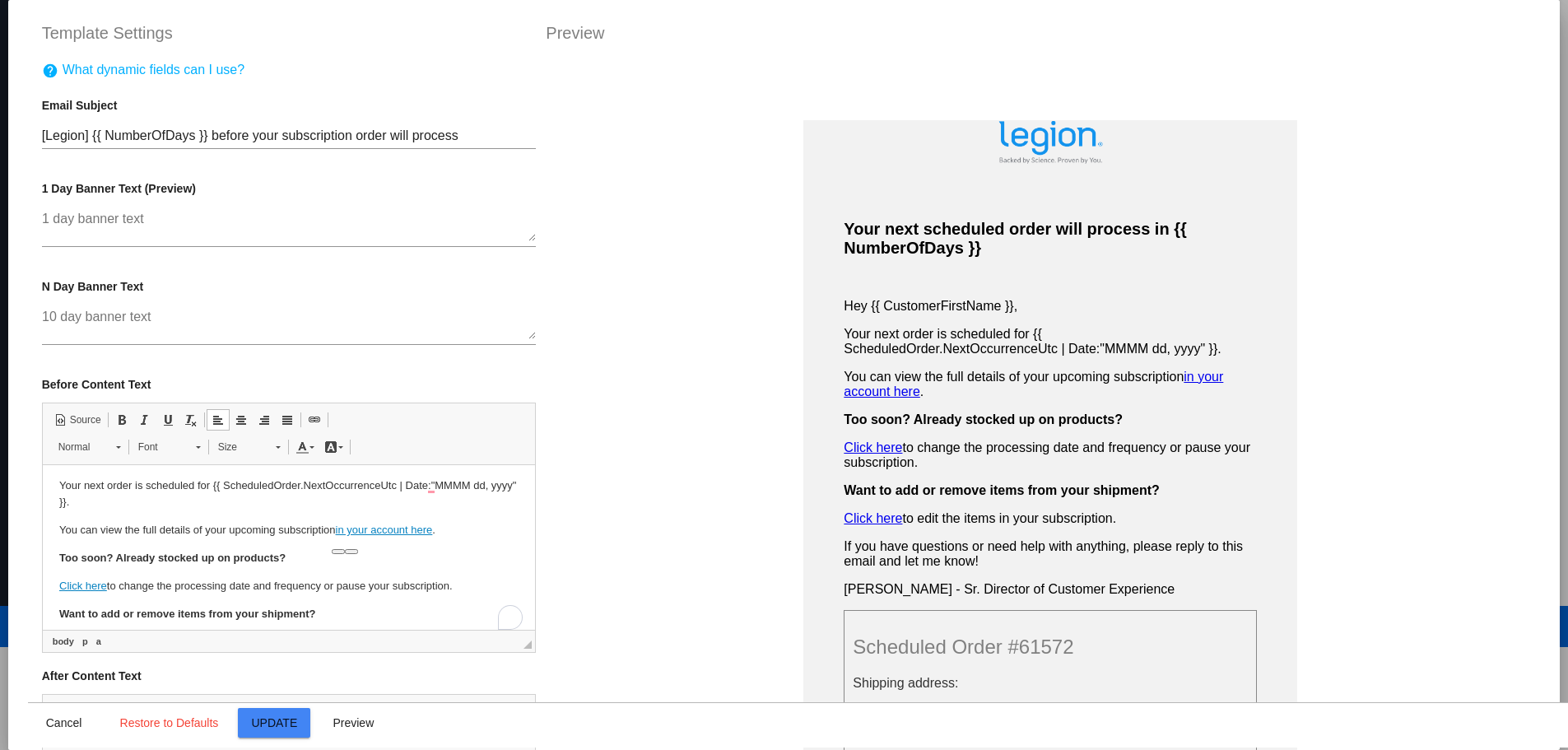
click at [443, 516] on body "Your next scheduled order will process in {{ NumberOfDays }} Hey {{ CustomerFir…" at bounding box center [288, 532] width 460 height 348
drag, startPoint x: 337, startPoint y: 529, endPoint x: 433, endPoint y: 529, distance: 96.0
click at [432, 529] on link "in your account here" at bounding box center [383, 529] width 97 height 12
click at [115, 420] on span at bounding box center [122, 420] width 13 height 13
click at [193, 536] on p "You can view the full details of your upcoming subscription in your account her…" at bounding box center [288, 530] width 460 height 17
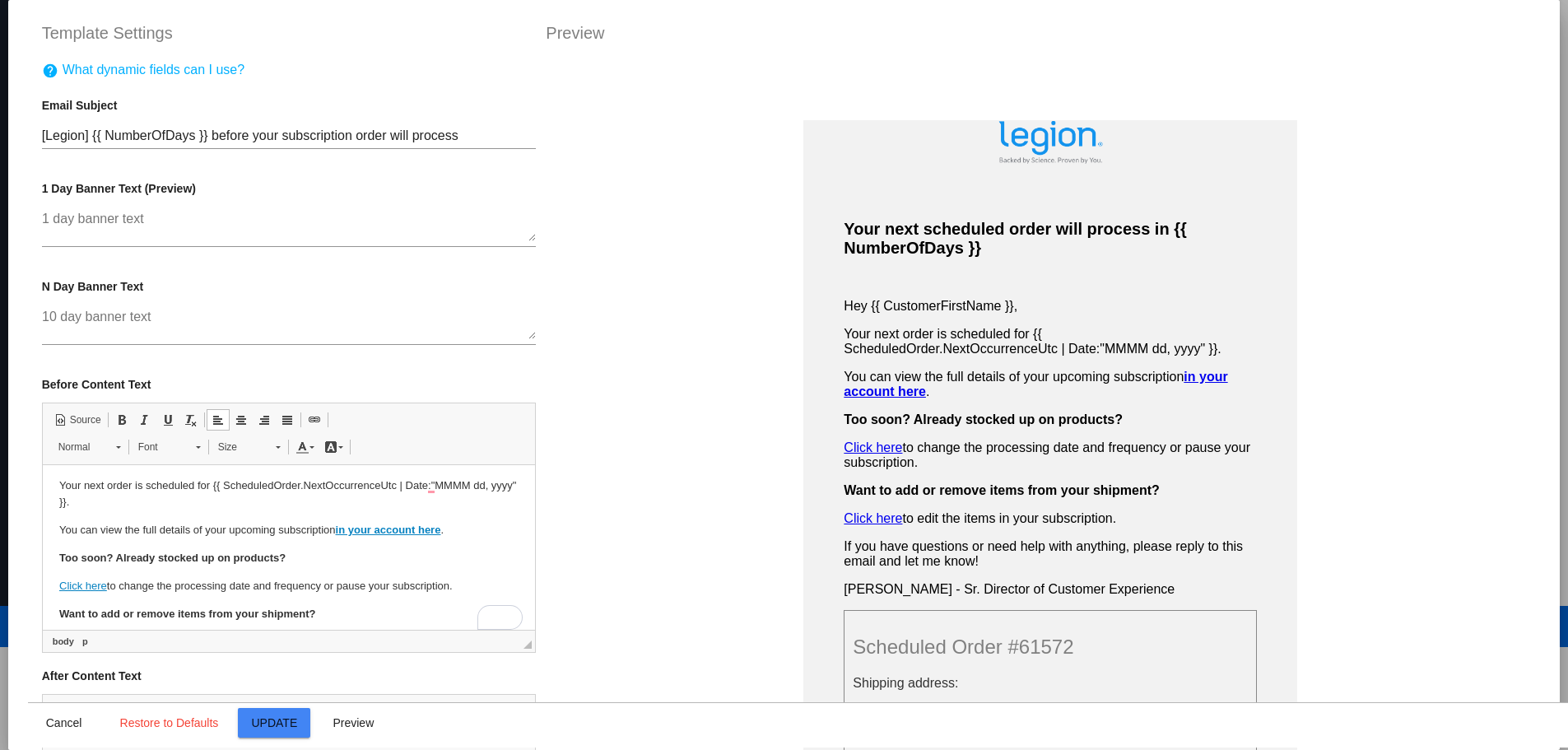
click at [293, 551] on p "Too soon? Already stocked up on products?" at bounding box center [288, 558] width 460 height 17
drag, startPoint x: 337, startPoint y: 527, endPoint x: 444, endPoint y: 532, distance: 107.1
click at [444, 532] on p "You can view the full details of your upcoming subscription in your account her…" at bounding box center [288, 530] width 460 height 17
click at [165, 419] on span at bounding box center [168, 420] width 13 height 13
click at [222, 526] on p "You can view the full details of your upcoming subscription in your account her…" at bounding box center [288, 530] width 460 height 17
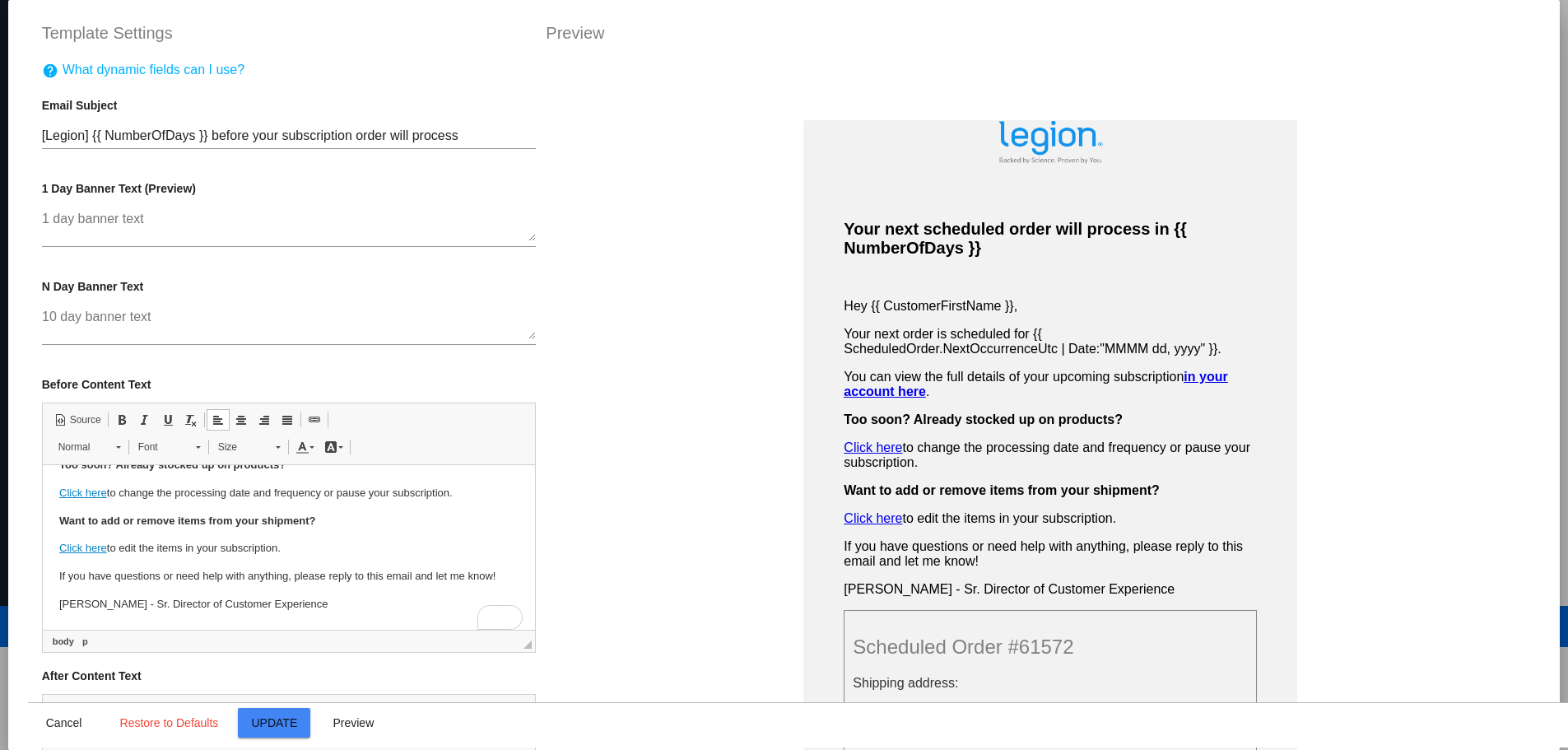
scroll to position [234, 0]
click at [274, 720] on span "Update" at bounding box center [275, 722] width 46 height 13
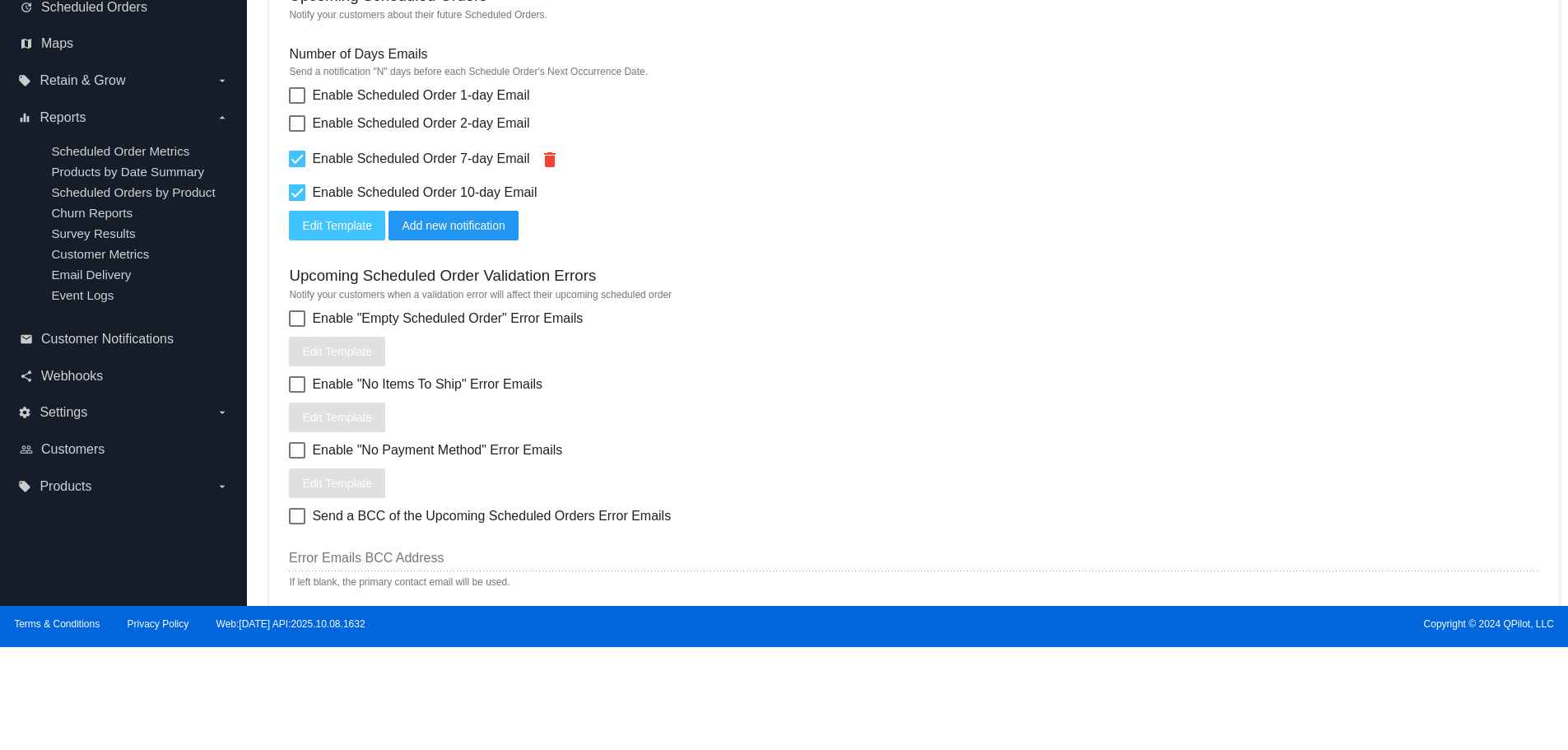
scroll to position [132, 0]
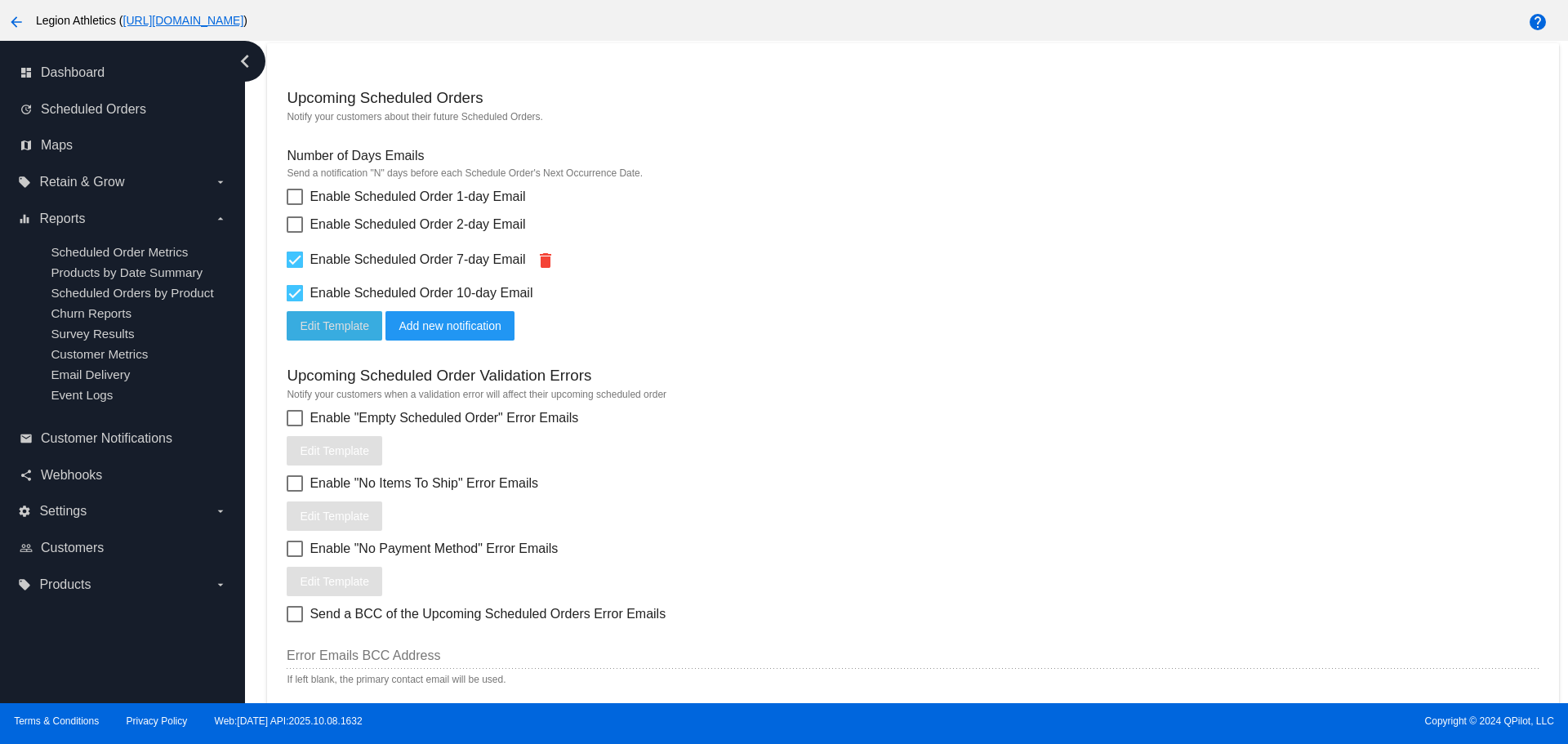
click at [342, 327] on span "Edit Template" at bounding box center [335, 325] width 70 height 13
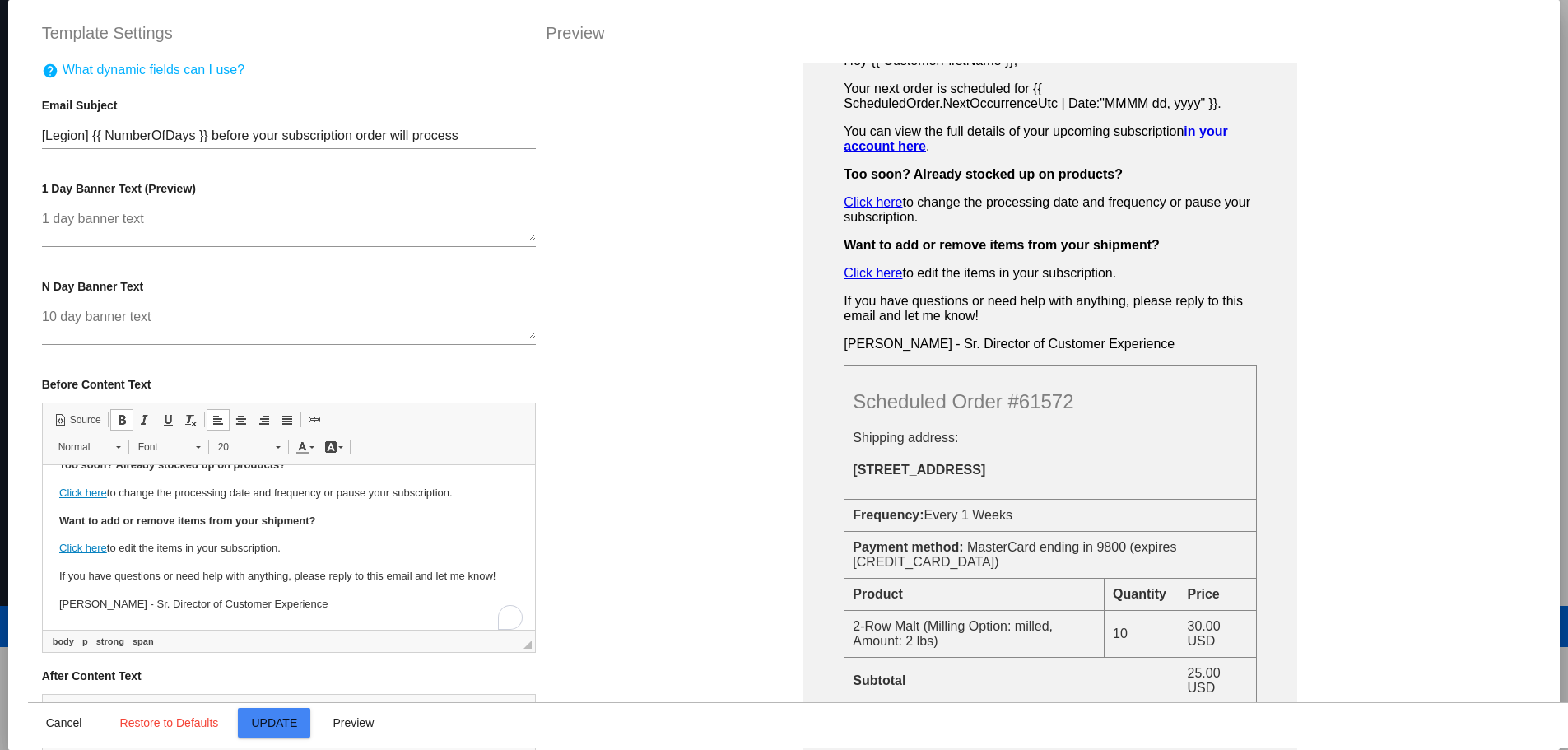
scroll to position [234, 0]
drag, startPoint x: 452, startPoint y: 561, endPoint x: 462, endPoint y: 564, distance: 10.4
click at [462, 567] on p "If you have questions or need help with anything, please reply to this email an…" at bounding box center [288, 576] width 460 height 17
click at [286, 723] on span "Update" at bounding box center [275, 722] width 46 height 13
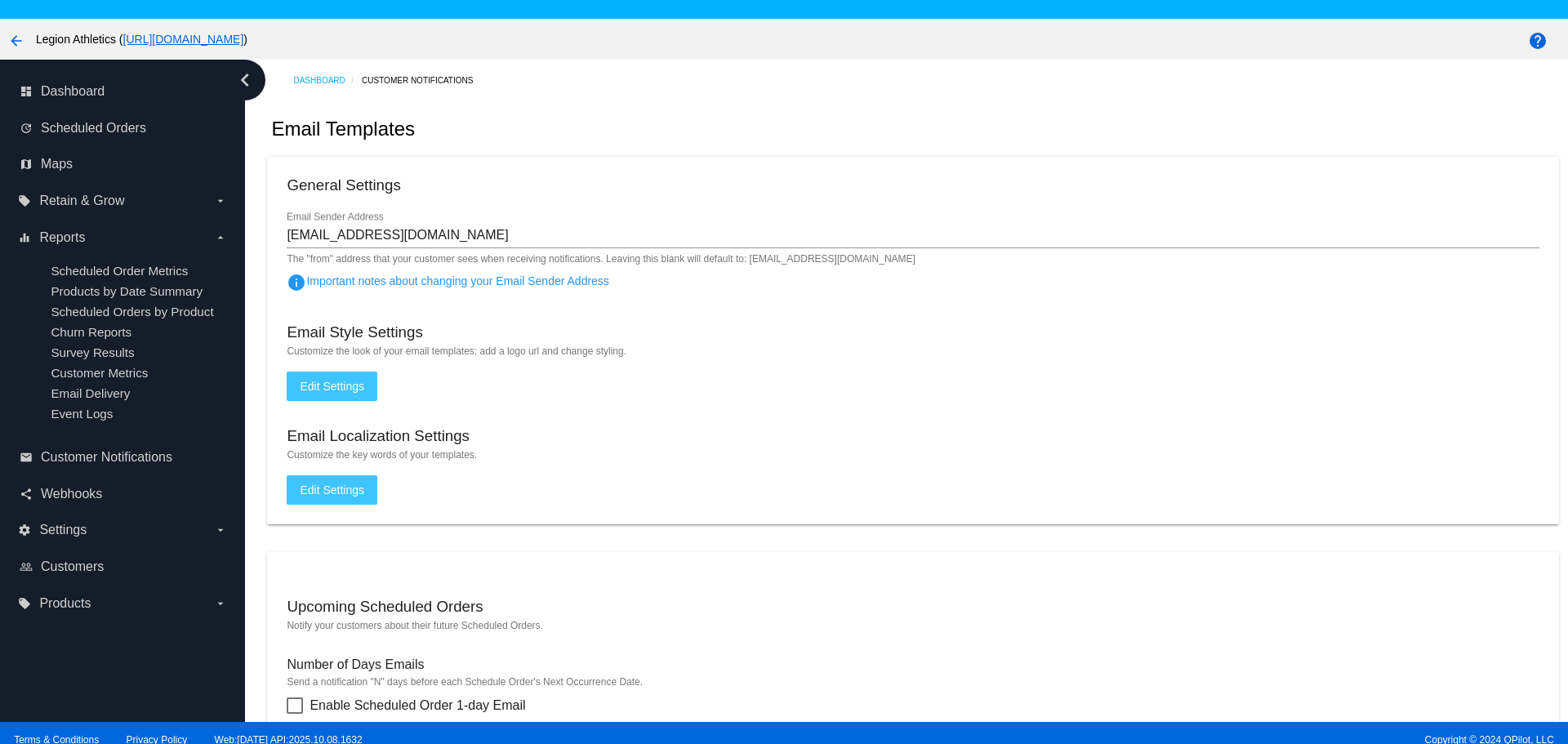
scroll to position [0, 0]
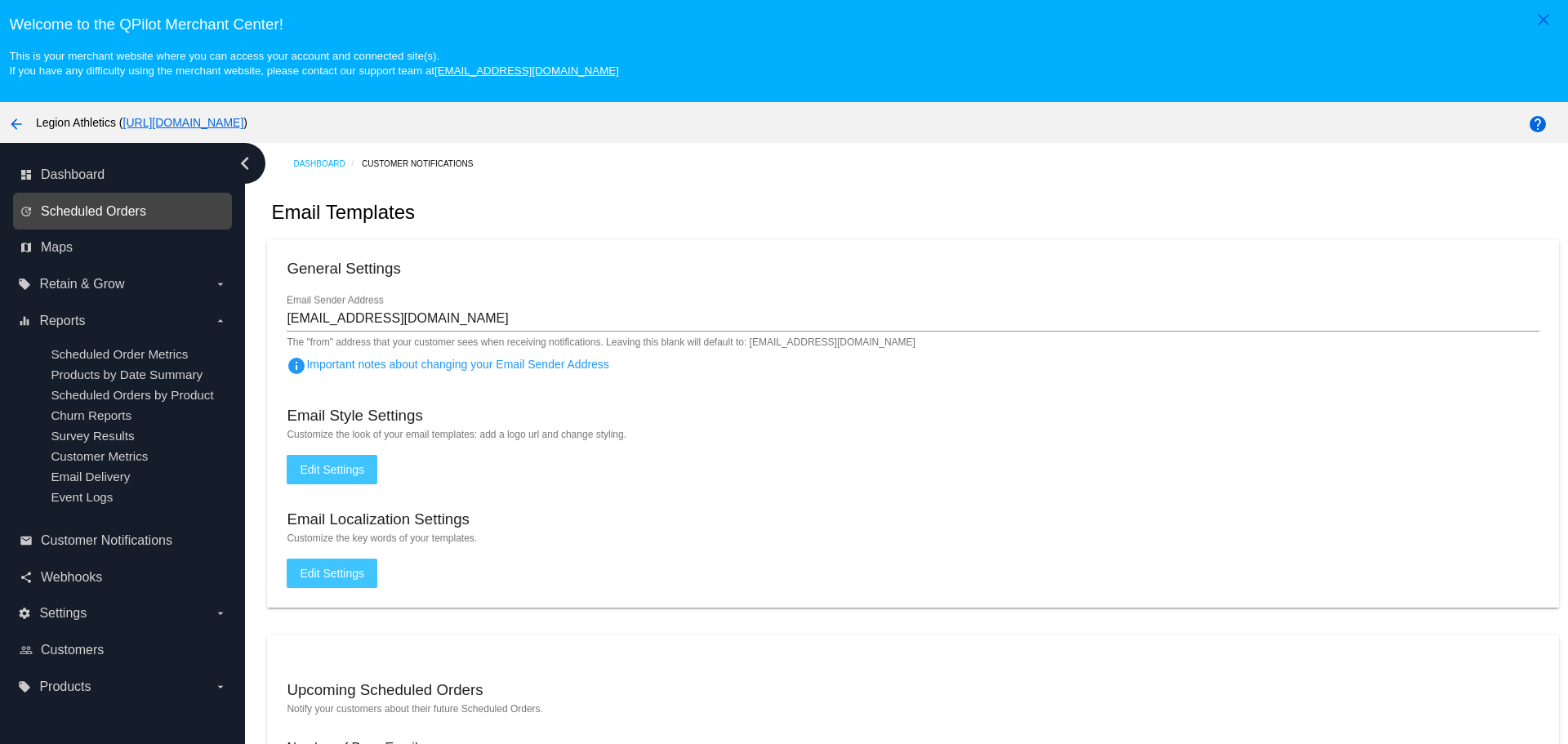
click at [124, 212] on span "Scheduled Orders" at bounding box center [93, 211] width 106 height 15
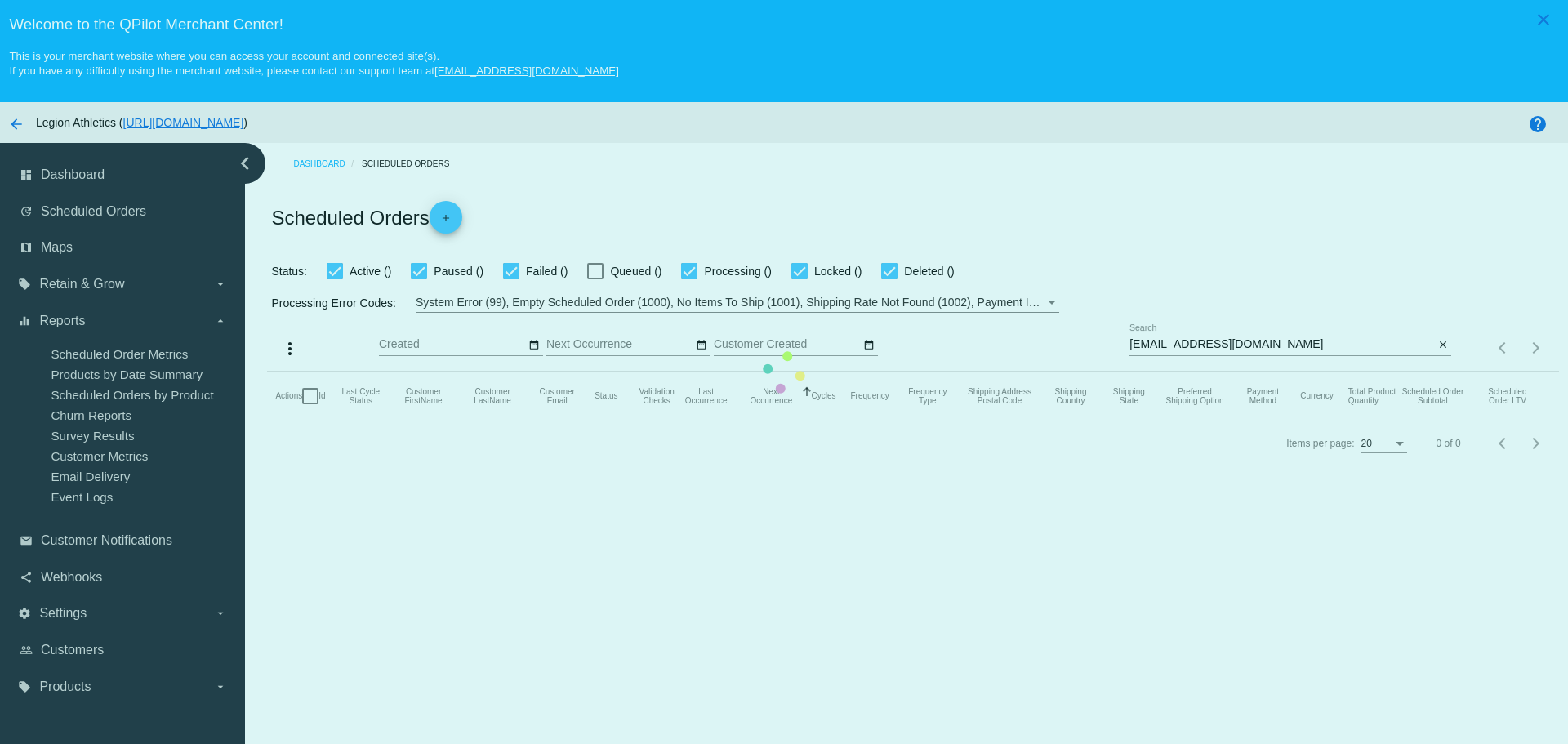
checkbox input "true"
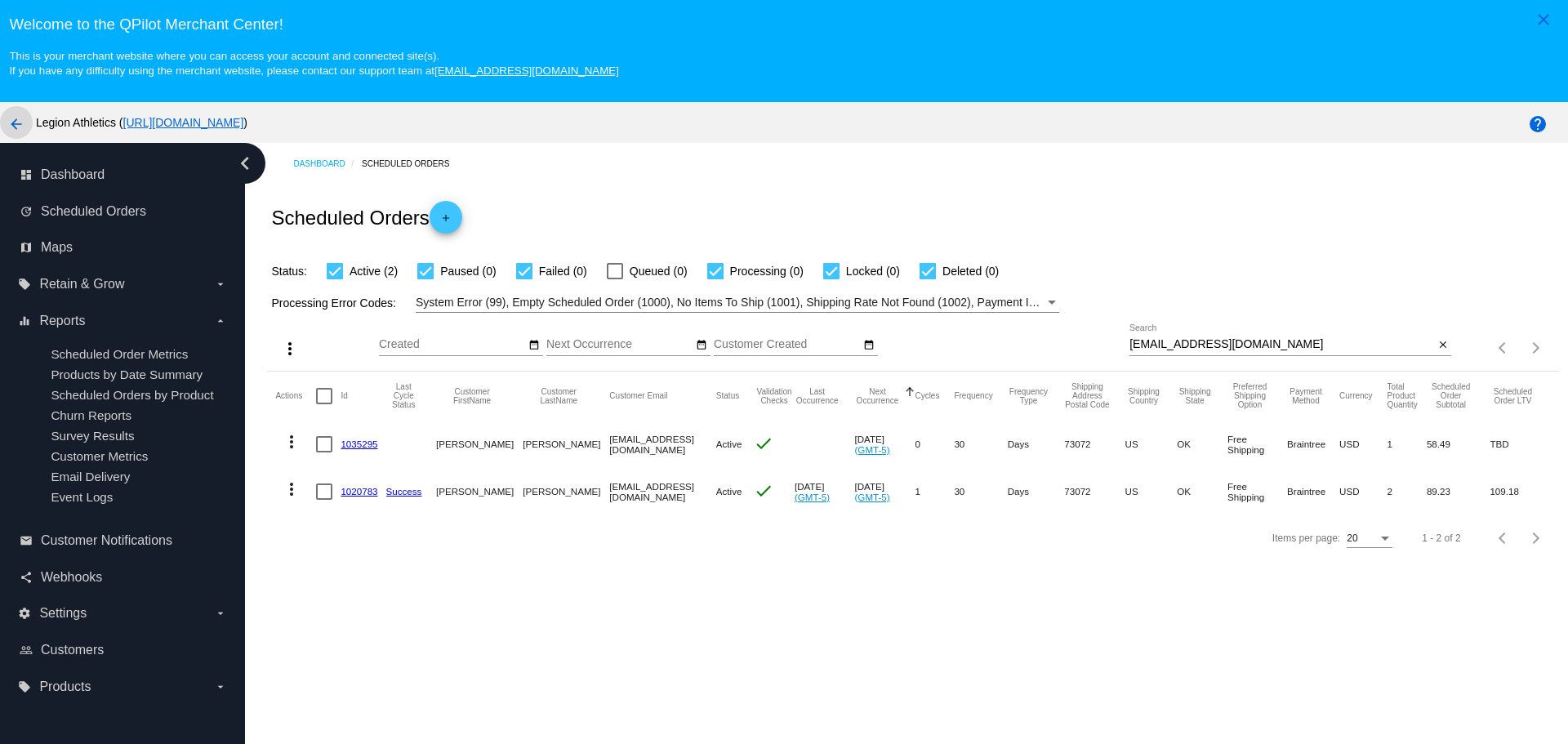
click at [14, 121] on mat-icon "arrow_back" at bounding box center [16, 124] width 20 height 20
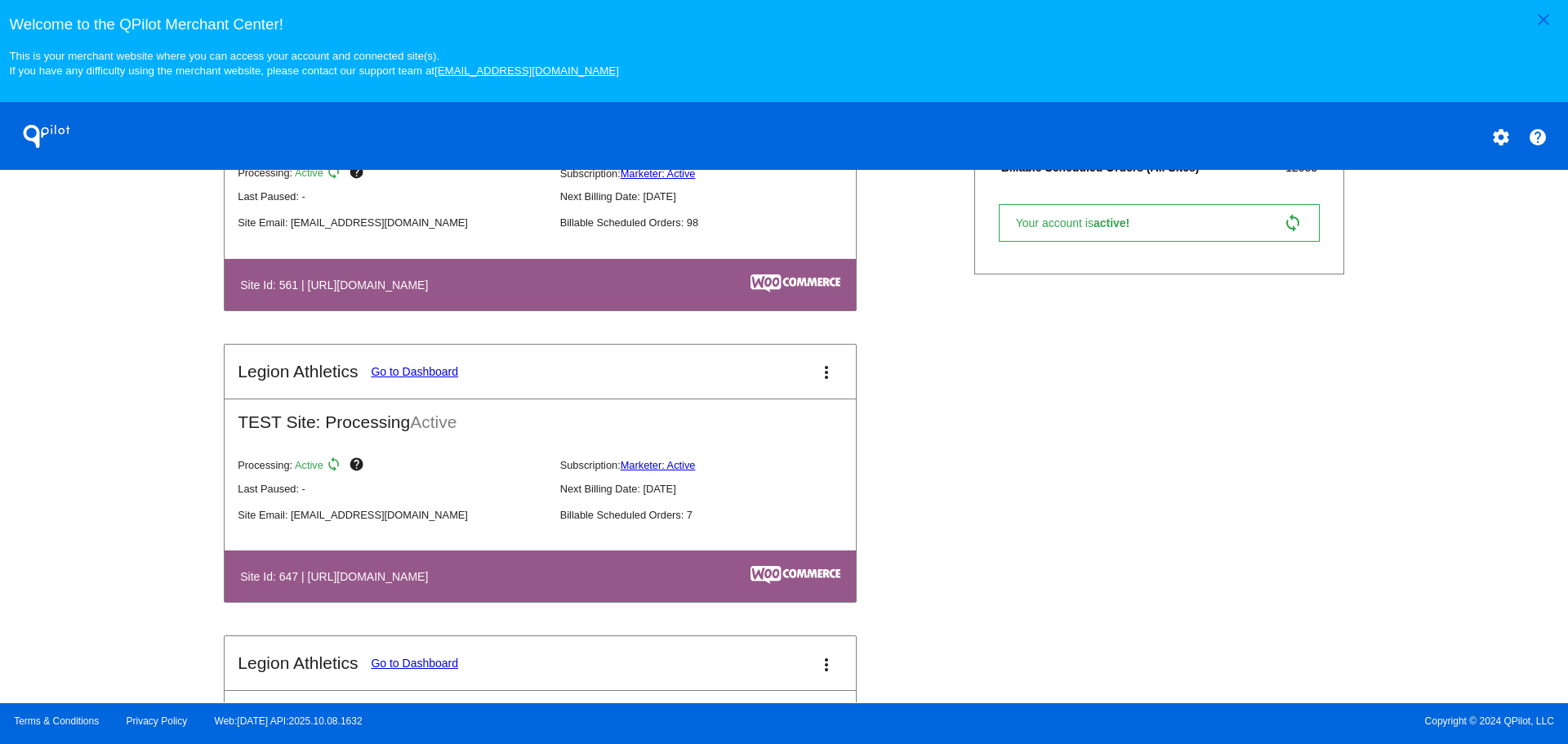
scroll to position [694, 0]
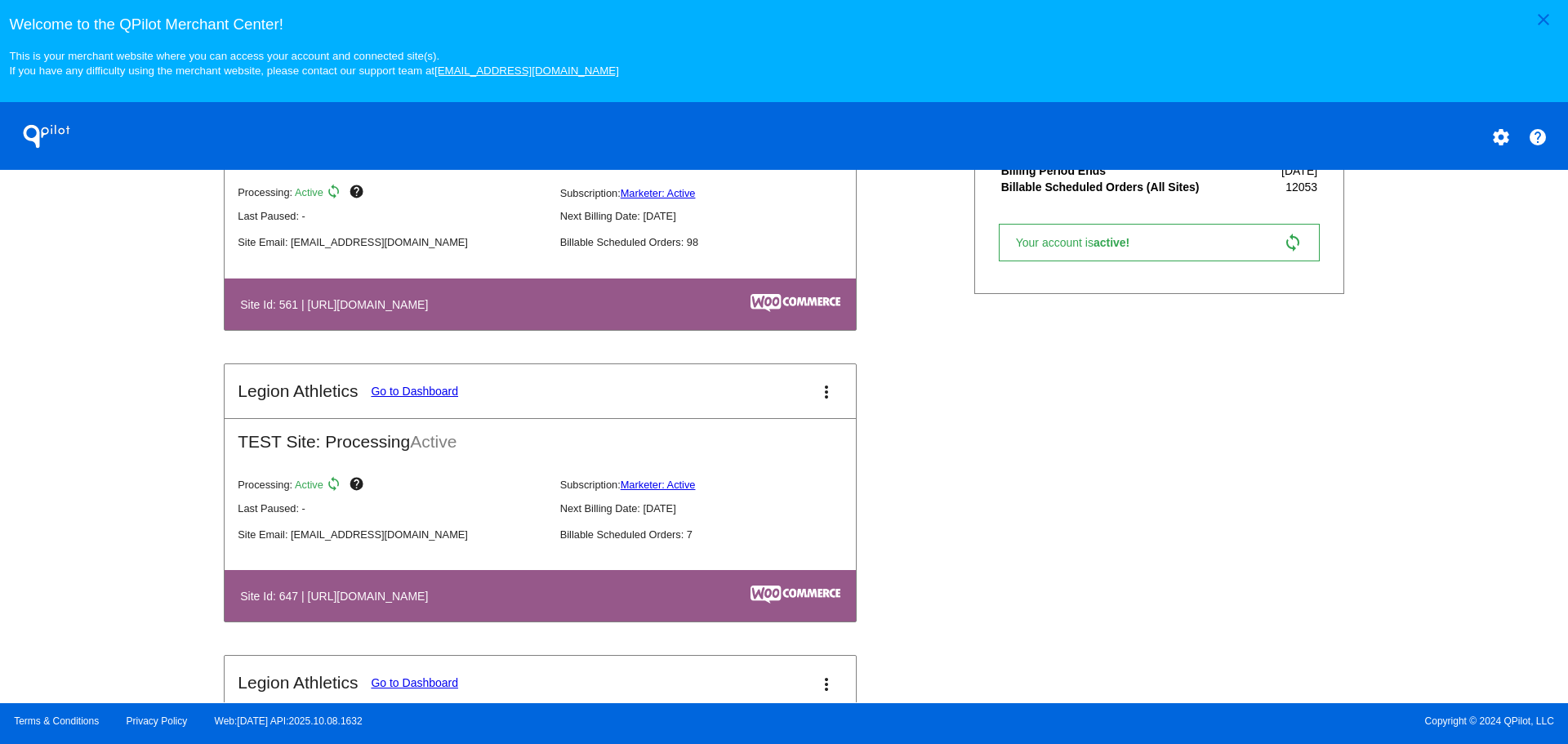
click at [396, 392] on link "Go to Dashboard" at bounding box center [414, 391] width 88 height 13
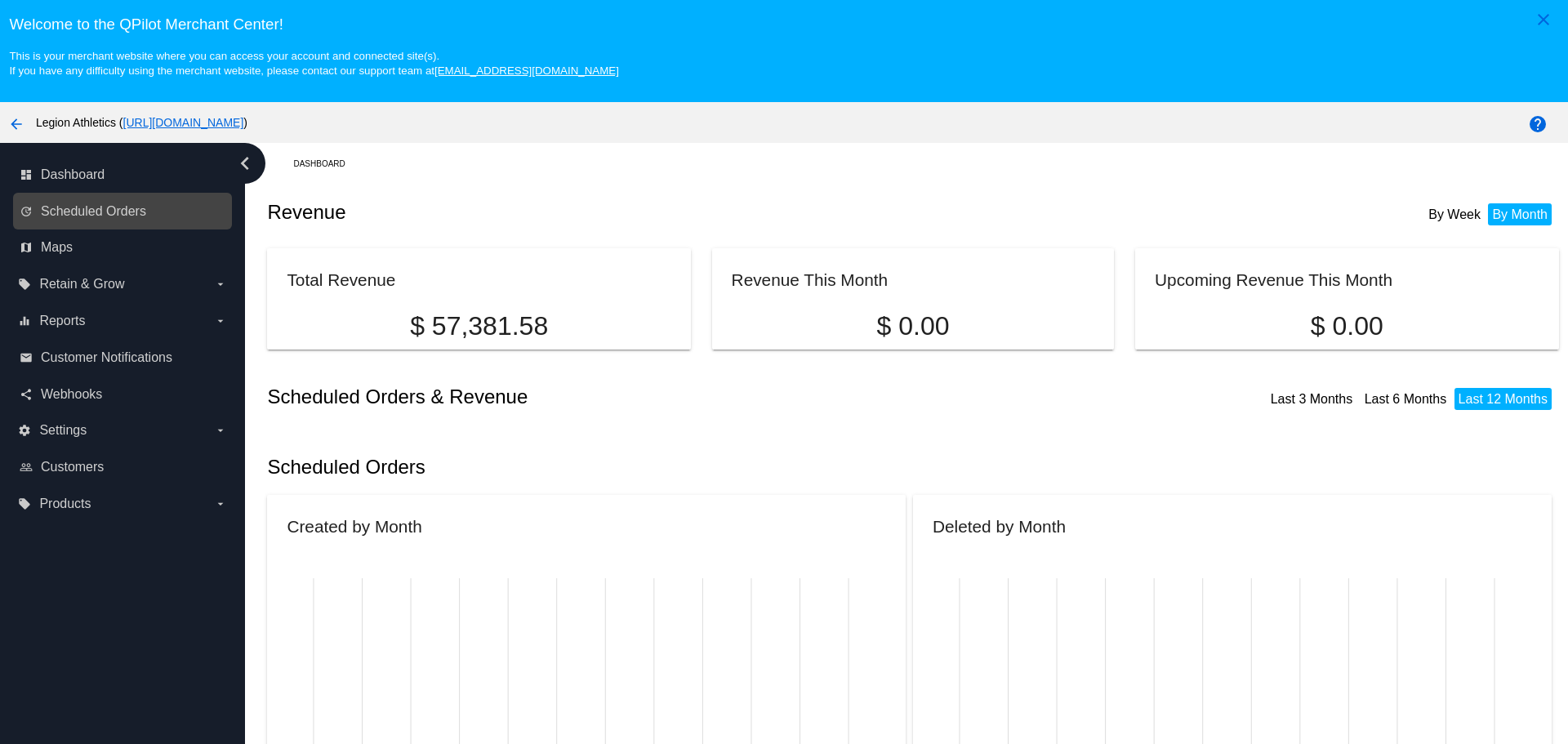
click at [152, 214] on link "update Scheduled Orders" at bounding box center [124, 211] width 208 height 26
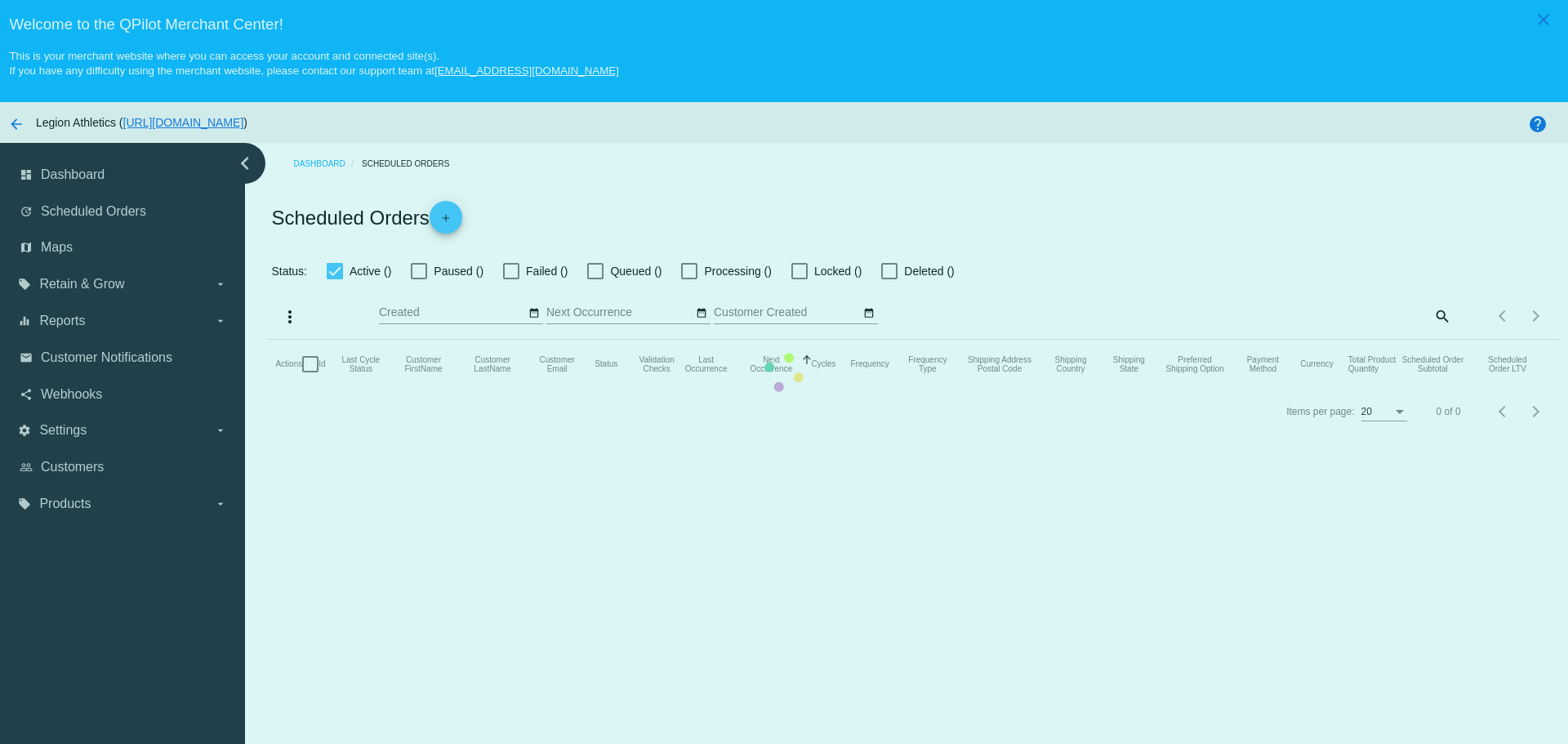
checkbox input "true"
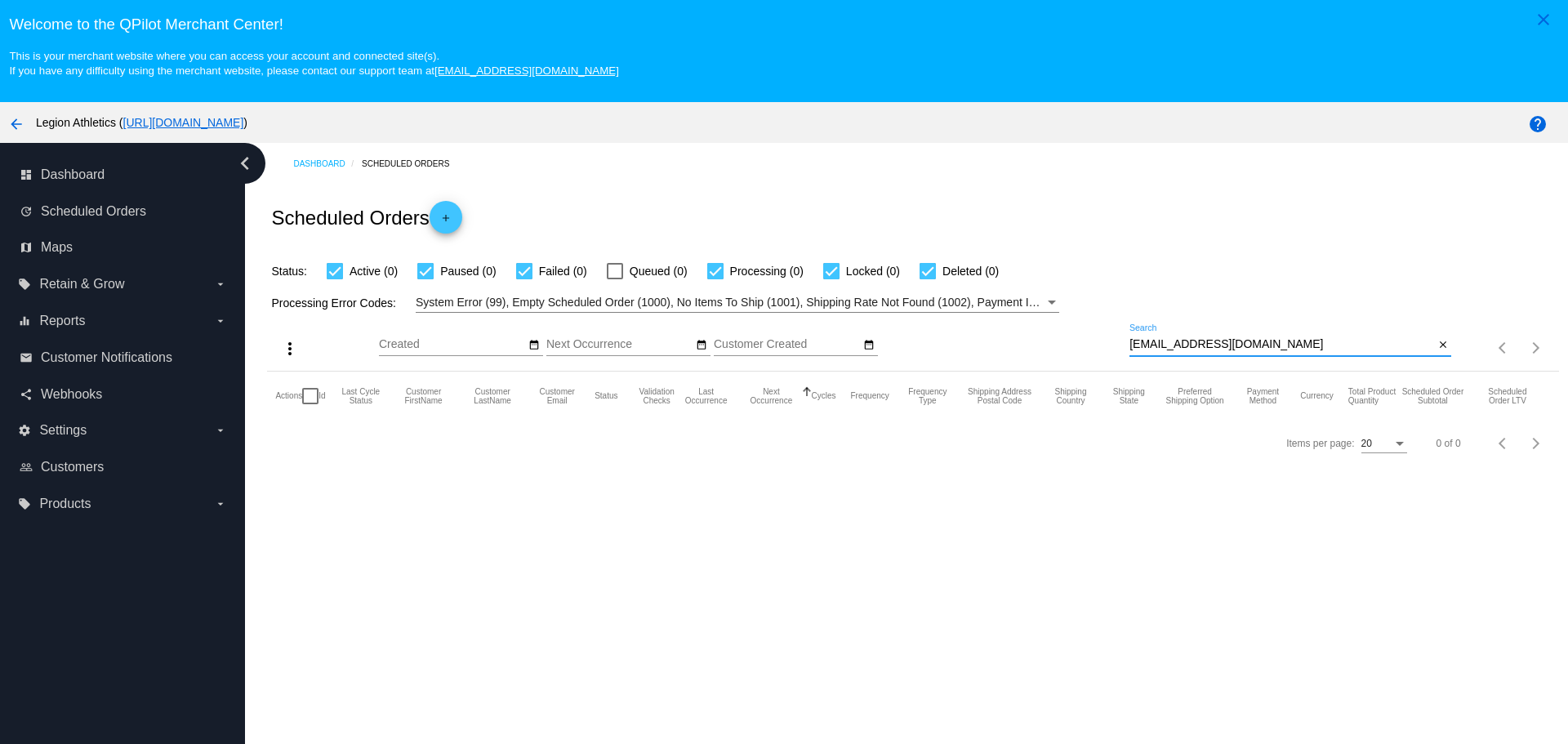
click at [1129, 346] on input "[EMAIL_ADDRESS][DOMAIN_NAME]" at bounding box center [1281, 344] width 305 height 13
drag, startPoint x: 1128, startPoint y: 346, endPoint x: 1262, endPoint y: 347, distance: 134.0
click at [1262, 347] on input "[EMAIL_ADDRESS][DOMAIN_NAME]" at bounding box center [1281, 344] width 305 height 13
drag, startPoint x: 1262, startPoint y: 347, endPoint x: 1280, endPoint y: 346, distance: 18.0
click at [1280, 346] on input "[EMAIL_ADDRESS][DOMAIN_NAME]" at bounding box center [1281, 344] width 305 height 13
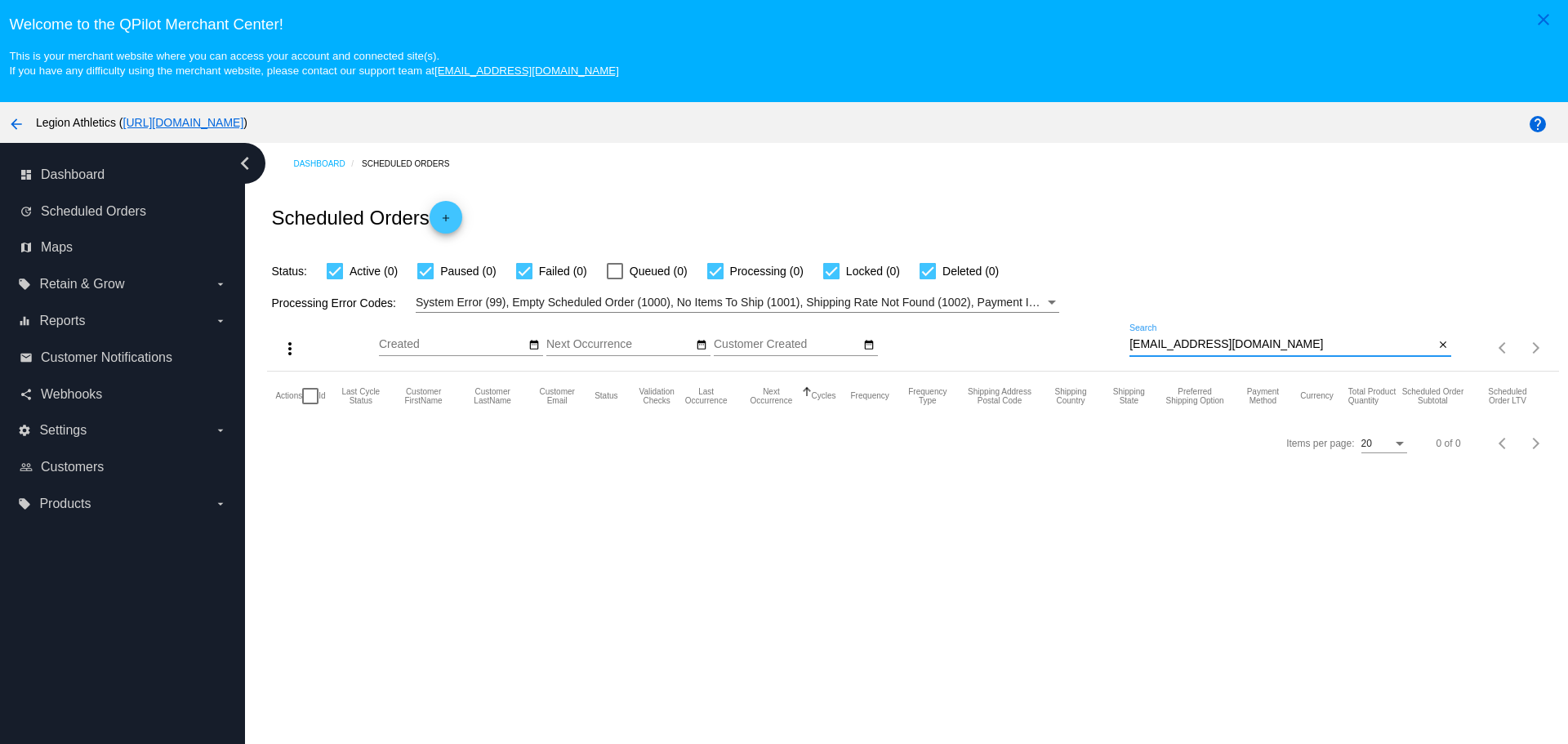
click at [1280, 346] on input "[EMAIL_ADDRESS][DOMAIN_NAME]" at bounding box center [1281, 344] width 305 height 13
paste input "1031968"
type input "1031968"
click at [21, 124] on mat-icon "arrow_back" at bounding box center [16, 124] width 20 height 20
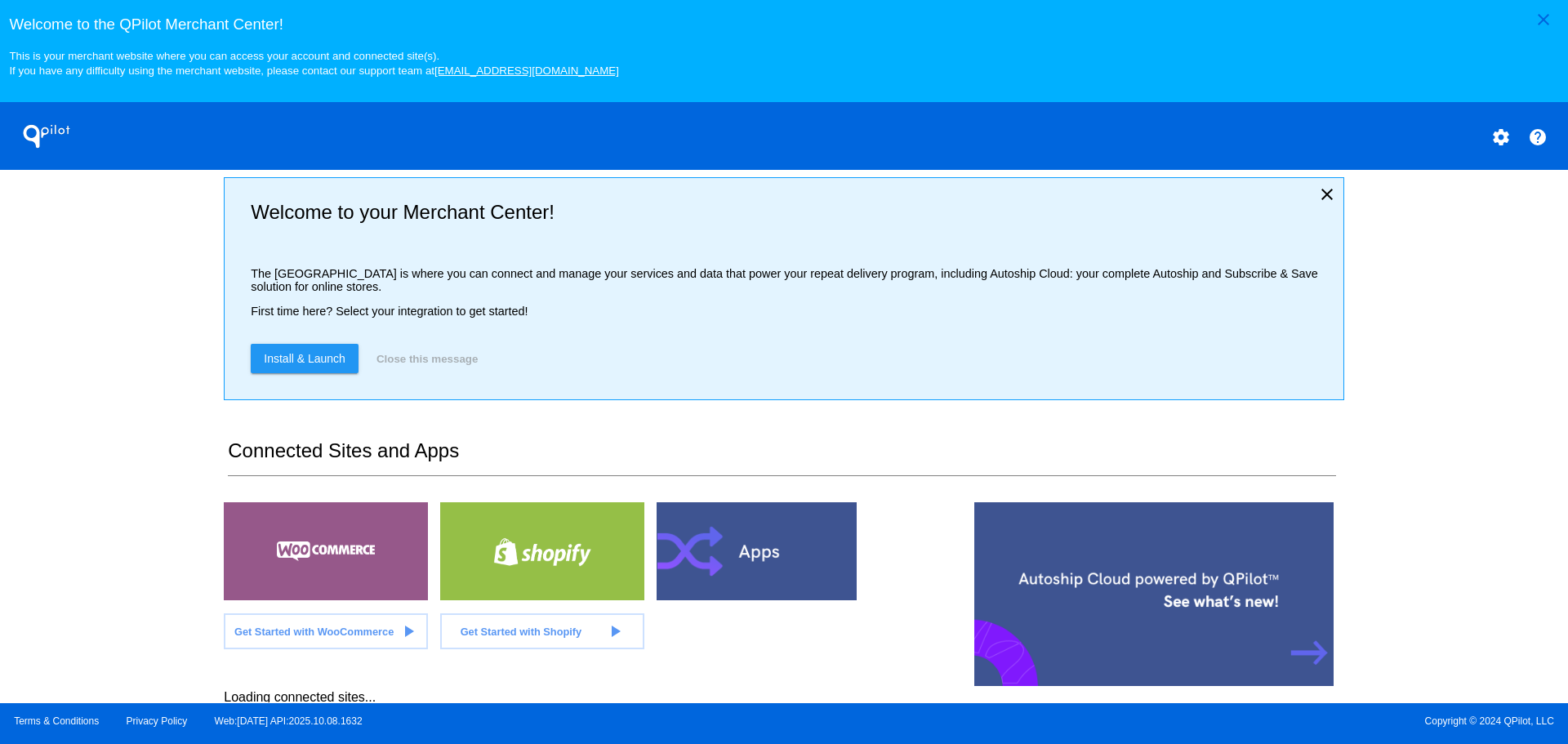
scroll to position [12, 0]
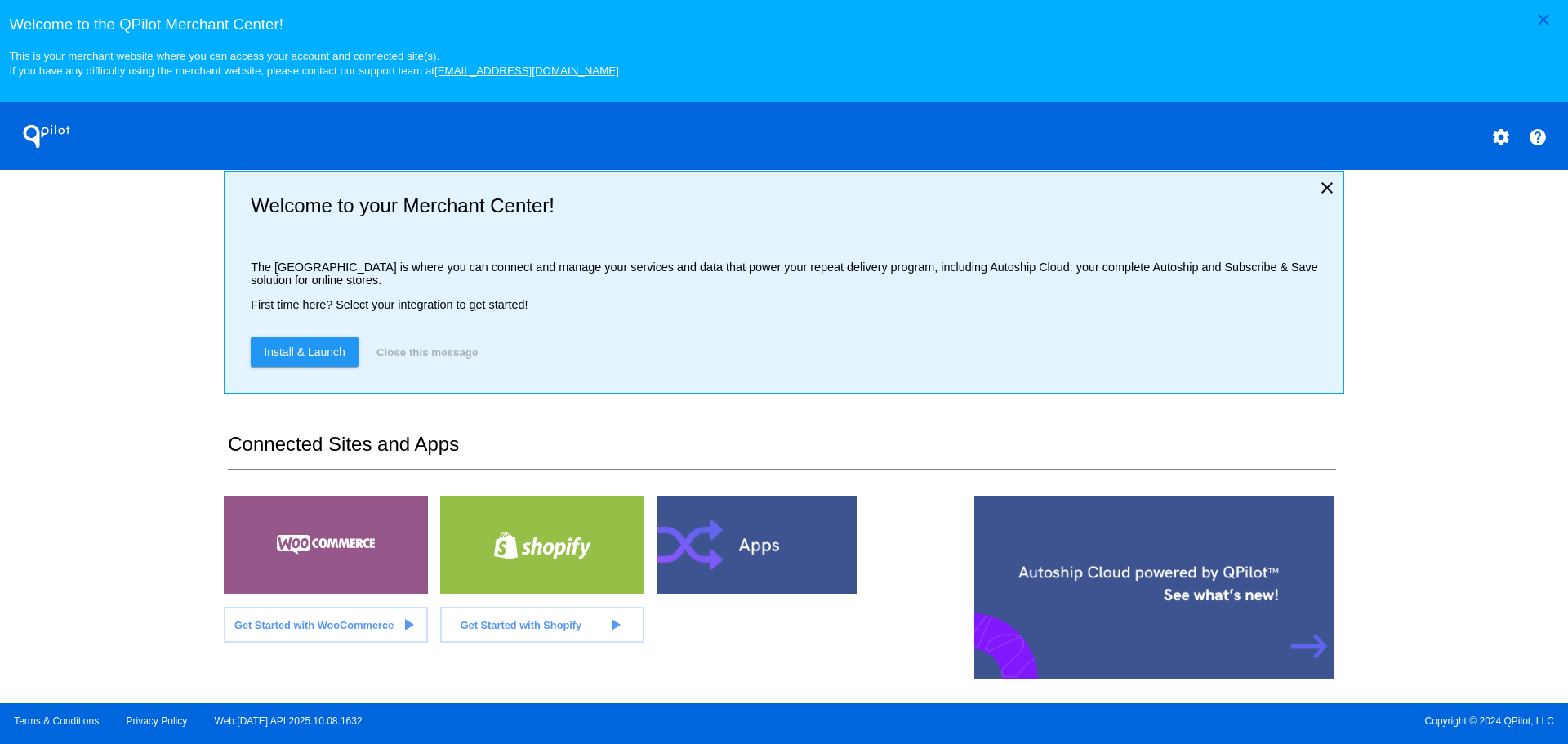
click at [147, 518] on div "close Welcome to the QPilot Merchant Center! This is your merchant website wher…" at bounding box center [784, 351] width 1568 height 703
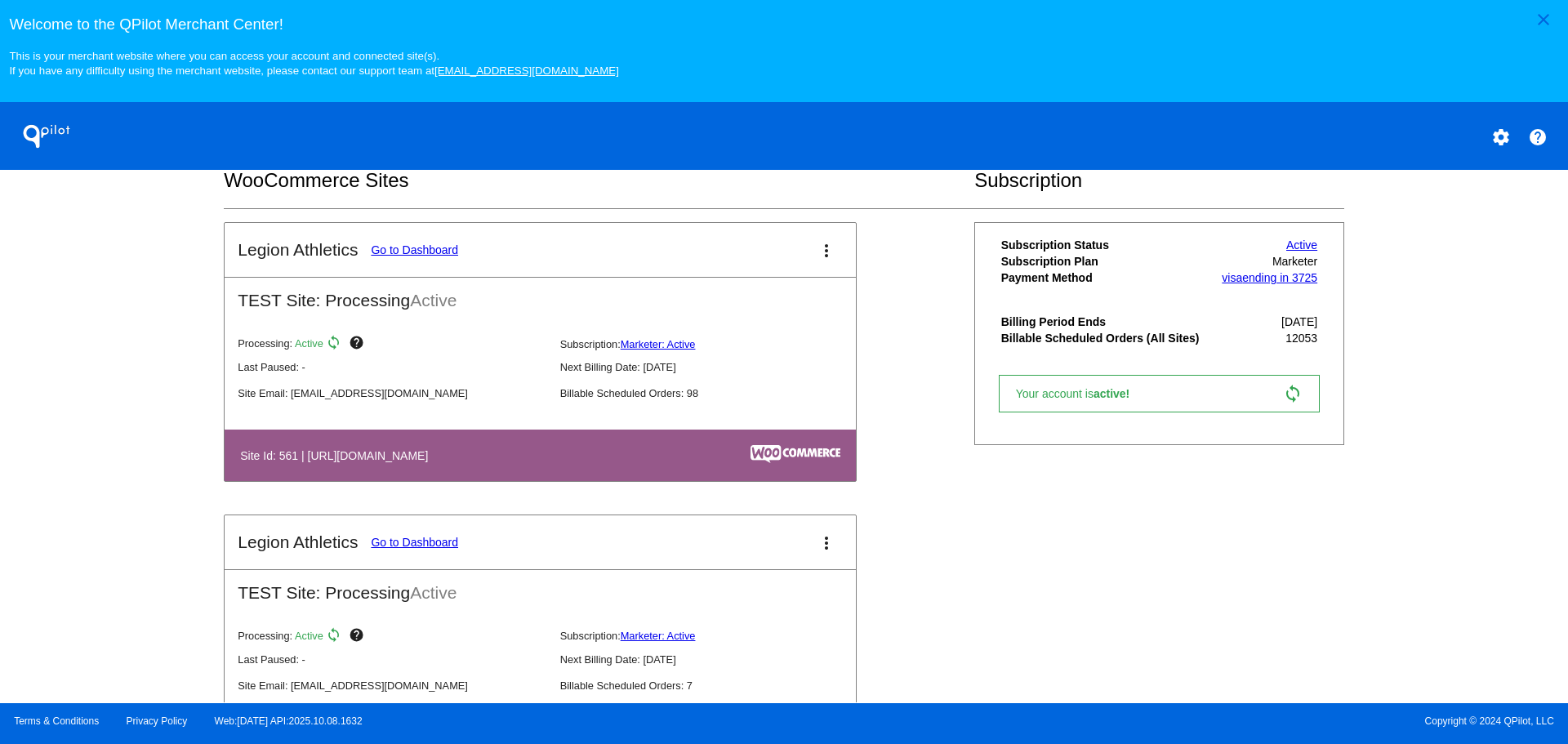
scroll to position [584, 0]
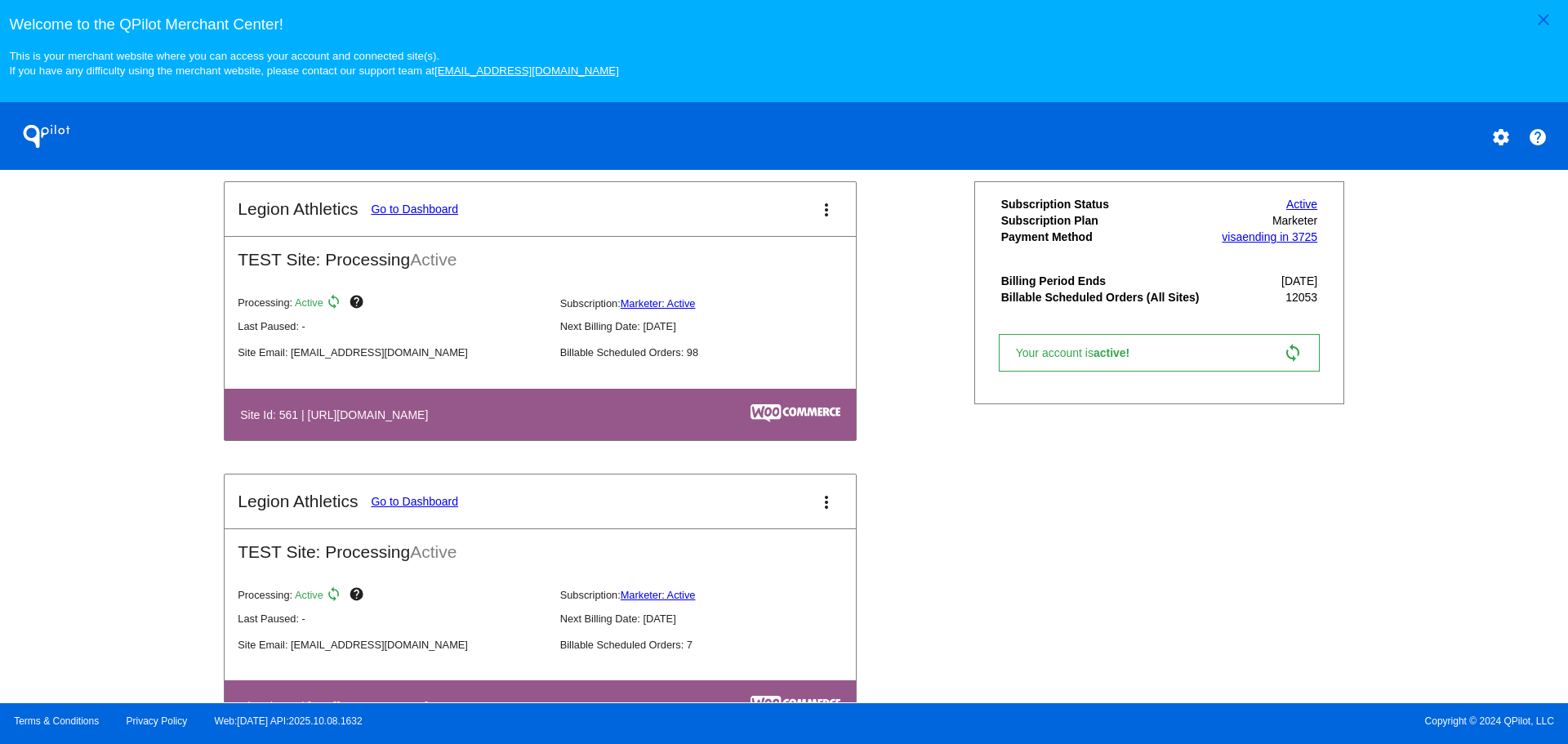
click at [396, 212] on link "Go to Dashboard" at bounding box center [414, 209] width 88 height 13
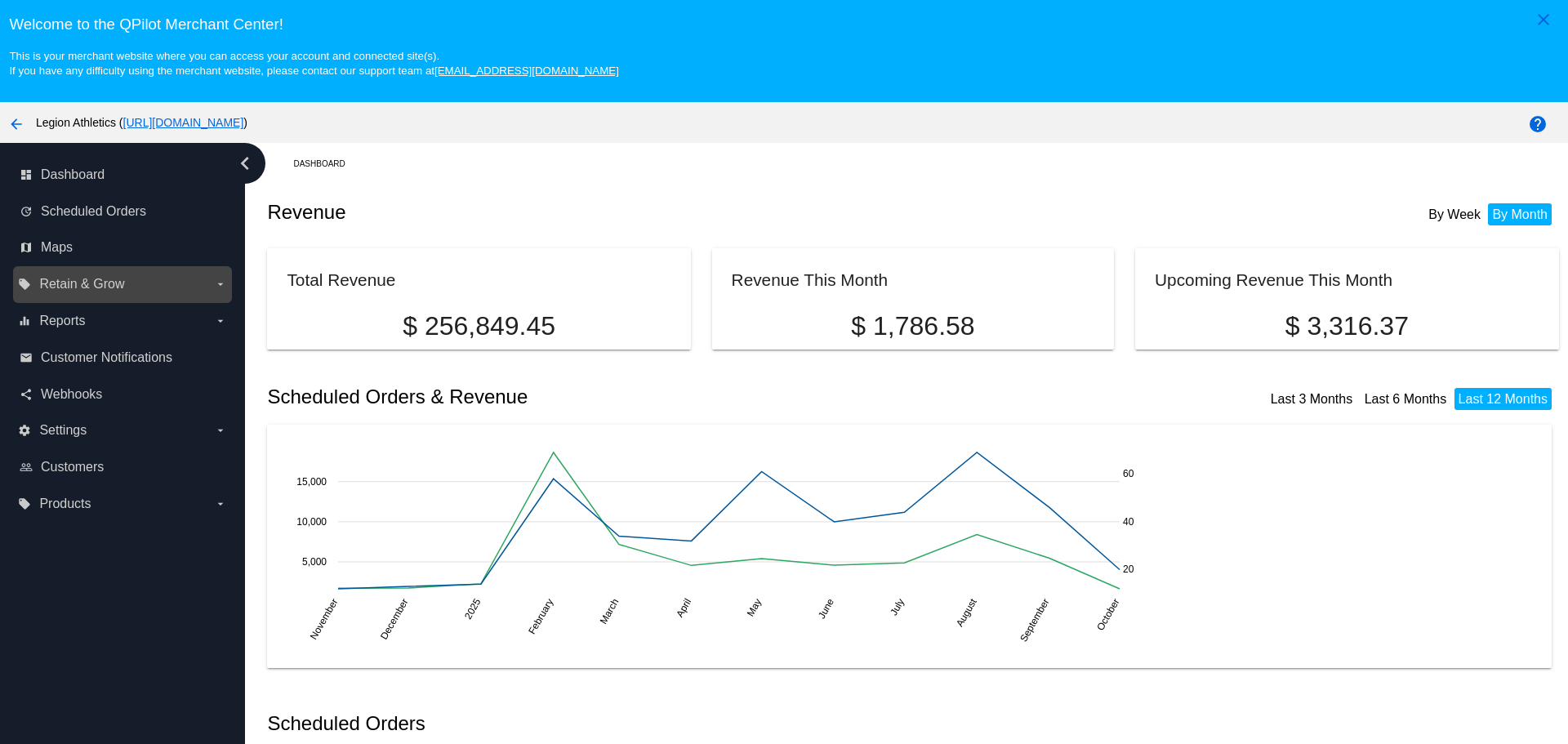
click at [184, 290] on label "local_offer Retain & Grow arrow_drop_down" at bounding box center [122, 284] width 209 height 26
click at [0, 0] on input "local_offer Retain & Grow arrow_drop_down" at bounding box center [0, 0] width 0 height 0
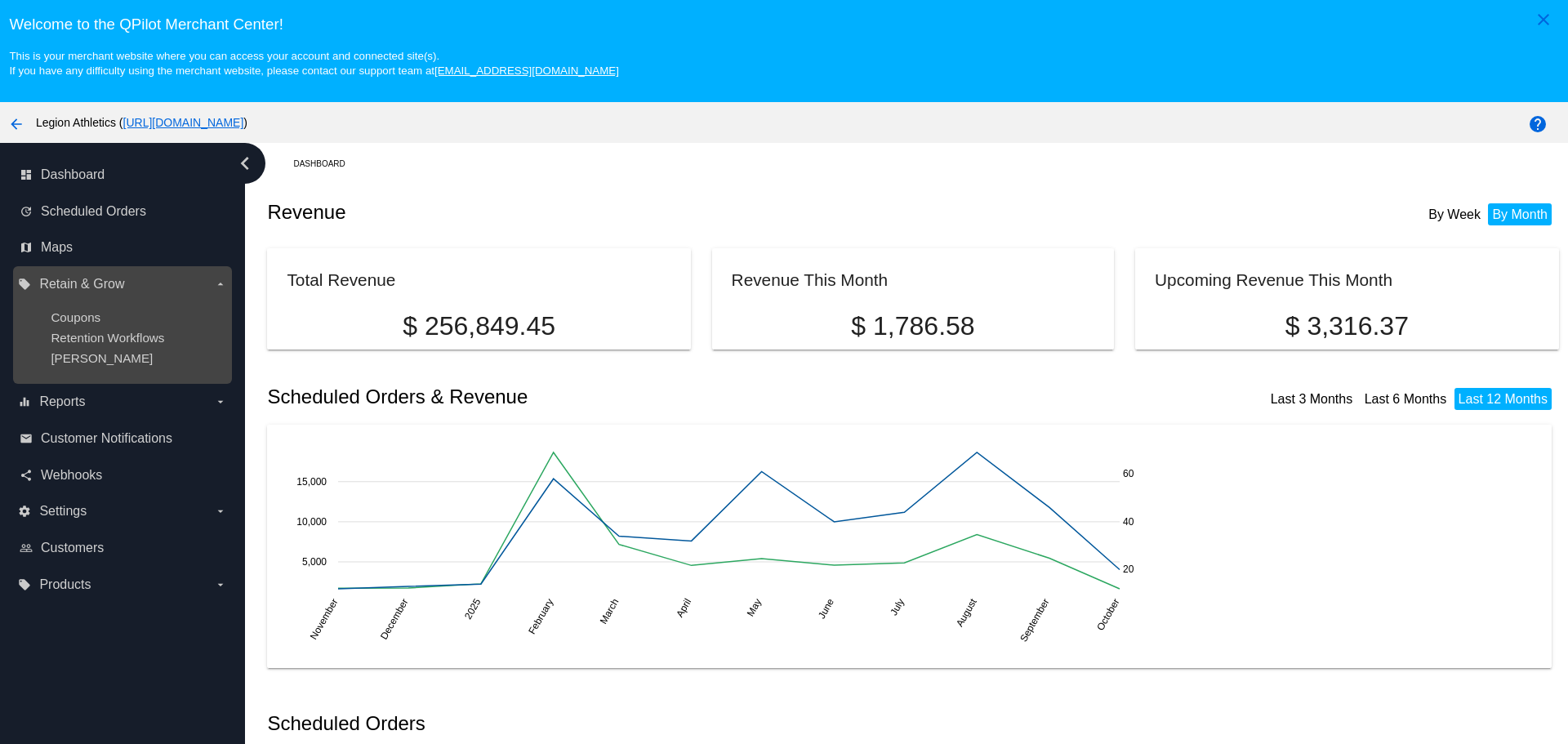
click at [187, 284] on label "local_offer Retain & Grow arrow_drop_down" at bounding box center [122, 284] width 209 height 26
click at [0, 0] on input "local_offer Retain & Grow arrow_drop_down" at bounding box center [0, 0] width 0 height 0
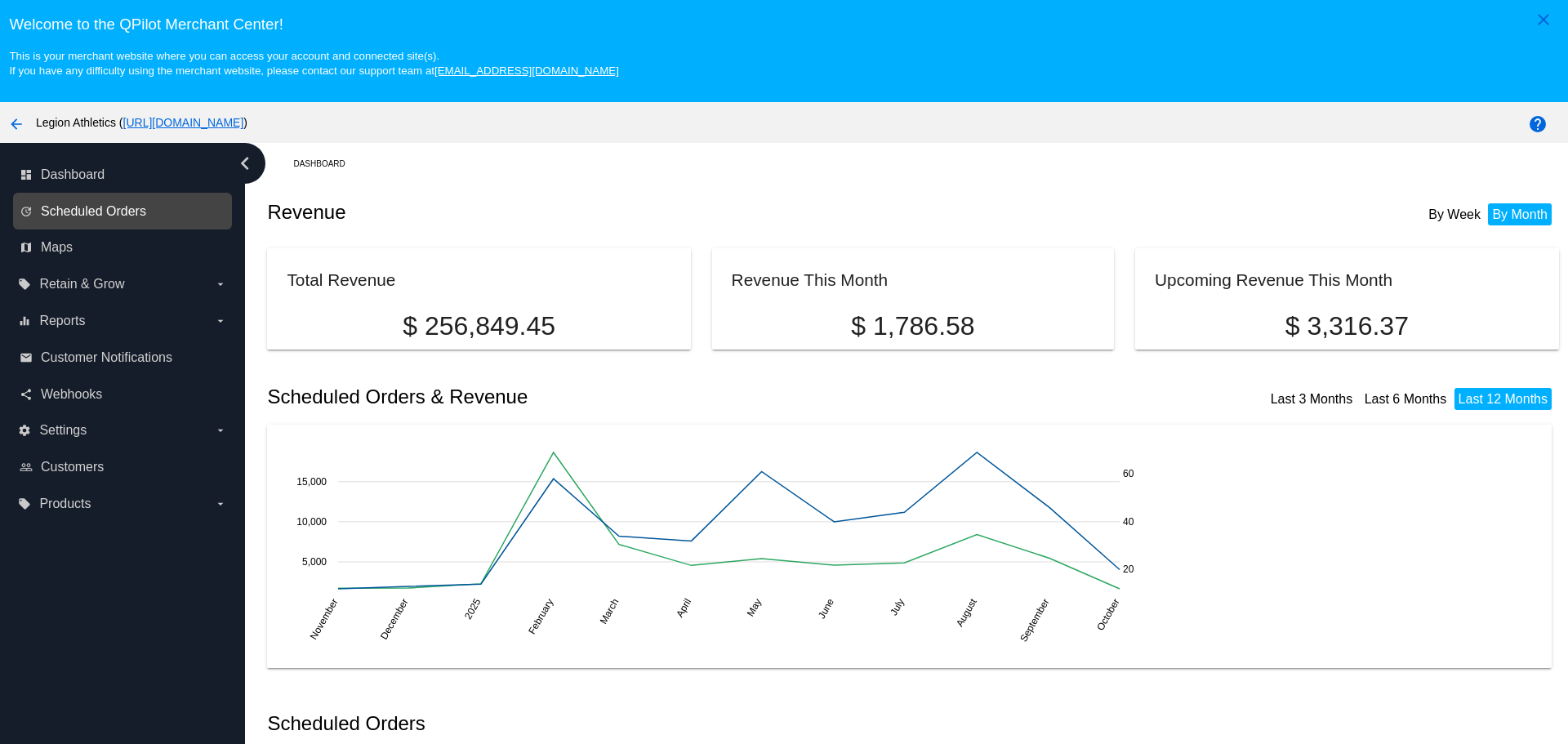
click at [82, 209] on span "Scheduled Orders" at bounding box center [93, 211] width 106 height 15
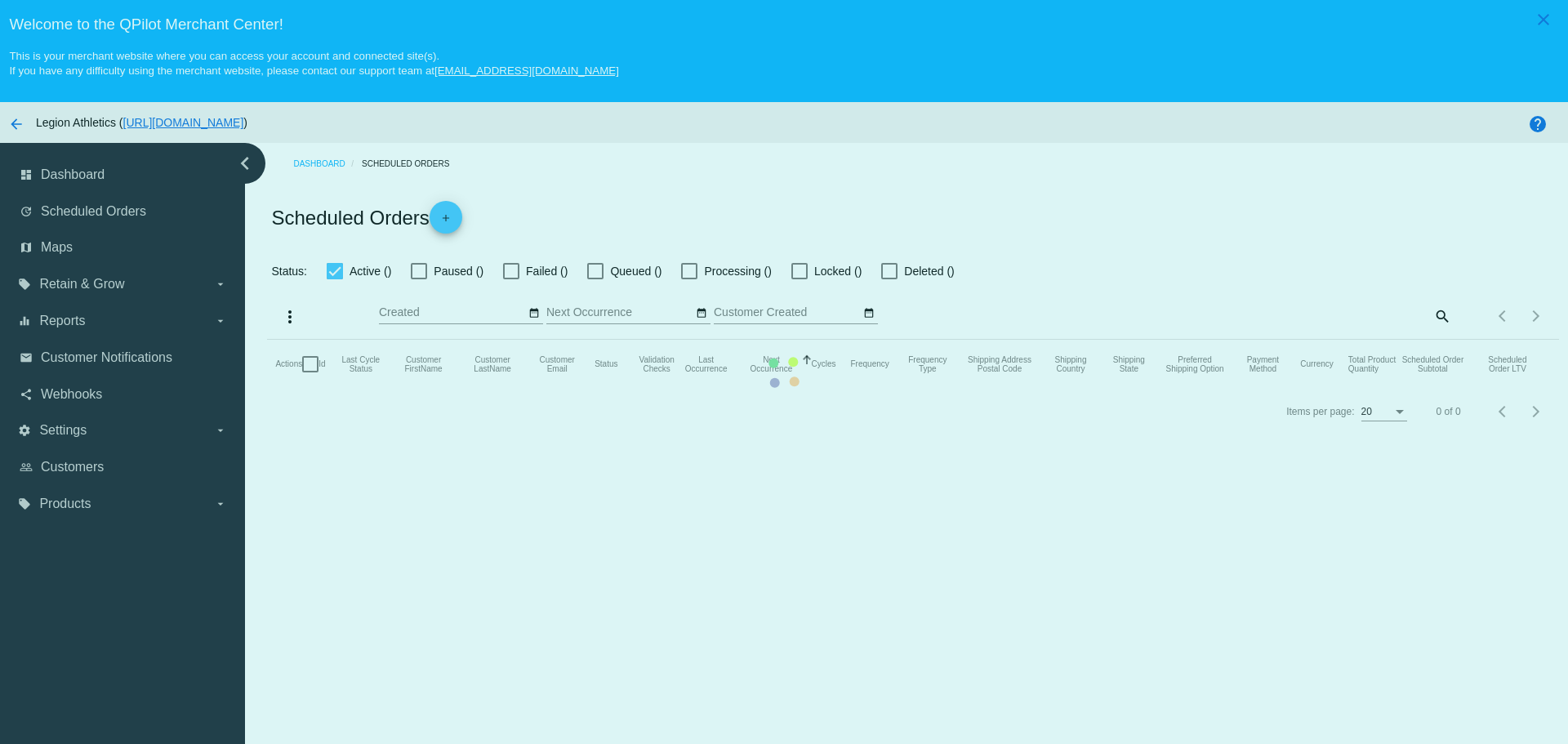
checkbox input "true"
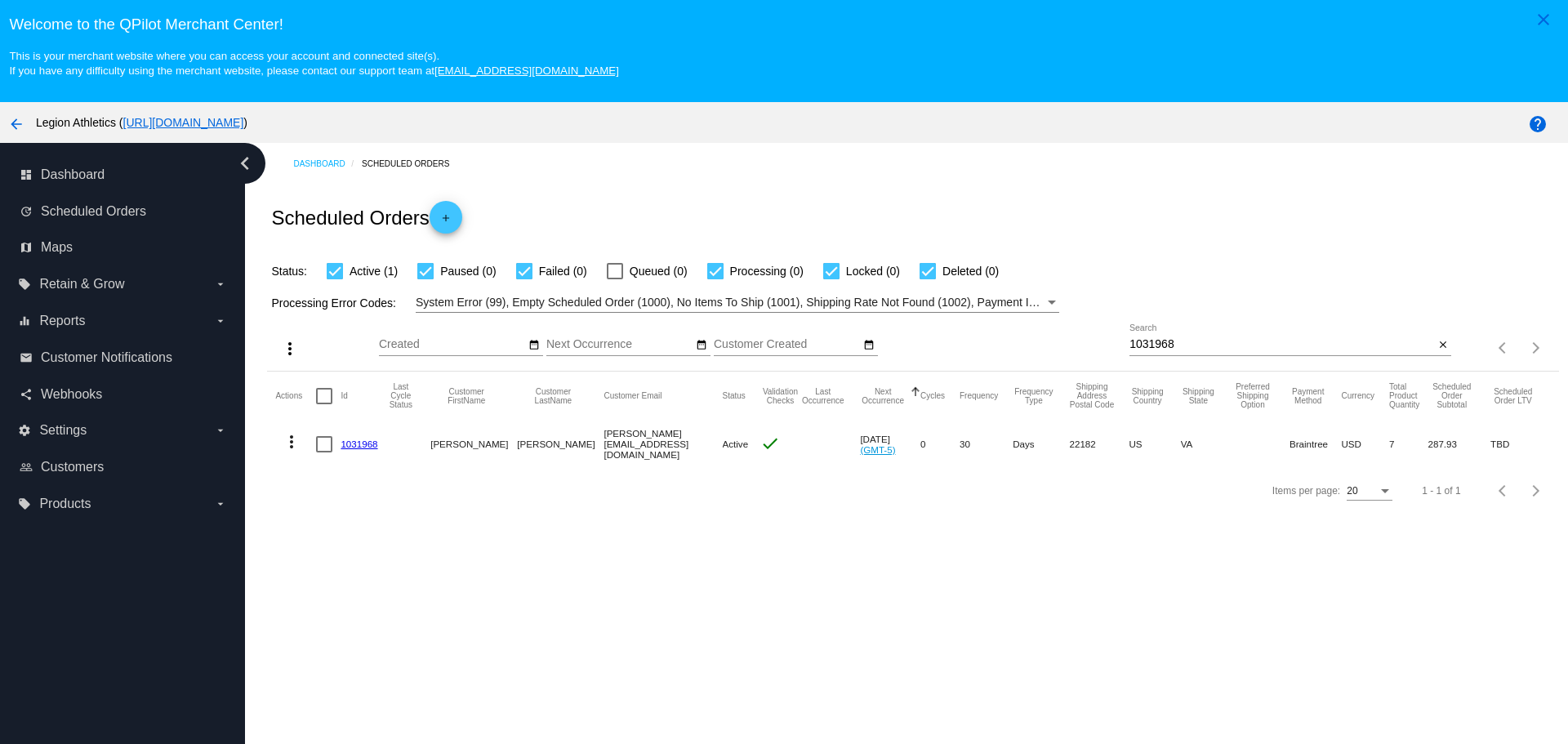
click at [365, 447] on link "1031968" at bounding box center [359, 443] width 37 height 10
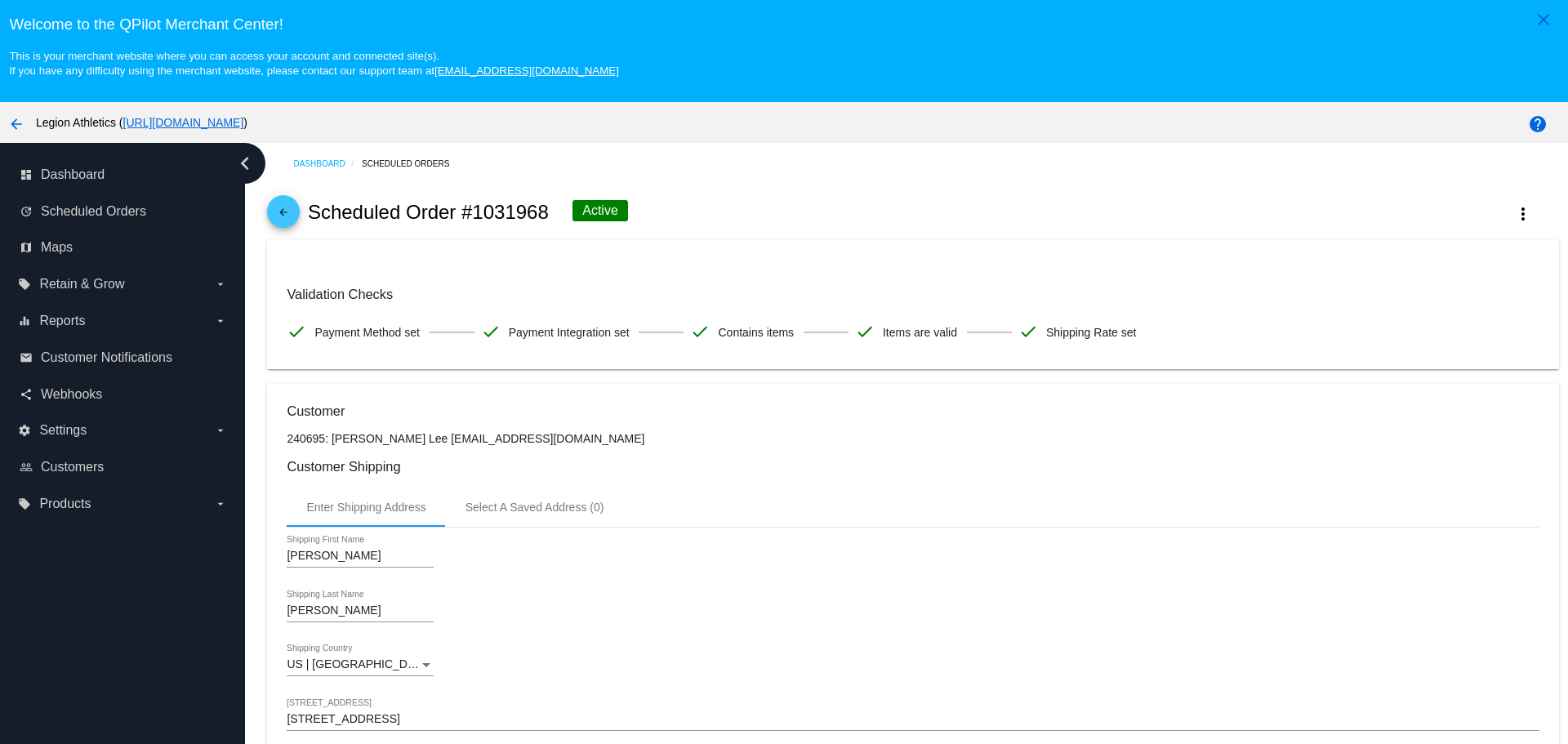
click at [291, 209] on mat-icon "arrow_back" at bounding box center [283, 216] width 20 height 20
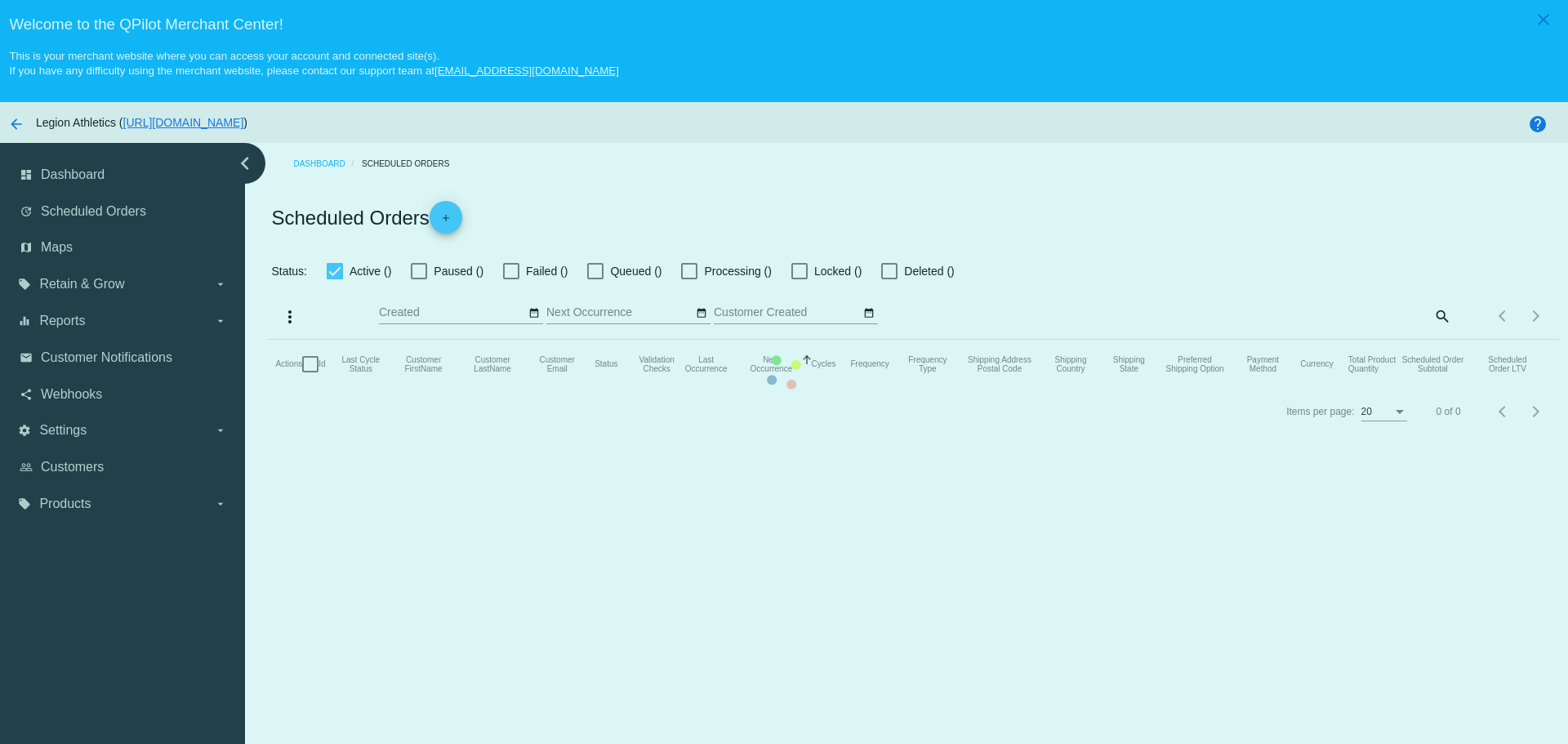
checkbox input "true"
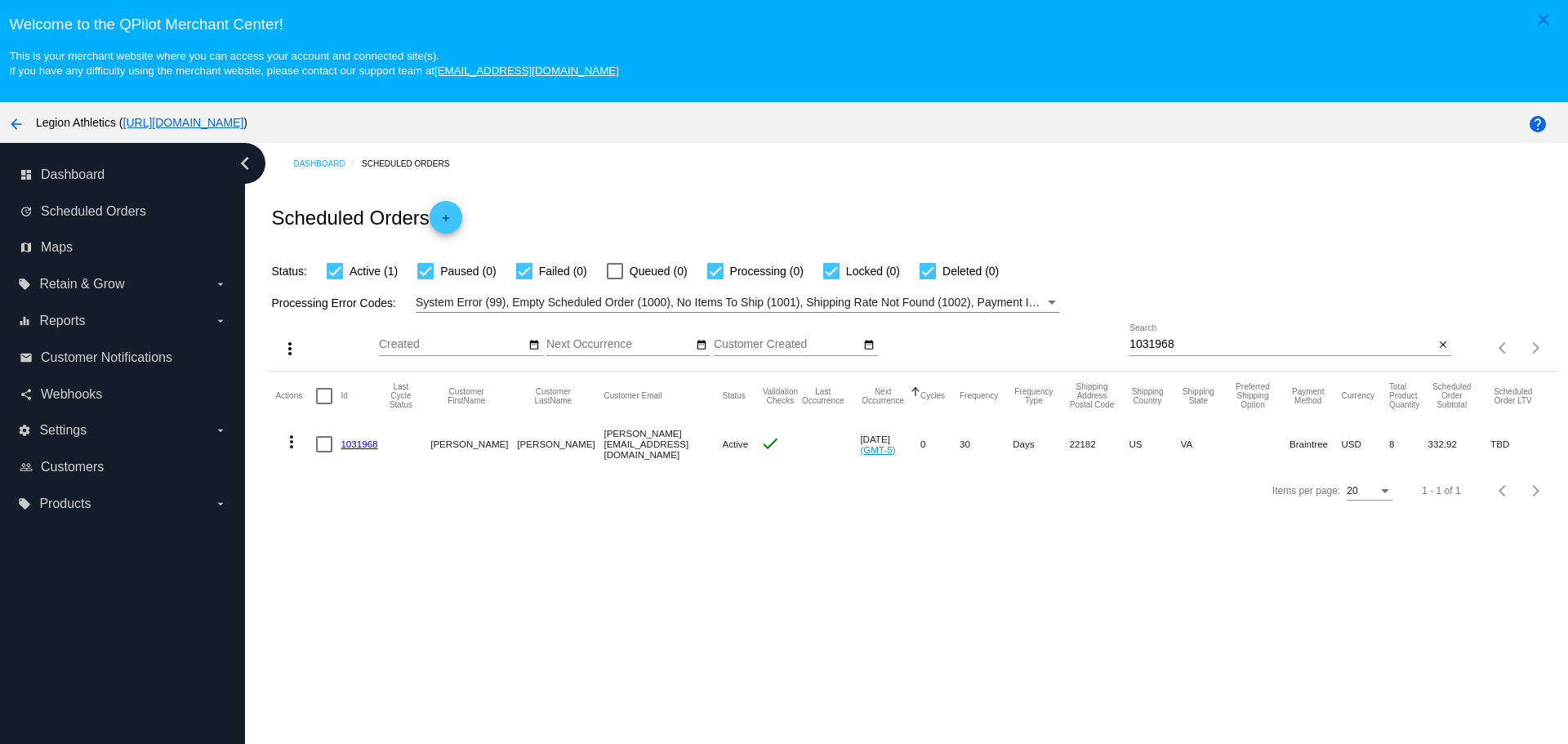
click at [361, 445] on link "1031968" at bounding box center [359, 443] width 37 height 10
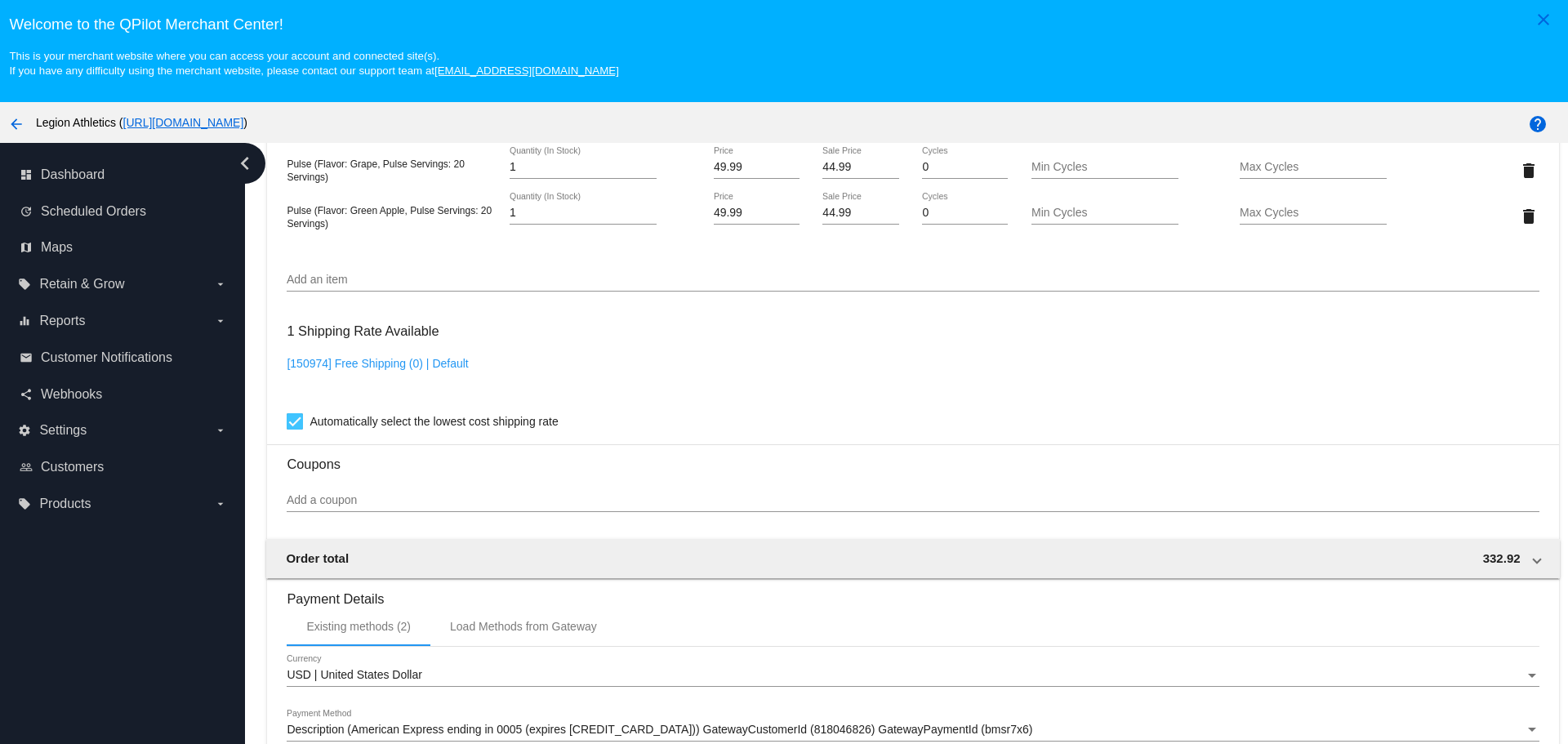
scroll to position [1225, 0]
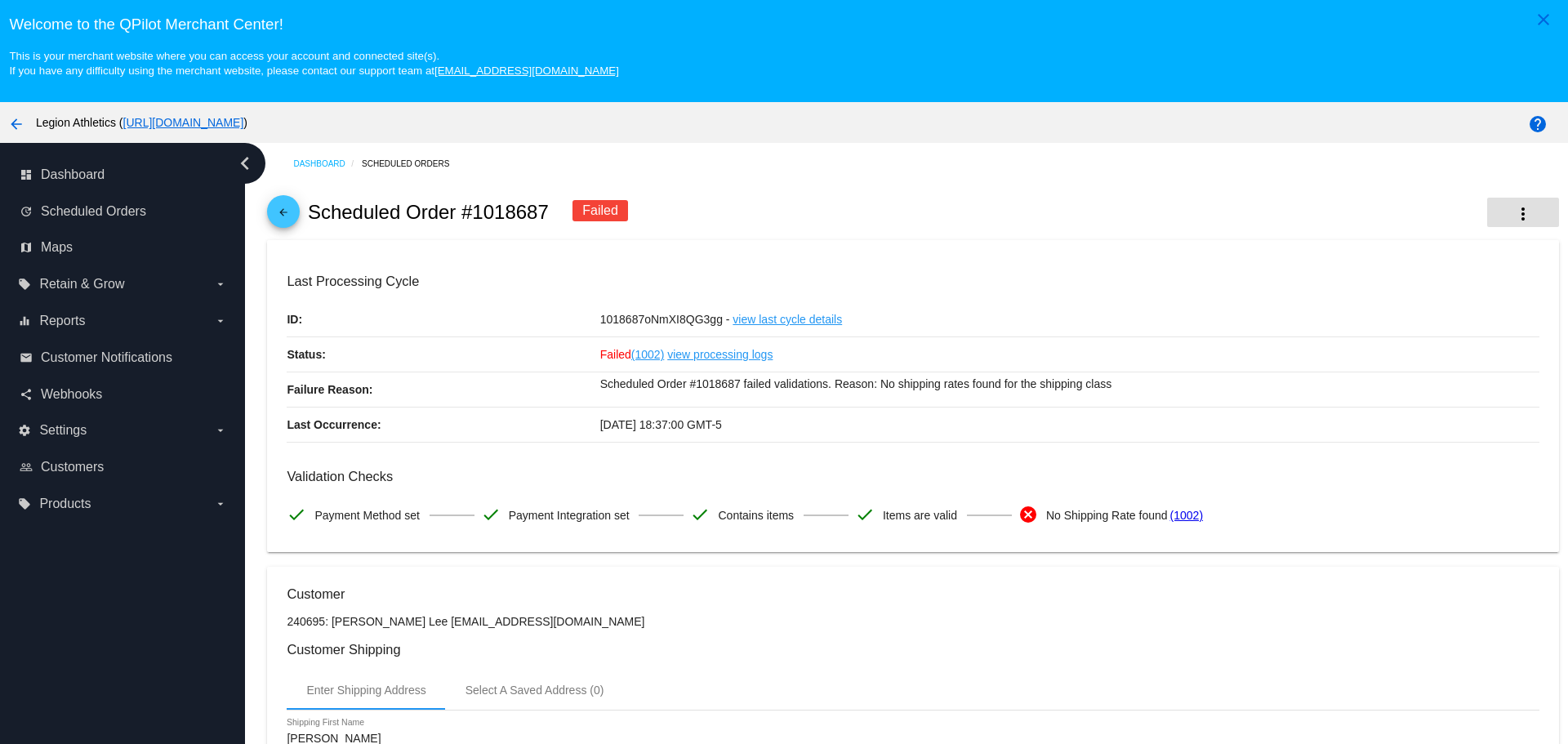
click at [1487, 221] on button "more_vert" at bounding box center [1523, 211] width 72 height 29
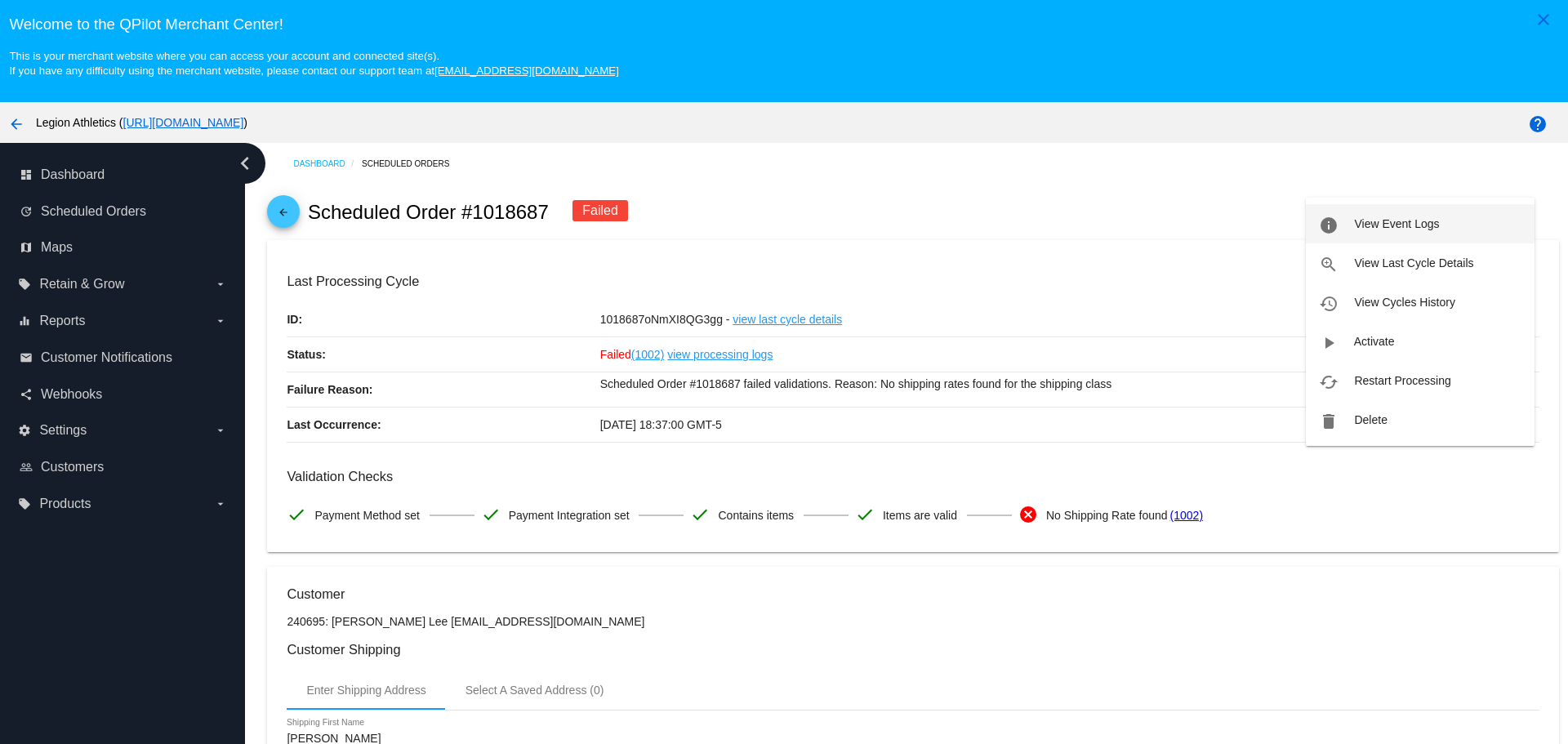
click at [1420, 228] on span "View Event Logs" at bounding box center [1396, 223] width 85 height 13
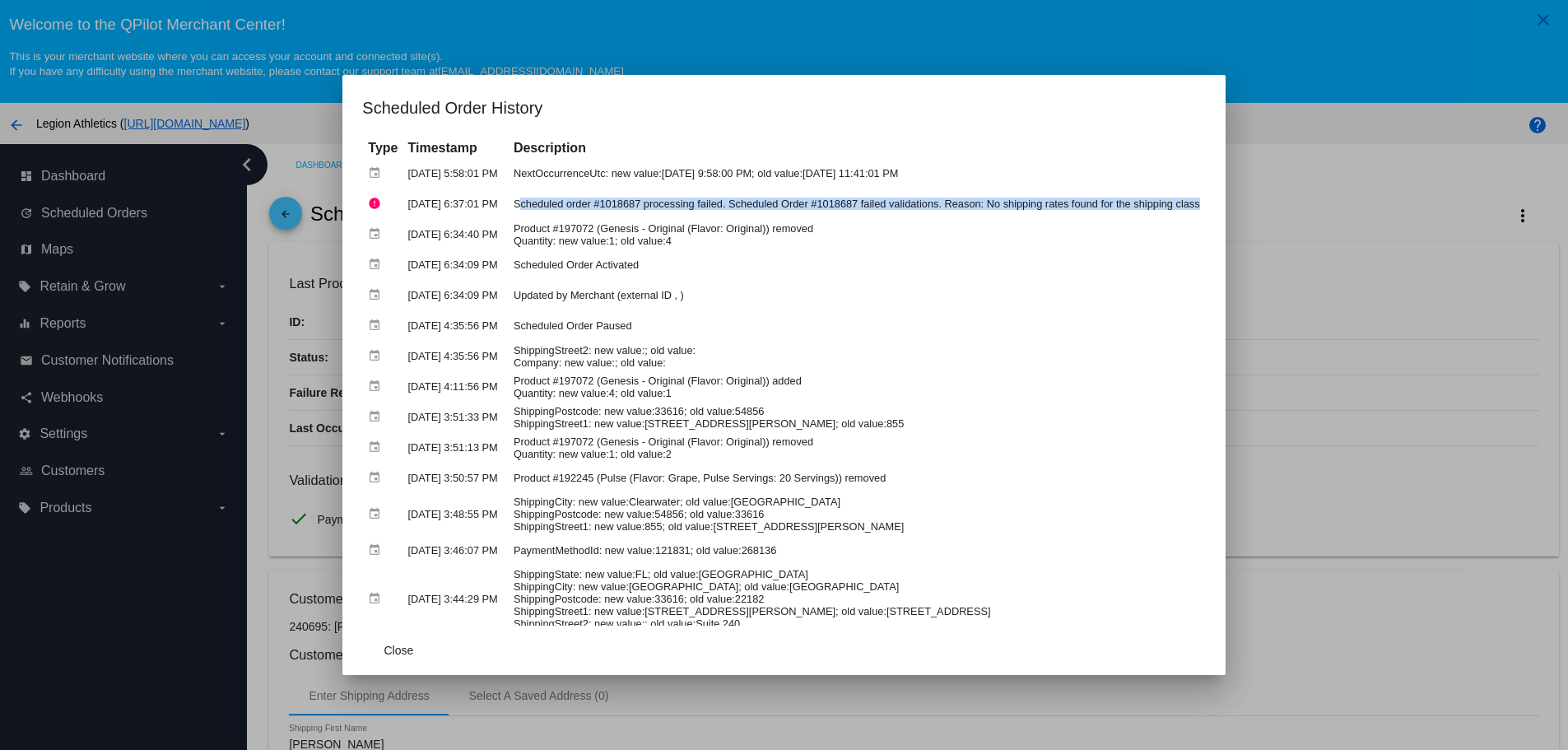
drag, startPoint x: 527, startPoint y: 205, endPoint x: 1206, endPoint y: 208, distance: 679.0
click at [1204, 208] on td "Scheduled order #1018687 processing failed. Scheduled Order #1018687 failed val…" at bounding box center [857, 203] width 695 height 29
click at [764, 211] on td "Scheduled order #1018687 processing failed. Scheduled Order #1018687 failed val…" at bounding box center [857, 203] width 695 height 29
click at [362, 647] on button "Close" at bounding box center [398, 649] width 72 height 29
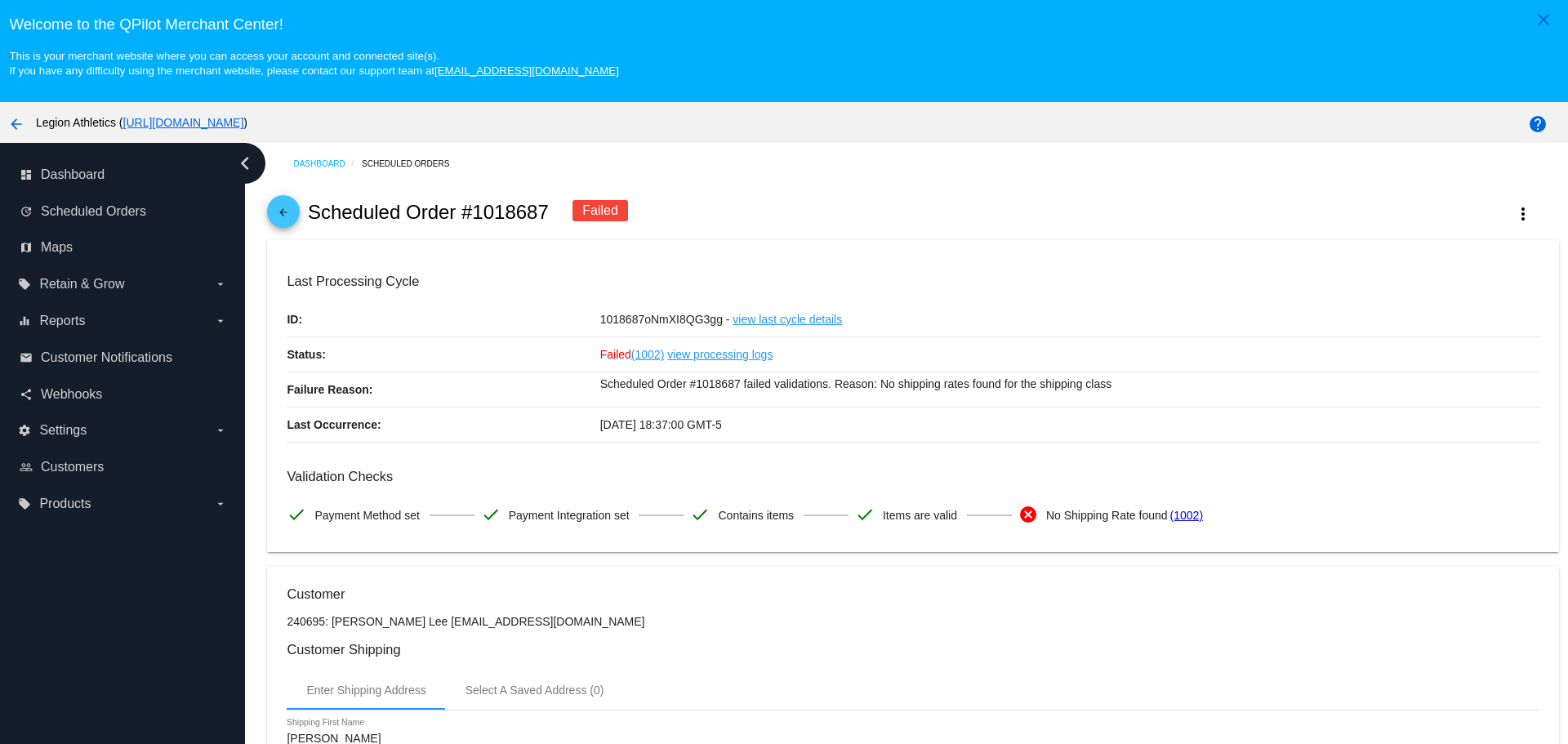
click at [642, 355] on link "(1002)" at bounding box center [647, 355] width 33 height 34
